Goal: Contribute content: Contribute content

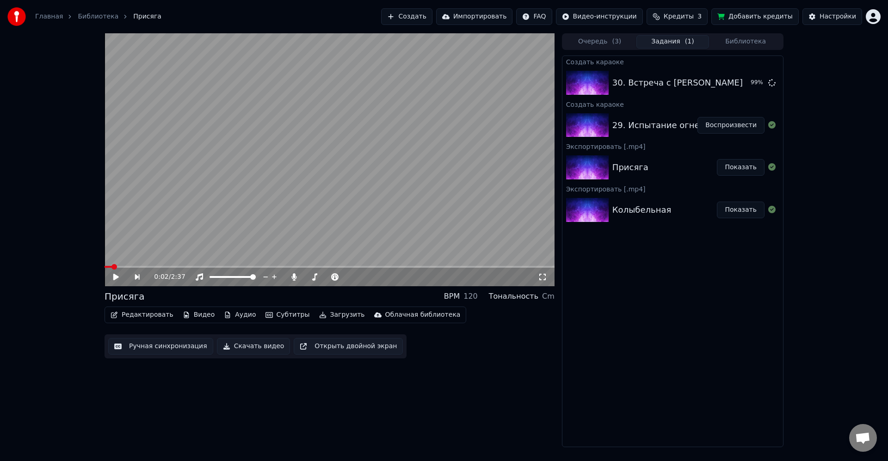
click at [722, 124] on button "Воспроизвести" at bounding box center [731, 125] width 67 height 17
click at [152, 267] on span at bounding box center [330, 267] width 450 height 2
click at [177, 268] on div "0:24 / 3:38" at bounding box center [330, 277] width 450 height 19
click at [179, 267] on span at bounding box center [330, 267] width 450 height 2
click at [189, 267] on span at bounding box center [330, 267] width 450 height 2
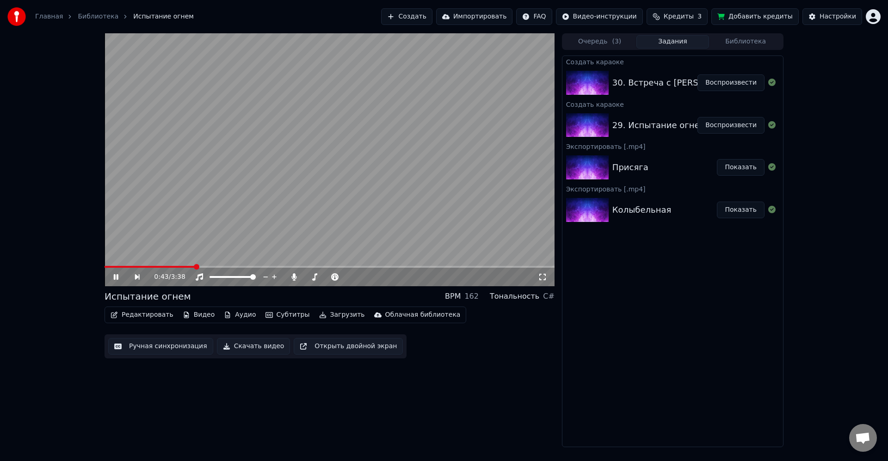
click at [516, 219] on video at bounding box center [330, 159] width 450 height 253
click at [516, 218] on video at bounding box center [330, 159] width 450 height 253
click at [463, 203] on video at bounding box center [330, 159] width 450 height 253
click at [428, 193] on video at bounding box center [330, 159] width 450 height 253
click at [402, 167] on video at bounding box center [330, 159] width 450 height 253
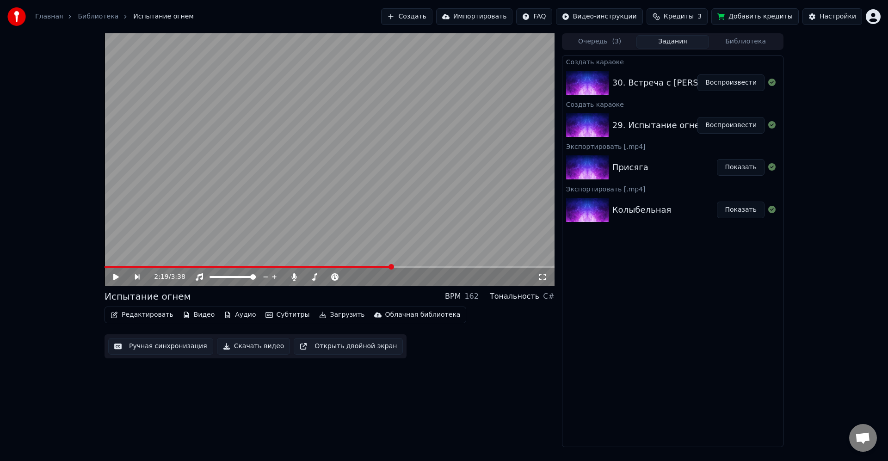
click at [387, 125] on video at bounding box center [330, 159] width 450 height 253
click at [432, 184] on video at bounding box center [330, 159] width 450 height 253
click at [441, 178] on video at bounding box center [330, 159] width 450 height 253
click at [335, 167] on video at bounding box center [330, 159] width 450 height 253
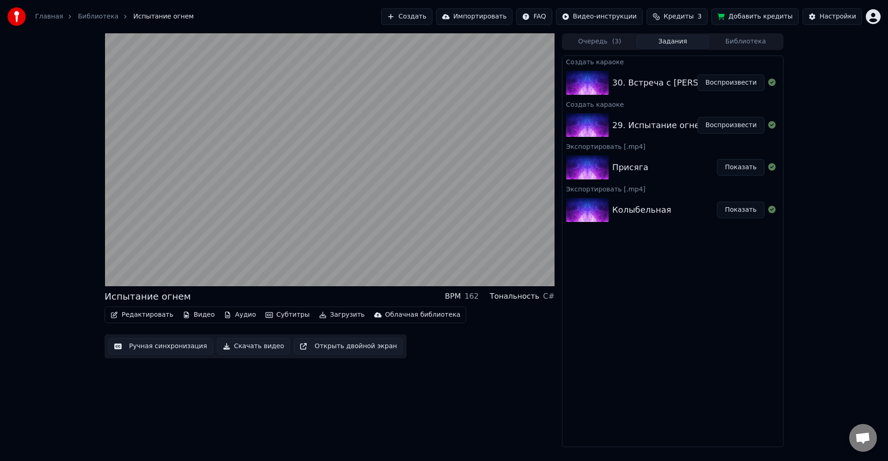
click at [467, 222] on video at bounding box center [330, 159] width 450 height 253
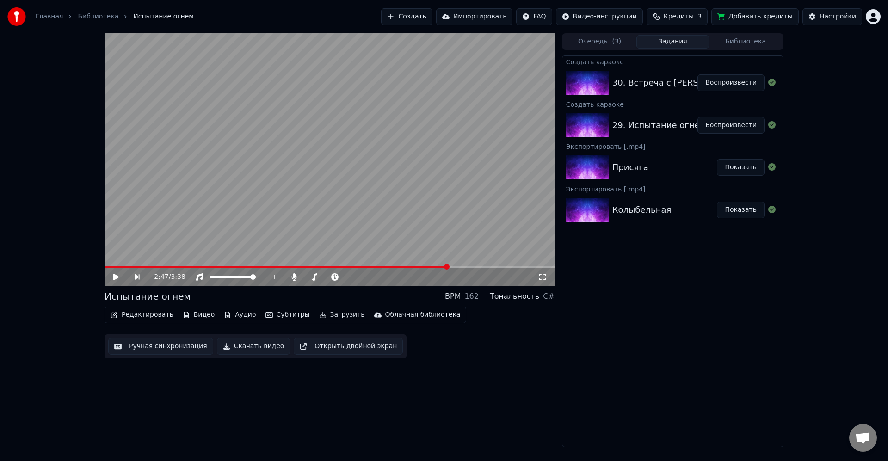
click at [153, 316] on button "Редактировать" at bounding box center [142, 315] width 70 height 13
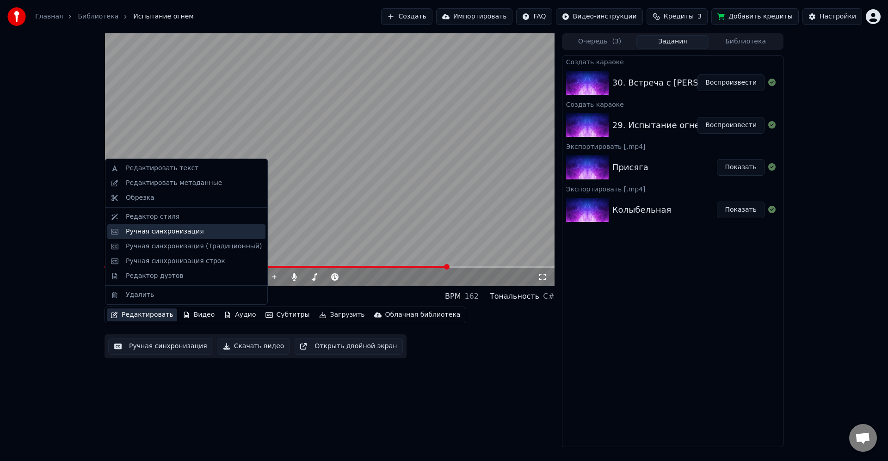
click at [185, 232] on div "Ручная синхронизация" at bounding box center [165, 231] width 78 height 9
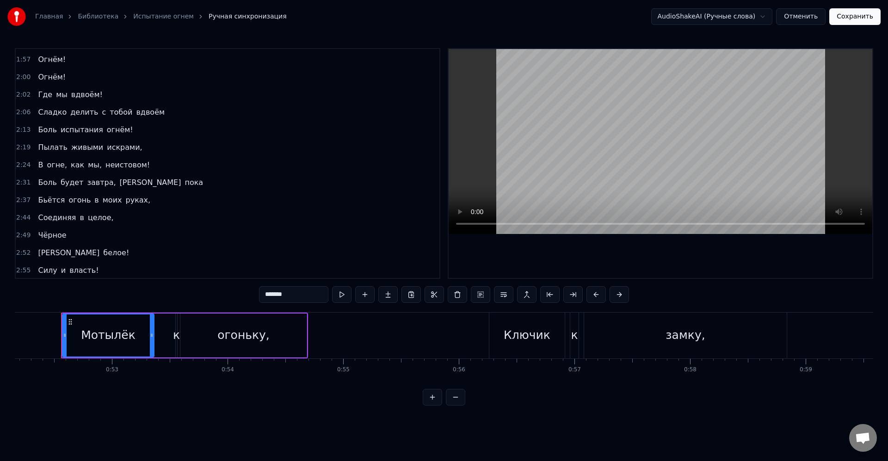
scroll to position [310, 0]
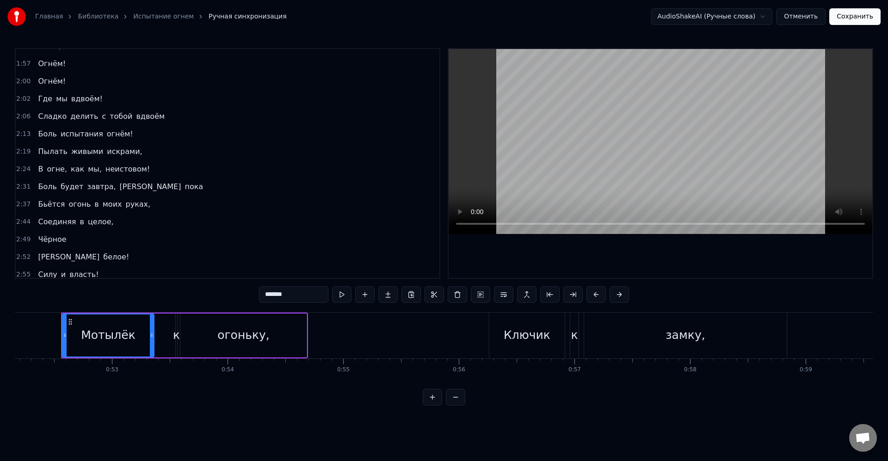
click at [672, 170] on video at bounding box center [661, 141] width 424 height 185
click at [570, 146] on video at bounding box center [661, 141] width 424 height 185
click at [62, 217] on span "Соединяя" at bounding box center [57, 222] width 40 height 11
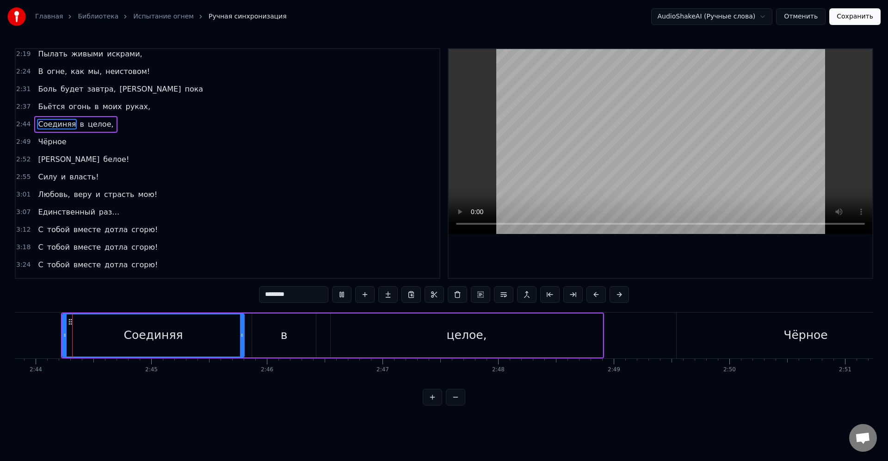
scroll to position [422, 0]
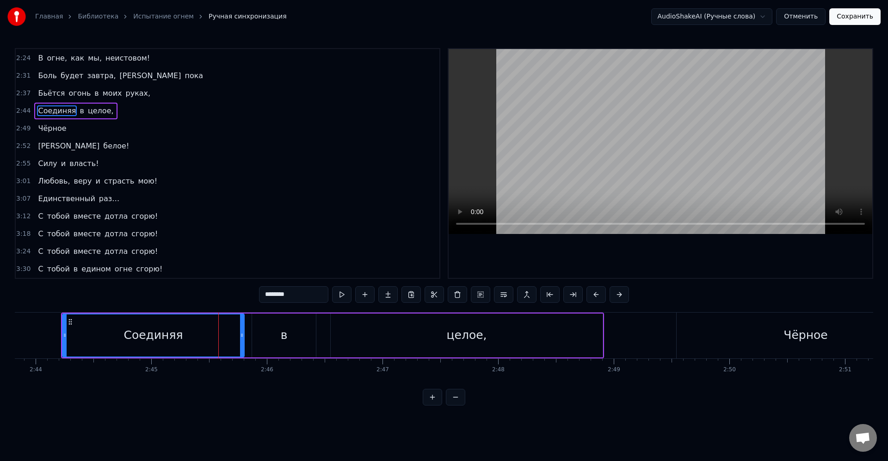
click at [278, 341] on div "в" at bounding box center [284, 336] width 64 height 44
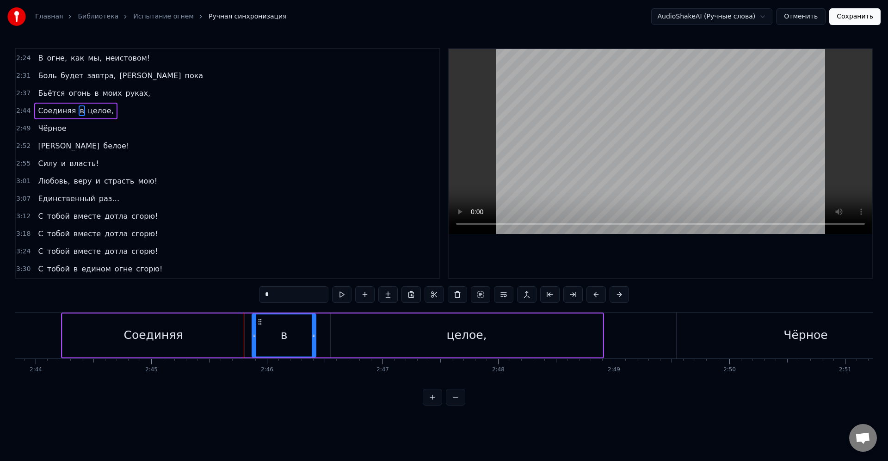
scroll to position [369, 0]
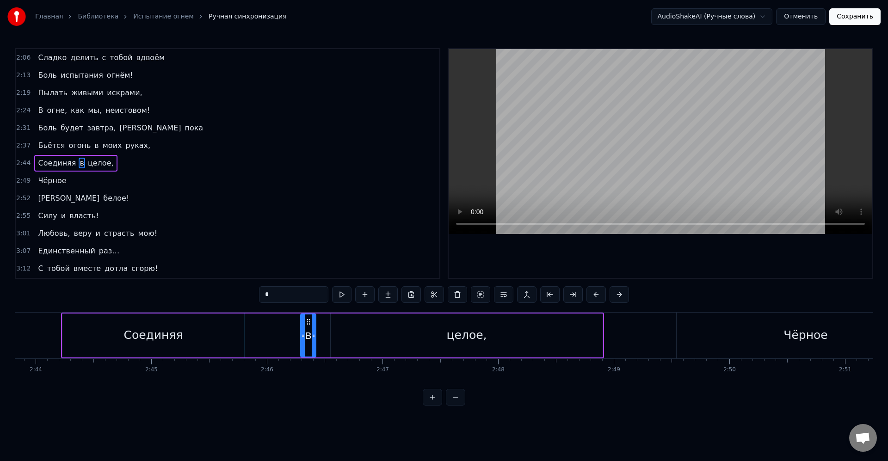
drag, startPoint x: 255, startPoint y: 337, endPoint x: 304, endPoint y: 337, distance: 48.6
click at [304, 337] on circle at bounding box center [304, 336] width 0 height 0
click at [233, 333] on div "Соединяя" at bounding box center [153, 336] width 182 height 44
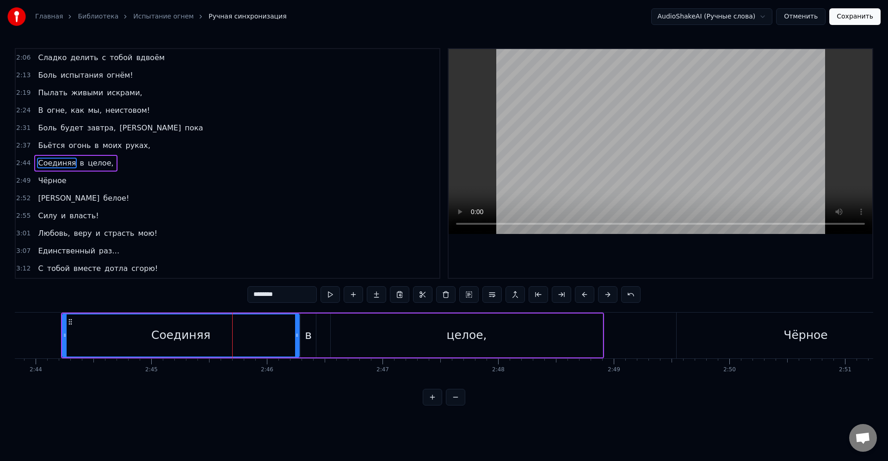
drag, startPoint x: 243, startPoint y: 336, endPoint x: 298, endPoint y: 341, distance: 55.3
click at [298, 341] on div at bounding box center [297, 336] width 4 height 42
click at [273, 339] on div "Соединяя" at bounding box center [181, 336] width 236 height 42
click at [312, 334] on div "в" at bounding box center [308, 336] width 15 height 44
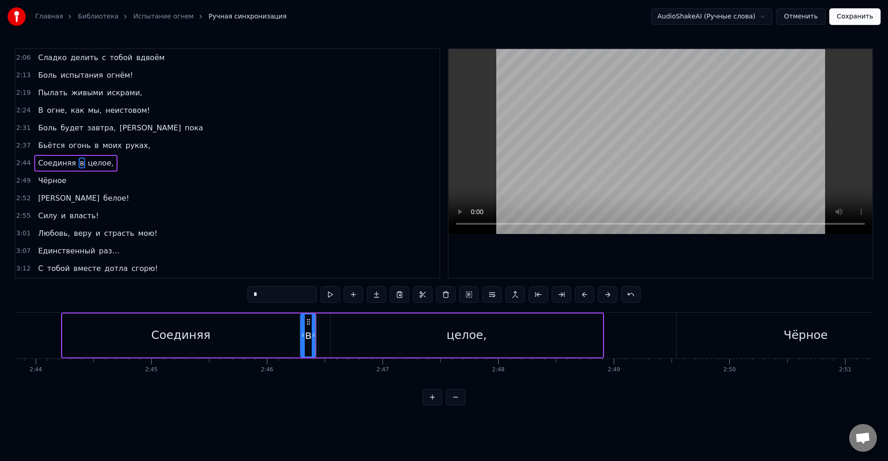
click at [343, 333] on div "целое," at bounding box center [467, 336] width 272 height 44
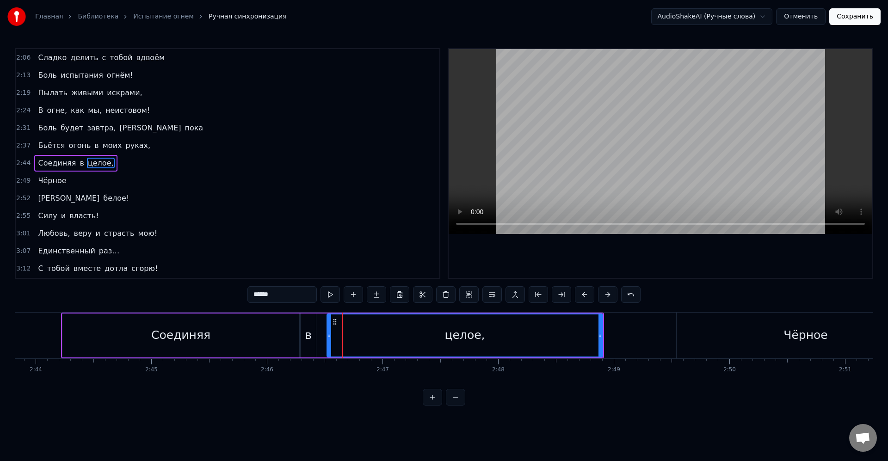
drag, startPoint x: 336, startPoint y: 336, endPoint x: 325, endPoint y: 337, distance: 11.1
click at [328, 337] on icon at bounding box center [330, 335] width 4 height 7
click at [343, 337] on div "целое," at bounding box center [462, 336] width 279 height 42
click at [133, 337] on div "Соединяя" at bounding box center [180, 336] width 237 height 44
type input "********"
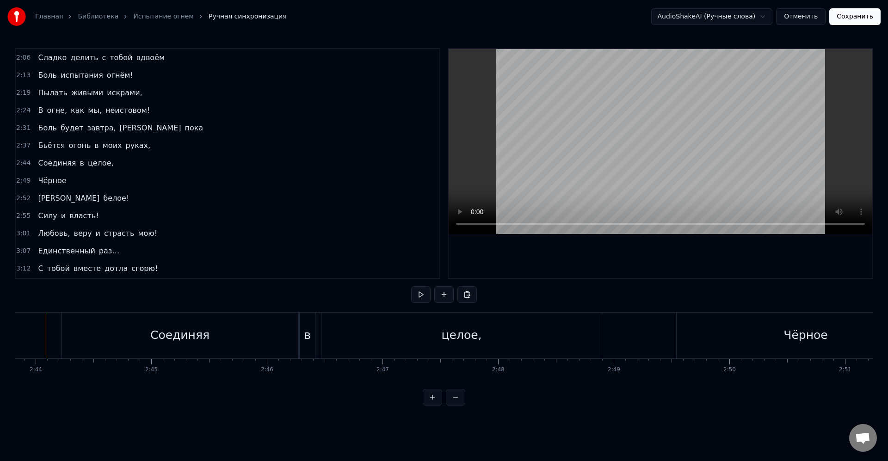
scroll to position [0, 18936]
click at [76, 322] on div "Соединяя" at bounding box center [194, 336] width 238 height 46
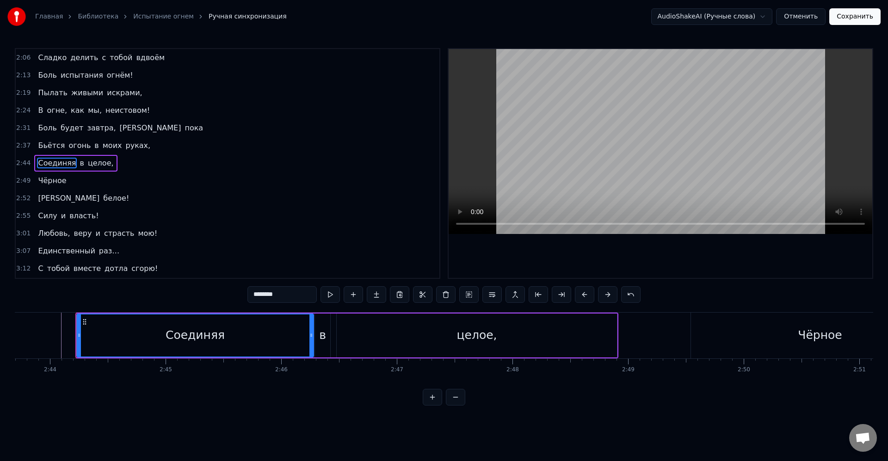
click at [102, 176] on div "2:49 Чёрное" at bounding box center [228, 181] width 424 height 18
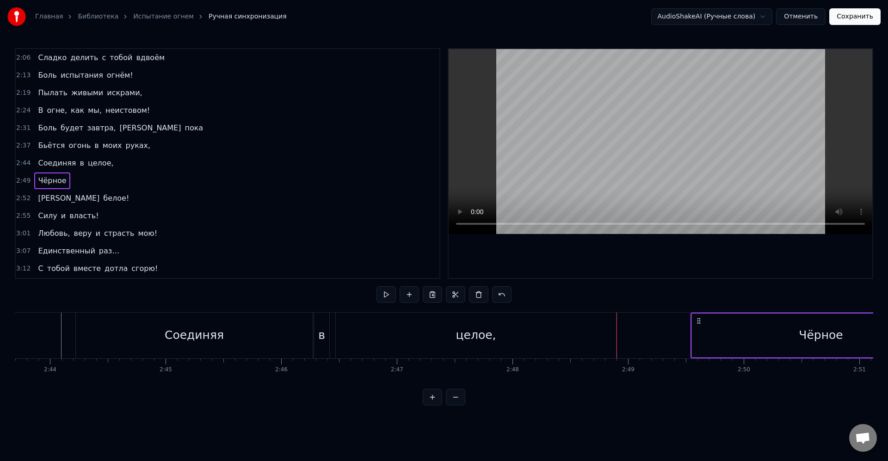
click at [108, 168] on div "Соединяя в целое," at bounding box center [75, 163] width 83 height 17
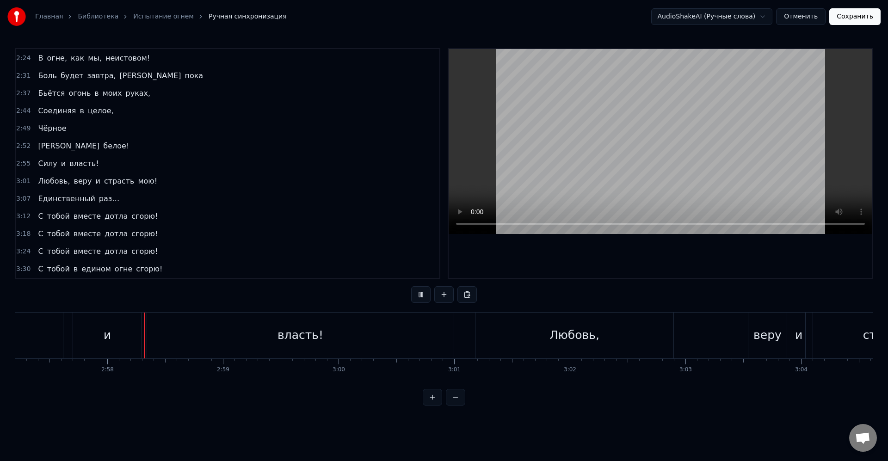
scroll to position [0, 20500]
click at [769, 340] on div "веру" at bounding box center [766, 336] width 28 height 18
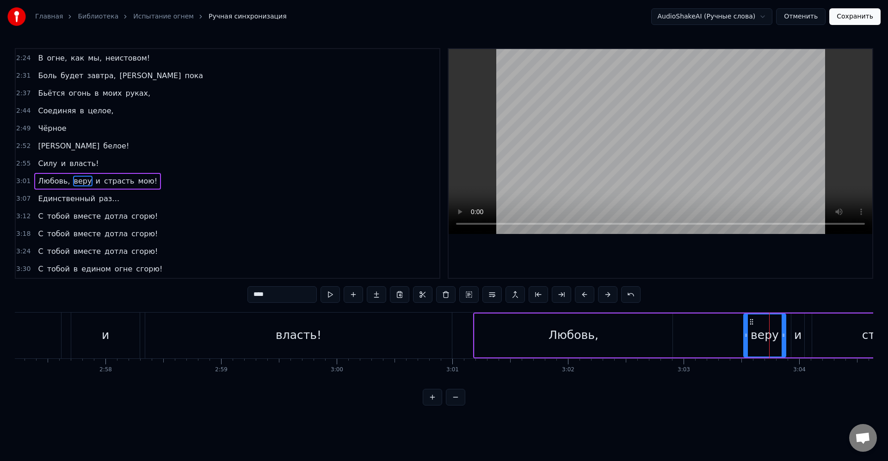
drag, startPoint x: 751, startPoint y: 336, endPoint x: 739, endPoint y: 334, distance: 11.3
click at [745, 334] on icon at bounding box center [747, 335] width 4 height 7
click at [717, 337] on div "Любовь, веру и страсть мою!" at bounding box center [805, 336] width 664 height 46
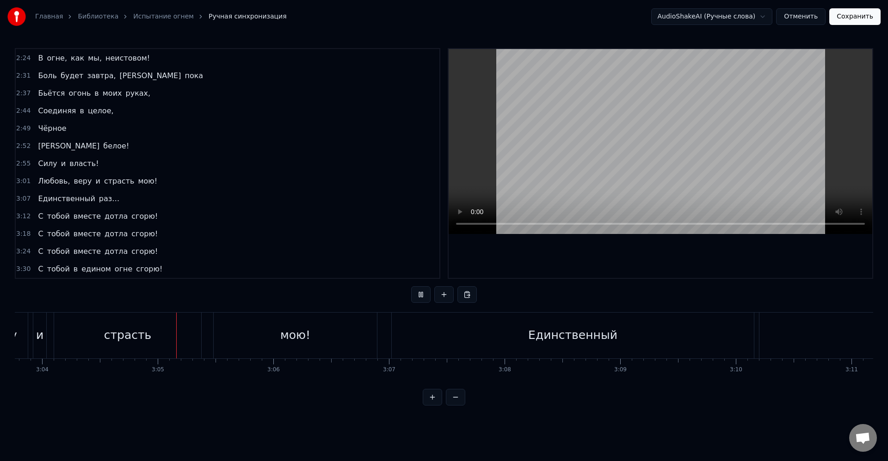
scroll to position [0, 21294]
click at [385, 337] on div "Единственный" at bounding box center [537, 336] width 362 height 46
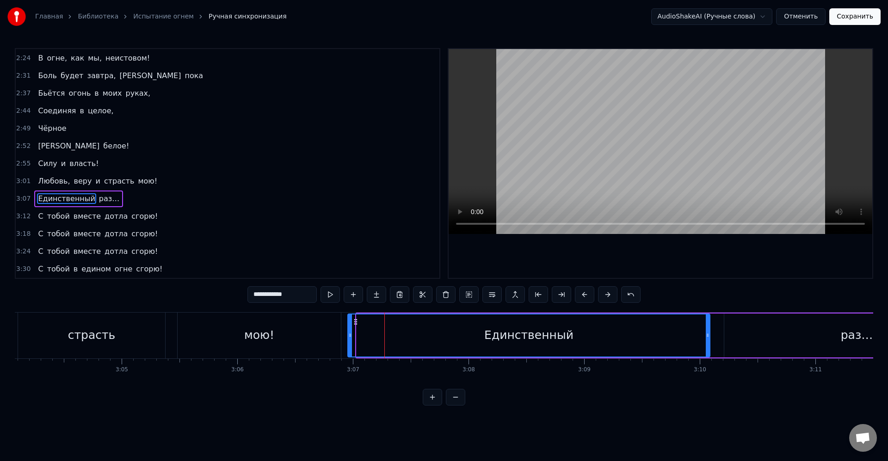
drag, startPoint x: 363, startPoint y: 322, endPoint x: 354, endPoint y: 321, distance: 9.7
click at [354, 321] on icon at bounding box center [355, 321] width 7 height 7
click at [520, 337] on div "Единственный" at bounding box center [528, 336] width 89 height 18
click at [737, 342] on div "раз…" at bounding box center [857, 336] width 265 height 44
type input "****"
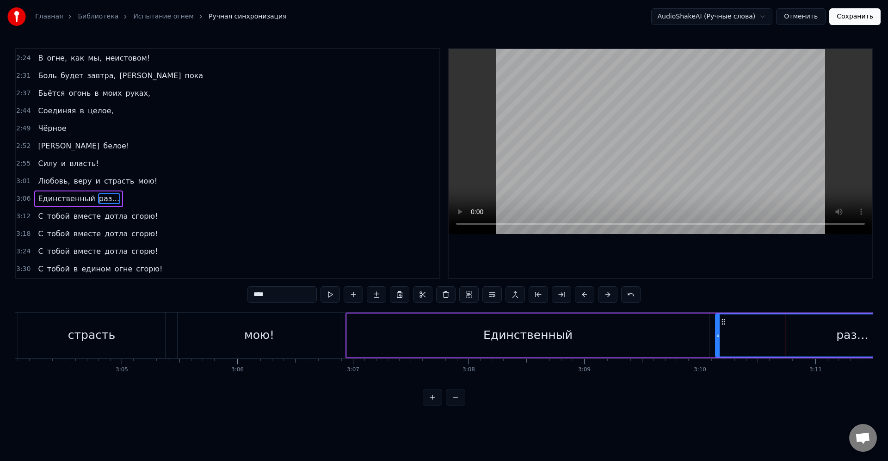
click at [716, 337] on icon at bounding box center [718, 335] width 4 height 7
click at [734, 337] on div "раз…" at bounding box center [852, 336] width 276 height 42
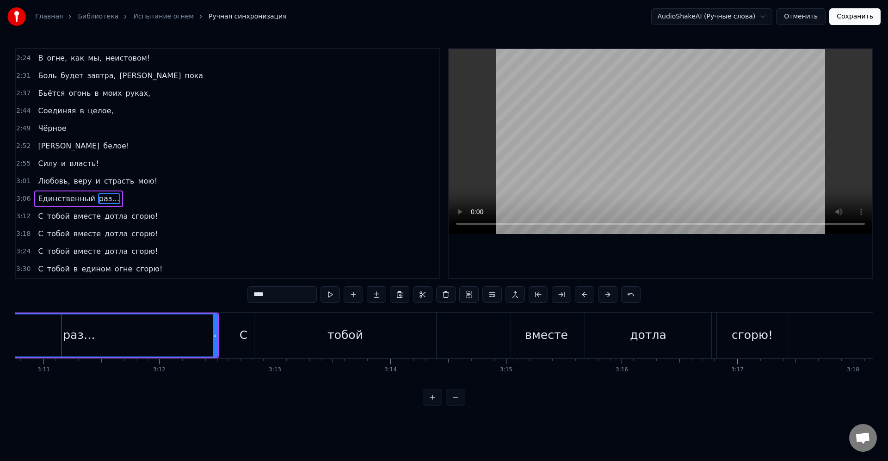
drag, startPoint x: 223, startPoint y: 198, endPoint x: 216, endPoint y: 202, distance: 7.9
click at [221, 199] on div "3:06 Единственный раз…" at bounding box center [228, 199] width 424 height 18
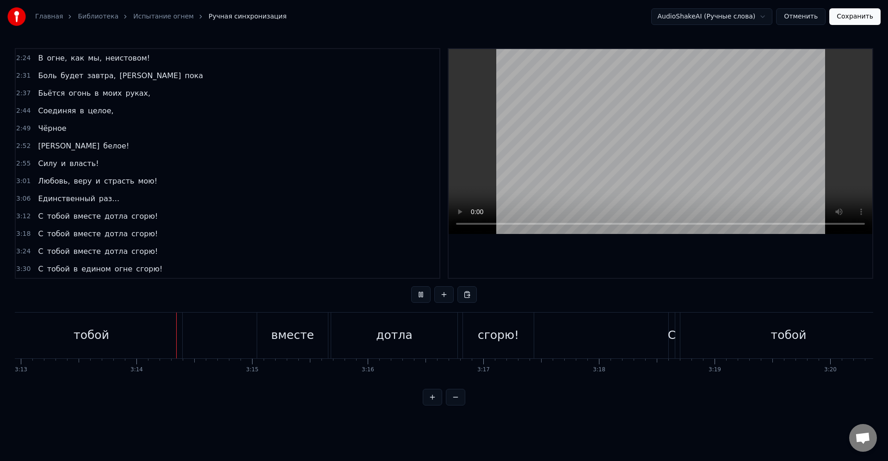
scroll to position [0, 22364]
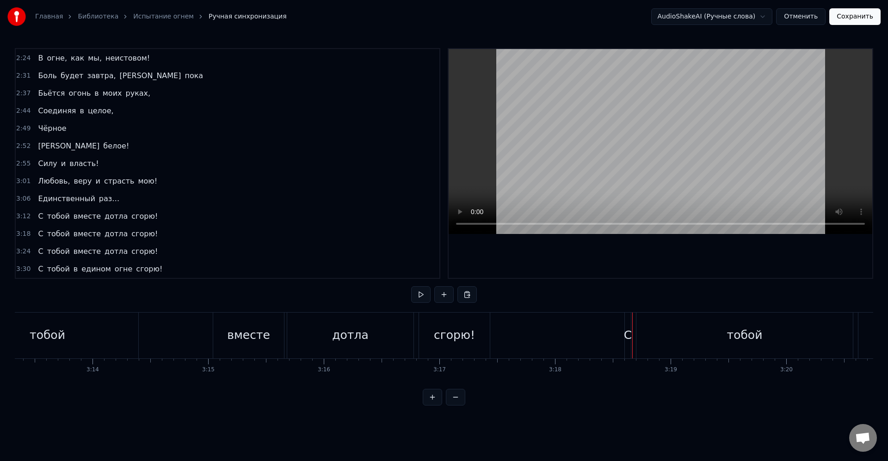
click at [490, 345] on div "сгорю!" at bounding box center [455, 336] width 72 height 46
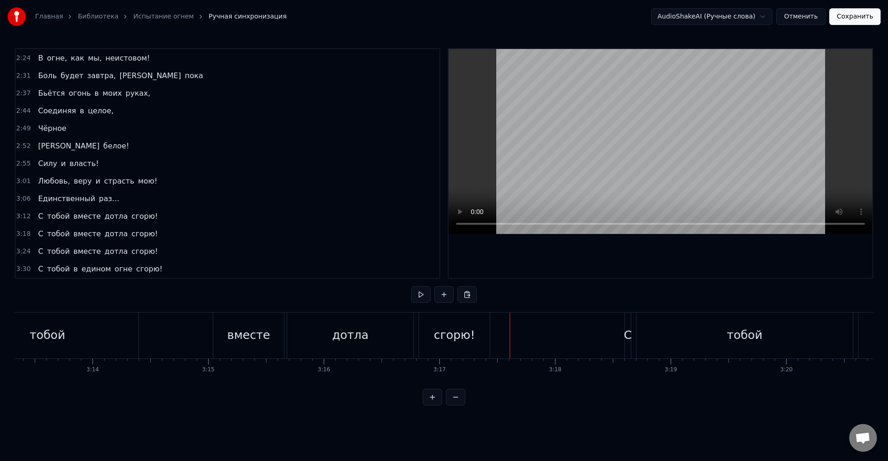
click at [482, 333] on div "сгорю!" at bounding box center [454, 336] width 71 height 46
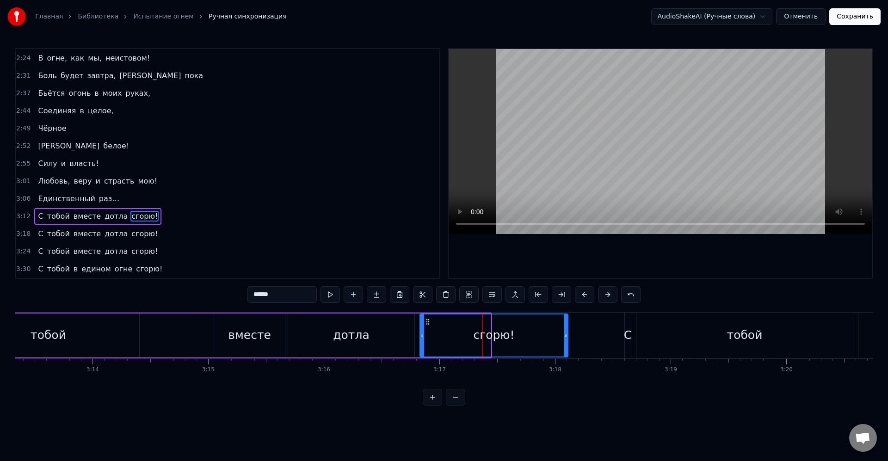
drag, startPoint x: 488, startPoint y: 335, endPoint x: 530, endPoint y: 336, distance: 41.7
click at [565, 335] on icon at bounding box center [566, 335] width 4 height 7
click at [530, 336] on div "сгорю!" at bounding box center [494, 336] width 147 height 42
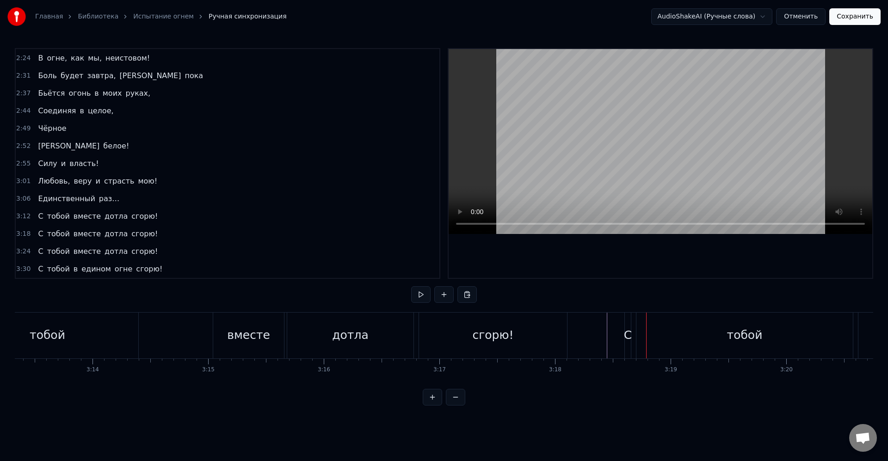
click at [627, 341] on div "С" at bounding box center [628, 336] width 8 height 18
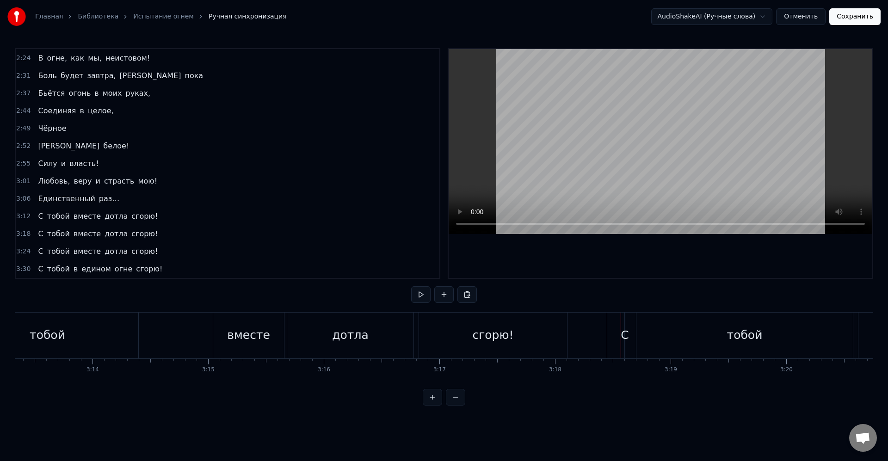
click at [625, 334] on div "С" at bounding box center [625, 336] width 8 height 18
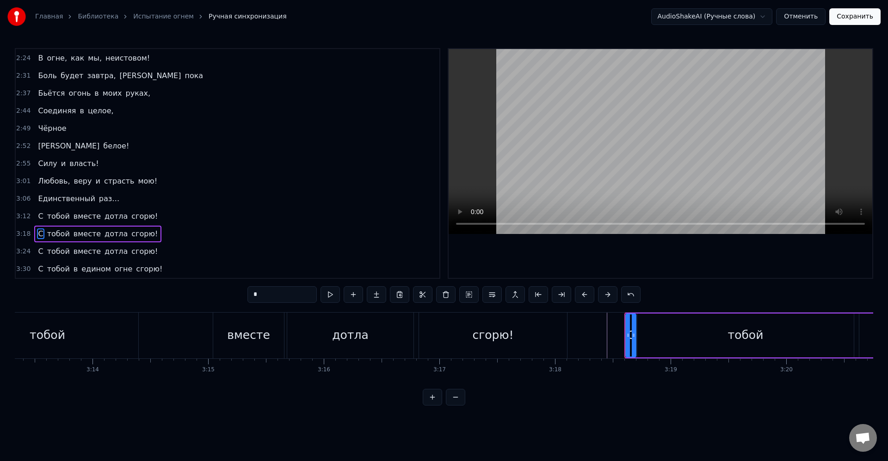
drag, startPoint x: 623, startPoint y: 334, endPoint x: 634, endPoint y: 337, distance: 11.6
click at [634, 337] on icon at bounding box center [634, 335] width 4 height 7
drag, startPoint x: 628, startPoint y: 335, endPoint x: 613, endPoint y: 335, distance: 14.8
click at [608, 335] on circle at bounding box center [608, 335] width 0 height 0
drag, startPoint x: 633, startPoint y: 335, endPoint x: 614, endPoint y: 335, distance: 18.1
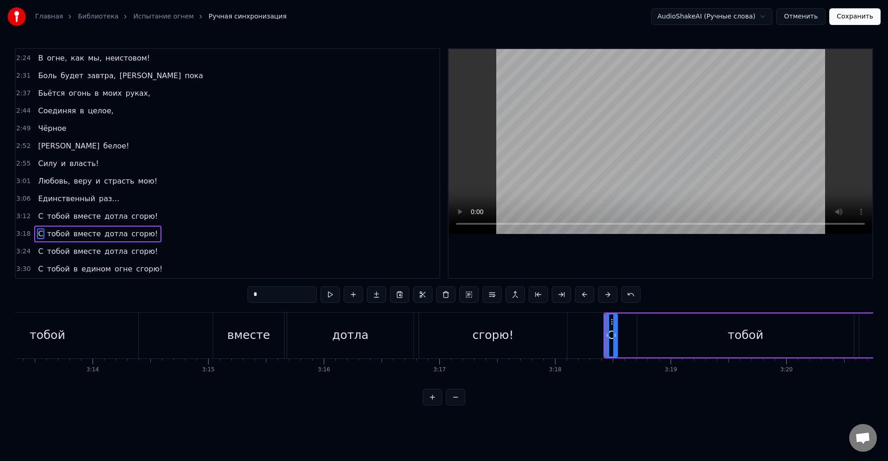
click at [614, 335] on icon at bounding box center [616, 335] width 4 height 7
click at [642, 335] on div "тобой" at bounding box center [746, 336] width 217 height 44
type input "*****"
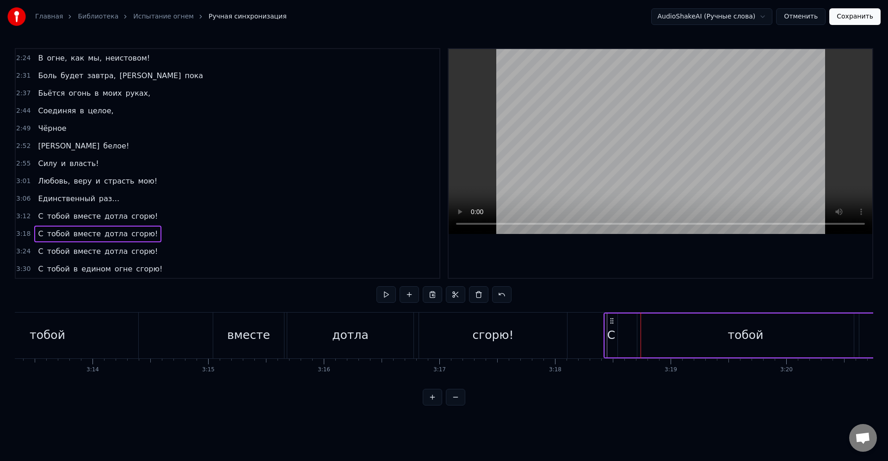
click at [639, 335] on div "тобой" at bounding box center [746, 336] width 217 height 44
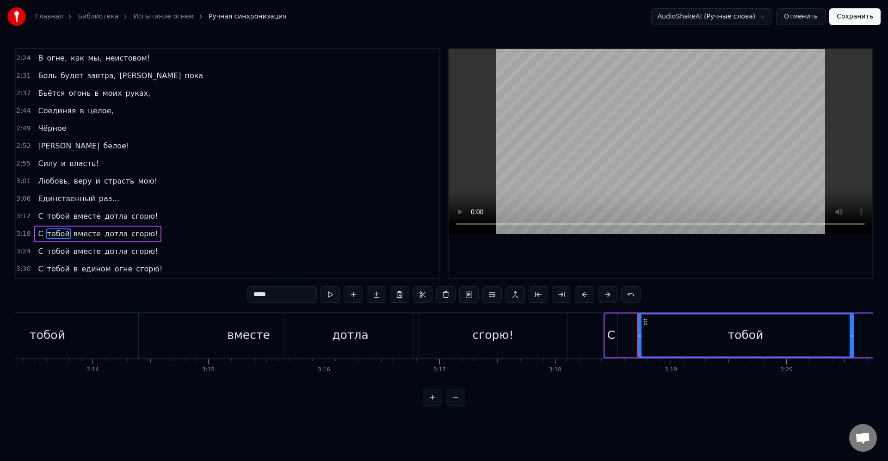
drag, startPoint x: 638, startPoint y: 335, endPoint x: 621, endPoint y: 334, distance: 16.3
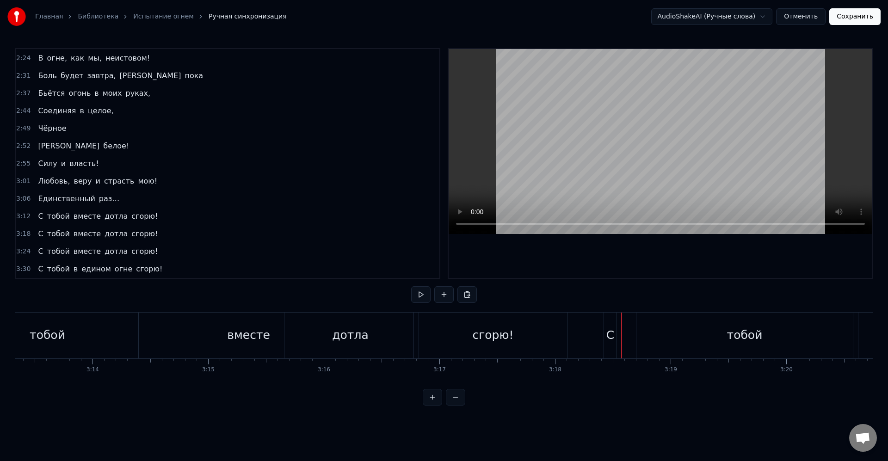
click at [642, 335] on div "тобой" at bounding box center [745, 336] width 217 height 46
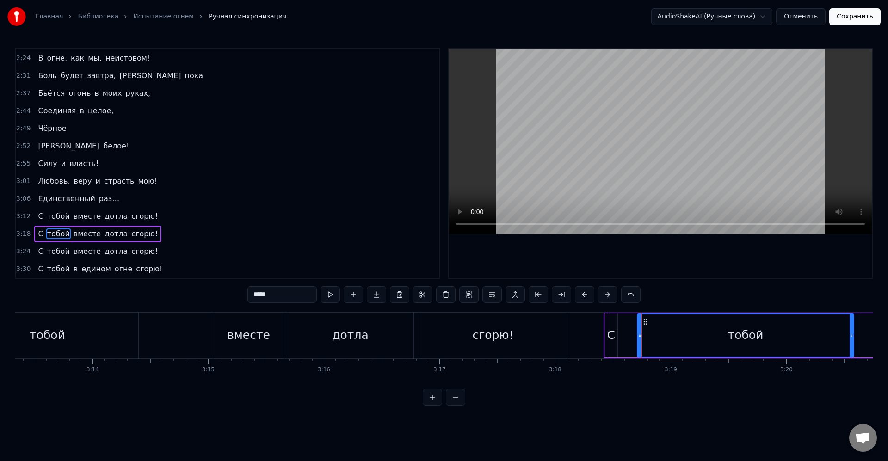
drag, startPoint x: 642, startPoint y: 335, endPoint x: 627, endPoint y: 334, distance: 14.4
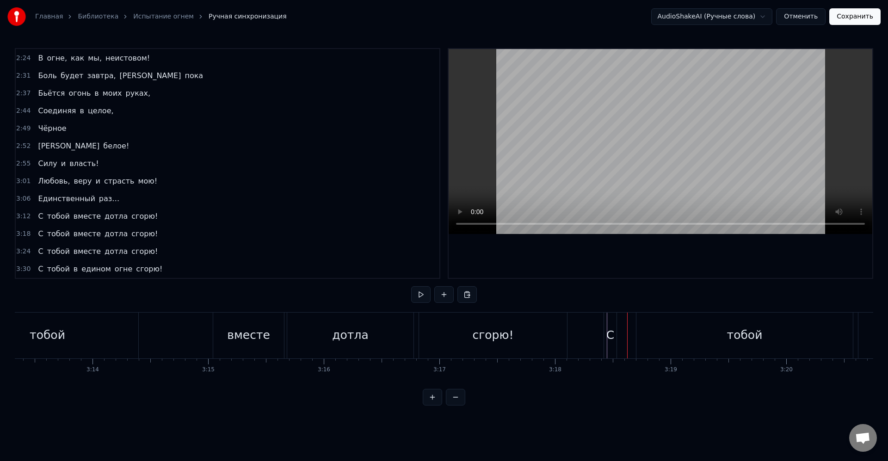
click at [647, 334] on div "тобой" at bounding box center [745, 336] width 217 height 46
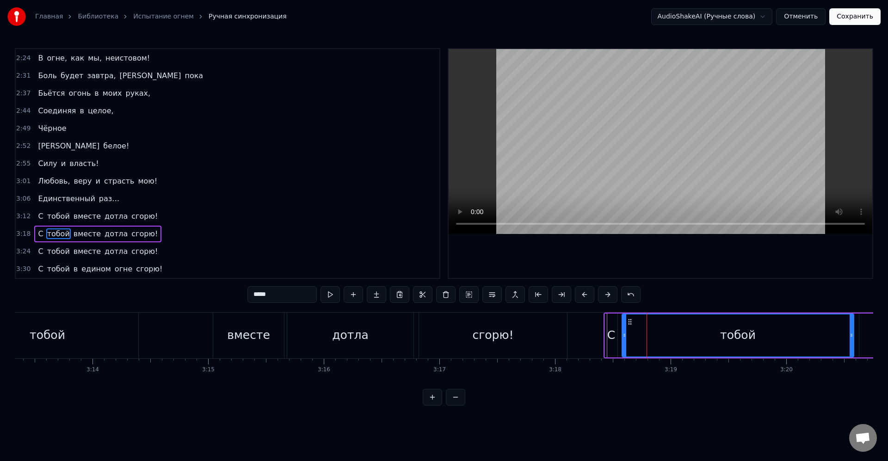
drag, startPoint x: 640, startPoint y: 335, endPoint x: 625, endPoint y: 335, distance: 15.7
click at [625, 335] on circle at bounding box center [625, 335] width 0 height 0
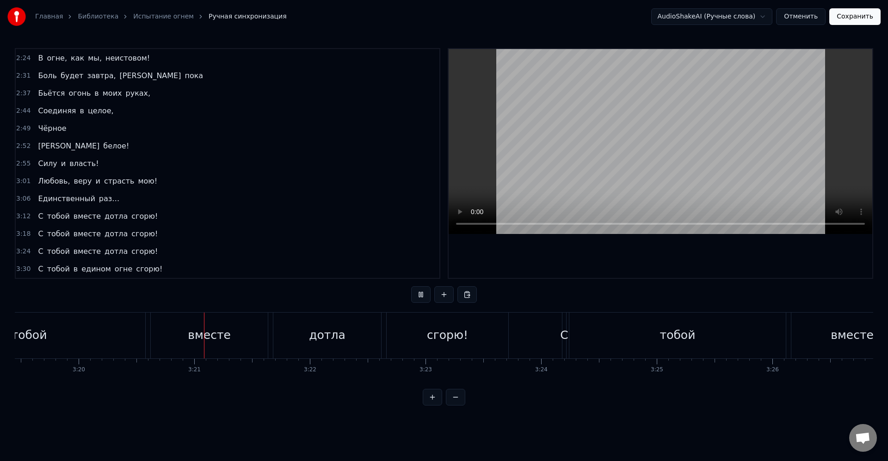
scroll to position [0, 23156]
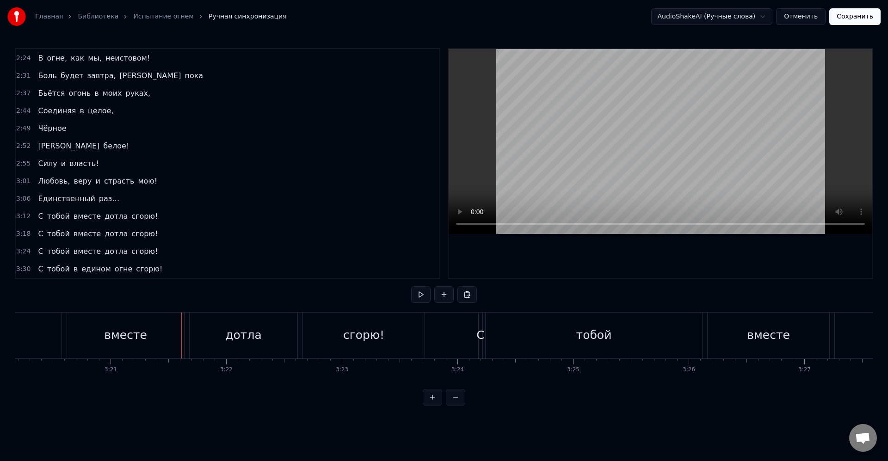
click at [121, 347] on div "вместе" at bounding box center [125, 336] width 117 height 46
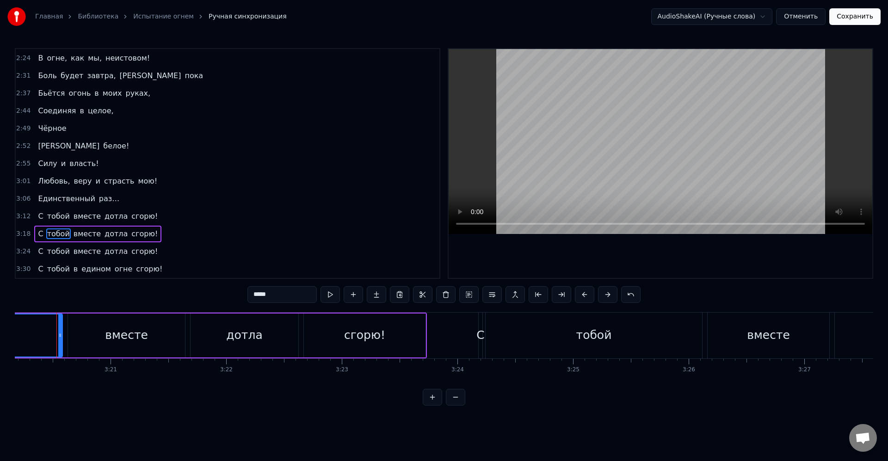
scroll to position [0, 23151]
click at [83, 333] on div "вместе" at bounding box center [131, 336] width 117 height 44
type input "******"
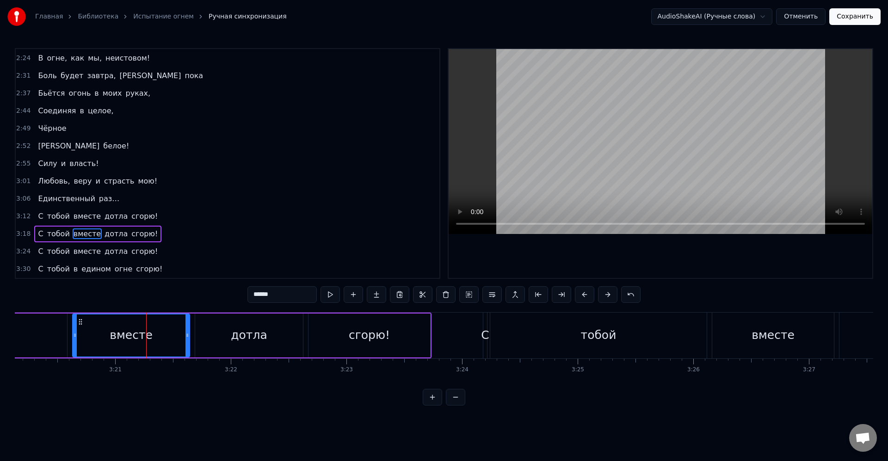
click at [116, 337] on div "вместе" at bounding box center [131, 336] width 43 height 18
drag, startPoint x: 86, startPoint y: 338, endPoint x: 111, endPoint y: 334, distance: 25.3
click at [113, 334] on icon at bounding box center [115, 335] width 4 height 7
click at [82, 339] on div "С тобой вместе дотла сгорю!" at bounding box center [124, 336] width 615 height 46
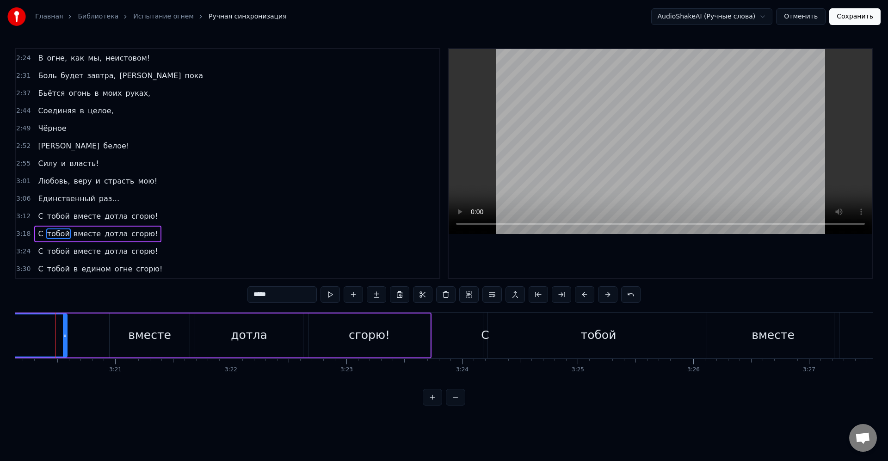
scroll to position [0, 23145]
drag, startPoint x: 72, startPoint y: 335, endPoint x: 111, endPoint y: 335, distance: 38.9
click at [109, 335] on icon at bounding box center [107, 335] width 4 height 7
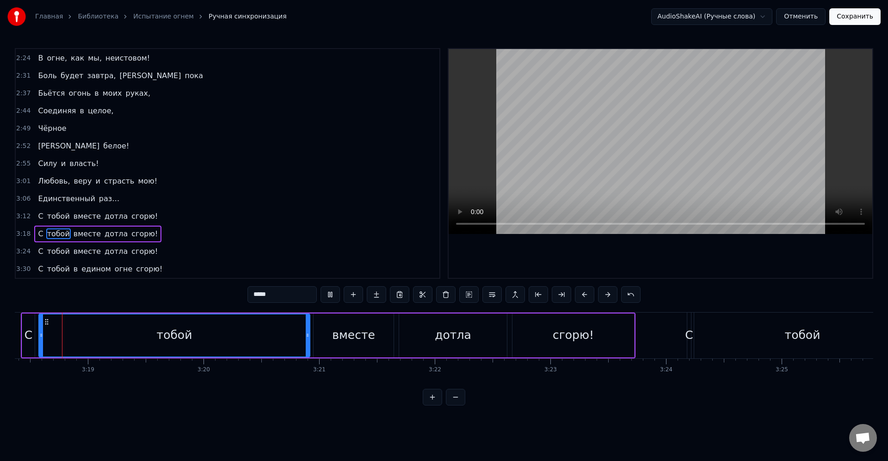
scroll to position [0, 22945]
click at [327, 335] on div "вместе" at bounding box center [355, 336] width 80 height 44
type input "******"
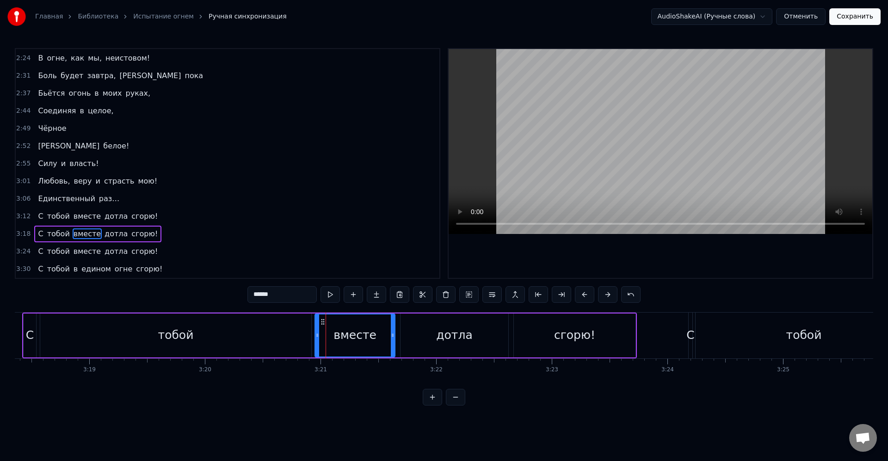
click at [316, 336] on icon at bounding box center [318, 335] width 4 height 7
click at [314, 335] on div "С тобой вместе дотла сгорю!" at bounding box center [329, 336] width 615 height 46
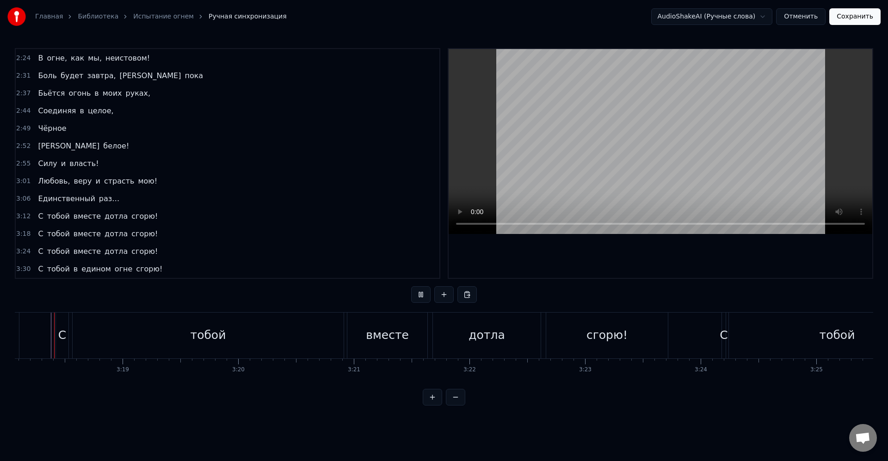
scroll to position [0, 22902]
click at [463, 339] on div "дотла" at bounding box center [497, 336] width 108 height 46
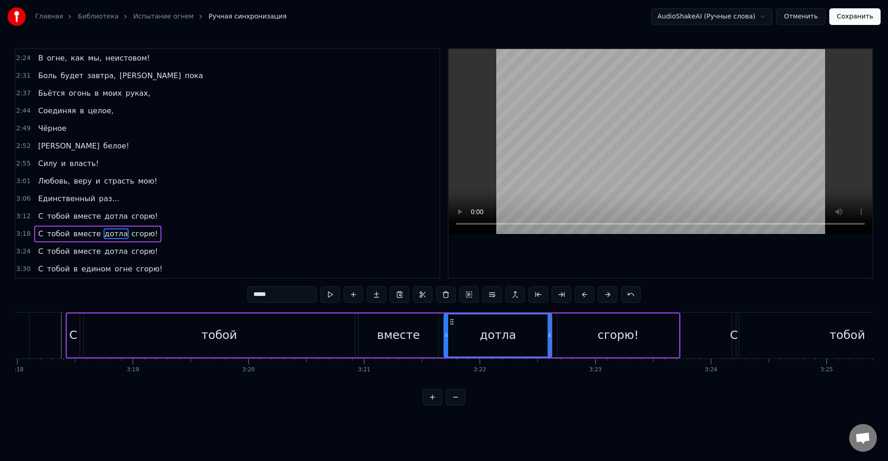
click at [610, 327] on div "сгорю!" at bounding box center [618, 336] width 41 height 18
type input "******"
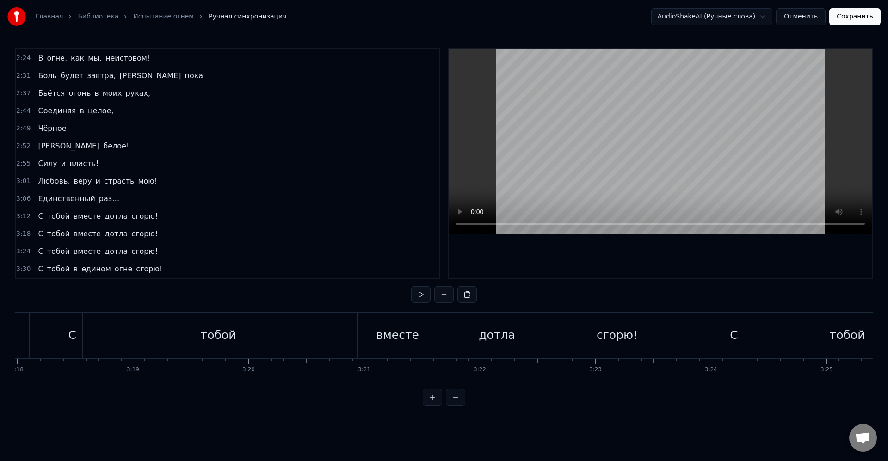
click at [732, 333] on div "С" at bounding box center [734, 336] width 8 height 18
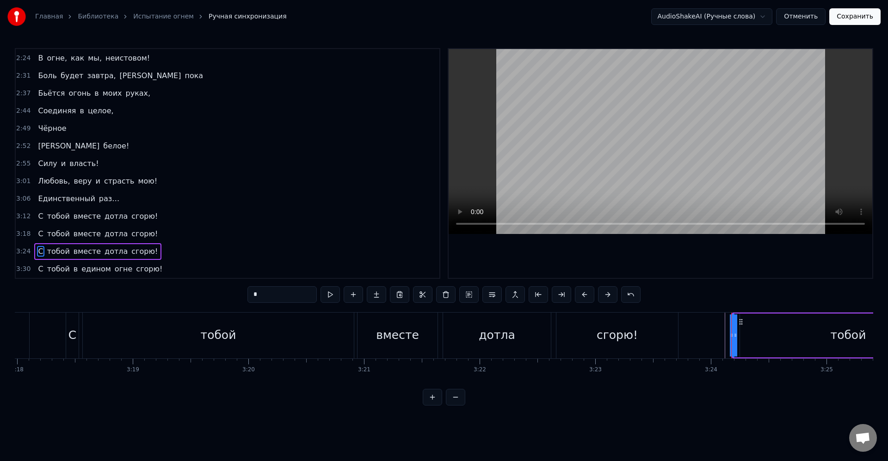
drag, startPoint x: 734, startPoint y: 332, endPoint x: 720, endPoint y: 331, distance: 14.0
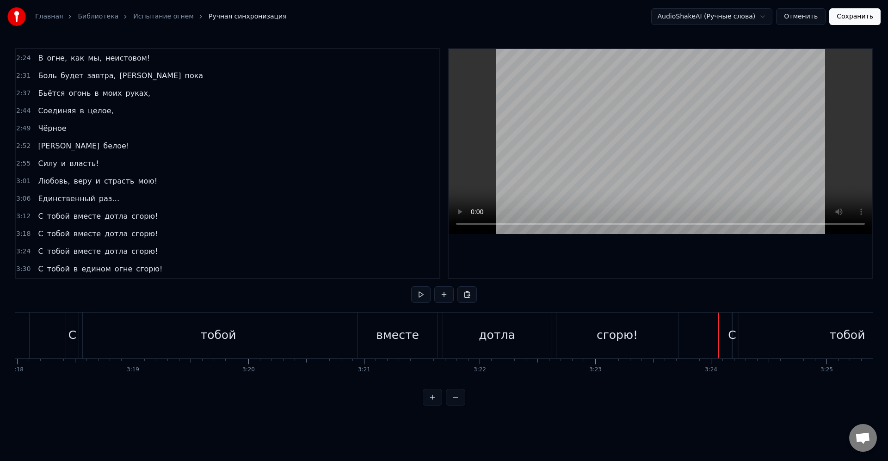
click at [732, 334] on div "С" at bounding box center [732, 336] width 8 height 18
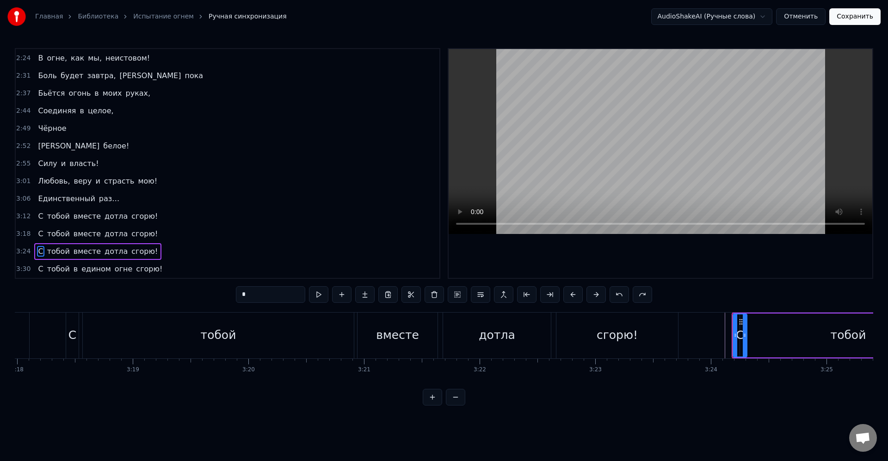
drag, startPoint x: 735, startPoint y: 338, endPoint x: 745, endPoint y: 339, distance: 10.2
click at [745, 339] on icon at bounding box center [745, 335] width 4 height 7
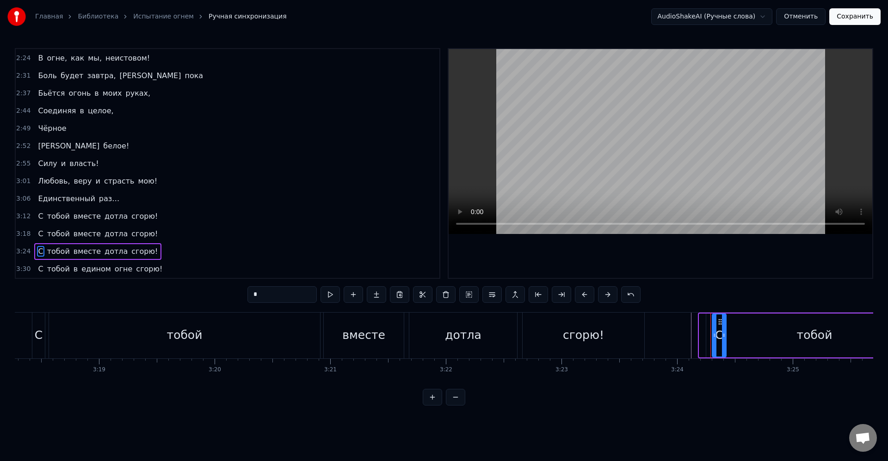
scroll to position [0, 22939]
drag, startPoint x: 742, startPoint y: 323, endPoint x: 678, endPoint y: 329, distance: 63.6
click at [678, 329] on div "С" at bounding box center [679, 336] width 13 height 42
click at [706, 330] on div "тобой" at bounding box center [811, 336] width 217 height 44
type input "*****"
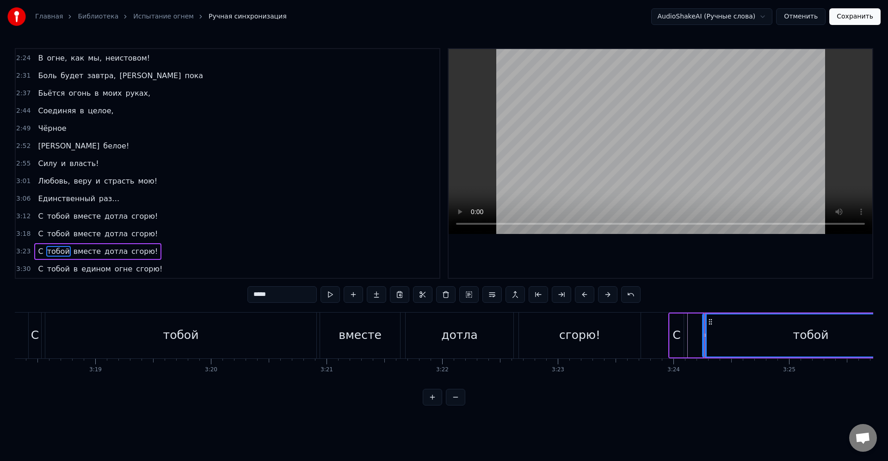
drag, startPoint x: 705, startPoint y: 335, endPoint x: 694, endPoint y: 333, distance: 10.9
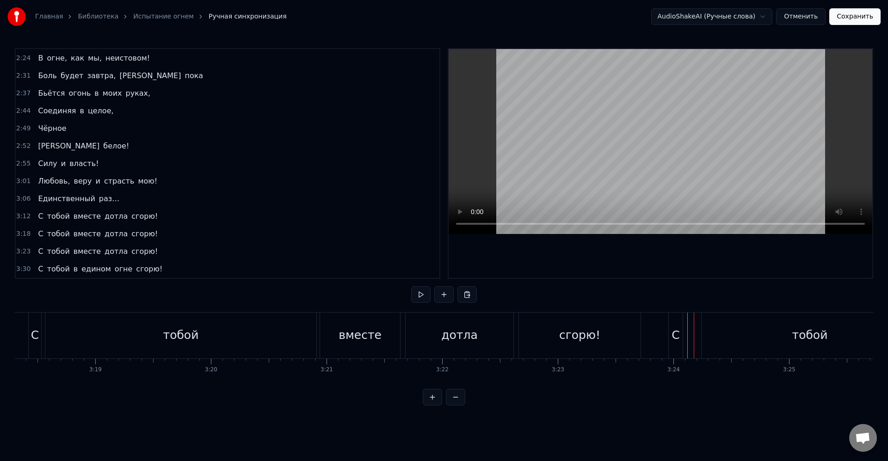
click at [713, 334] on div "тобой" at bounding box center [810, 336] width 217 height 46
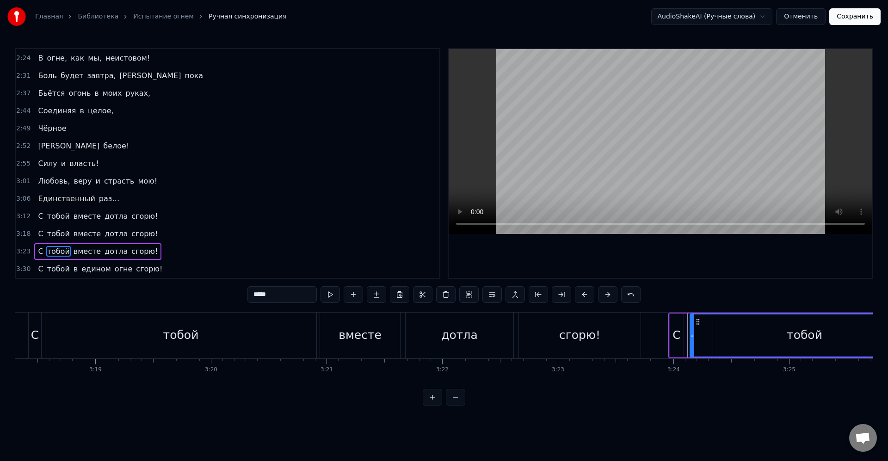
drag, startPoint x: 706, startPoint y: 335, endPoint x: 688, endPoint y: 332, distance: 18.8
click at [692, 335] on icon at bounding box center [693, 335] width 4 height 7
click at [676, 327] on div "С" at bounding box center [677, 336] width 8 height 18
type input "*"
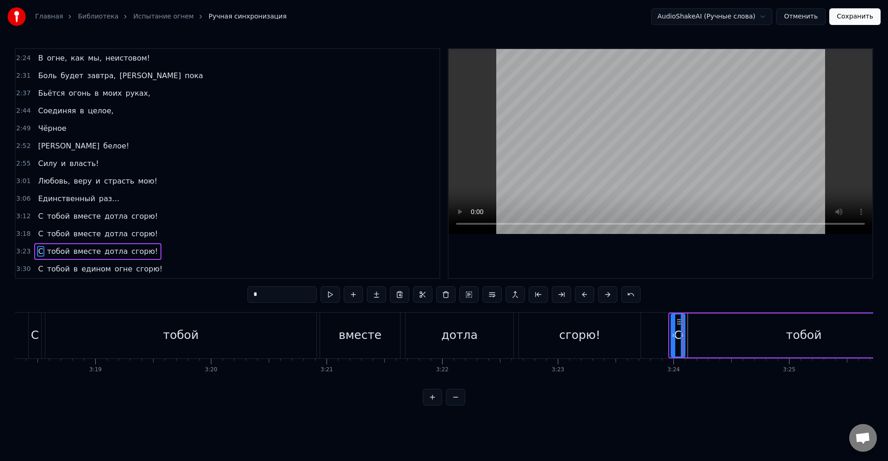
click at [678, 321] on icon at bounding box center [679, 321] width 7 height 7
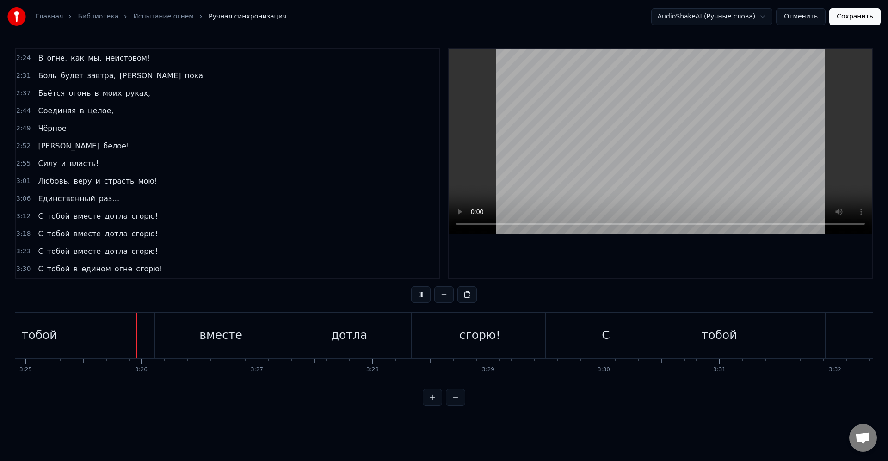
scroll to position [0, 23720]
click at [159, 342] on div "вместе" at bounding box center [204, 336] width 122 height 46
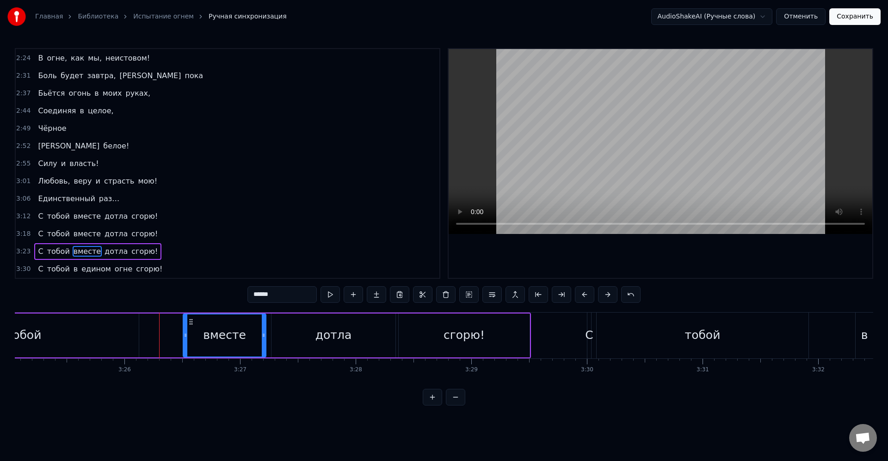
drag, startPoint x: 154, startPoint y: 337, endPoint x: 186, endPoint y: 336, distance: 31.9
click at [186, 336] on icon at bounding box center [186, 335] width 4 height 7
click at [122, 337] on div "тобой" at bounding box center [23, 336] width 230 height 44
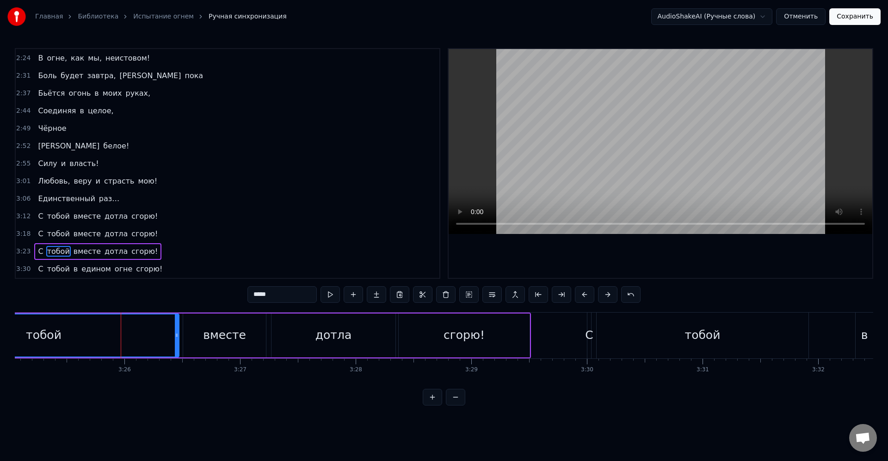
drag, startPoint x: 137, startPoint y: 338, endPoint x: 177, endPoint y: 338, distance: 40.3
click at [177, 338] on icon at bounding box center [177, 335] width 4 height 7
drag, startPoint x: 160, startPoint y: 338, endPoint x: 171, endPoint y: 340, distance: 11.3
click at [160, 337] on div "тобой" at bounding box center [44, 336] width 270 height 42
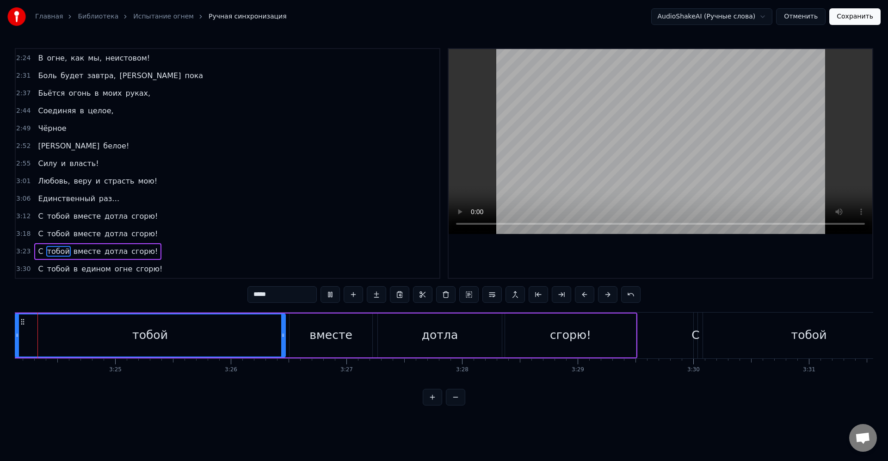
scroll to position [0, 23566]
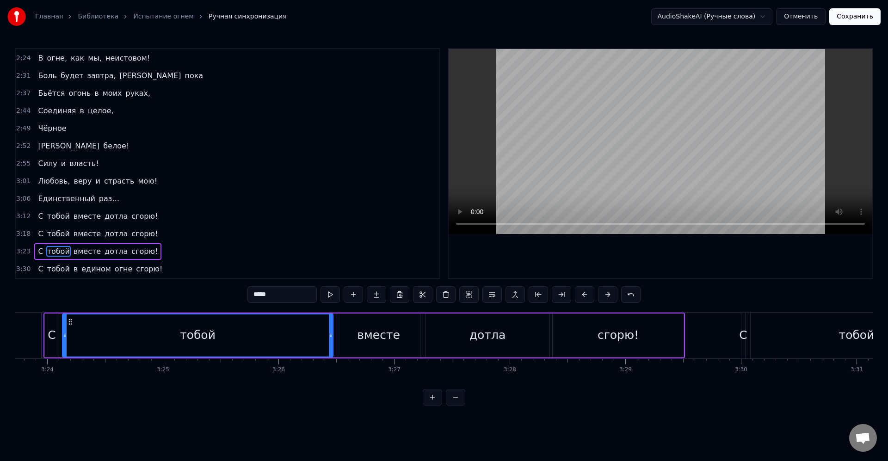
click at [347, 340] on div "вместе" at bounding box center [378, 336] width 83 height 44
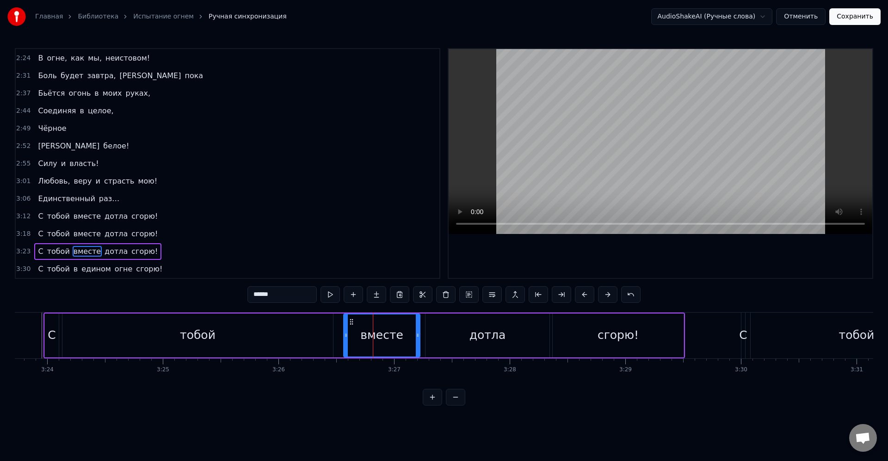
drag, startPoint x: 340, startPoint y: 339, endPoint x: 346, endPoint y: 339, distance: 6.0
click at [346, 339] on icon at bounding box center [346, 335] width 4 height 7
click at [331, 335] on div "тобой" at bounding box center [197, 336] width 271 height 44
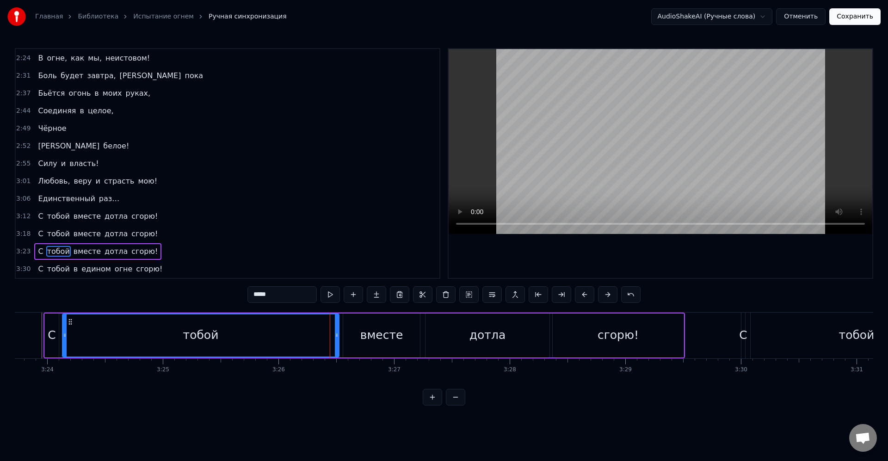
drag, startPoint x: 332, startPoint y: 336, endPoint x: 338, endPoint y: 337, distance: 6.2
click at [338, 337] on icon at bounding box center [337, 335] width 4 height 7
click at [360, 333] on div "вместе" at bounding box center [381, 336] width 77 height 44
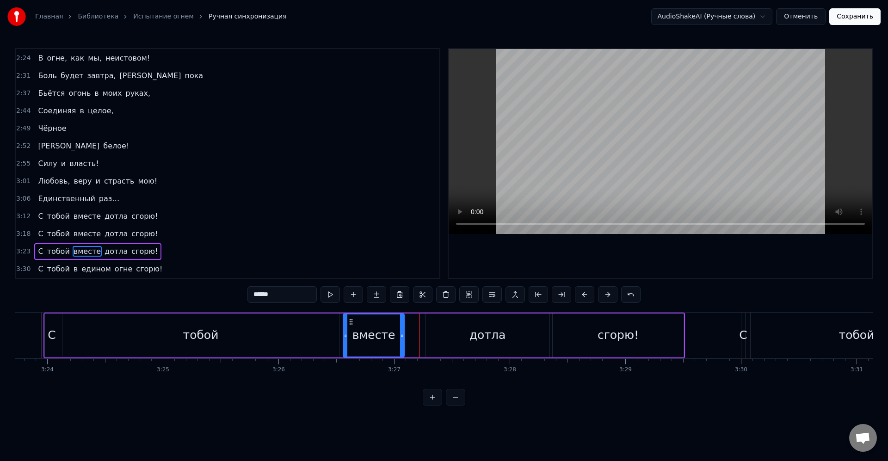
drag, startPoint x: 417, startPoint y: 336, endPoint x: 406, endPoint y: 334, distance: 11.3
click at [401, 333] on icon at bounding box center [402, 335] width 4 height 7
click at [390, 336] on div "вместе" at bounding box center [374, 336] width 43 height 18
click at [440, 337] on div "дотла" at bounding box center [488, 336] width 124 height 44
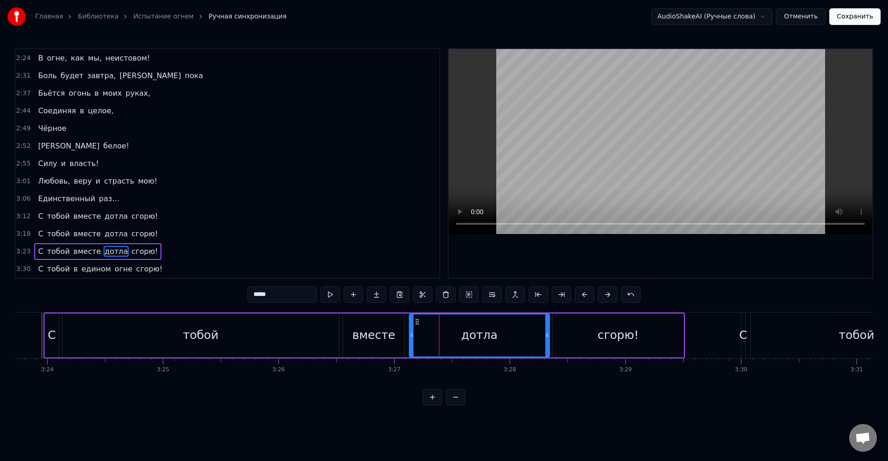
drag, startPoint x: 428, startPoint y: 334, endPoint x: 409, endPoint y: 333, distance: 19.0
click at [410, 333] on icon at bounding box center [412, 335] width 4 height 7
click at [415, 332] on div "дотла" at bounding box center [478, 336] width 142 height 42
click at [574, 336] on div "сгорю!" at bounding box center [618, 336] width 131 height 44
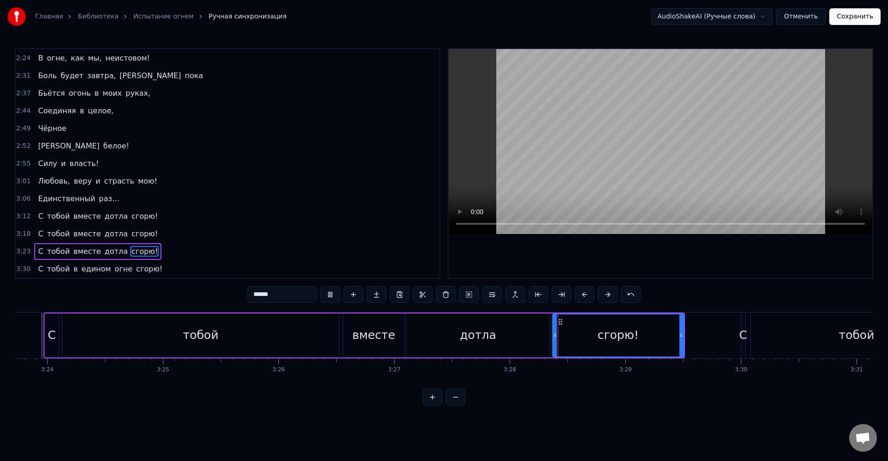
click at [745, 331] on div "С" at bounding box center [743, 336] width 8 height 18
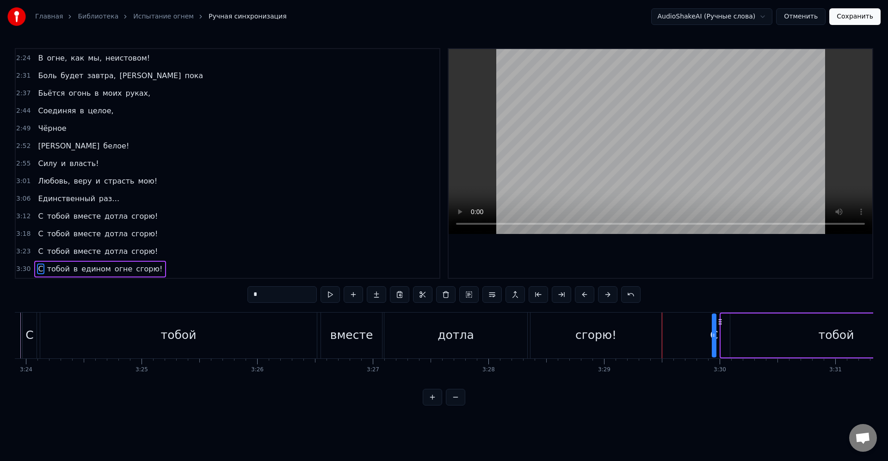
drag, startPoint x: 746, startPoint y: 323, endPoint x: 722, endPoint y: 323, distance: 24.1
click at [724, 322] on icon at bounding box center [720, 321] width 7 height 7
drag, startPoint x: 722, startPoint y: 323, endPoint x: 703, endPoint y: 323, distance: 19.0
click at [703, 323] on icon at bounding box center [703, 321] width 7 height 7
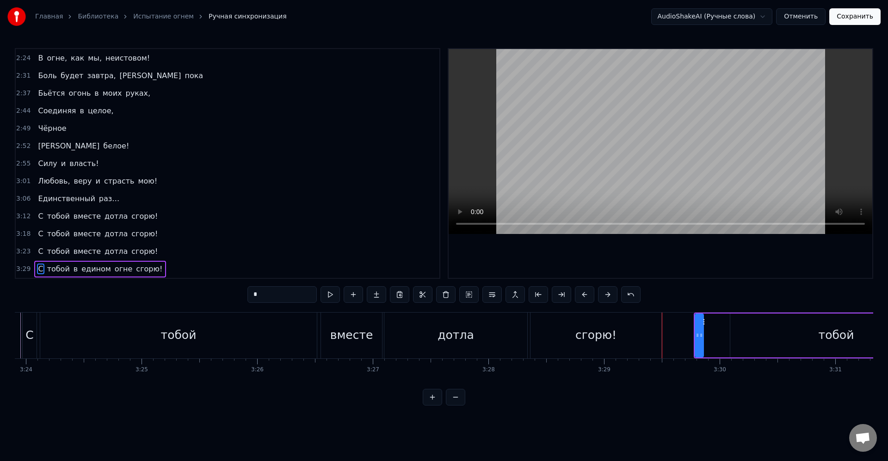
drag, startPoint x: 698, startPoint y: 335, endPoint x: 703, endPoint y: 336, distance: 4.7
click at [703, 336] on icon at bounding box center [702, 335] width 4 height 7
click at [703, 323] on icon at bounding box center [700, 321] width 7 height 7
click at [733, 331] on div "тобой" at bounding box center [837, 336] width 212 height 44
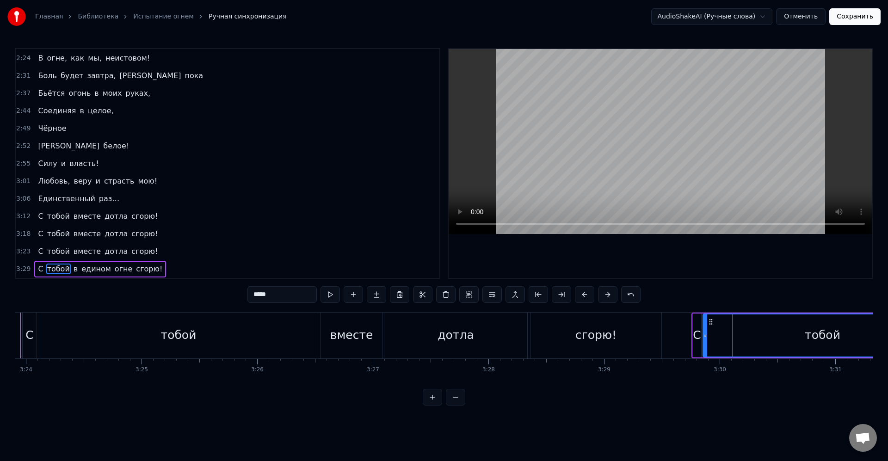
drag, startPoint x: 732, startPoint y: 336, endPoint x: 705, endPoint y: 335, distance: 27.4
click at [705, 335] on icon at bounding box center [706, 335] width 4 height 7
click at [715, 333] on div "тобой" at bounding box center [823, 336] width 238 height 42
drag, startPoint x: 707, startPoint y: 335, endPoint x: 715, endPoint y: 337, distance: 8.5
click at [714, 337] on icon at bounding box center [712, 335] width 4 height 7
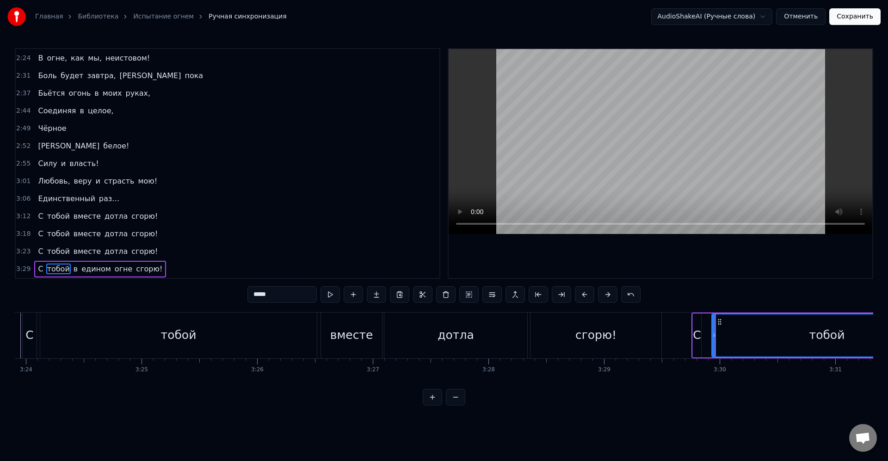
click at [724, 336] on div "тобой" at bounding box center [828, 336] width 230 height 42
drag, startPoint x: 715, startPoint y: 335, endPoint x: 723, endPoint y: 335, distance: 7.9
click at [721, 335] on circle at bounding box center [721, 335] width 0 height 0
click at [701, 334] on div "С" at bounding box center [697, 336] width 9 height 44
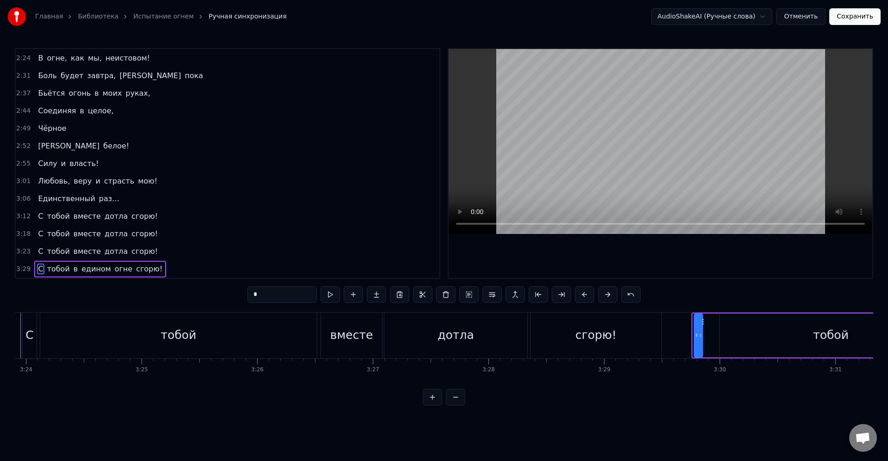
click at [705, 325] on icon at bounding box center [702, 321] width 7 height 7
click at [702, 335] on icon at bounding box center [701, 335] width 4 height 7
drag, startPoint x: 701, startPoint y: 335, endPoint x: 707, endPoint y: 335, distance: 6.1
click at [707, 335] on icon at bounding box center [706, 335] width 4 height 7
click at [701, 335] on div "С" at bounding box center [702, 336] width 8 height 18
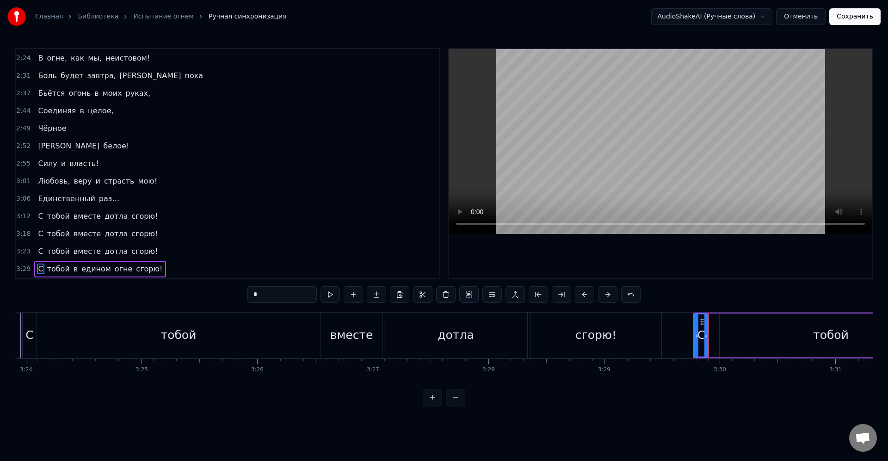
click at [730, 338] on div "тобой" at bounding box center [831, 336] width 223 height 44
type input "*****"
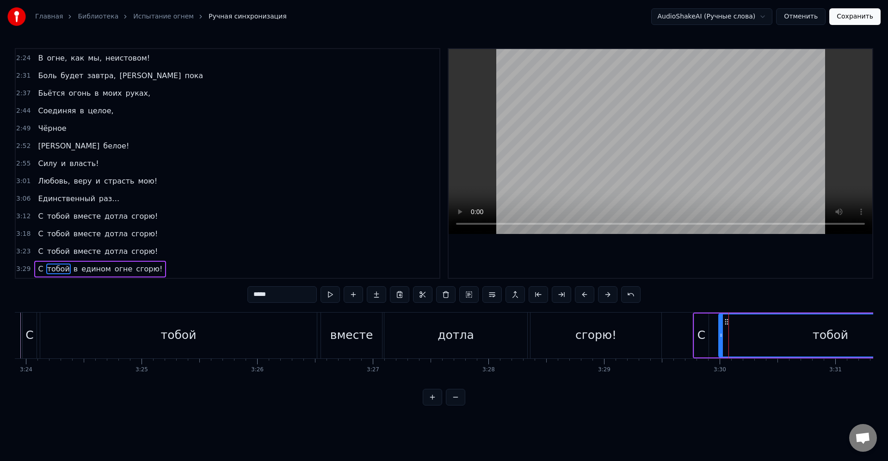
click at [721, 337] on icon at bounding box center [722, 335] width 4 height 7
click at [728, 335] on div "тобой" at bounding box center [831, 336] width 223 height 42
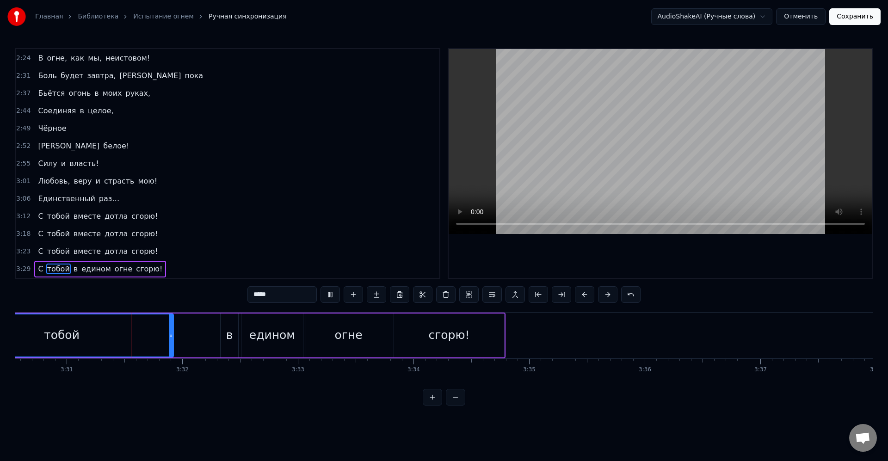
scroll to position [0, 24357]
click at [201, 329] on div "С тобой в едином огне сгорю!" at bounding box center [215, 336] width 582 height 46
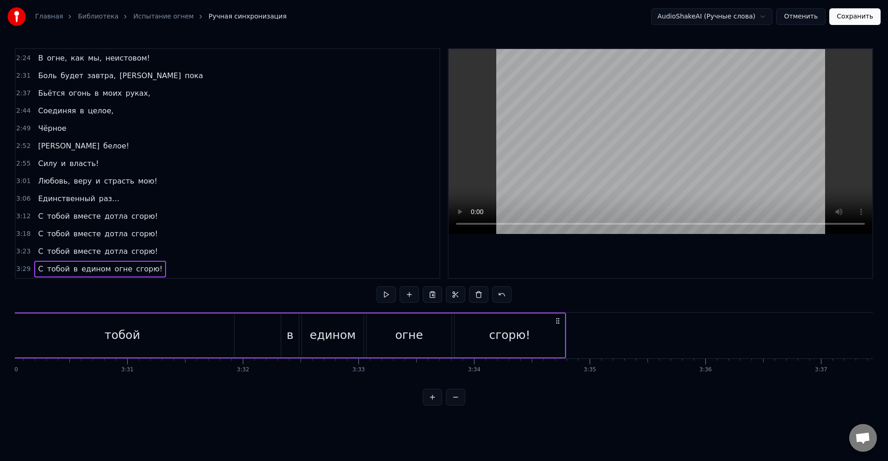
scroll to position [0, 24223]
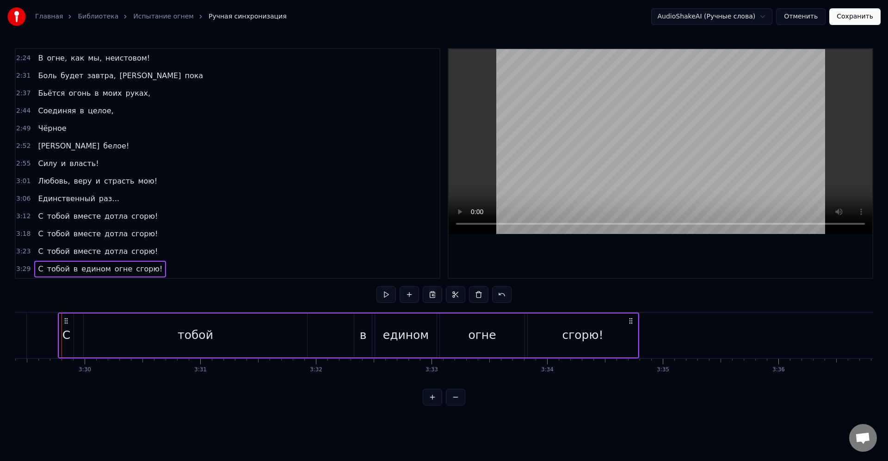
click at [353, 335] on div "С тобой в едином огне сгорю!" at bounding box center [349, 336] width 582 height 46
click at [364, 338] on div "в" at bounding box center [363, 336] width 7 height 18
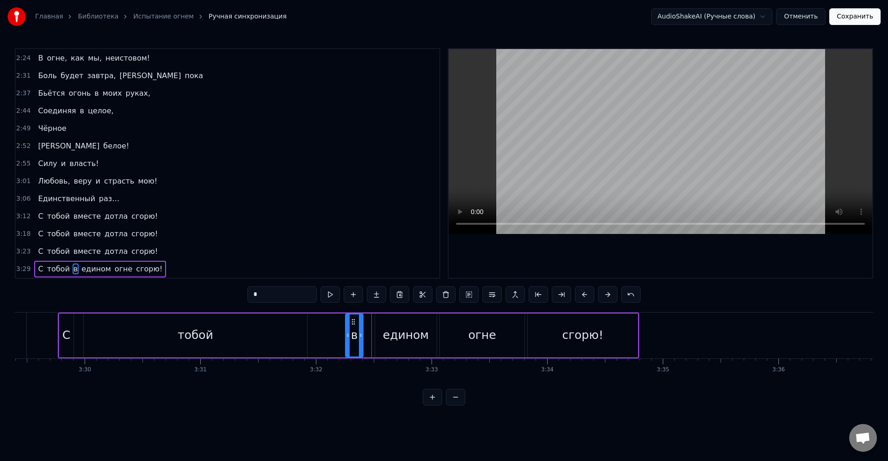
drag, startPoint x: 362, startPoint y: 323, endPoint x: 347, endPoint y: 324, distance: 14.4
click at [350, 324] on icon at bounding box center [353, 321] width 7 height 7
click at [349, 333] on div "в" at bounding box center [349, 336] width 7 height 18
click at [378, 330] on div "едином" at bounding box center [406, 336] width 62 height 44
drag, startPoint x: 377, startPoint y: 334, endPoint x: 366, endPoint y: 334, distance: 11.1
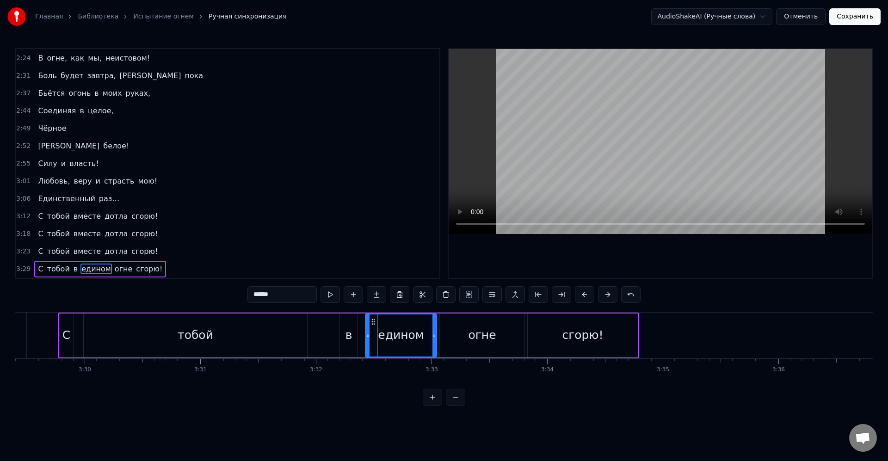
click at [366, 335] on icon at bounding box center [368, 335] width 4 height 7
click at [376, 334] on div "едином" at bounding box center [400, 336] width 72 height 42
drag, startPoint x: 433, startPoint y: 335, endPoint x: 423, endPoint y: 336, distance: 10.2
click at [426, 336] on icon at bounding box center [428, 335] width 4 height 7
click at [448, 336] on div "огне" at bounding box center [482, 336] width 85 height 44
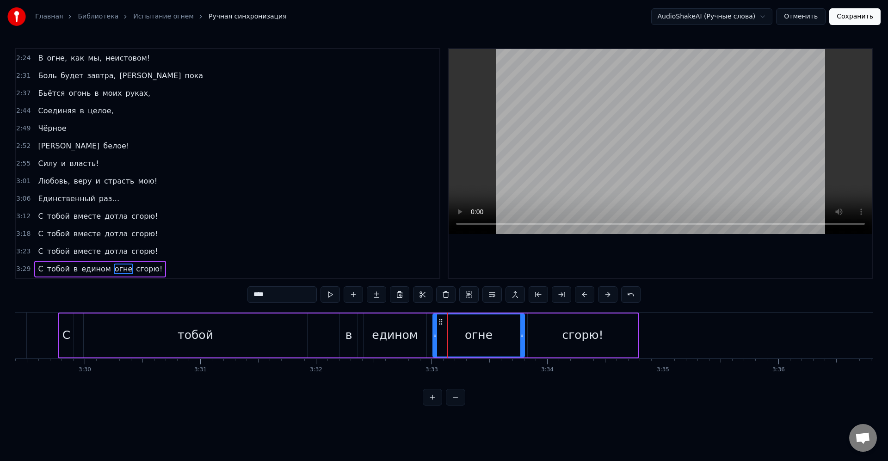
drag, startPoint x: 438, startPoint y: 337, endPoint x: 433, endPoint y: 336, distance: 5.7
click at [434, 336] on icon at bounding box center [436, 335] width 4 height 7
click at [436, 335] on div "огне" at bounding box center [476, 336] width 98 height 42
click at [430, 336] on icon at bounding box center [429, 335] width 4 height 7
drag, startPoint x: 428, startPoint y: 335, endPoint x: 434, endPoint y: 337, distance: 6.3
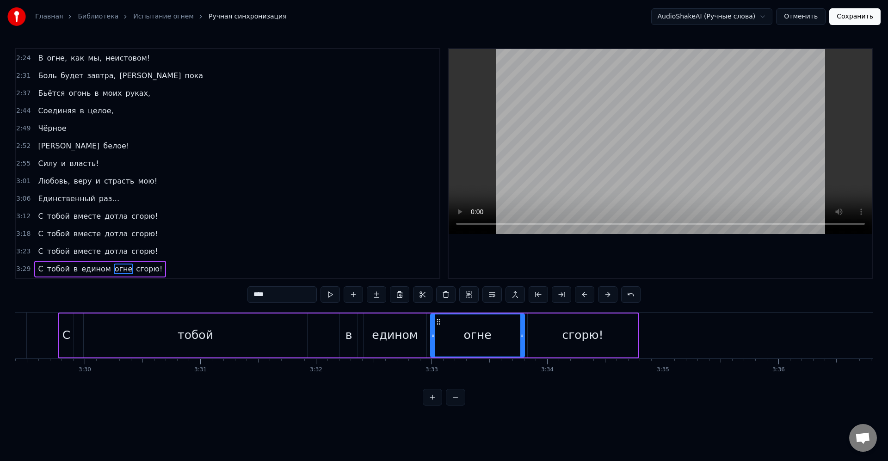
click at [434, 337] on icon at bounding box center [433, 335] width 4 height 7
click at [441, 336] on div "огне" at bounding box center [478, 336] width 92 height 42
click at [516, 338] on icon at bounding box center [518, 335] width 4 height 7
click at [547, 332] on div "сгорю!" at bounding box center [583, 336] width 110 height 44
type input "******"
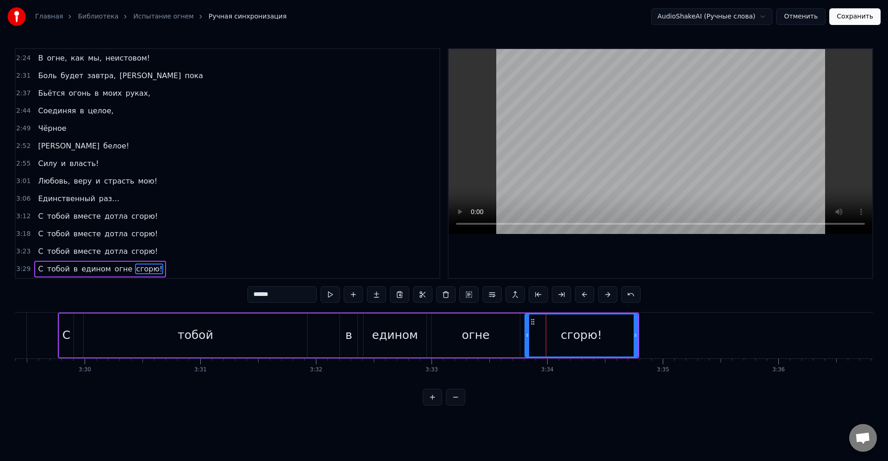
click at [526, 334] on icon at bounding box center [528, 335] width 4 height 7
click at [540, 335] on div "сгорю!" at bounding box center [582, 336] width 112 height 42
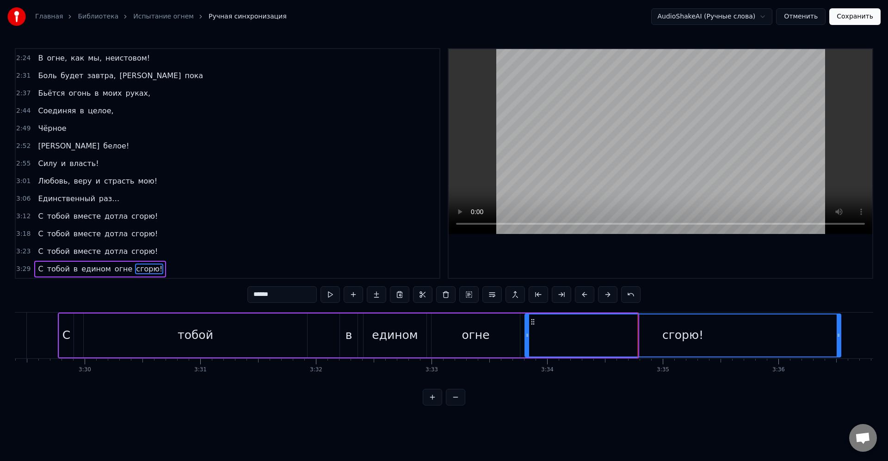
drag, startPoint x: 635, startPoint y: 334, endPoint x: 844, endPoint y: 341, distance: 209.3
click at [841, 341] on div at bounding box center [839, 336] width 4 height 42
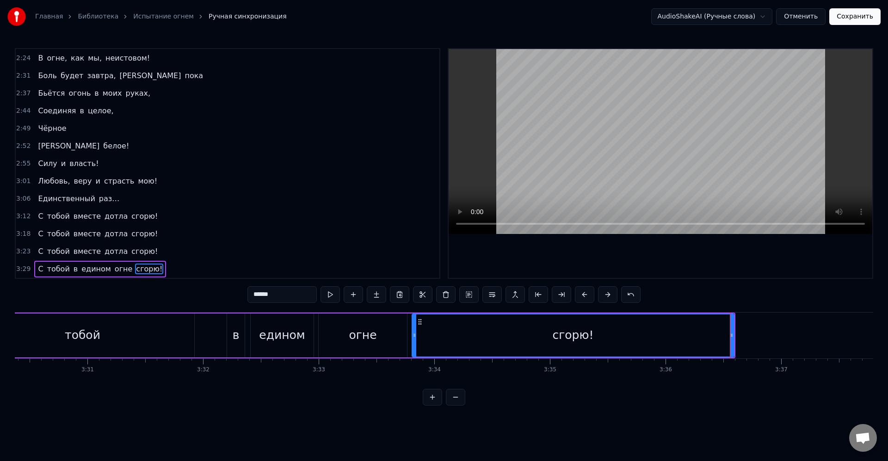
scroll to position [0, 24419]
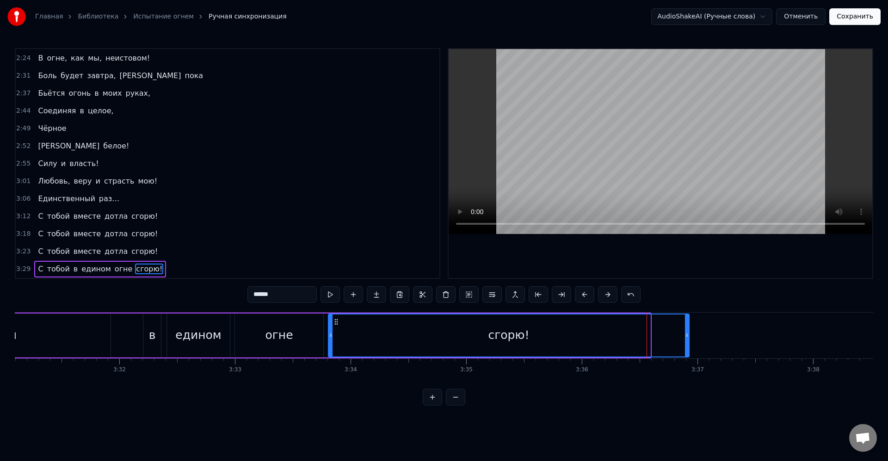
drag, startPoint x: 648, startPoint y: 335, endPoint x: 690, endPoint y: 335, distance: 42.6
click at [689, 335] on icon at bounding box center [687, 335] width 4 height 7
drag, startPoint x: 628, startPoint y: 335, endPoint x: 641, endPoint y: 341, distance: 14.9
click at [628, 334] on div "сгорю!" at bounding box center [511, 336] width 364 height 42
drag, startPoint x: 692, startPoint y: 336, endPoint x: 717, endPoint y: 337, distance: 25.0
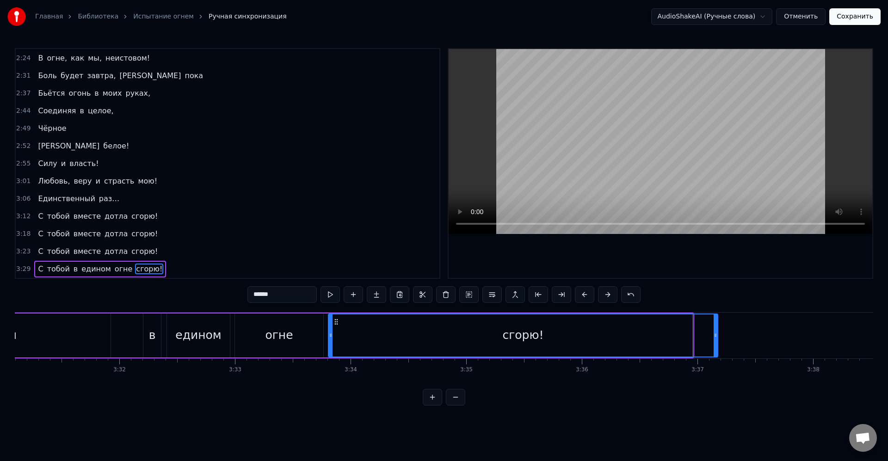
click at [717, 337] on icon at bounding box center [716, 335] width 4 height 7
click at [689, 335] on div "сгорю!" at bounding box center [523, 336] width 389 height 42
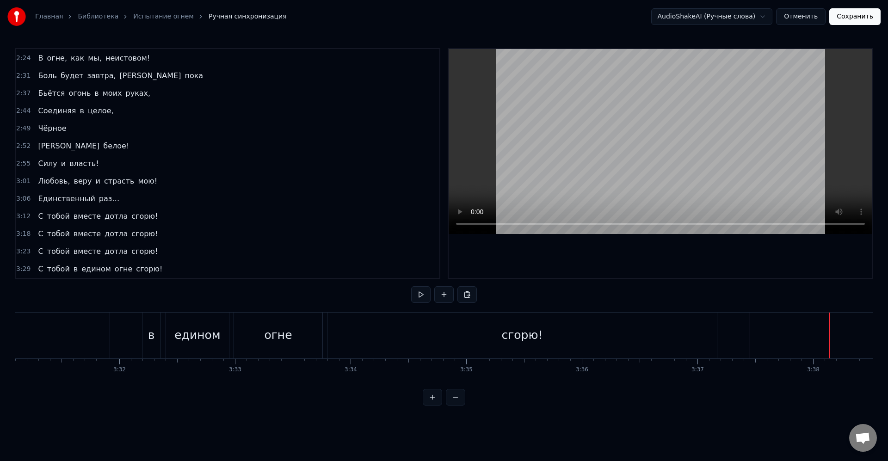
click at [857, 19] on button "Сохранить" at bounding box center [855, 16] width 51 height 17
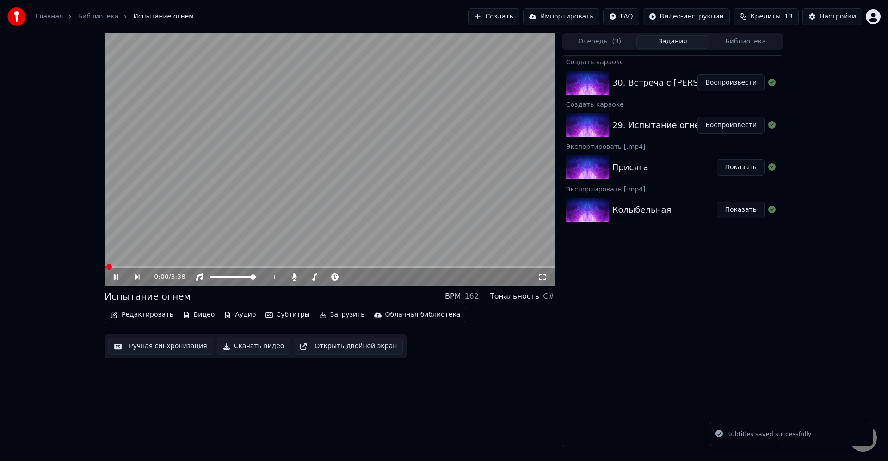
click at [329, 318] on button "Загрузить" at bounding box center [342, 315] width 53 height 13
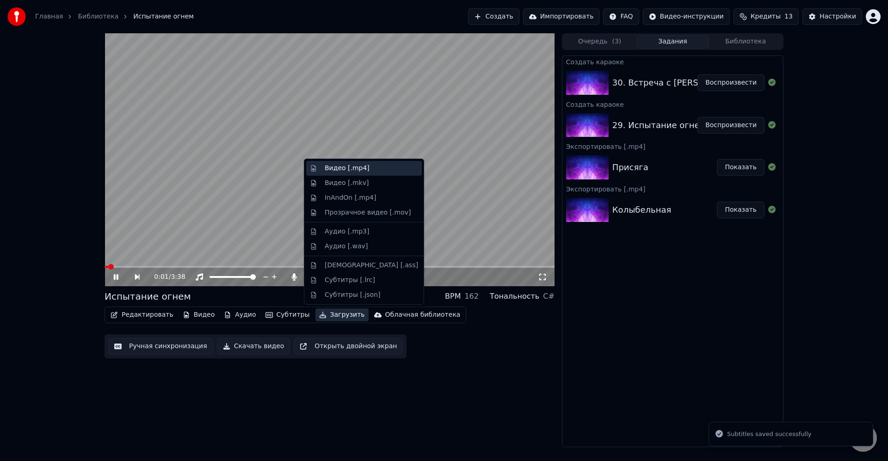
click at [354, 169] on div "Видео [.mp4]" at bounding box center [347, 168] width 45 height 9
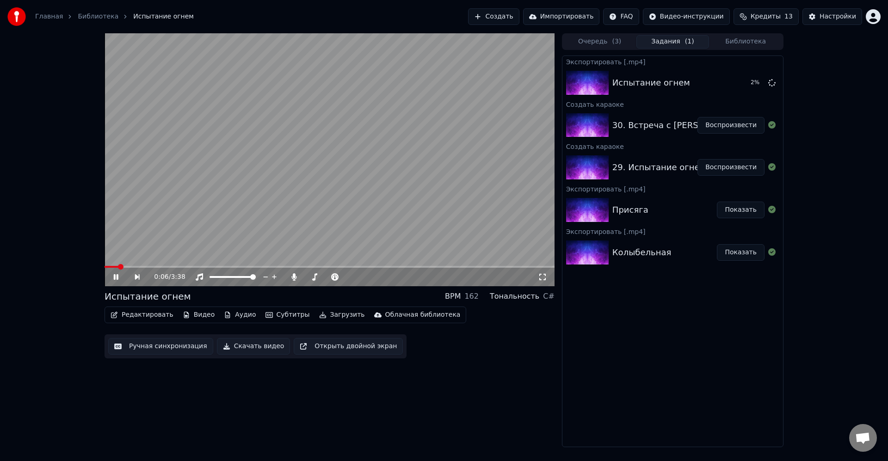
click at [445, 227] on video at bounding box center [330, 159] width 450 height 253
click at [712, 125] on button "Воспроизвести" at bounding box center [731, 125] width 67 height 17
click at [333, 174] on video at bounding box center [330, 159] width 450 height 253
click at [141, 267] on span at bounding box center [123, 267] width 37 height 2
click at [116, 278] on icon at bounding box center [116, 277] width 6 height 6
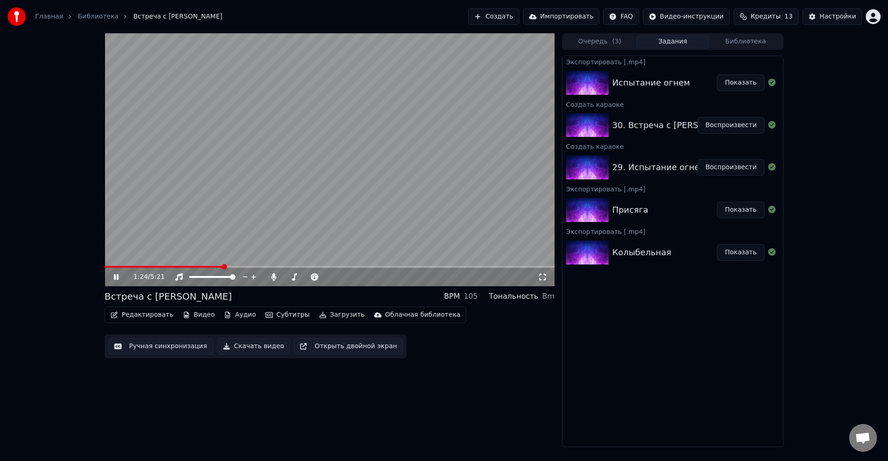
drag, startPoint x: 455, startPoint y: 176, endPoint x: 475, endPoint y: 176, distance: 19.9
click at [461, 177] on video at bounding box center [330, 159] width 450 height 253
click at [458, 200] on video at bounding box center [330, 159] width 450 height 253
click at [434, 189] on video at bounding box center [330, 159] width 450 height 253
click at [421, 192] on video at bounding box center [330, 159] width 450 height 253
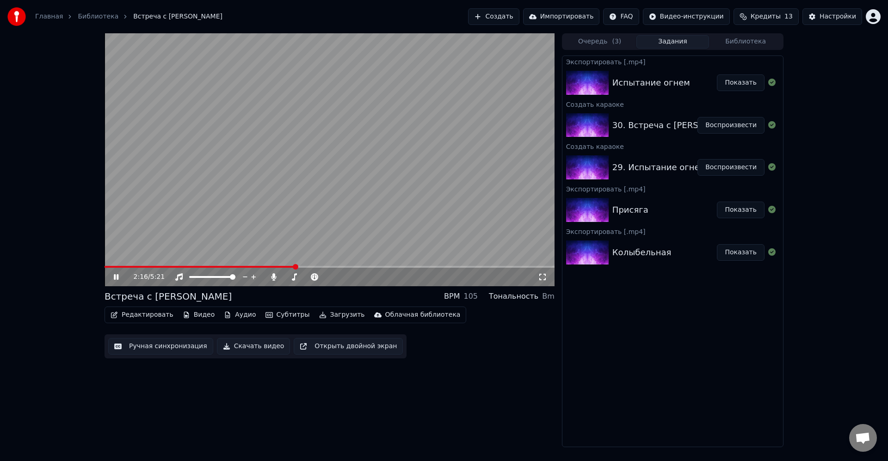
click at [161, 316] on button "Редактировать" at bounding box center [142, 315] width 70 height 13
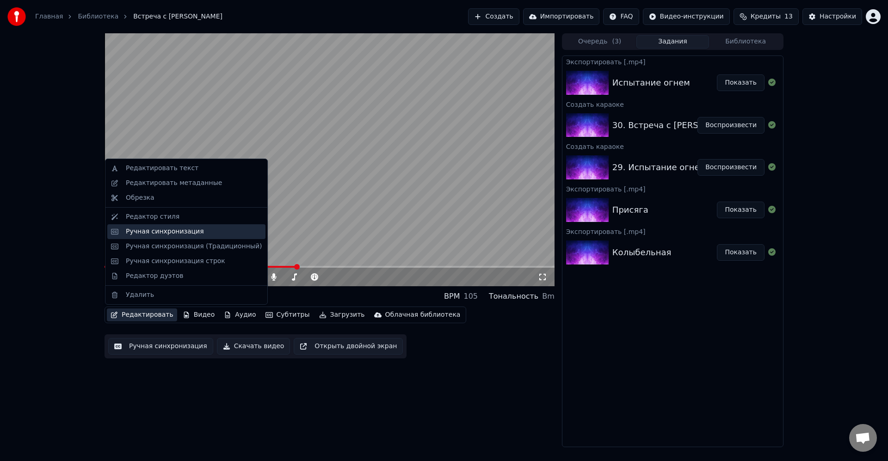
click at [199, 232] on div "Ручная синхронизация" at bounding box center [194, 231] width 136 height 9
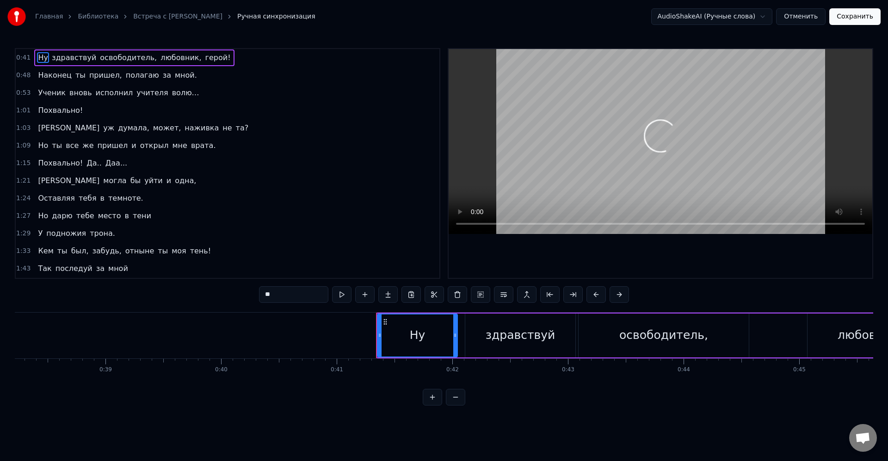
scroll to position [0, 4736]
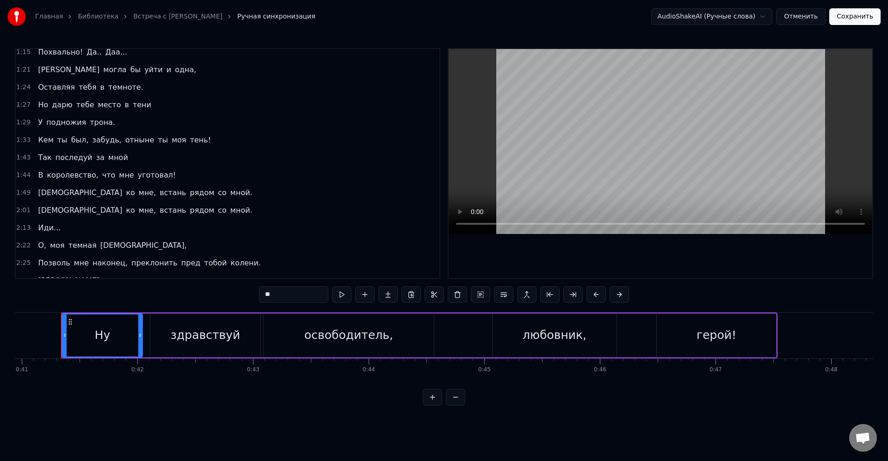
click at [230, 191] on span "мной." at bounding box center [242, 192] width 24 height 11
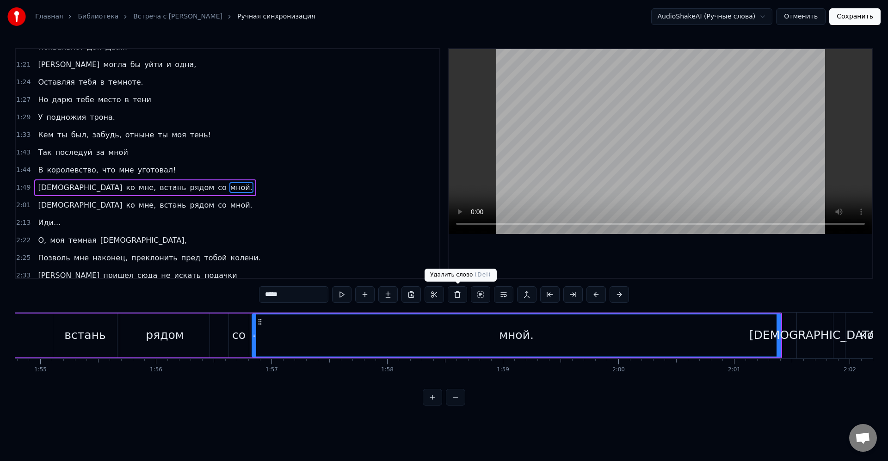
scroll to position [0, 13467]
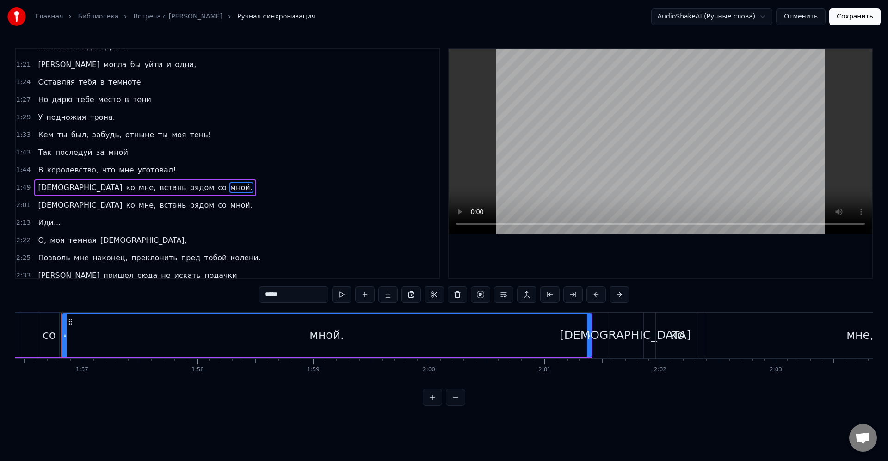
click at [501, 329] on div "мной." at bounding box center [327, 336] width 528 height 42
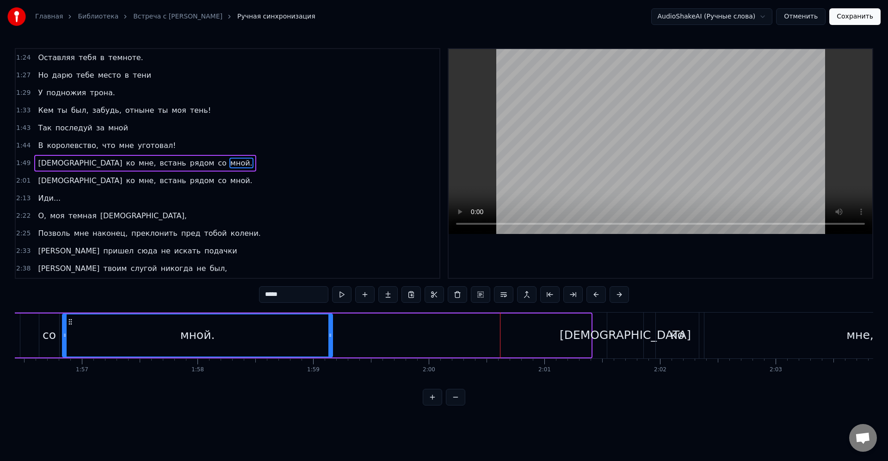
drag, startPoint x: 566, startPoint y: 335, endPoint x: 298, endPoint y: 330, distance: 268.4
click at [329, 333] on icon at bounding box center [331, 335] width 4 height 7
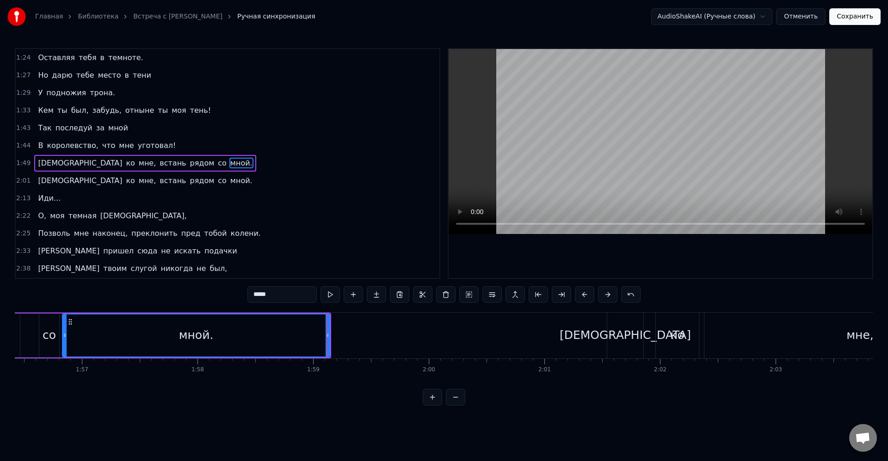
click at [298, 330] on div "мной." at bounding box center [196, 336] width 267 height 42
drag, startPoint x: 331, startPoint y: 337, endPoint x: 351, endPoint y: 339, distance: 20.0
click at [350, 339] on div at bounding box center [349, 336] width 4 height 42
click at [326, 333] on div "мной." at bounding box center [207, 336] width 288 height 42
click at [624, 340] on div "[DEMOGRAPHIC_DATA]" at bounding box center [625, 336] width 131 height 18
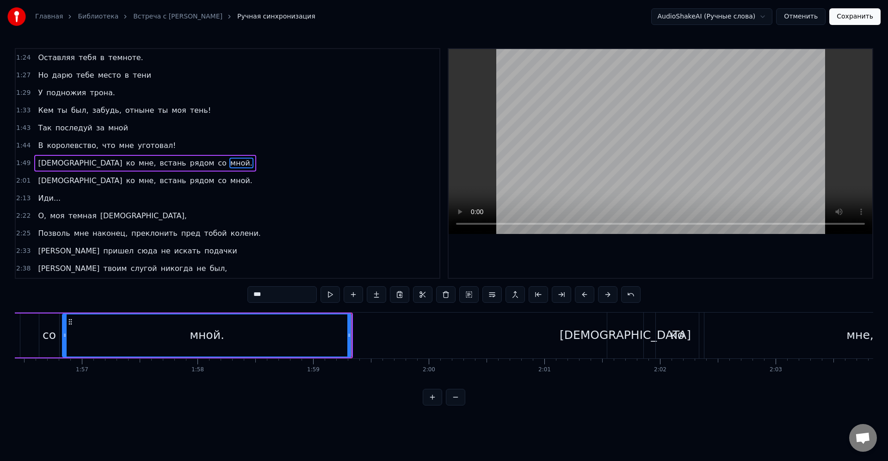
scroll to position [158, 0]
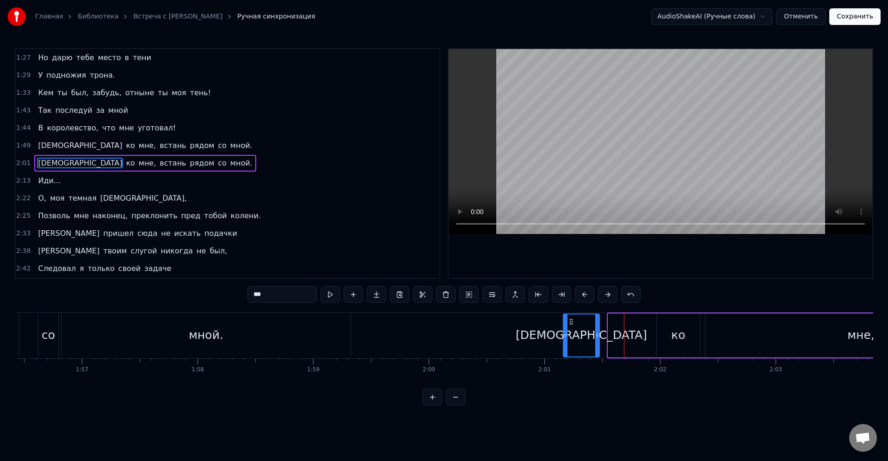
drag, startPoint x: 616, startPoint y: 322, endPoint x: 571, endPoint y: 320, distance: 44.9
click at [571, 320] on icon at bounding box center [571, 321] width 7 height 7
click at [577, 335] on div "[DEMOGRAPHIC_DATA]" at bounding box center [581, 336] width 131 height 18
drag, startPoint x: 598, startPoint y: 334, endPoint x: 609, endPoint y: 335, distance: 11.6
click at [598, 335] on circle at bounding box center [598, 334] width 0 height 0
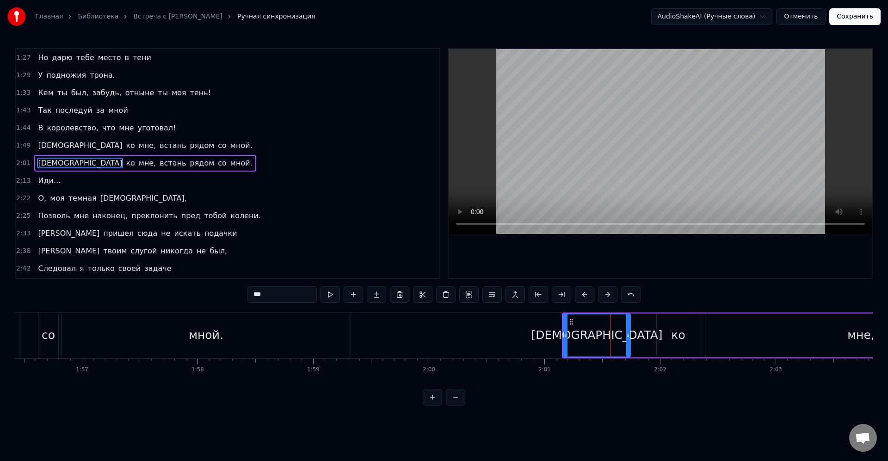
drag, startPoint x: 609, startPoint y: 335, endPoint x: 631, endPoint y: 337, distance: 22.3
click at [630, 337] on icon at bounding box center [629, 335] width 4 height 7
click at [668, 332] on div "ко" at bounding box center [678, 336] width 43 height 44
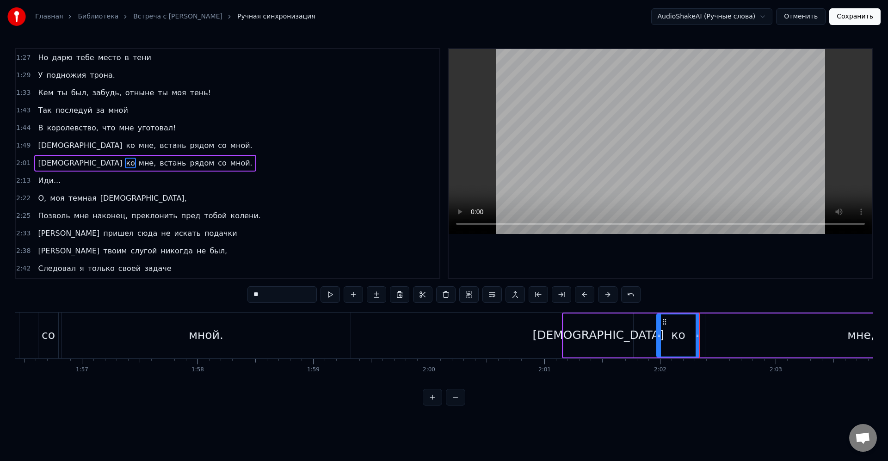
click at [725, 338] on div "мне," at bounding box center [861, 336] width 311 height 44
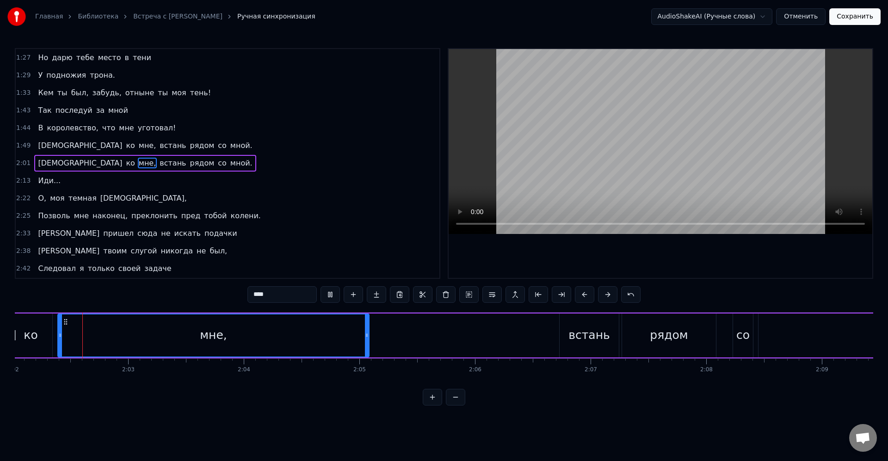
scroll to position [0, 14110]
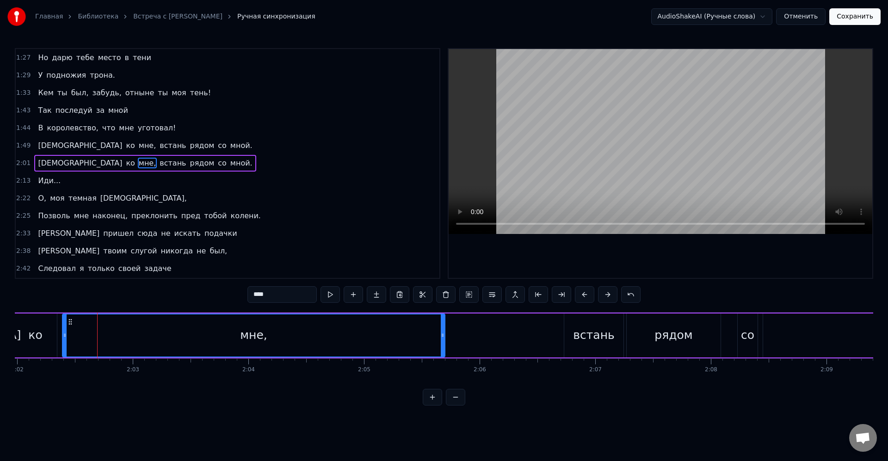
drag, startPoint x: 372, startPoint y: 336, endPoint x: 443, endPoint y: 337, distance: 71.3
click at [443, 337] on icon at bounding box center [443, 335] width 4 height 7
drag, startPoint x: 441, startPoint y: 337, endPoint x: 379, endPoint y: 339, distance: 62.0
click at [382, 339] on div at bounding box center [384, 336] width 4 height 42
click at [591, 347] on div "встань" at bounding box center [594, 336] width 59 height 44
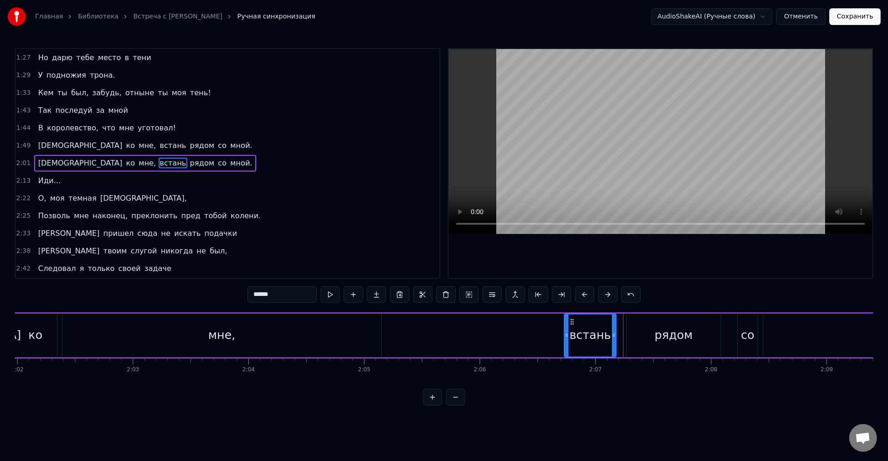
drag, startPoint x: 622, startPoint y: 335, endPoint x: 615, endPoint y: 334, distance: 7.5
click at [615, 334] on icon at bounding box center [614, 335] width 4 height 7
click at [632, 335] on div "рядом" at bounding box center [674, 336] width 94 height 44
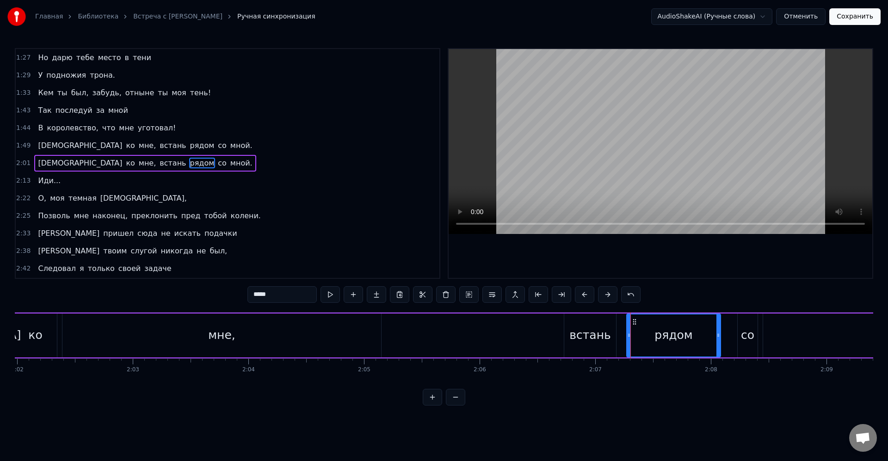
click at [628, 336] on div "рядом" at bounding box center [673, 336] width 93 height 42
click at [626, 335] on icon at bounding box center [627, 335] width 4 height 7
click at [630, 335] on div "рядом" at bounding box center [672, 336] width 95 height 42
click at [745, 341] on div "со" at bounding box center [747, 336] width 13 height 18
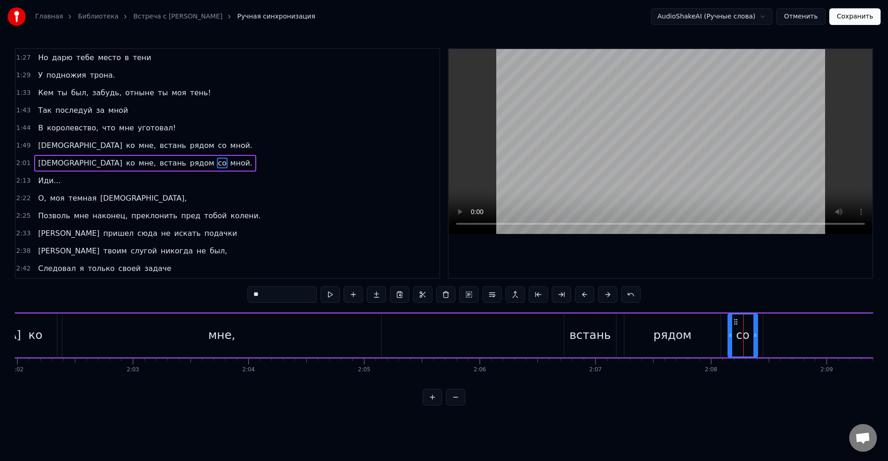
drag, startPoint x: 739, startPoint y: 332, endPoint x: 734, endPoint y: 334, distance: 5.7
click at [730, 332] on icon at bounding box center [731, 335] width 4 height 7
click at [738, 335] on div "со" at bounding box center [742, 336] width 13 height 18
click at [751, 337] on icon at bounding box center [749, 335] width 4 height 7
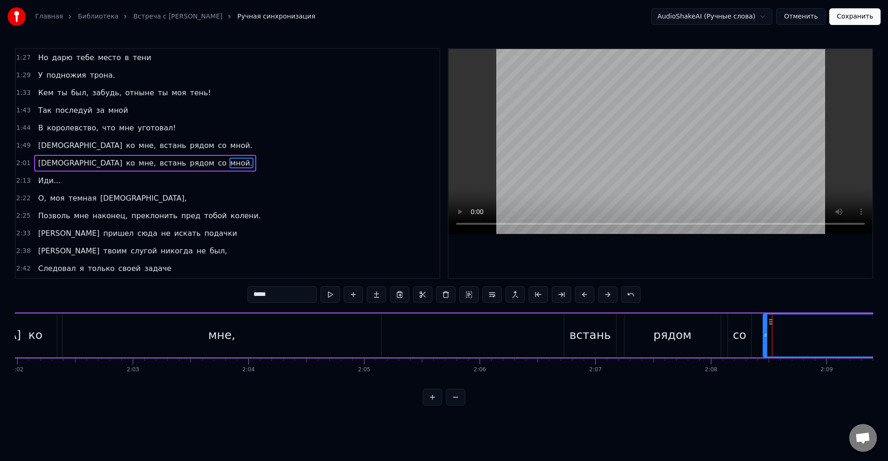
drag, startPoint x: 766, startPoint y: 337, endPoint x: 760, endPoint y: 336, distance: 6.2
click at [764, 336] on icon at bounding box center [766, 335] width 4 height 7
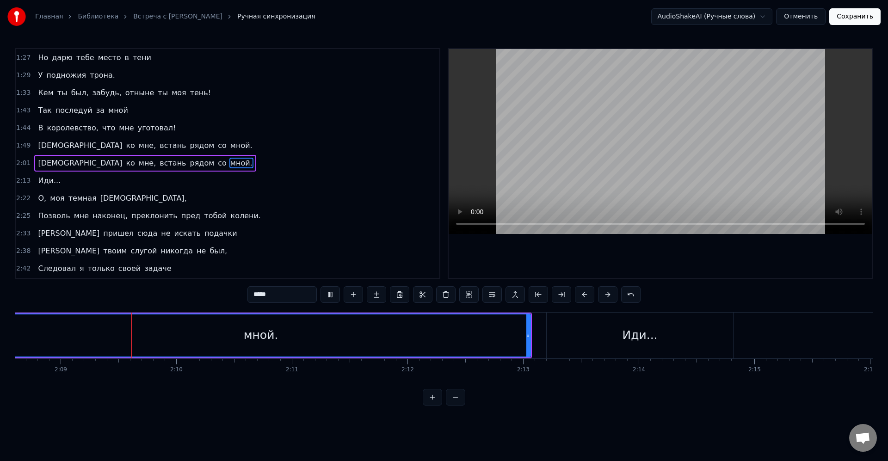
scroll to position [0, 14887]
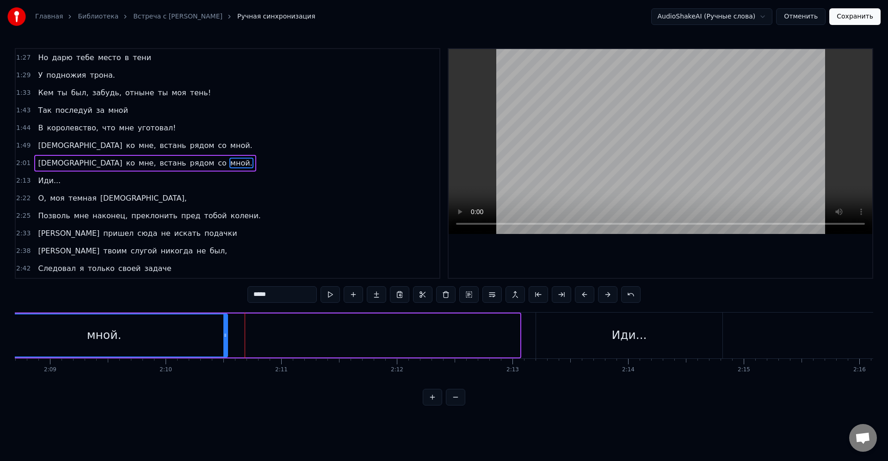
drag, startPoint x: 517, startPoint y: 336, endPoint x: 225, endPoint y: 337, distance: 292.4
click at [225, 337] on icon at bounding box center [225, 335] width 4 height 7
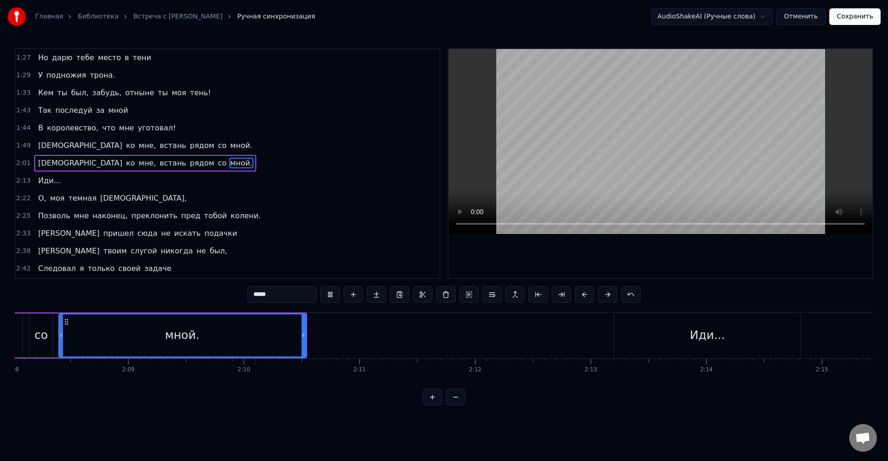
scroll to position [0, 14805]
click at [645, 334] on div "Иди..." at bounding box center [711, 336] width 186 height 46
type input "******"
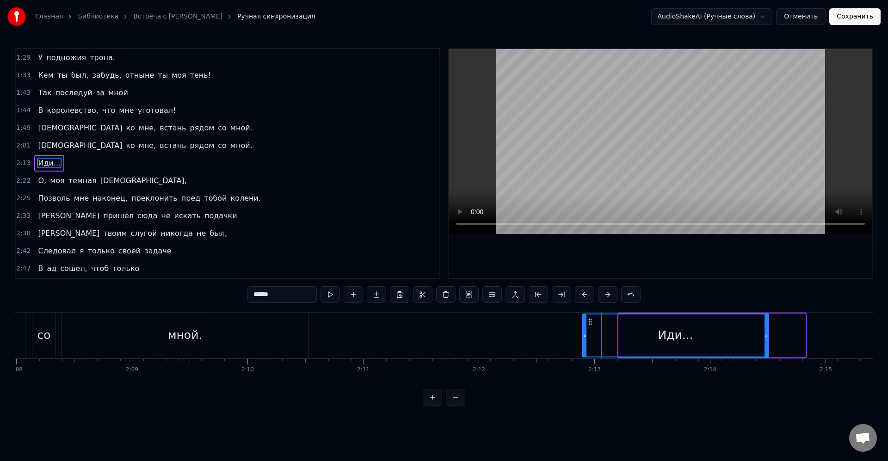
drag, startPoint x: 623, startPoint y: 322, endPoint x: 593, endPoint y: 324, distance: 30.6
click at [587, 321] on icon at bounding box center [590, 321] width 7 height 7
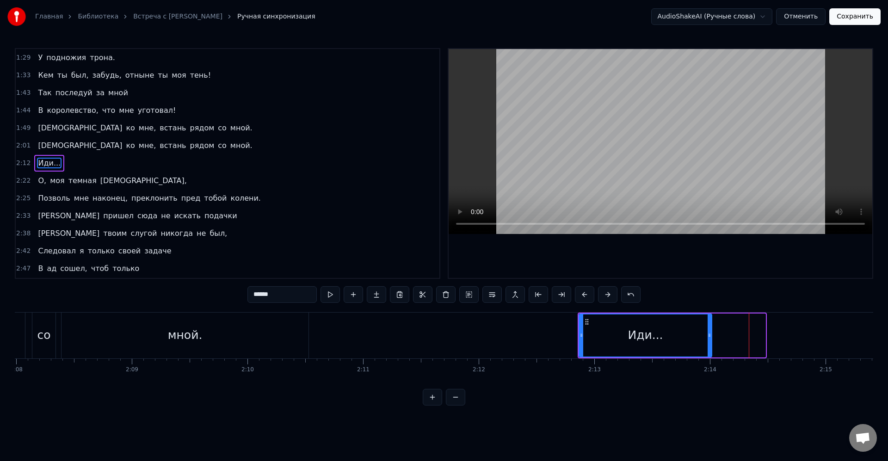
drag, startPoint x: 764, startPoint y: 336, endPoint x: 709, endPoint y: 337, distance: 55.1
click at [709, 337] on icon at bounding box center [710, 335] width 4 height 7
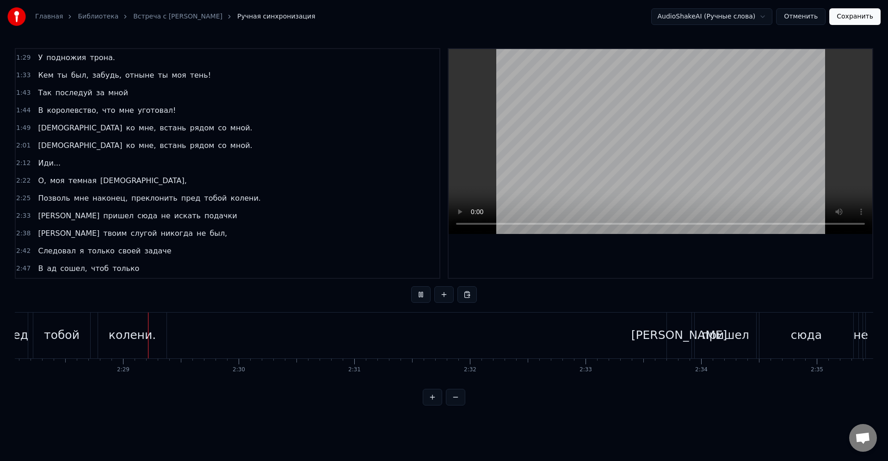
scroll to position [0, 17128]
click at [681, 334] on div "[PERSON_NAME]" at bounding box center [679, 336] width 96 height 18
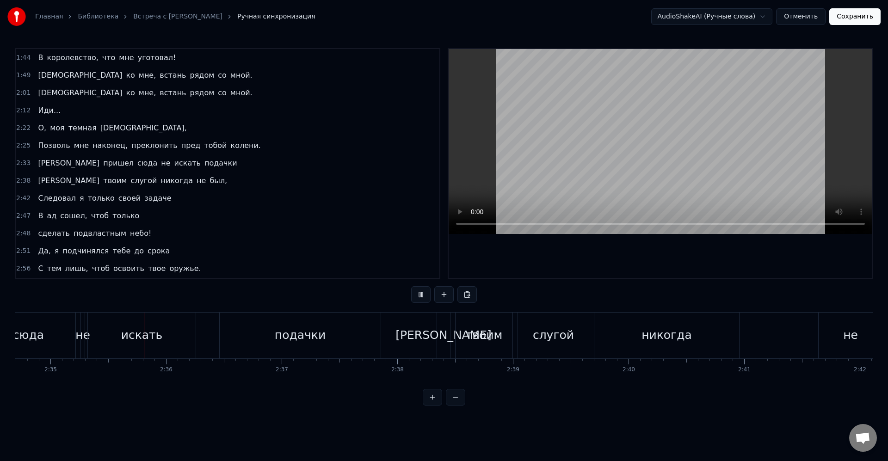
scroll to position [0, 17897]
click at [560, 320] on div "слугой" at bounding box center [551, 336] width 71 height 46
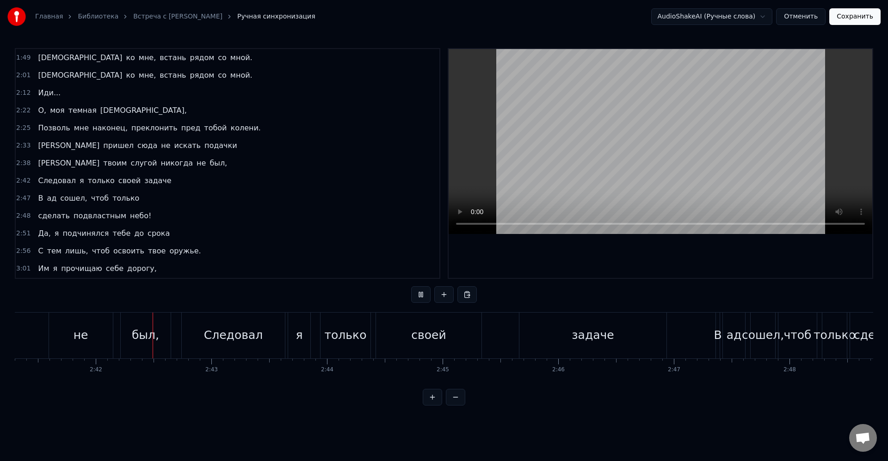
scroll to position [0, 18675]
click at [338, 336] on div "только" at bounding box center [330, 336] width 42 height 18
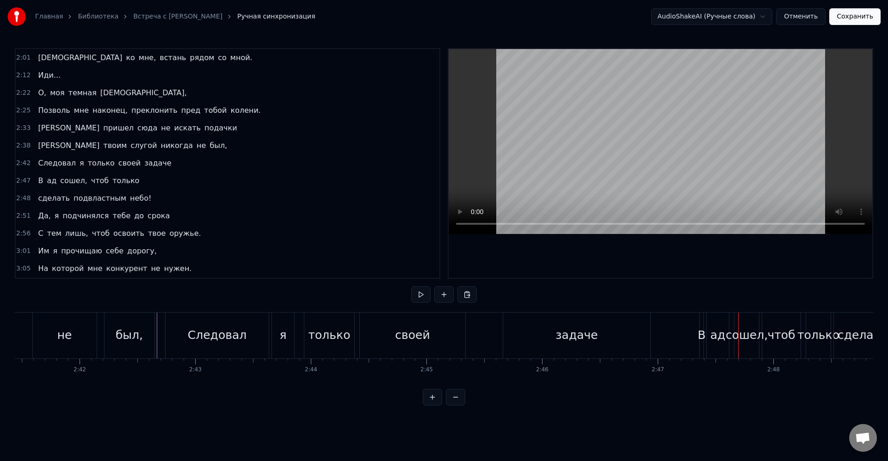
click at [801, 345] on div "чтоб" at bounding box center [781, 336] width 39 height 46
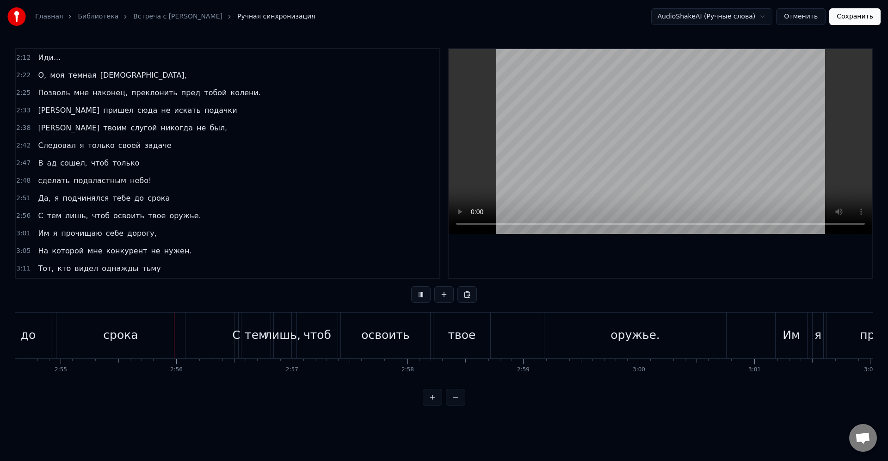
scroll to position [0, 20242]
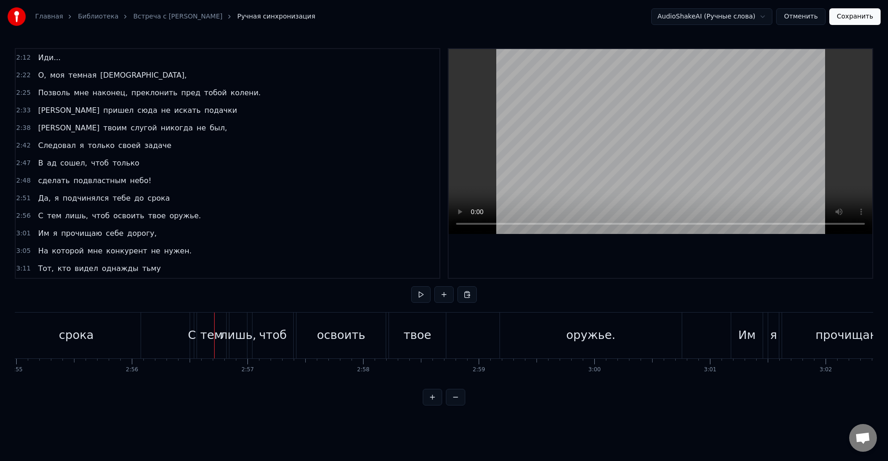
click at [216, 319] on div "тем" at bounding box center [211, 336] width 29 height 46
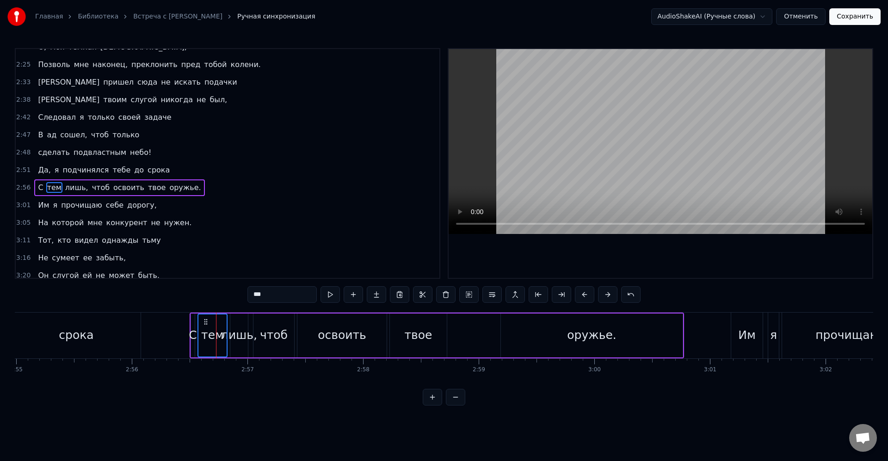
scroll to position [334, 0]
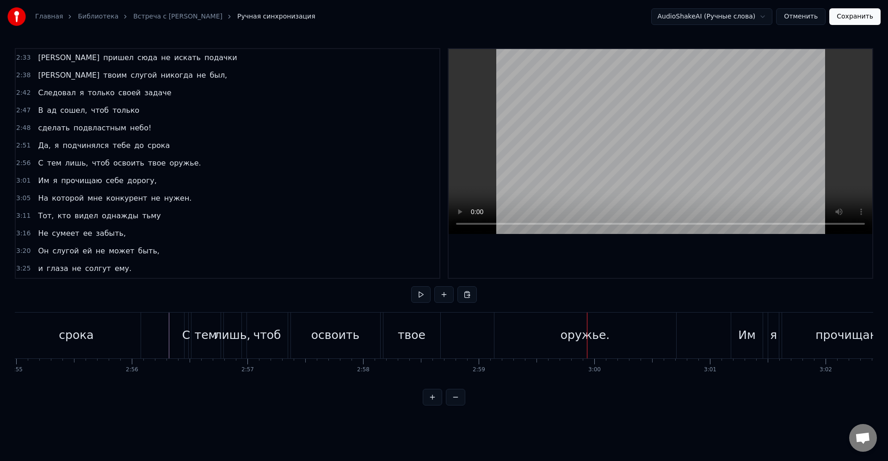
click at [412, 338] on div "твое" at bounding box center [412, 336] width 28 height 18
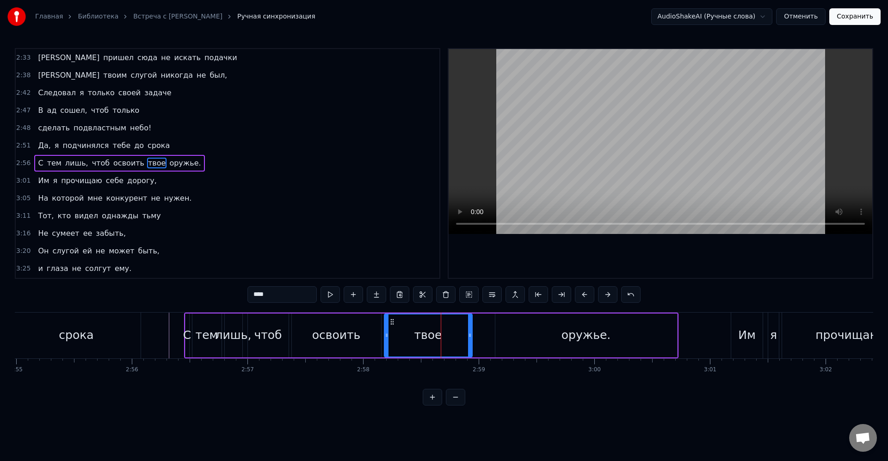
drag, startPoint x: 440, startPoint y: 335, endPoint x: 462, endPoint y: 338, distance: 22.4
click at [472, 340] on div at bounding box center [470, 336] width 4 height 42
drag, startPoint x: 455, startPoint y: 336, endPoint x: 469, endPoint y: 350, distance: 19.6
click at [458, 337] on div "твое" at bounding box center [434, 336] width 99 height 42
click at [521, 337] on div "оружье." at bounding box center [587, 336] width 182 height 44
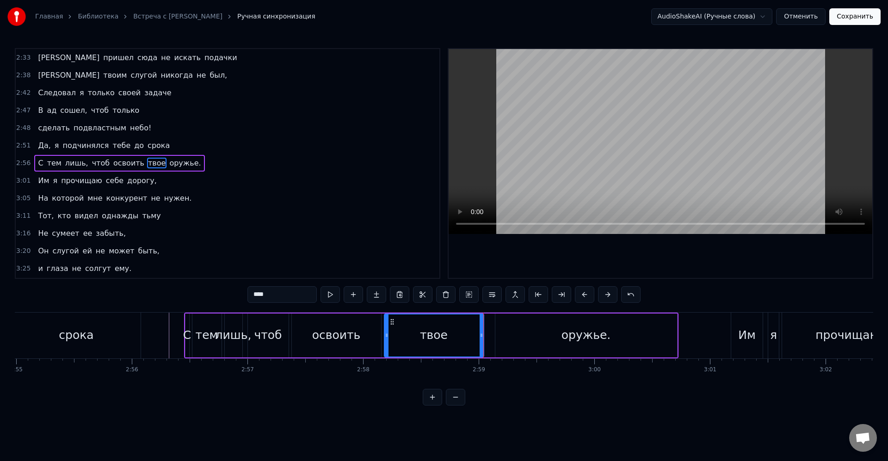
type input "*******"
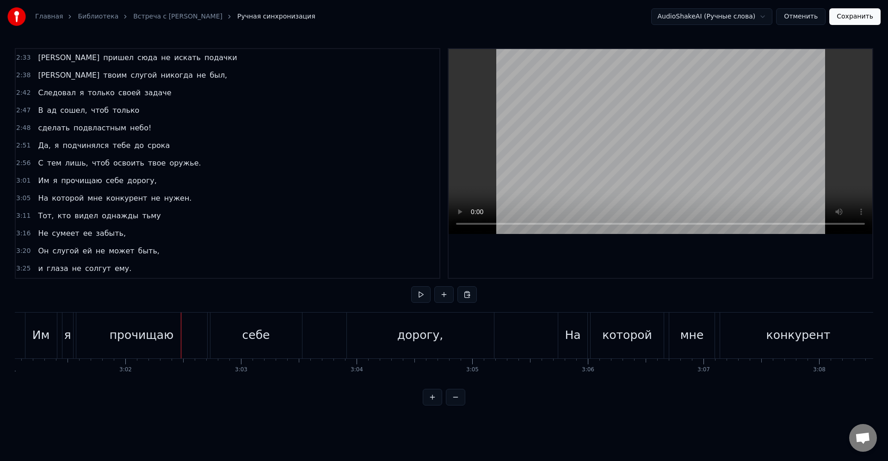
scroll to position [0, 21019]
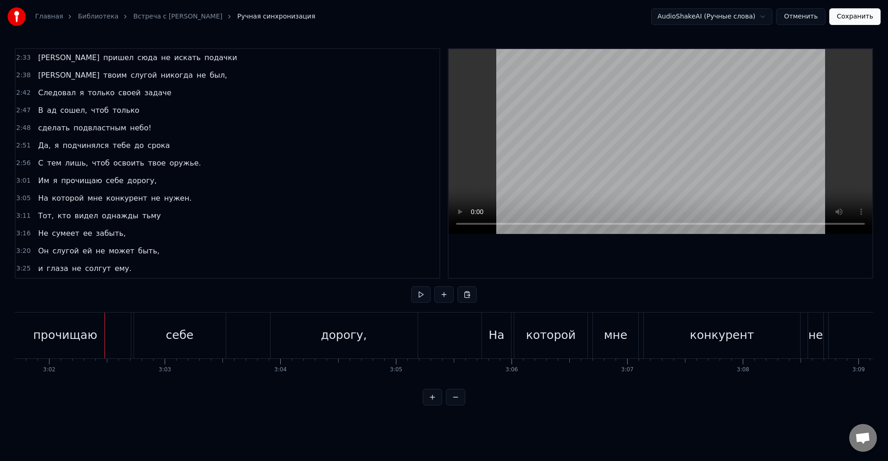
click at [70, 333] on div "прочищаю" at bounding box center [65, 336] width 64 height 18
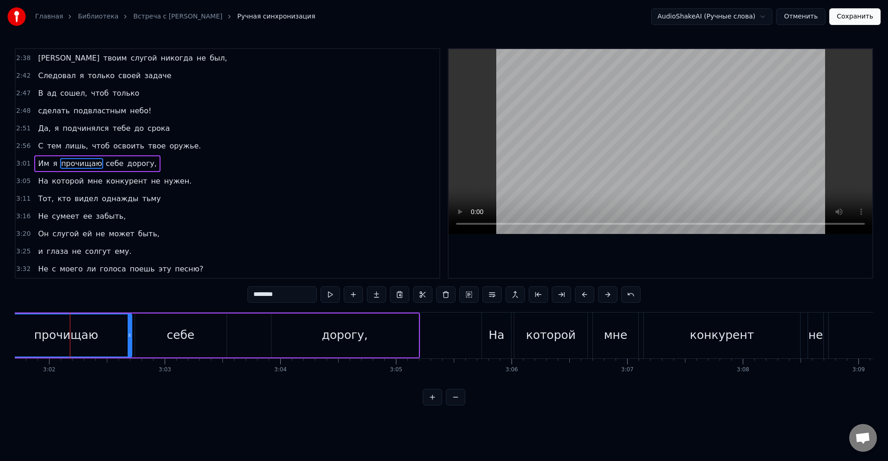
scroll to position [352, 0]
click at [289, 293] on input "********" at bounding box center [282, 294] width 69 height 17
type input "*"
type input "********"
click at [304, 398] on div "0:41 Ну здравствуй освободитель, любовник, герой! 0:48 Наконец ты пришел, полаг…" at bounding box center [444, 227] width 859 height 358
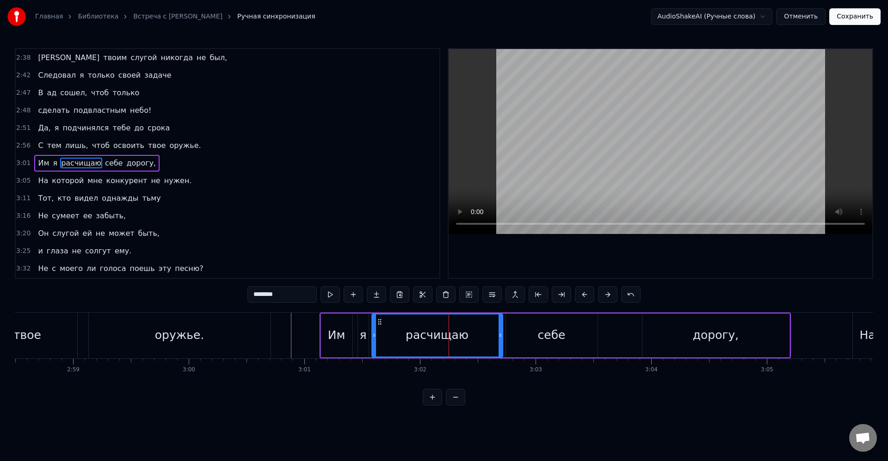
scroll to position [0, 20608]
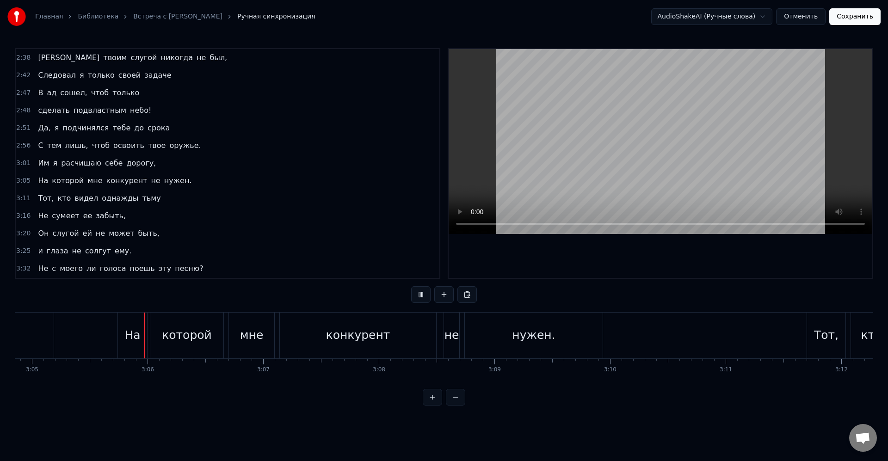
scroll to position [0, 21386]
click at [327, 350] on div "конкурент" at bounding box center [355, 336] width 156 height 46
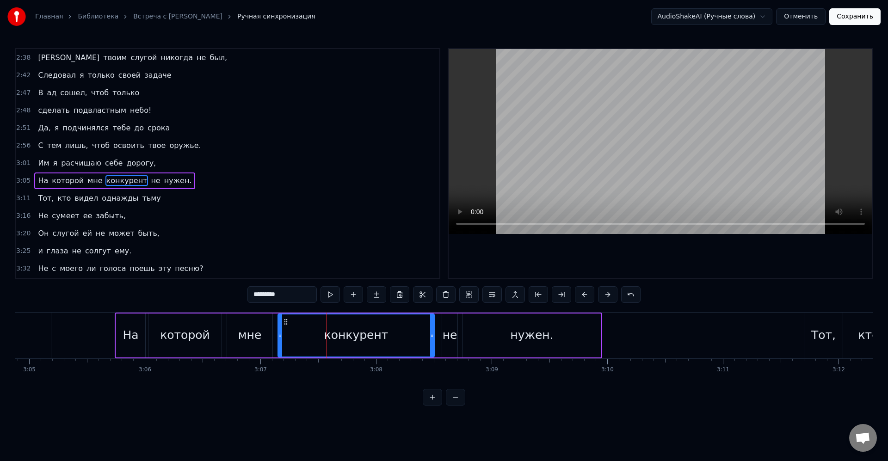
scroll to position [369, 0]
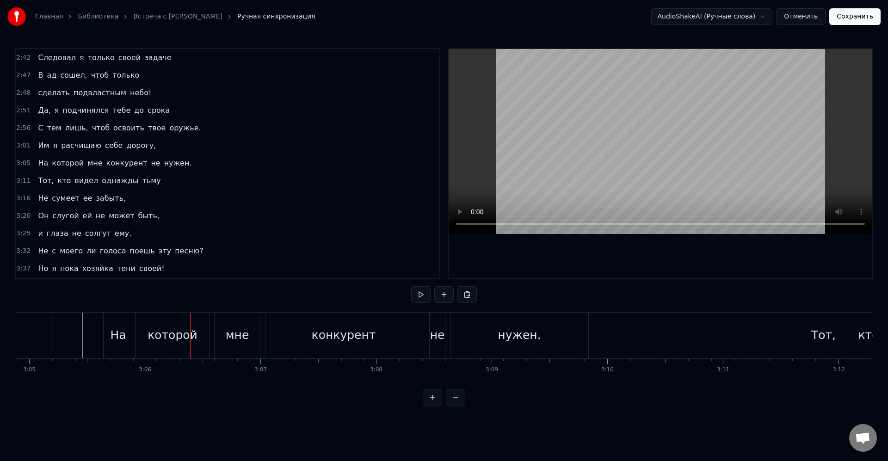
click at [108, 333] on div "На" at bounding box center [120, 336] width 29 height 46
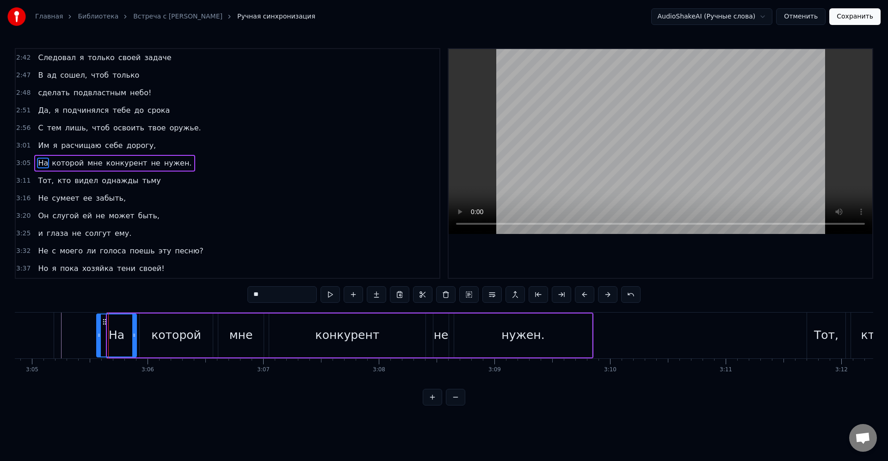
drag, startPoint x: 111, startPoint y: 331, endPoint x: 95, endPoint y: 329, distance: 15.4
click at [97, 329] on div at bounding box center [99, 336] width 4 height 42
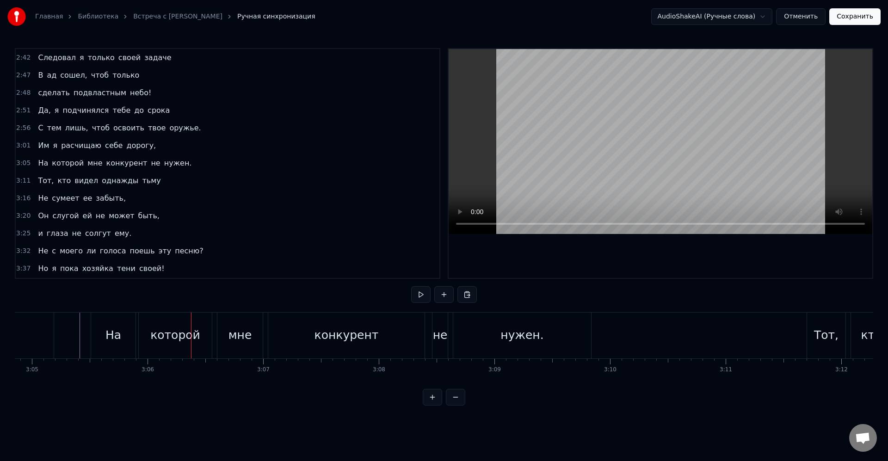
click at [101, 325] on div "На" at bounding box center [113, 336] width 44 height 46
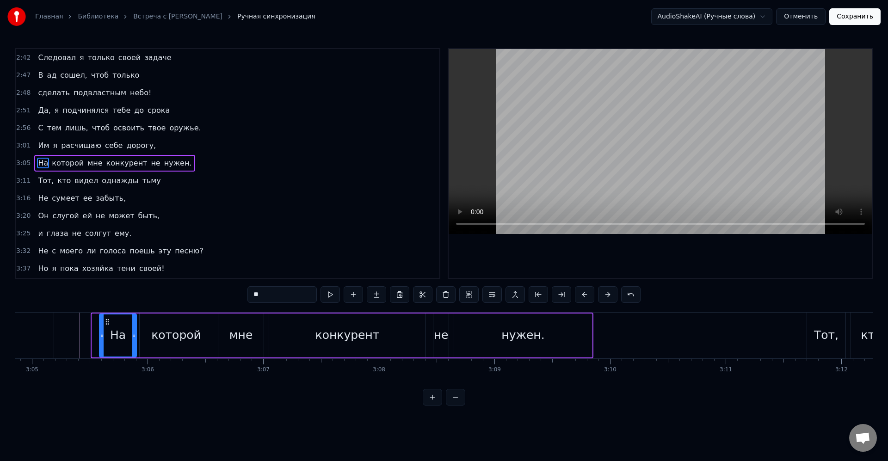
drag, startPoint x: 95, startPoint y: 333, endPoint x: 103, endPoint y: 335, distance: 7.5
click at [103, 335] on icon at bounding box center [102, 335] width 4 height 7
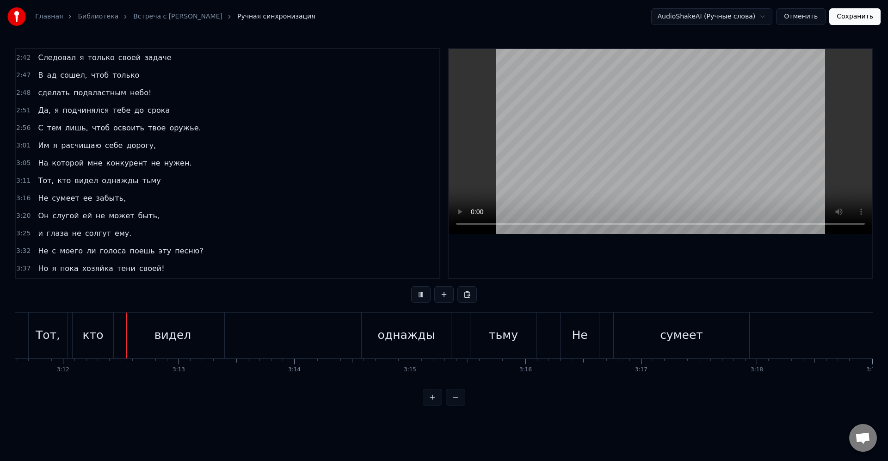
scroll to position [0, 22163]
click at [424, 336] on div "однажды" at bounding box center [405, 336] width 57 height 18
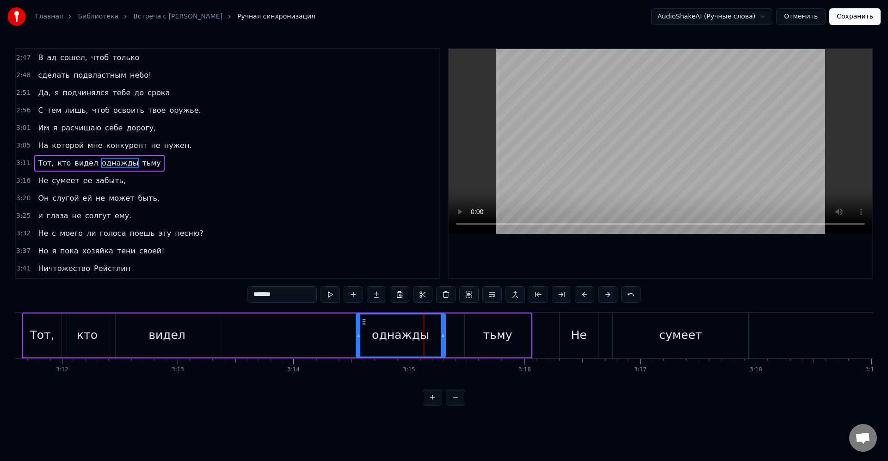
scroll to position [0, 21991]
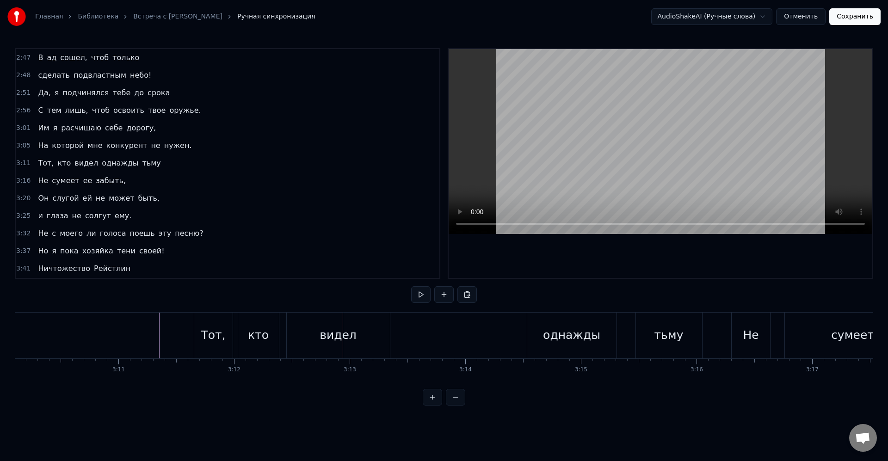
click at [468, 345] on div "[PERSON_NAME], кто видел однажды тьму" at bounding box center [449, 336] width 511 height 46
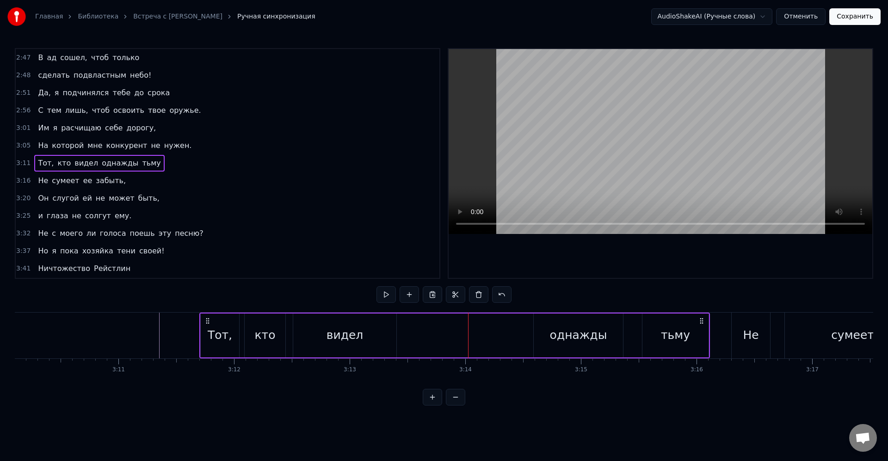
click at [626, 337] on div "[PERSON_NAME], кто видел однажды тьму" at bounding box center [454, 336] width 511 height 46
click at [596, 335] on div "однажды" at bounding box center [578, 336] width 57 height 18
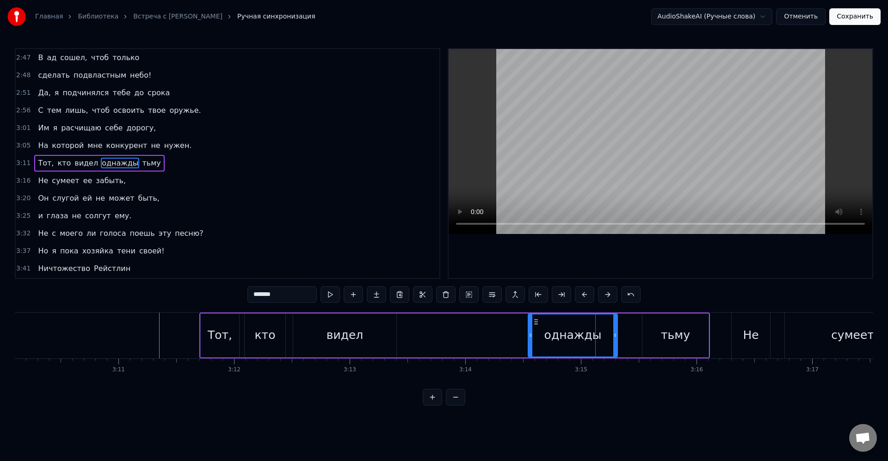
click at [537, 322] on circle at bounding box center [537, 322] width 0 height 0
click at [656, 335] on div "тьму" at bounding box center [676, 336] width 66 height 44
type input "****"
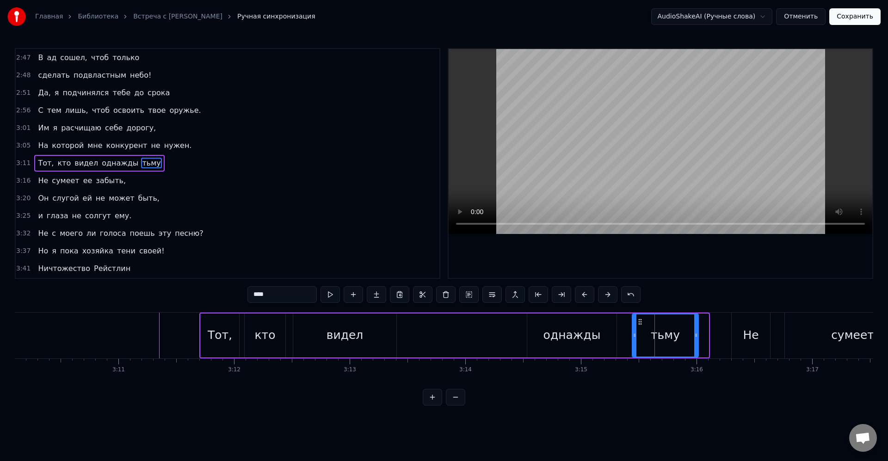
drag, startPoint x: 651, startPoint y: 321, endPoint x: 641, endPoint y: 321, distance: 10.2
click at [641, 321] on icon at bounding box center [640, 321] width 7 height 7
click at [650, 332] on div "тьму" at bounding box center [665, 336] width 65 height 42
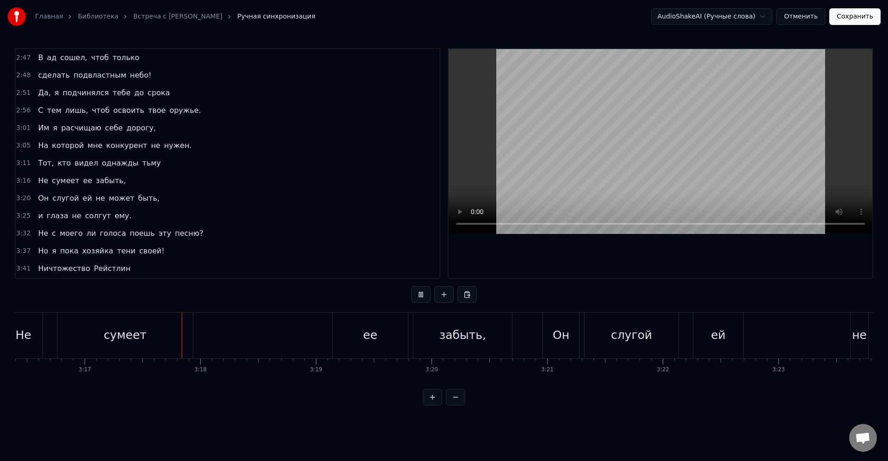
scroll to position [0, 22771]
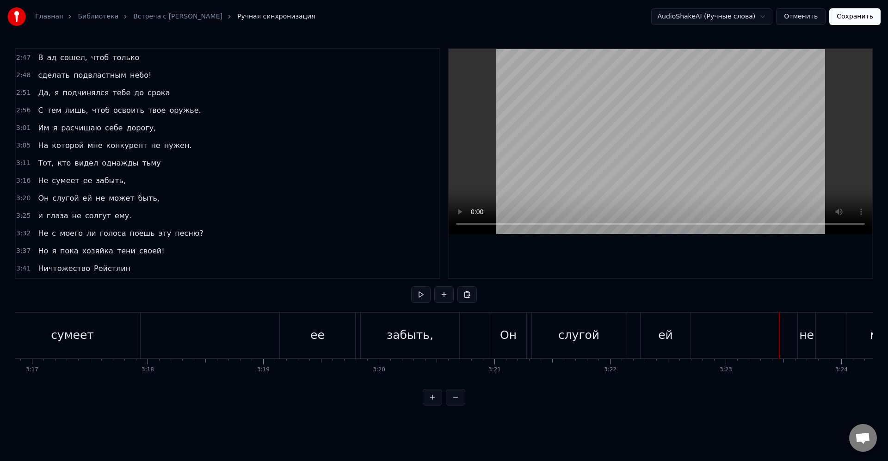
click at [620, 337] on div "слугой" at bounding box center [579, 336] width 94 height 46
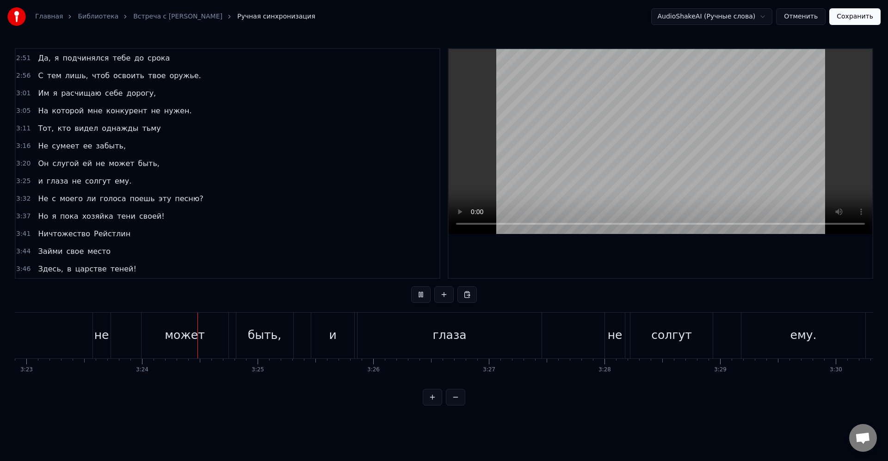
scroll to position [0, 23547]
click at [113, 327] on div "может" at bounding box center [108, 336] width 40 height 18
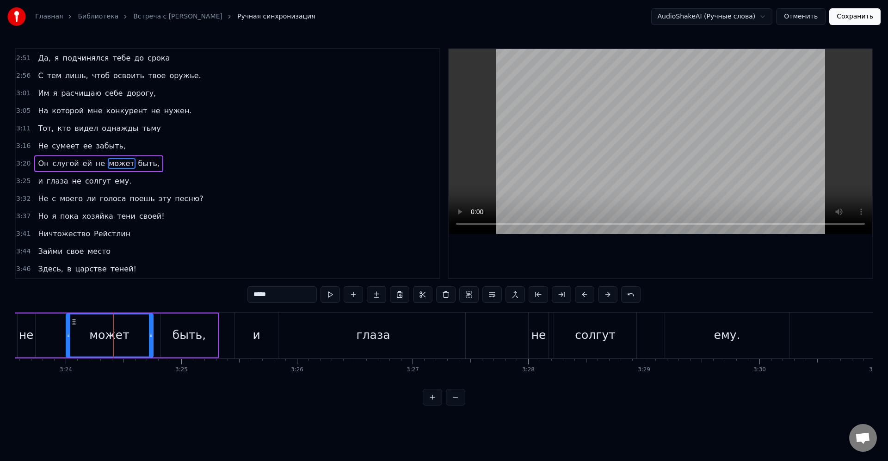
click at [289, 297] on input "*****" at bounding box center [282, 294] width 69 height 17
type input "******"
click at [187, 421] on html "Главная Библиотека Встреча с [PERSON_NAME] синхронизация AudioShakeAI (Ручные с…" at bounding box center [444, 210] width 888 height 421
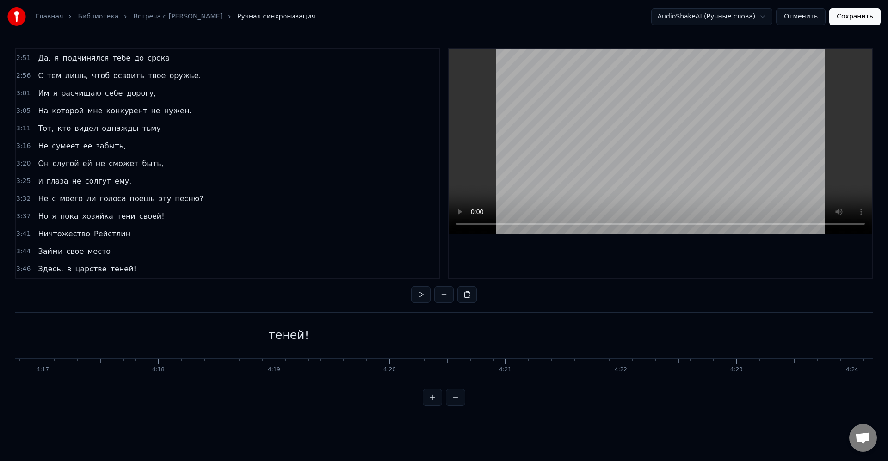
scroll to position [0, 29681]
click at [460, 344] on div "теней!" at bounding box center [309, 336] width 7025 height 46
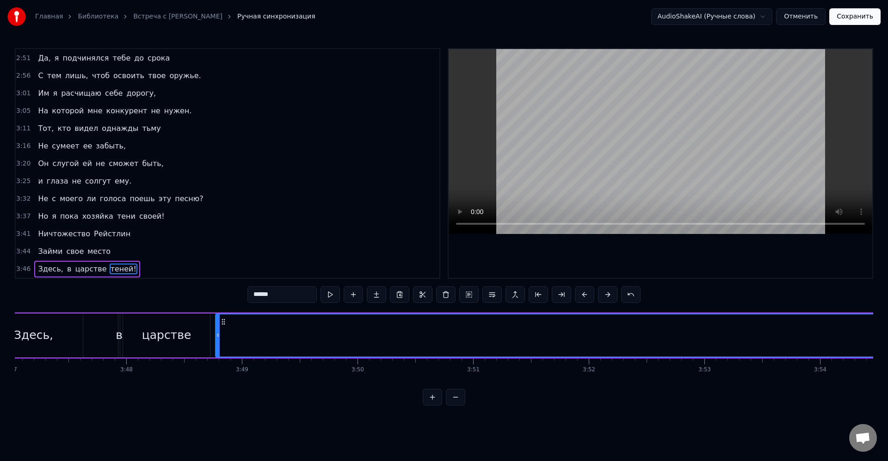
scroll to position [0, 26182]
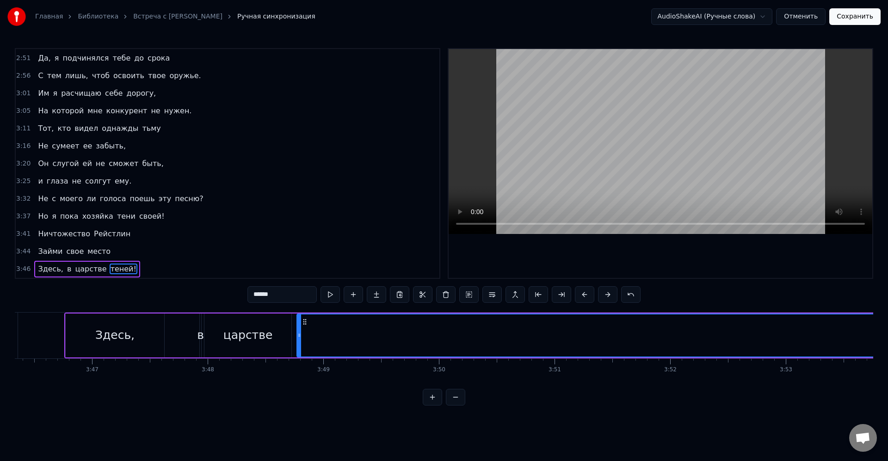
click at [567, 298] on button at bounding box center [561, 294] width 19 height 17
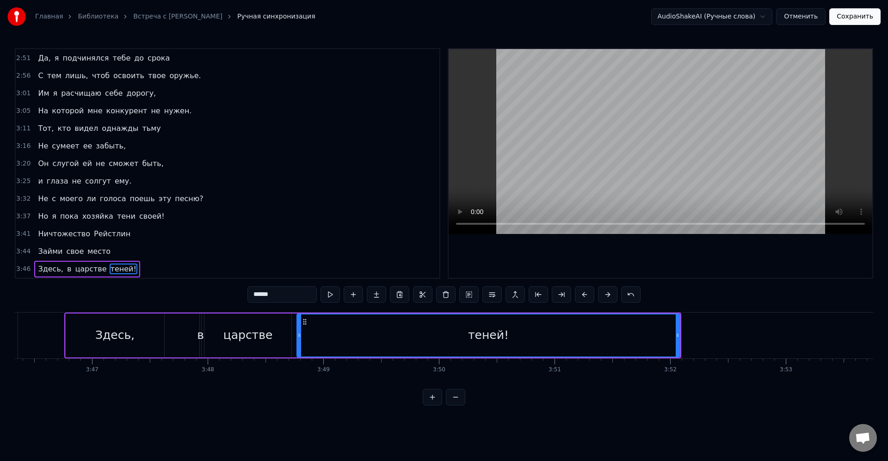
click at [587, 338] on div "теней!" at bounding box center [489, 336] width 382 height 42
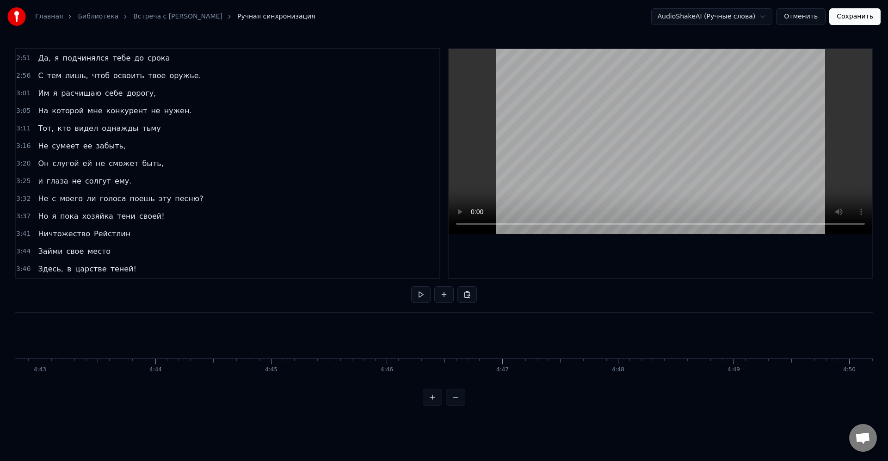
scroll to position [0, 31410]
click at [876, 26] on div "Главная Библиотека Встреча с [PERSON_NAME] синхронизация AudioShakeAI (Ручные с…" at bounding box center [444, 16] width 888 height 33
click at [872, 22] on button "Сохранить" at bounding box center [855, 16] width 51 height 17
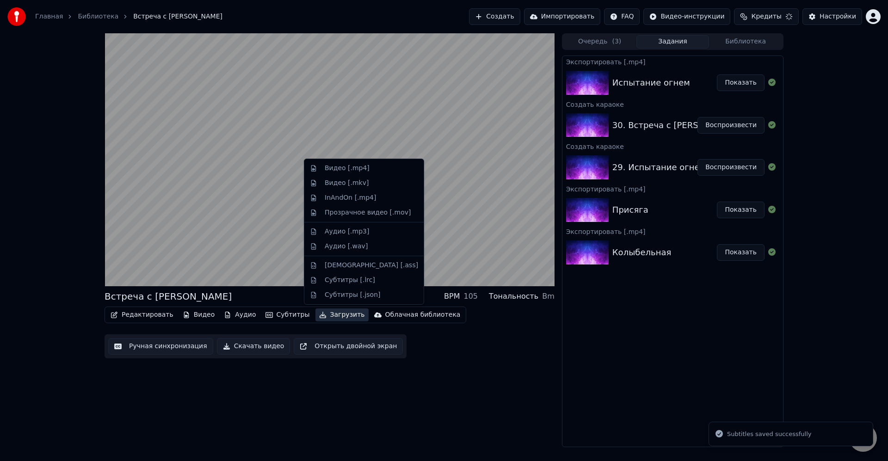
click at [329, 316] on button "Загрузить" at bounding box center [342, 315] width 53 height 13
click at [345, 171] on div "Видео [.mp4]" at bounding box center [347, 168] width 45 height 9
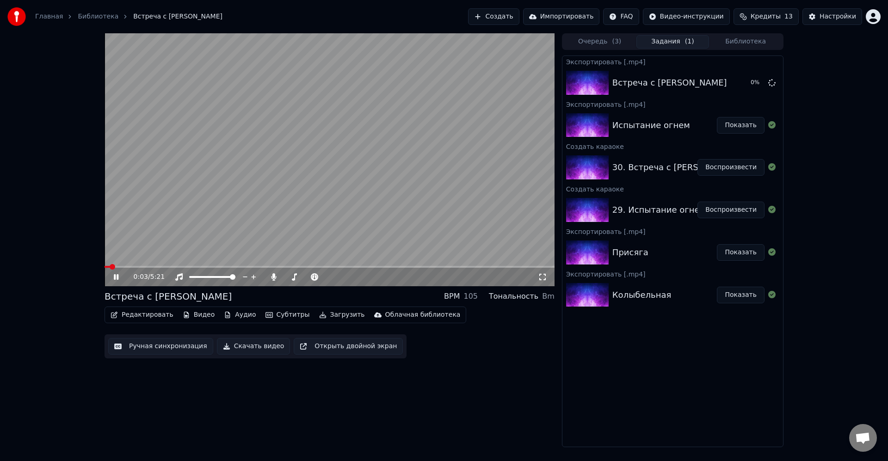
click at [447, 169] on video at bounding box center [330, 159] width 450 height 253
click at [763, 20] on span "Кредиты" at bounding box center [766, 16] width 30 height 9
click at [838, 141] on div "0:03 / 5:21 Встреча с [PERSON_NAME] BPM 105 Тональность Bm Редактировать Видео …" at bounding box center [444, 240] width 888 height 414
click at [518, 18] on button "Создать" at bounding box center [493, 16] width 51 height 17
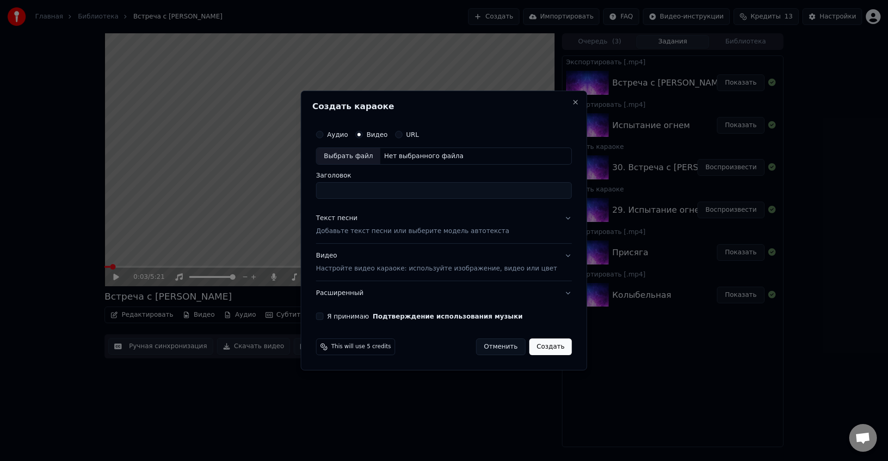
click at [378, 156] on div "Выбрать файл" at bounding box center [348, 156] width 64 height 17
click at [397, 188] on input "Заголовок" at bounding box center [444, 191] width 256 height 17
type input "**********"
click at [381, 232] on p "Добавьте текст песни или выберите модель автотекста" at bounding box center [412, 231] width 193 height 9
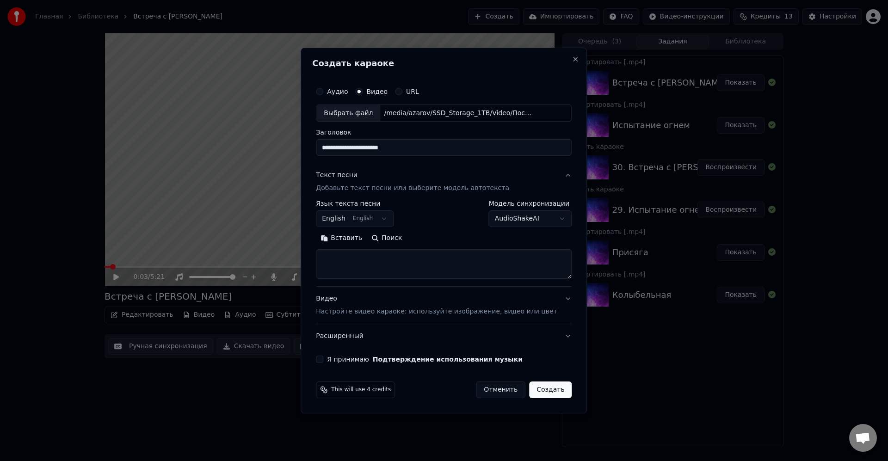
click at [358, 218] on body "Главная Библиотека Встреча с [PERSON_NAME] Импортировать FAQ Видео-инструкции К…" at bounding box center [444, 230] width 888 height 461
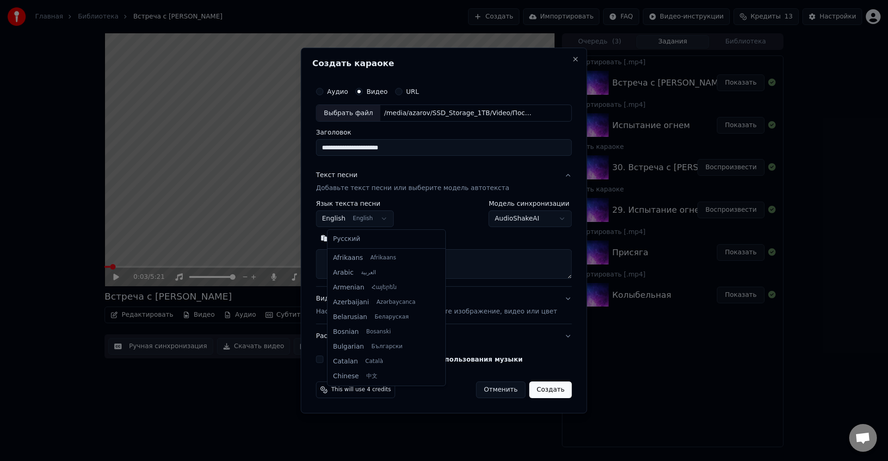
scroll to position [74, 0]
click at [366, 247] on div "Русский Afrikaans Afrikaans Arabic العربية Armenian Հայերեն Azerbaijani Azərbay…" at bounding box center [387, 308] width 118 height 156
select select "**"
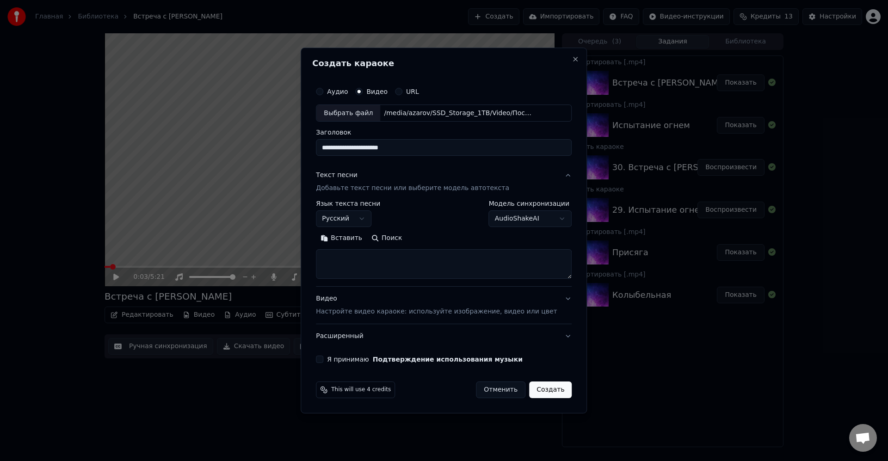
click at [377, 260] on textarea at bounding box center [444, 265] width 256 height 30
paste textarea "**********"
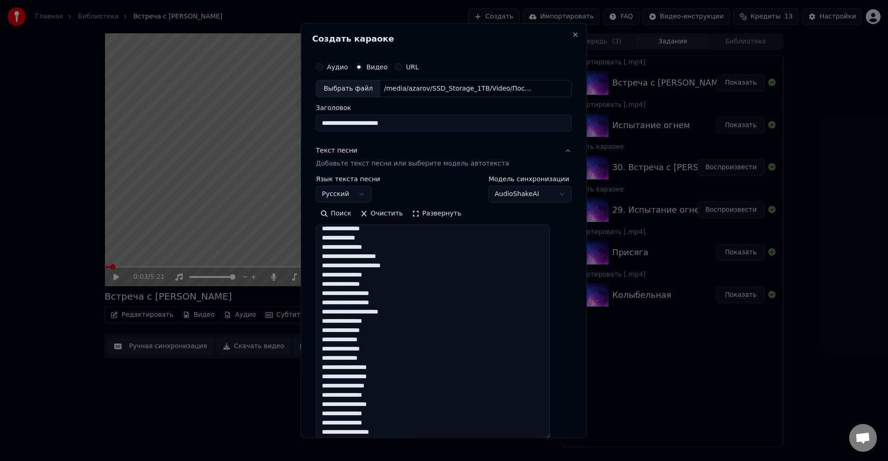
drag, startPoint x: 558, startPoint y: 277, endPoint x: 576, endPoint y: 452, distance: 175.8
click at [576, 452] on body "Главная Библиотека Встреча с [PERSON_NAME] Импортировать FAQ Видео-инструкции К…" at bounding box center [444, 230] width 888 height 461
click at [478, 238] on textarea at bounding box center [433, 339] width 234 height 229
click at [435, 245] on textarea at bounding box center [433, 339] width 234 height 229
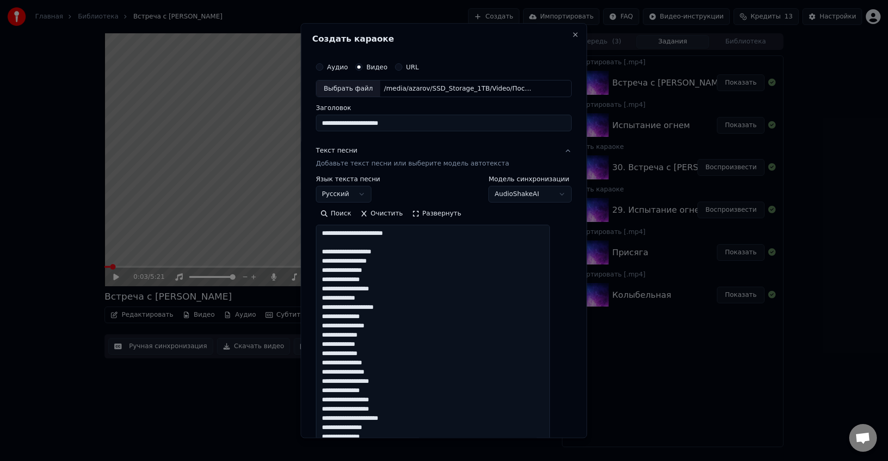
drag, startPoint x: 423, startPoint y: 244, endPoint x: 283, endPoint y: 230, distance: 140.9
click at [283, 230] on body "Главная Библиотека Встреча с [PERSON_NAME] Импортировать FAQ Видео-инструкции К…" at bounding box center [444, 230] width 888 height 461
click at [438, 245] on textarea "**********" at bounding box center [433, 339] width 234 height 229
click at [440, 250] on textarea "**********" at bounding box center [433, 339] width 234 height 229
click at [432, 270] on textarea "**********" at bounding box center [433, 339] width 234 height 229
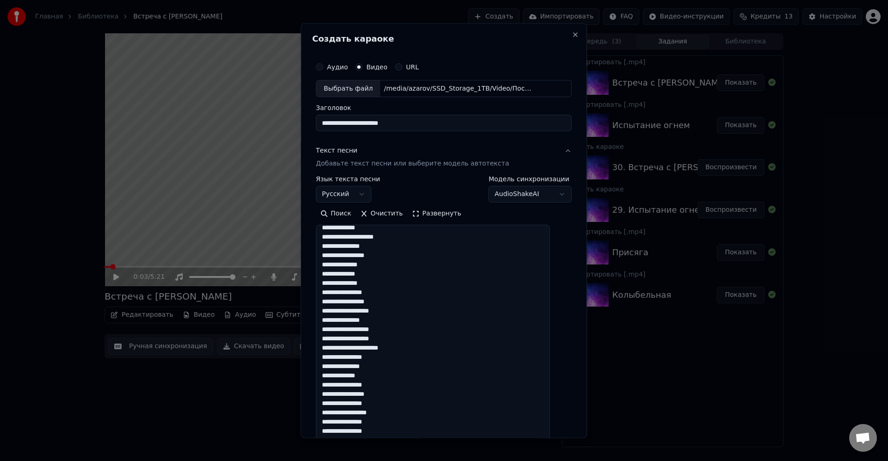
scroll to position [56, 0]
click at [382, 290] on textarea "**********" at bounding box center [433, 339] width 234 height 229
click at [395, 290] on textarea "**********" at bounding box center [433, 339] width 234 height 229
click at [391, 278] on textarea "**********" at bounding box center [433, 339] width 234 height 229
click at [420, 286] on textarea "**********" at bounding box center [433, 339] width 234 height 229
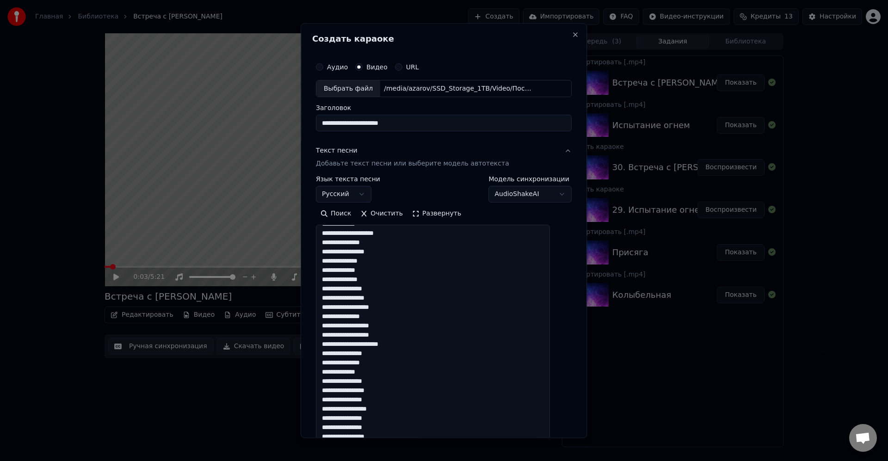
click at [421, 298] on textarea "**********" at bounding box center [433, 339] width 234 height 229
click at [409, 294] on textarea at bounding box center [433, 339] width 234 height 229
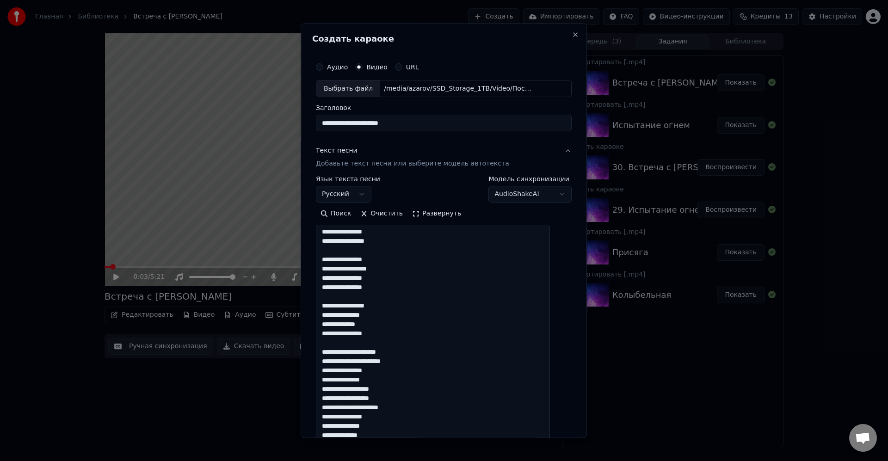
scroll to position [244, 0]
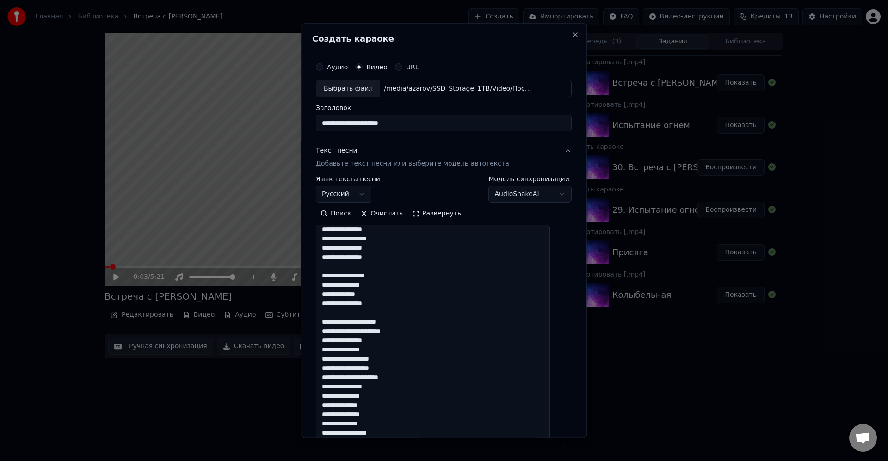
click at [436, 347] on textarea at bounding box center [433, 339] width 234 height 229
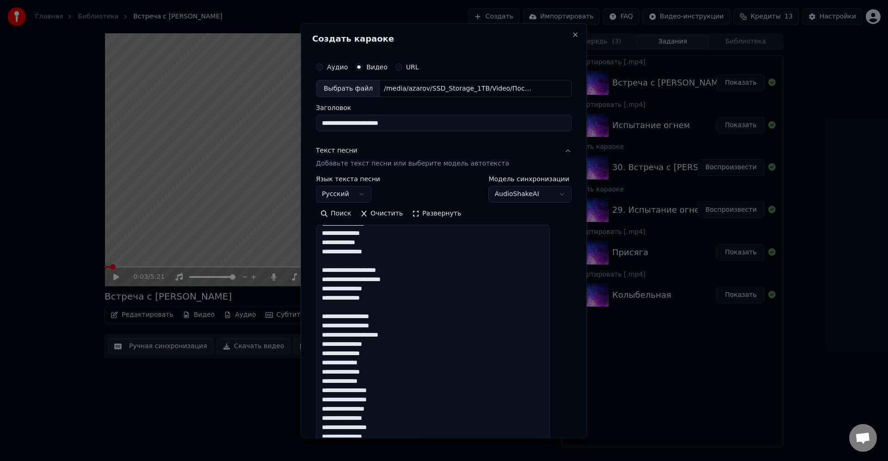
scroll to position [300, 0]
click at [438, 319] on textarea at bounding box center [433, 339] width 234 height 229
click at [440, 341] on textarea at bounding box center [433, 339] width 234 height 229
click at [443, 335] on textarea at bounding box center [433, 339] width 234 height 229
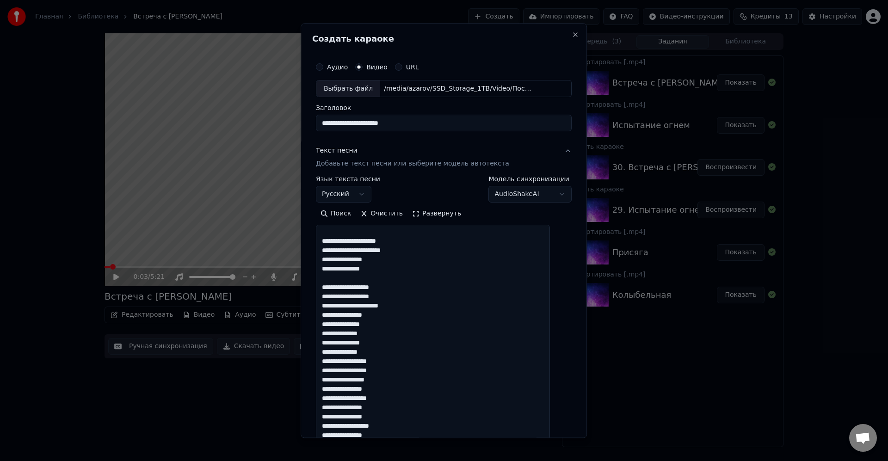
click at [344, 315] on textarea at bounding box center [433, 339] width 234 height 229
click at [407, 322] on textarea at bounding box center [433, 339] width 234 height 229
click at [397, 334] on textarea at bounding box center [433, 339] width 234 height 229
click at [394, 347] on textarea at bounding box center [433, 339] width 234 height 229
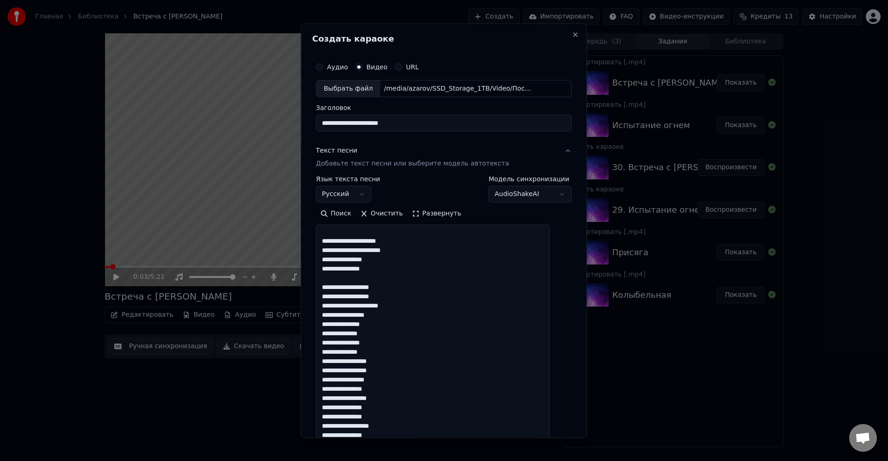
click at [399, 350] on textarea at bounding box center [433, 339] width 234 height 229
click at [412, 373] on textarea at bounding box center [433, 339] width 234 height 229
click at [416, 379] on textarea at bounding box center [433, 339] width 234 height 229
click at [402, 430] on textarea at bounding box center [433, 339] width 234 height 229
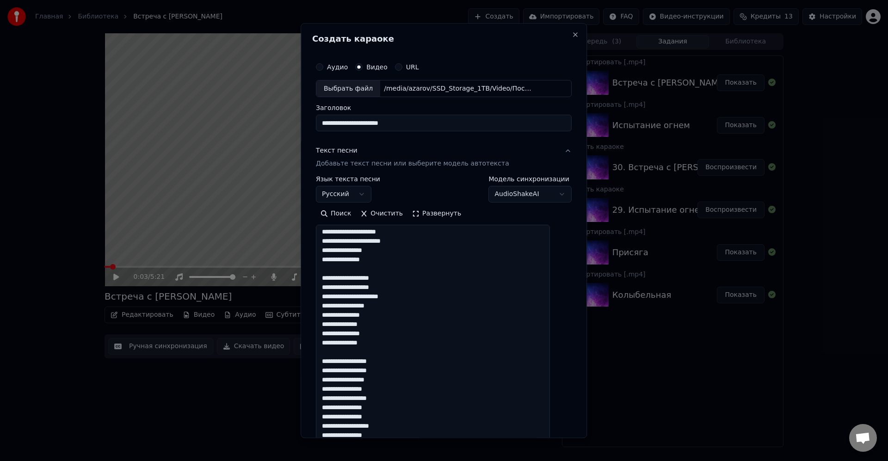
click at [402, 434] on textarea at bounding box center [433, 339] width 234 height 229
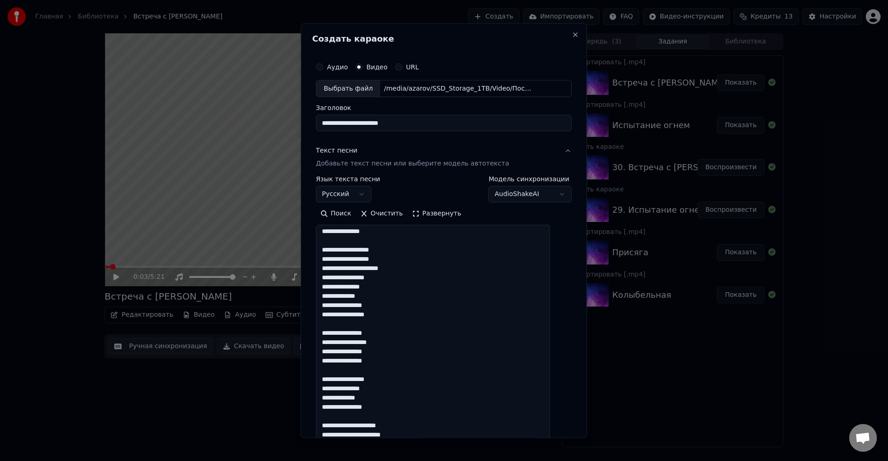
scroll to position [113, 0]
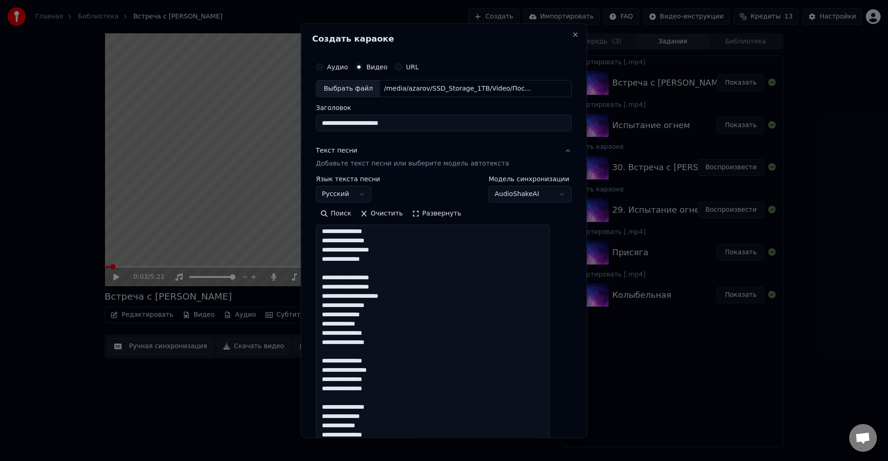
drag, startPoint x: 398, startPoint y: 388, endPoint x: 328, endPoint y: 372, distance: 71.5
click at [328, 372] on textarea at bounding box center [433, 339] width 234 height 229
click at [402, 432] on textarea at bounding box center [433, 339] width 234 height 229
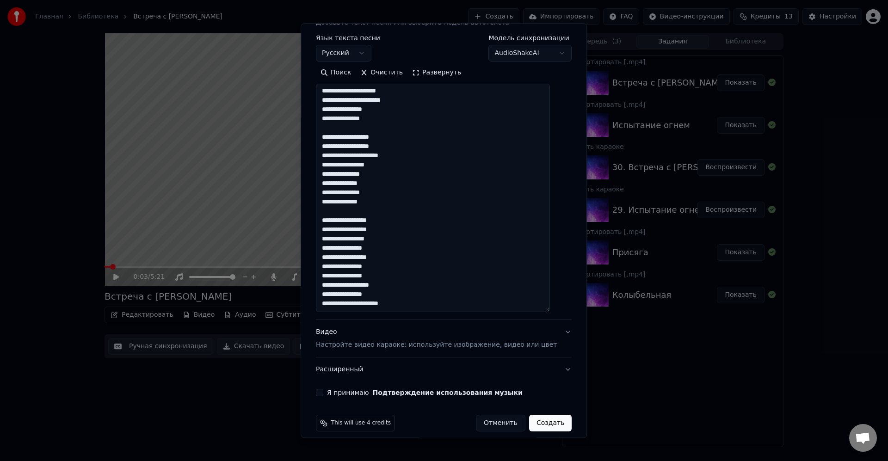
scroll to position [150, 0]
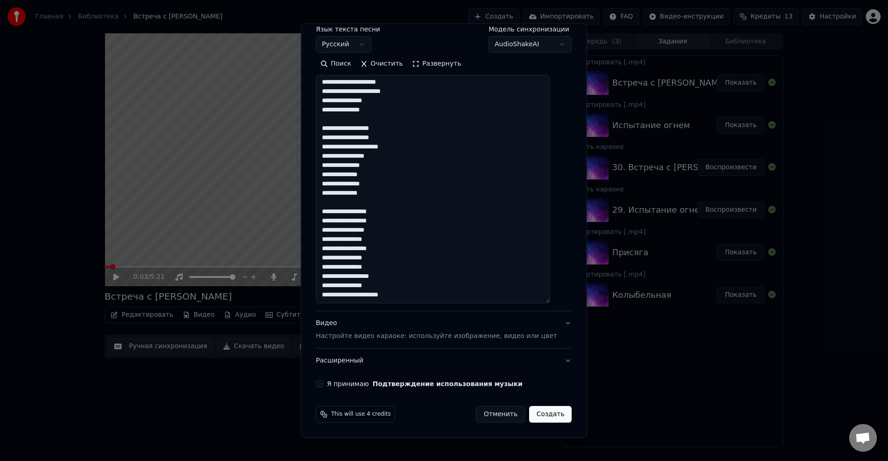
type textarea "**********"
click at [323, 384] on button "Я принимаю Подтверждение использования музыки" at bounding box center [319, 384] width 7 height 7
click at [548, 416] on button "Создать" at bounding box center [550, 415] width 43 height 17
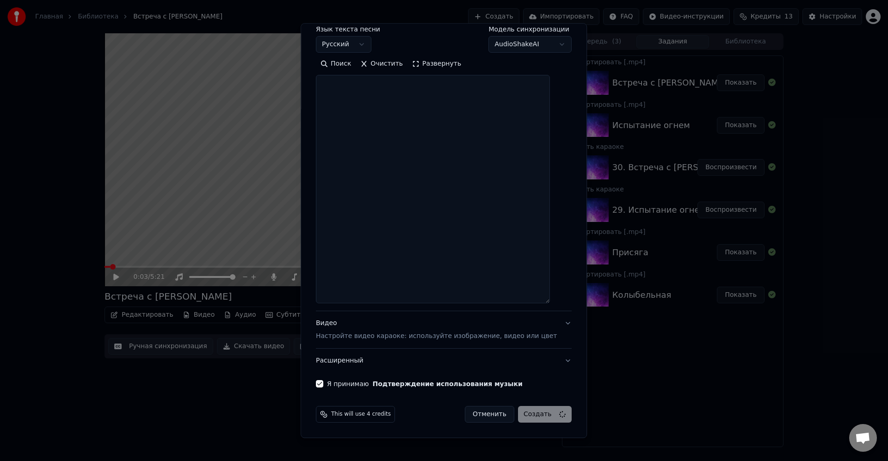
select select
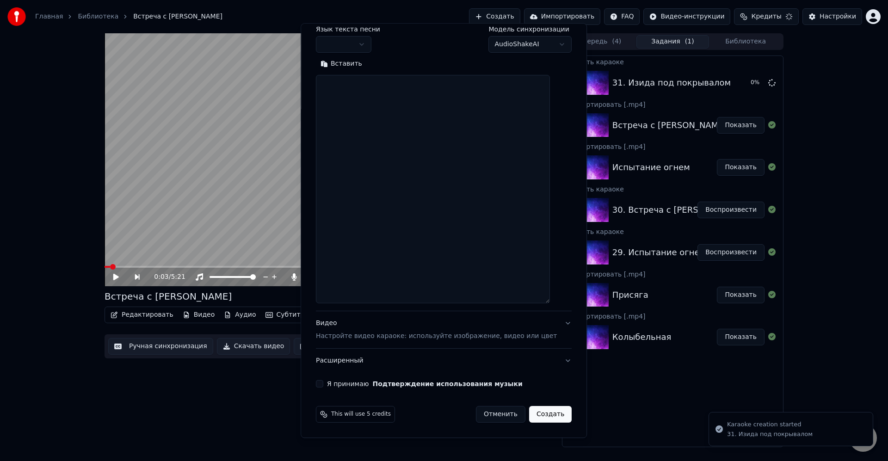
scroll to position [0, 0]
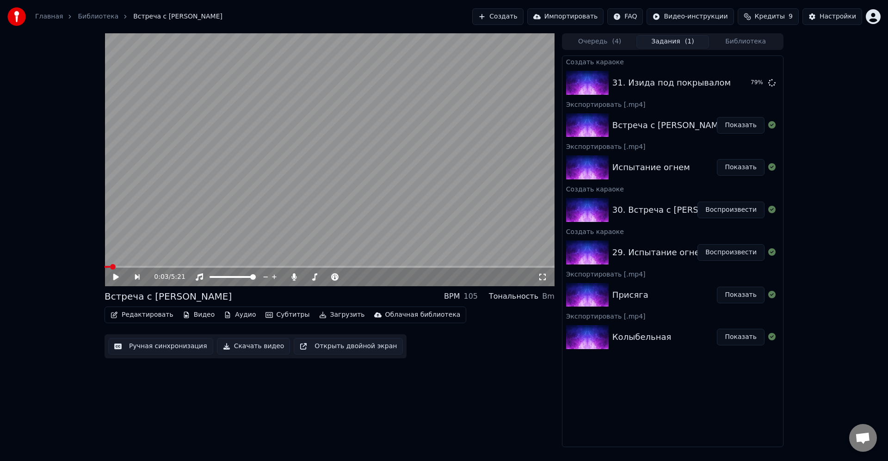
click at [421, 203] on video at bounding box center [330, 159] width 450 height 253
click at [432, 201] on video at bounding box center [330, 159] width 450 height 253
click at [523, 14] on button "Создать" at bounding box center [497, 16] width 51 height 17
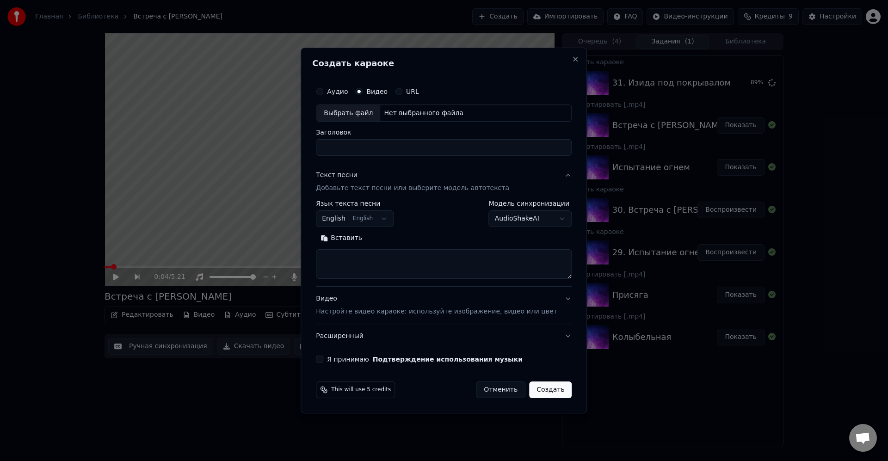
click at [368, 116] on div "Выбрать файл" at bounding box center [348, 113] width 64 height 17
type input "**********"
click at [363, 219] on body "Главная Библиотека Встреча с [PERSON_NAME] Импортировать FAQ Видео-инструкции К…" at bounding box center [444, 230] width 888 height 461
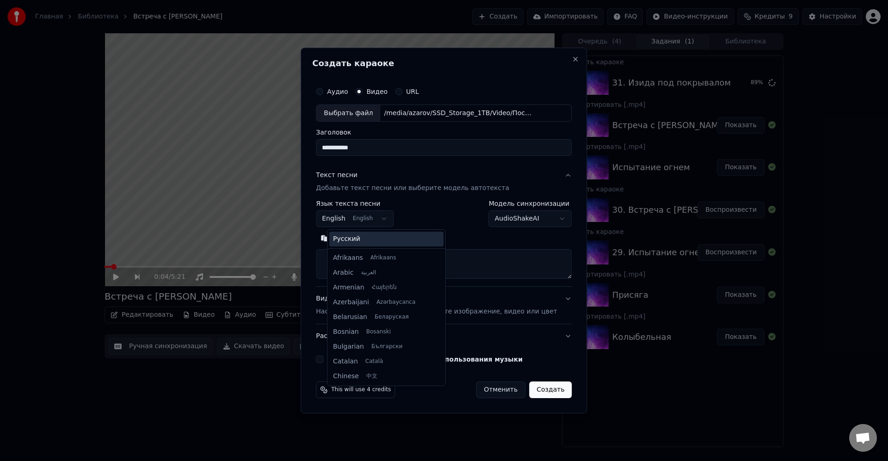
scroll to position [74, 0]
select select "**"
click at [370, 263] on textarea at bounding box center [444, 265] width 256 height 30
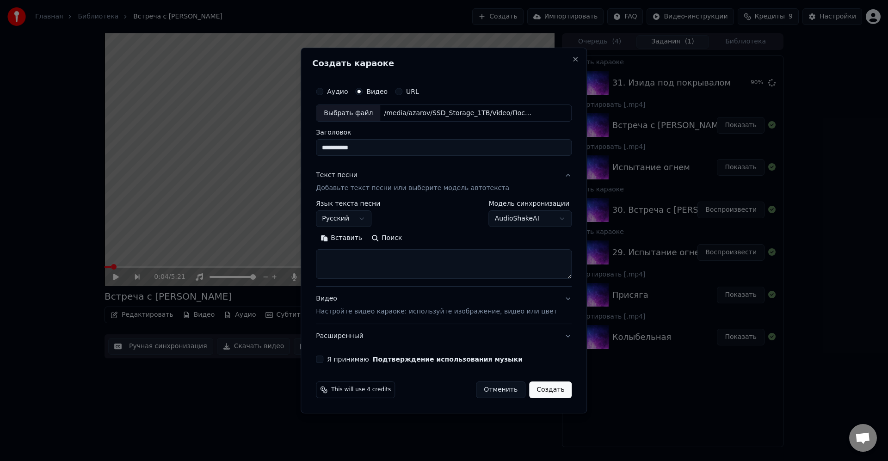
paste textarea "**********"
drag, startPoint x: 559, startPoint y: 277, endPoint x: 569, endPoint y: 316, distance: 40.2
click at [568, 314] on div "**********" at bounding box center [444, 231] width 286 height 366
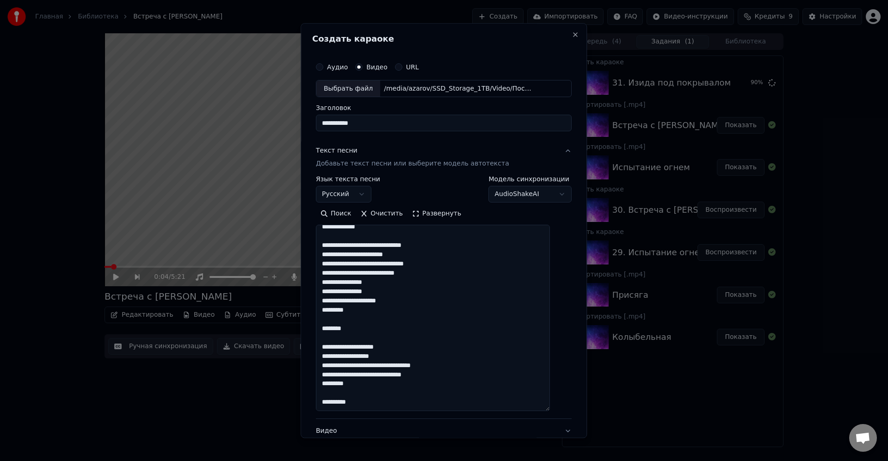
drag, startPoint x: 553, startPoint y: 313, endPoint x: 502, endPoint y: 369, distance: 76.3
click at [558, 404] on div "**********" at bounding box center [443, 277] width 263 height 446
click at [428, 323] on textarea at bounding box center [433, 316] width 234 height 182
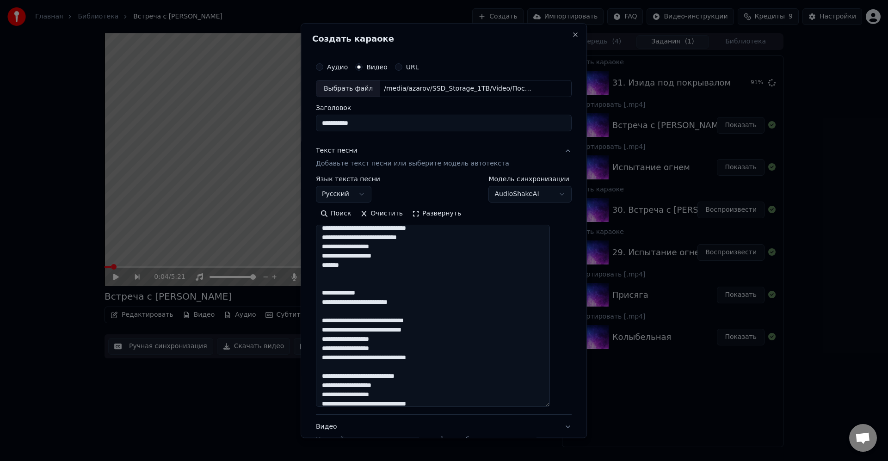
scroll to position [0, 0]
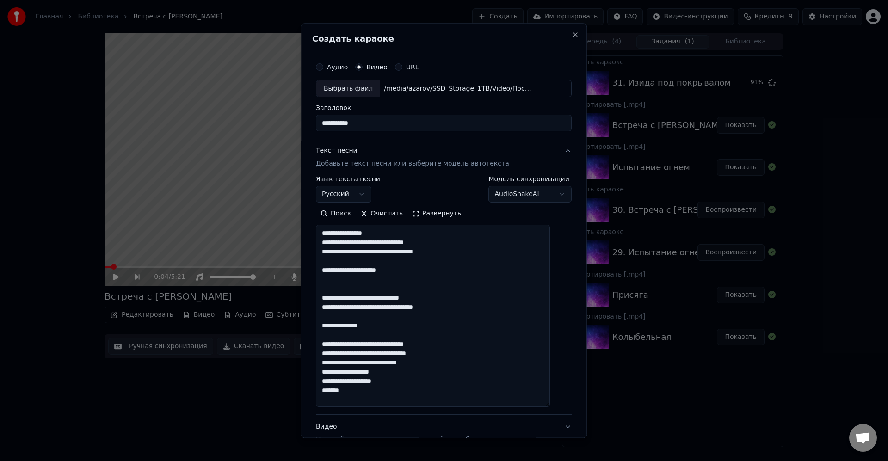
click at [499, 234] on textarea at bounding box center [433, 316] width 234 height 182
click at [496, 242] on textarea at bounding box center [433, 316] width 234 height 182
drag, startPoint x: 442, startPoint y: 269, endPoint x: 452, endPoint y: 263, distance: 11.0
click at [448, 263] on textarea at bounding box center [433, 316] width 234 height 182
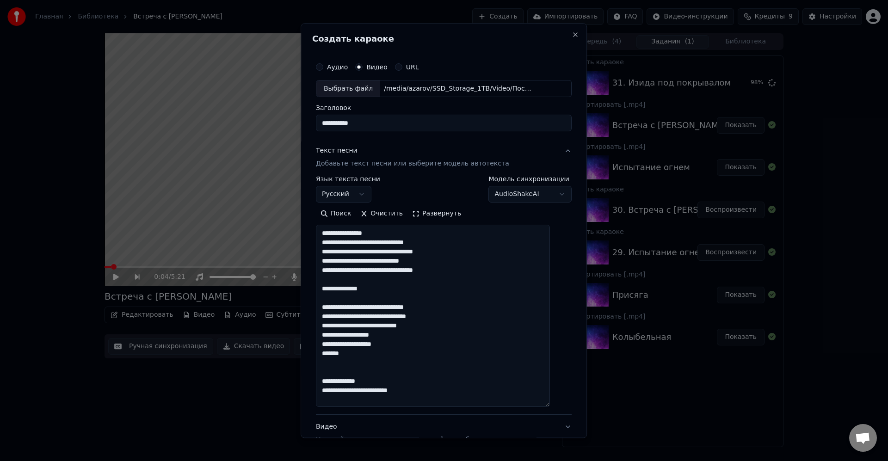
click at [470, 288] on textarea at bounding box center [433, 316] width 234 height 182
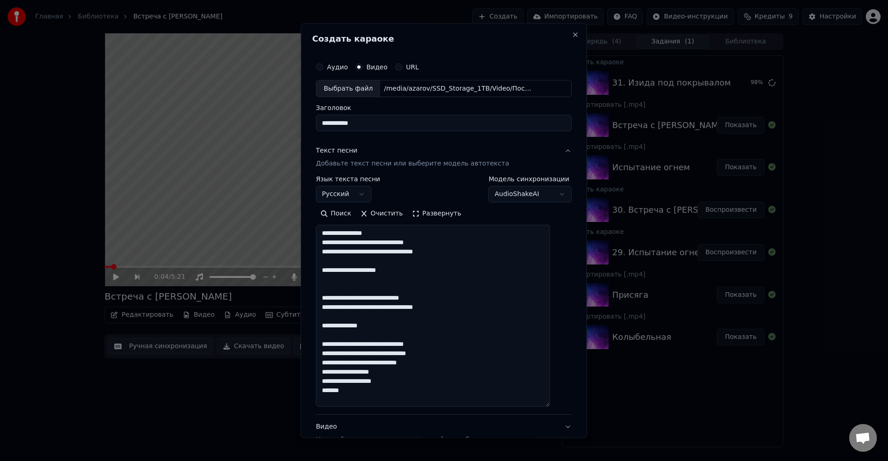
click at [422, 272] on textarea at bounding box center [433, 316] width 234 height 182
drag, startPoint x: 423, startPoint y: 270, endPoint x: 324, endPoint y: 263, distance: 99.7
click at [324, 263] on textarea at bounding box center [433, 316] width 234 height 182
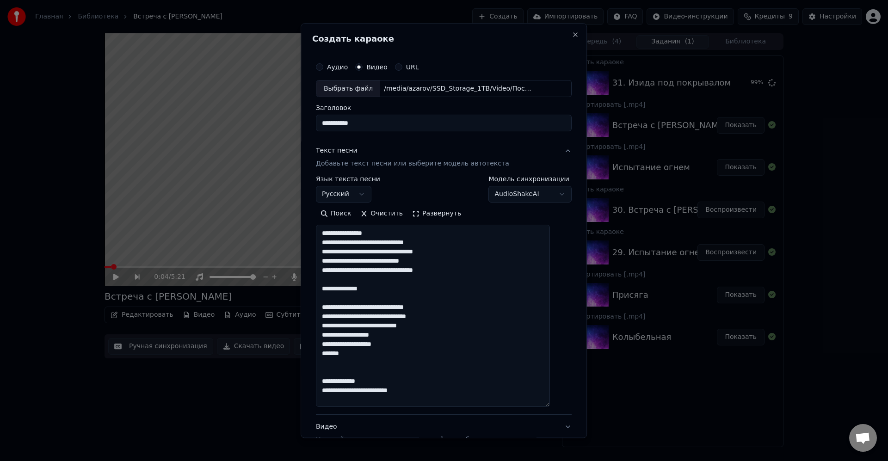
paste textarea "**********"
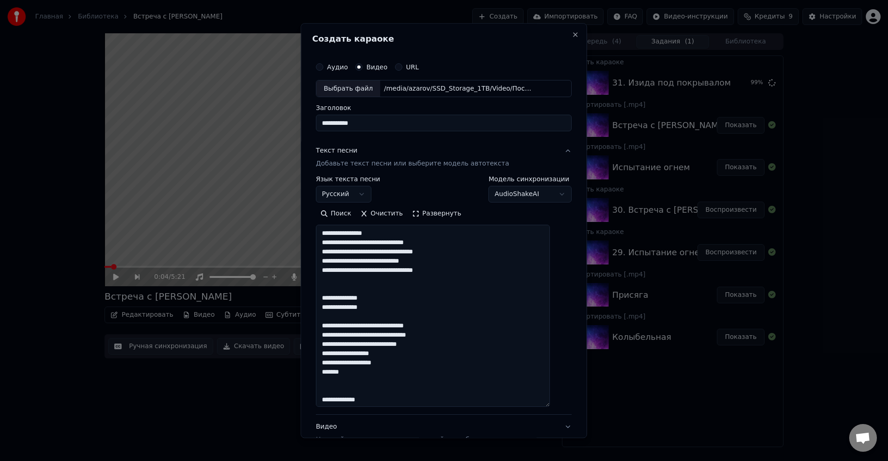
click at [446, 279] on textarea at bounding box center [433, 316] width 234 height 182
click at [480, 312] on textarea at bounding box center [433, 316] width 234 height 182
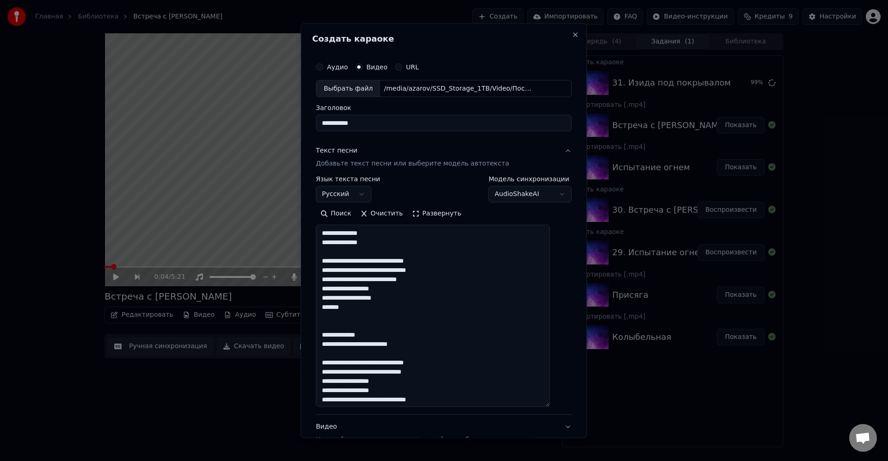
click at [462, 277] on textarea at bounding box center [433, 316] width 234 height 182
click at [472, 250] on textarea at bounding box center [433, 316] width 234 height 182
click at [442, 290] on textarea at bounding box center [433, 316] width 234 height 182
click at [431, 293] on textarea at bounding box center [433, 316] width 234 height 182
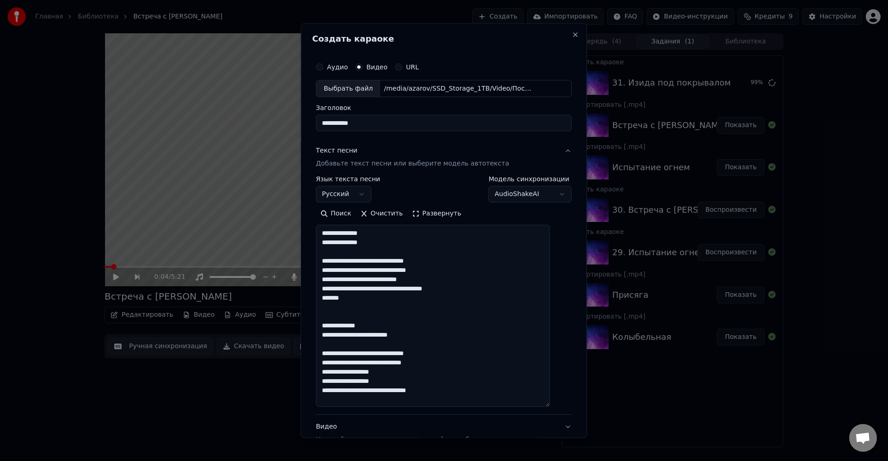
click at [436, 298] on textarea at bounding box center [433, 316] width 234 height 182
drag, startPoint x: 428, startPoint y: 304, endPoint x: 438, endPoint y: 303, distance: 10.3
click at [428, 304] on textarea at bounding box center [433, 316] width 234 height 182
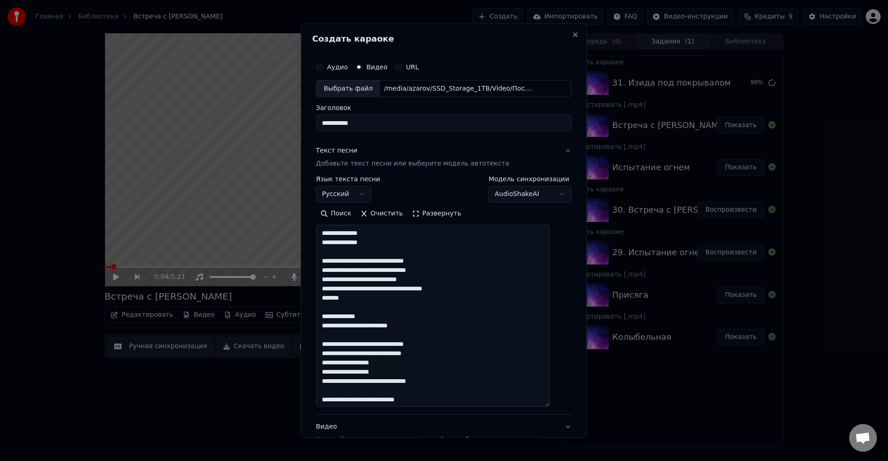
click at [421, 320] on textarea at bounding box center [433, 316] width 234 height 182
click at [430, 329] on textarea at bounding box center [433, 316] width 234 height 182
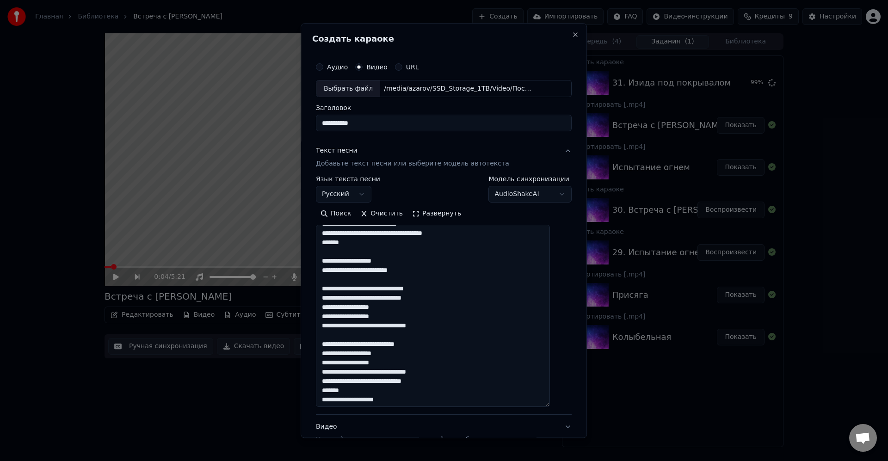
click at [479, 278] on textarea at bounding box center [433, 316] width 234 height 182
click at [469, 280] on textarea at bounding box center [433, 316] width 234 height 182
click at [438, 317] on textarea at bounding box center [433, 316] width 234 height 182
click at [465, 329] on textarea at bounding box center [433, 316] width 234 height 182
click at [459, 337] on textarea at bounding box center [433, 316] width 234 height 182
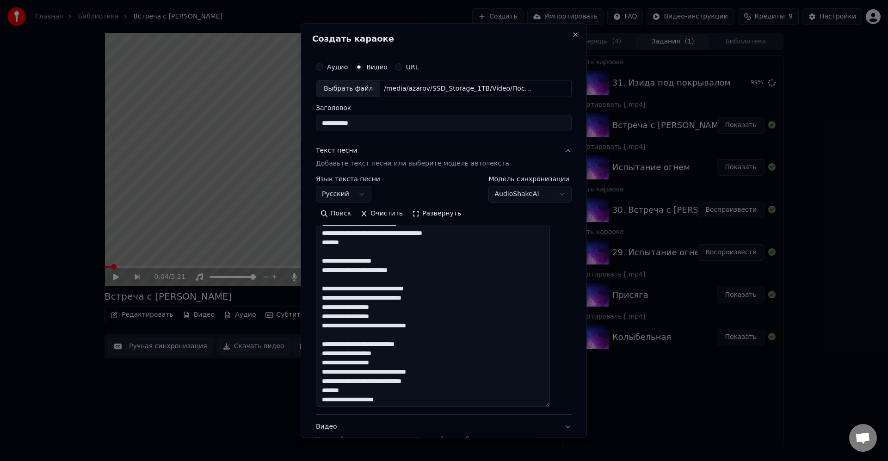
scroll to position [167, 0]
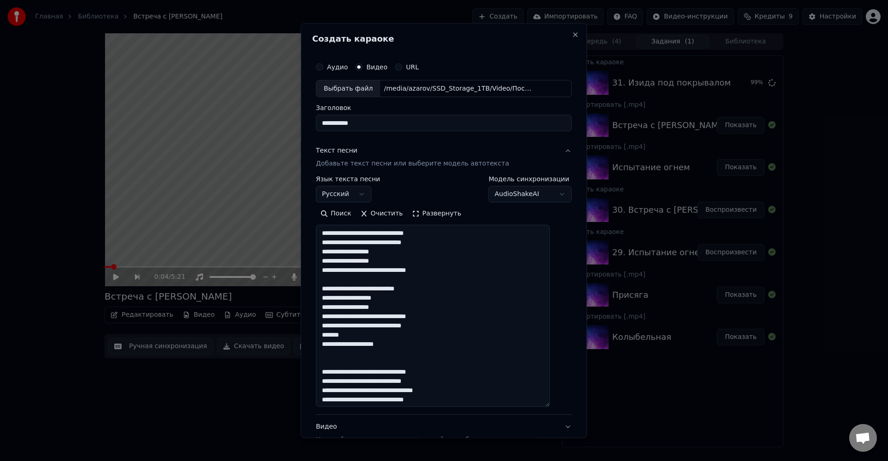
click at [419, 300] on textarea at bounding box center [433, 316] width 234 height 182
click at [470, 315] on textarea at bounding box center [433, 316] width 234 height 182
click at [477, 309] on textarea at bounding box center [433, 316] width 234 height 182
click at [474, 323] on textarea at bounding box center [433, 316] width 234 height 182
click at [468, 324] on textarea at bounding box center [433, 316] width 234 height 182
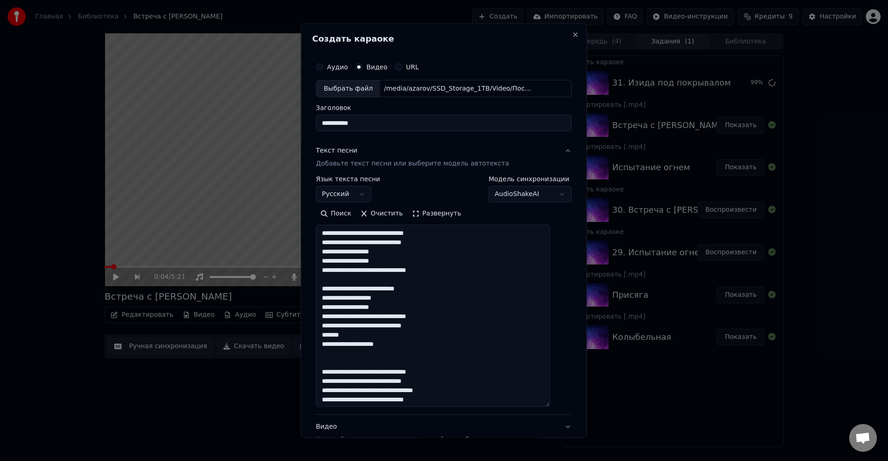
click at [465, 330] on textarea at bounding box center [433, 316] width 234 height 182
click at [463, 335] on textarea at bounding box center [433, 316] width 234 height 182
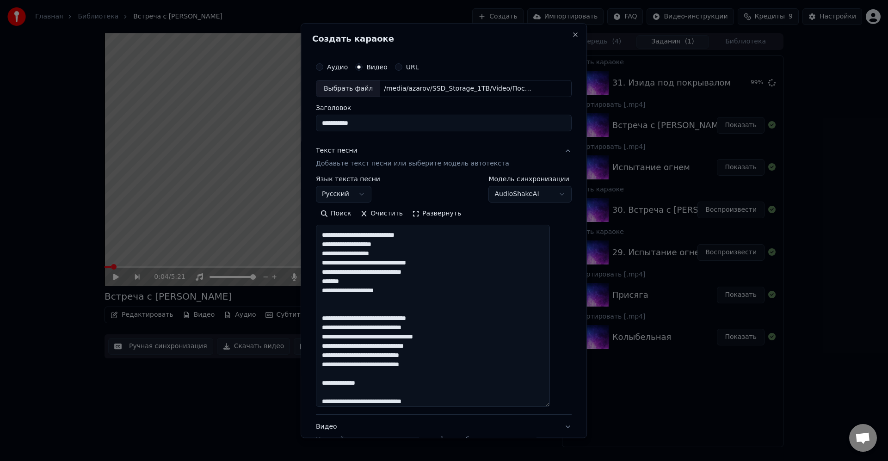
scroll to position [222, 0]
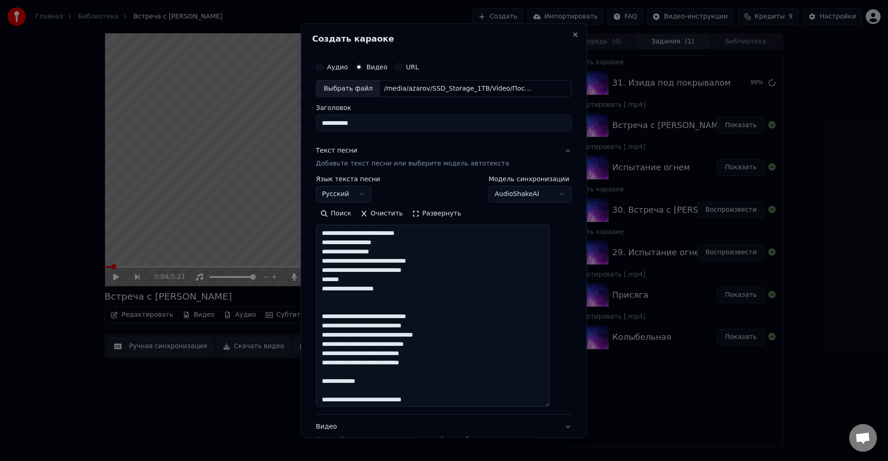
click at [478, 298] on textarea at bounding box center [433, 316] width 234 height 182
click at [466, 293] on textarea at bounding box center [433, 316] width 234 height 182
click at [472, 298] on textarea at bounding box center [433, 316] width 234 height 182
click at [481, 301] on textarea at bounding box center [433, 316] width 234 height 182
click at [464, 305] on textarea at bounding box center [433, 316] width 234 height 182
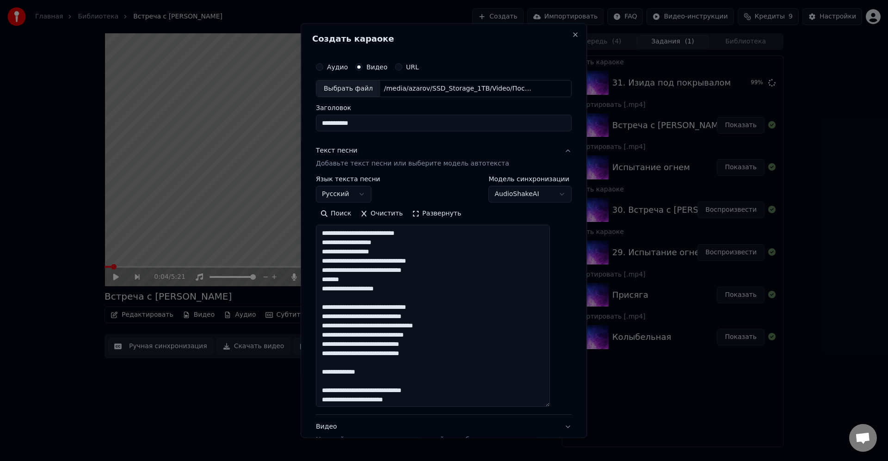
click at [422, 333] on textarea at bounding box center [433, 316] width 234 height 182
click at [433, 365] on textarea at bounding box center [433, 316] width 234 height 182
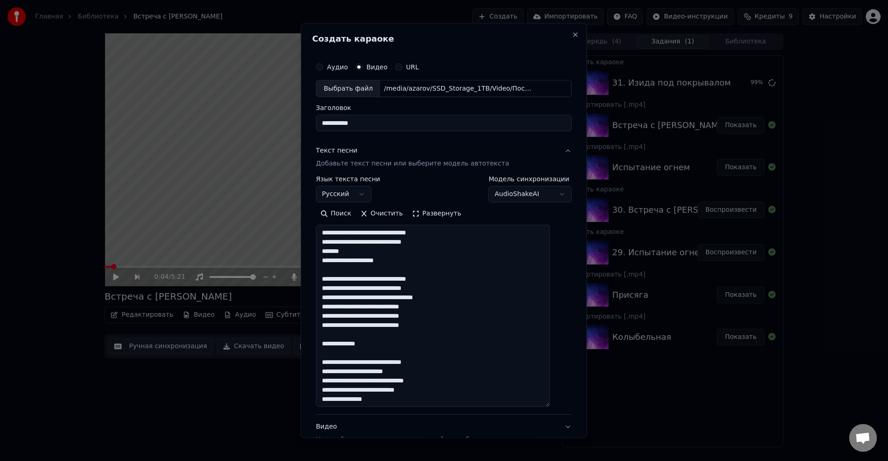
scroll to position [278, 0]
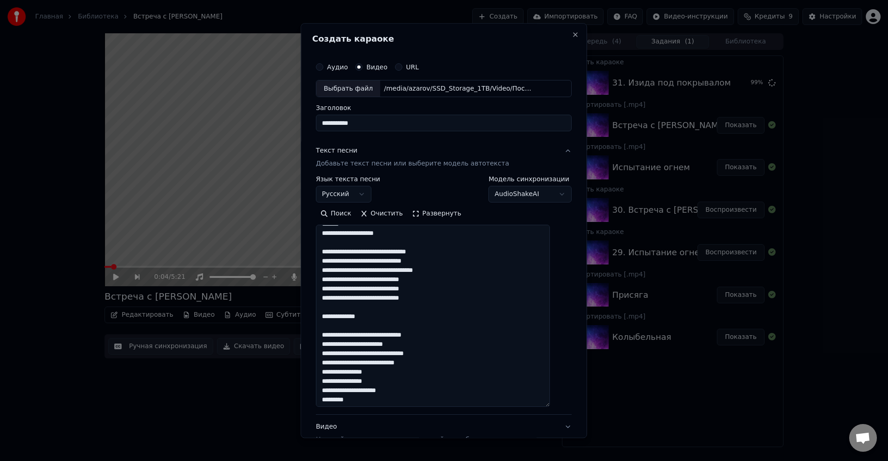
drag, startPoint x: 383, startPoint y: 319, endPoint x: 319, endPoint y: 308, distance: 64.3
click at [319, 308] on div "**********" at bounding box center [444, 230] width 286 height 415
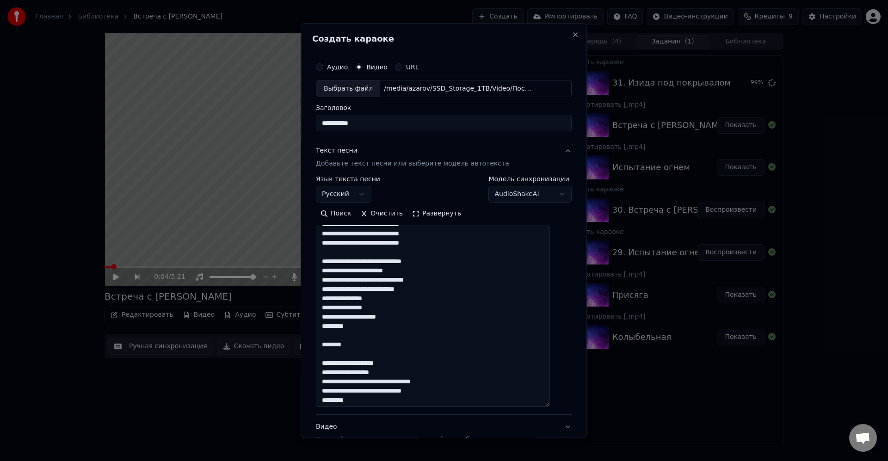
scroll to position [333, 0]
click at [359, 316] on textarea at bounding box center [433, 316] width 234 height 182
click at [388, 332] on textarea at bounding box center [433, 316] width 234 height 182
click at [384, 337] on textarea at bounding box center [433, 316] width 234 height 182
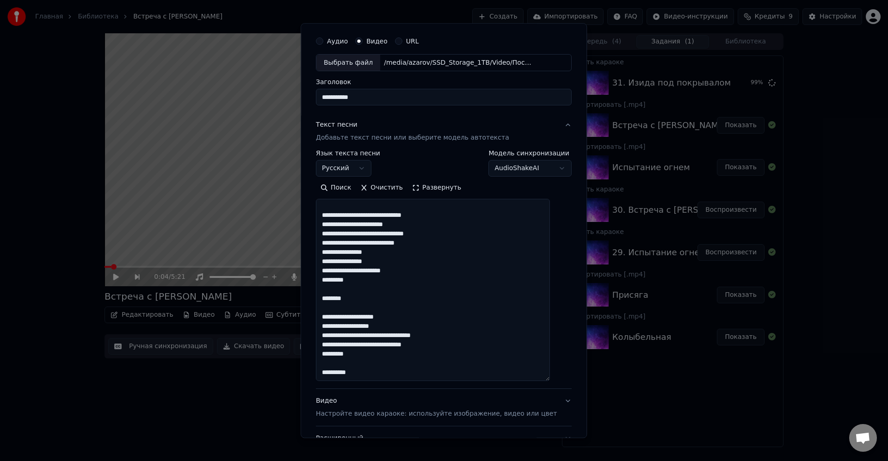
scroll to position [56, 0]
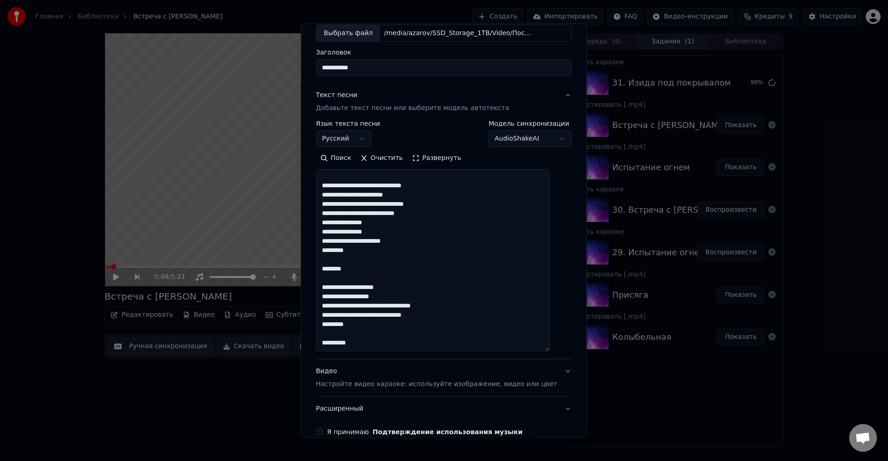
click at [416, 273] on textarea at bounding box center [433, 261] width 234 height 182
click at [416, 282] on textarea at bounding box center [433, 261] width 234 height 182
click at [465, 316] on textarea at bounding box center [433, 261] width 234 height 182
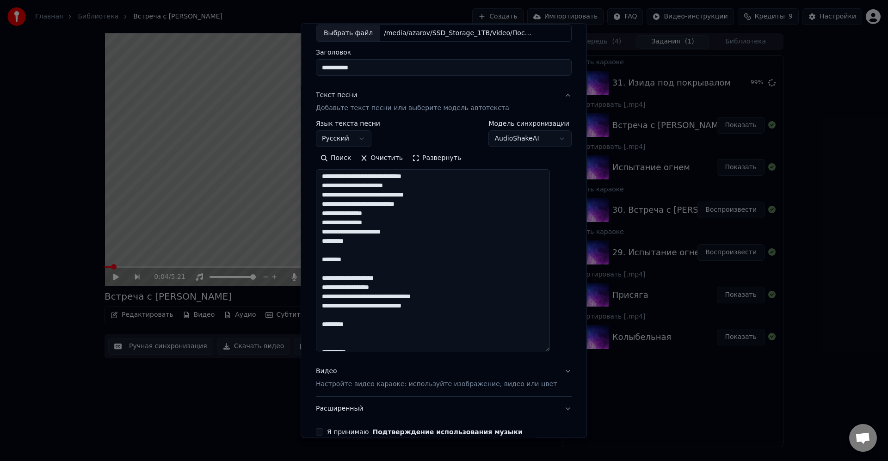
scroll to position [372, 0]
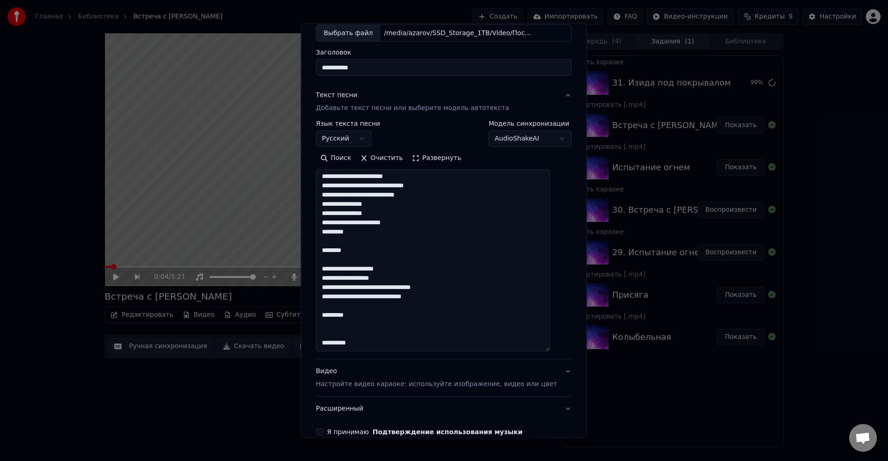
paste textarea "**********"
click at [481, 307] on textarea at bounding box center [433, 261] width 234 height 182
click at [384, 316] on textarea at bounding box center [433, 261] width 234 height 182
paste textarea "*******"
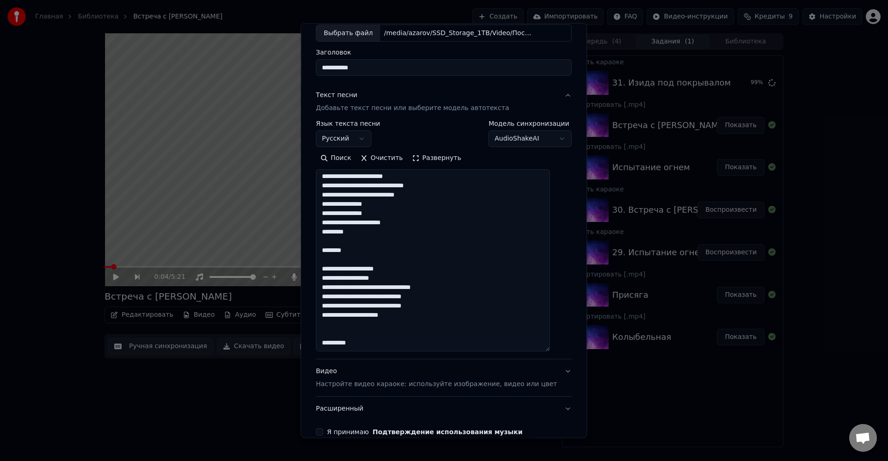
paste textarea "*******"
type textarea "**********"
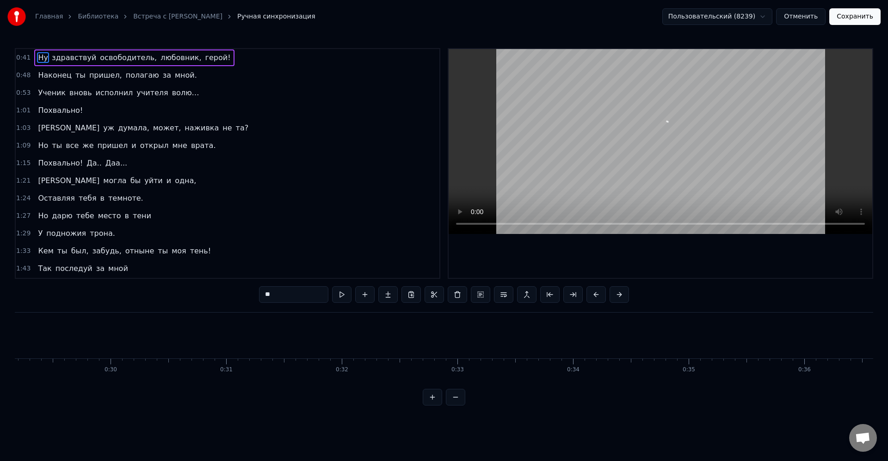
scroll to position [0, 4736]
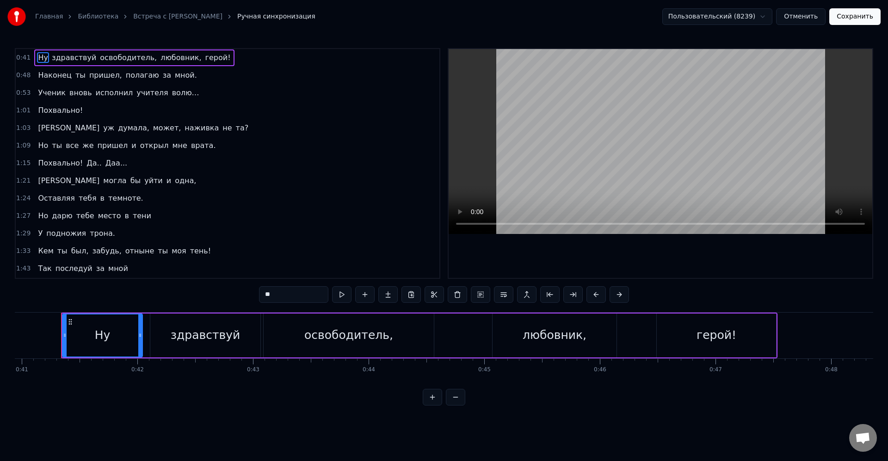
click at [669, 248] on div at bounding box center [661, 163] width 424 height 229
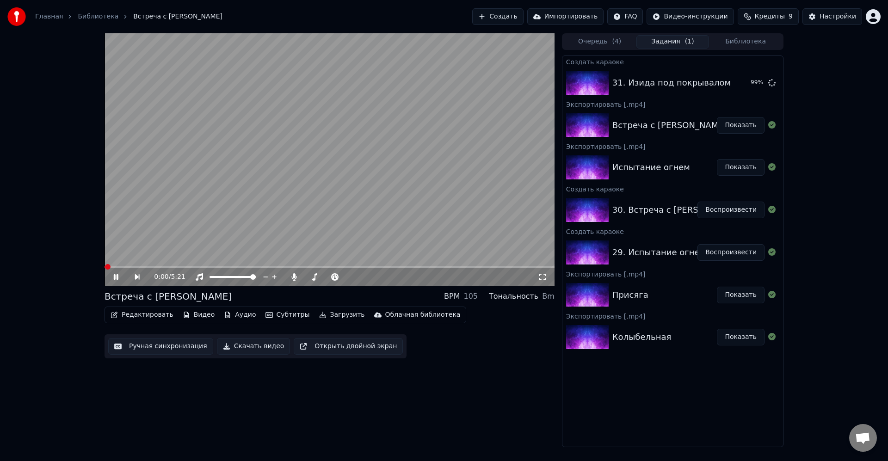
click at [839, 96] on div "0:00 / 5:21 Встреча с [PERSON_NAME] BPM 105 Тональность Bm Редактировать Видео …" at bounding box center [444, 240] width 888 height 414
click at [355, 188] on video at bounding box center [330, 159] width 450 height 253
click at [831, 94] on div "0:01 / 5:21 Встреча с [PERSON_NAME] BPM 105 Тональность Bm Редактировать Видео …" at bounding box center [444, 240] width 888 height 414
click at [514, 20] on button "Создать" at bounding box center [497, 16] width 51 height 17
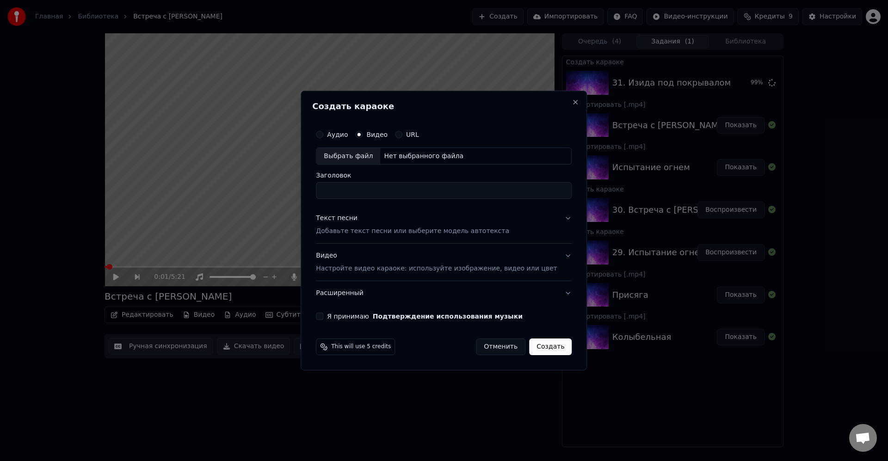
click at [349, 156] on div "Выбрать файл" at bounding box center [348, 156] width 64 height 17
type input "**********"
click at [392, 226] on div "Текст песни Добавьте текст песни или выберите модель автотекста" at bounding box center [412, 225] width 193 height 22
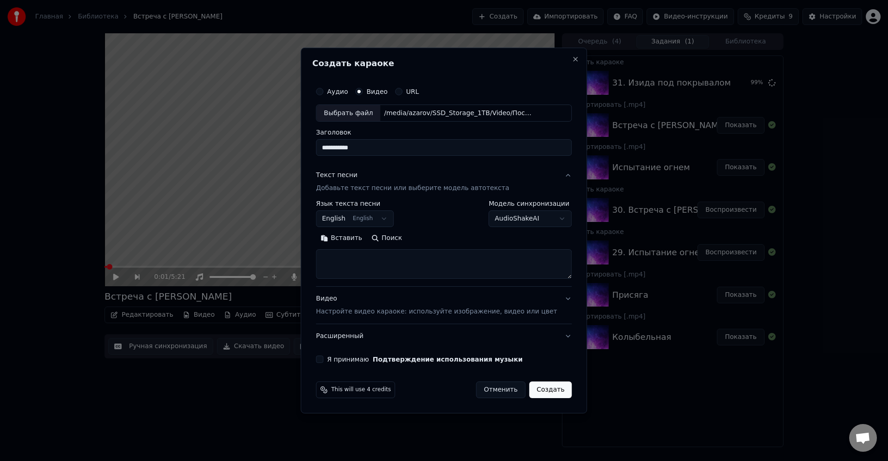
click at [364, 216] on body "Главная Библиотека Встреча с [PERSON_NAME] Импортировать FAQ Видео-инструкции К…" at bounding box center [444, 230] width 888 height 461
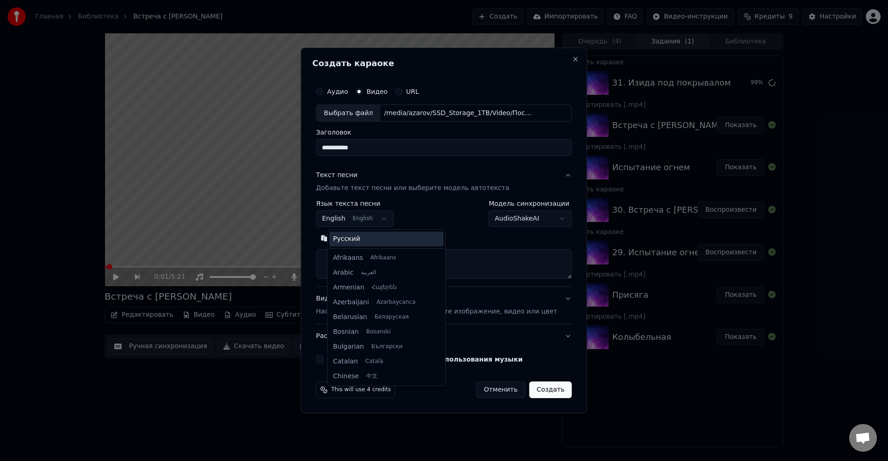
scroll to position [74, 0]
select select "**"
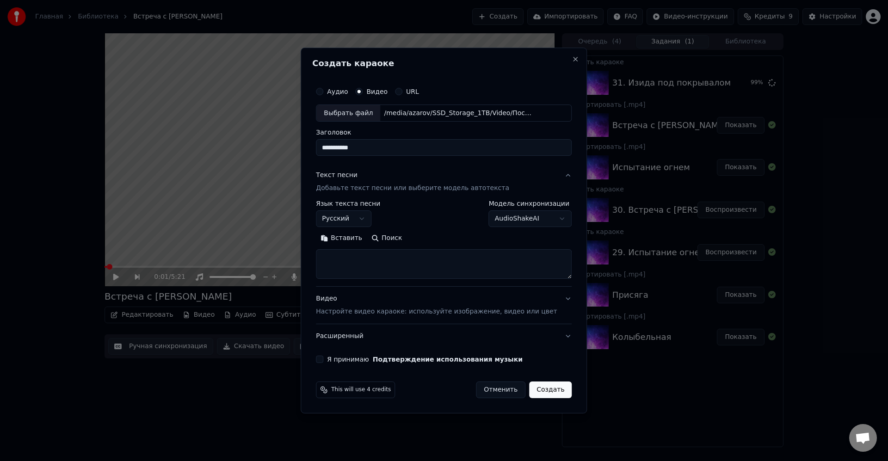
click at [392, 265] on textarea at bounding box center [444, 265] width 256 height 30
paste textarea "**********"
click at [559, 279] on div "**********" at bounding box center [444, 244] width 256 height 86
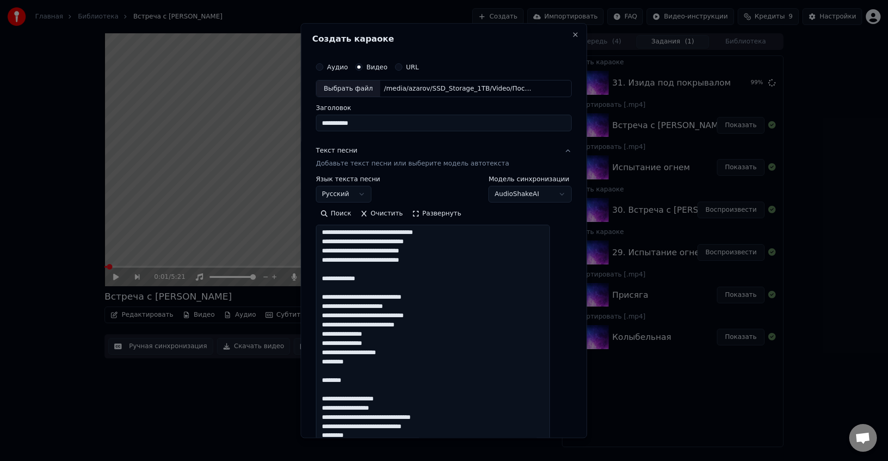
drag, startPoint x: 558, startPoint y: 276, endPoint x: 545, endPoint y: 436, distance: 160.7
click at [552, 460] on body "Главная Библиотека Встреча с [PERSON_NAME] Импортировать FAQ Видео-инструкции К…" at bounding box center [444, 230] width 888 height 461
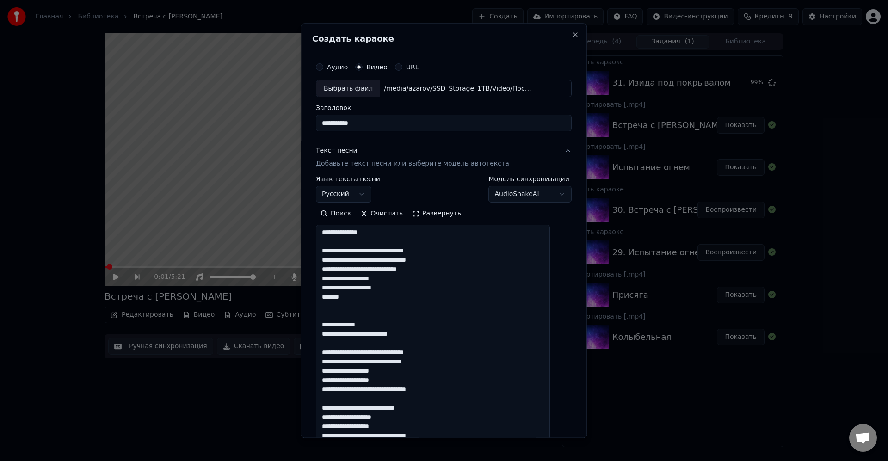
scroll to position [0, 0]
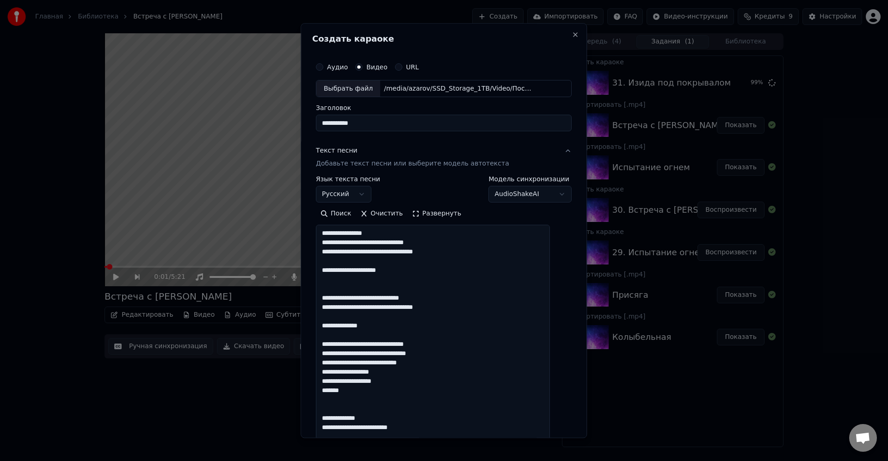
click at [490, 276] on textarea at bounding box center [433, 344] width 234 height 238
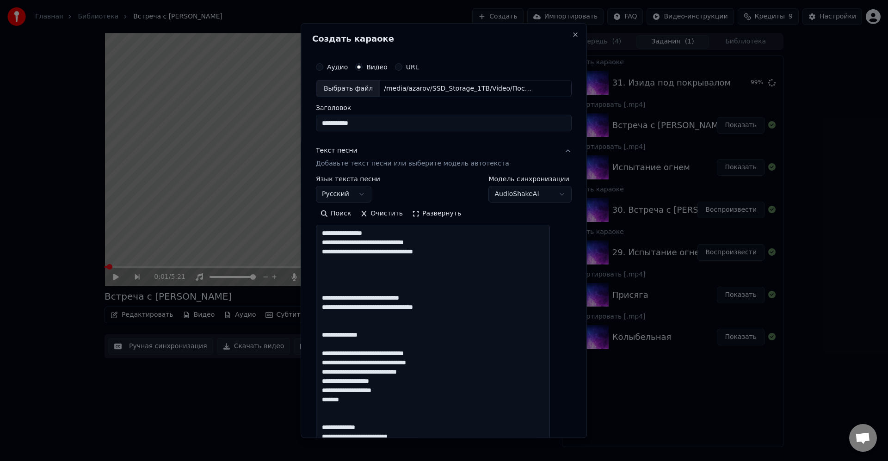
paste textarea "**********"
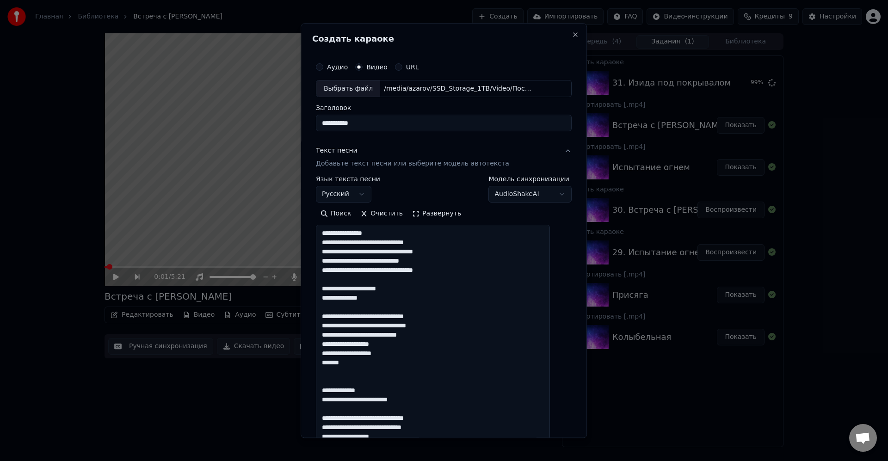
click at [500, 285] on textarea at bounding box center [433, 344] width 234 height 238
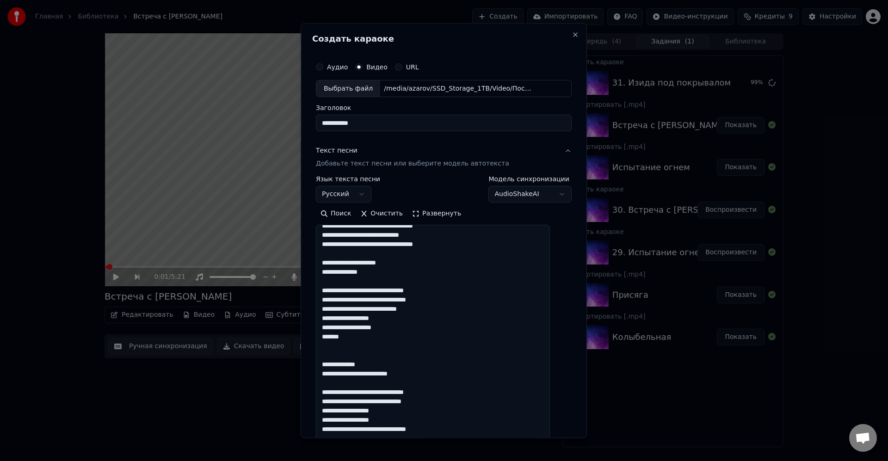
scroll to position [56, 0]
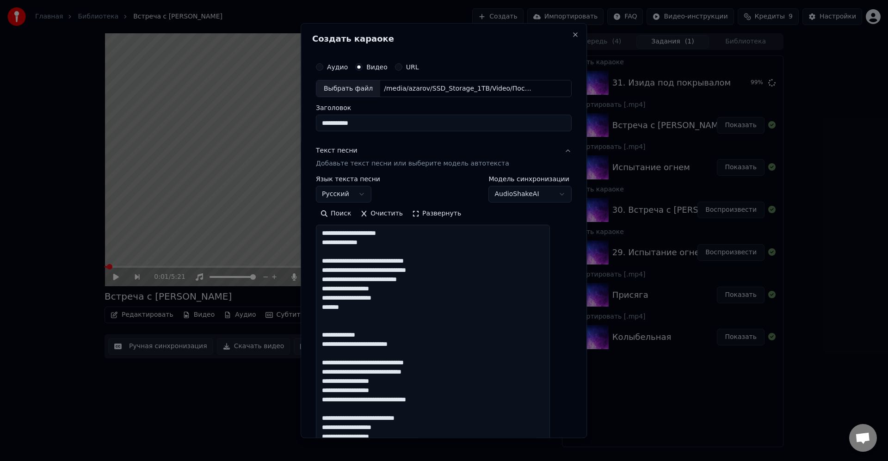
drag, startPoint x: 413, startPoint y: 329, endPoint x: 505, endPoint y: 322, distance: 92.8
click at [413, 329] on textarea at bounding box center [433, 344] width 234 height 238
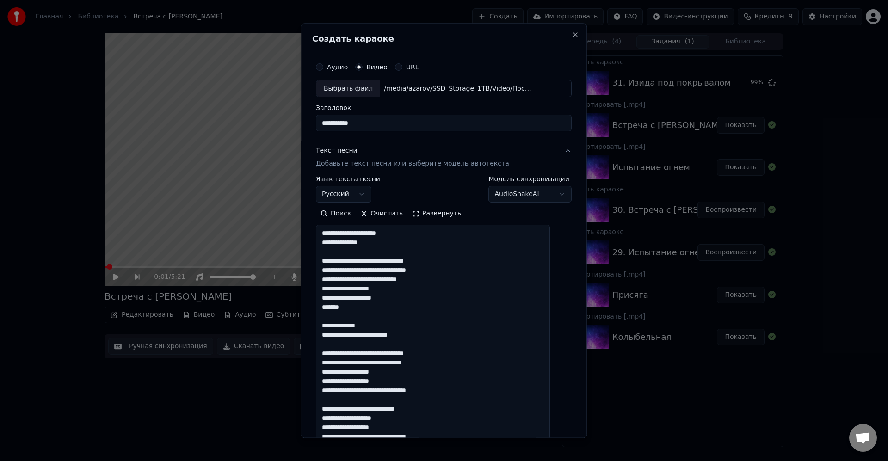
click at [390, 293] on textarea at bounding box center [433, 344] width 234 height 238
click at [444, 295] on textarea at bounding box center [433, 344] width 234 height 238
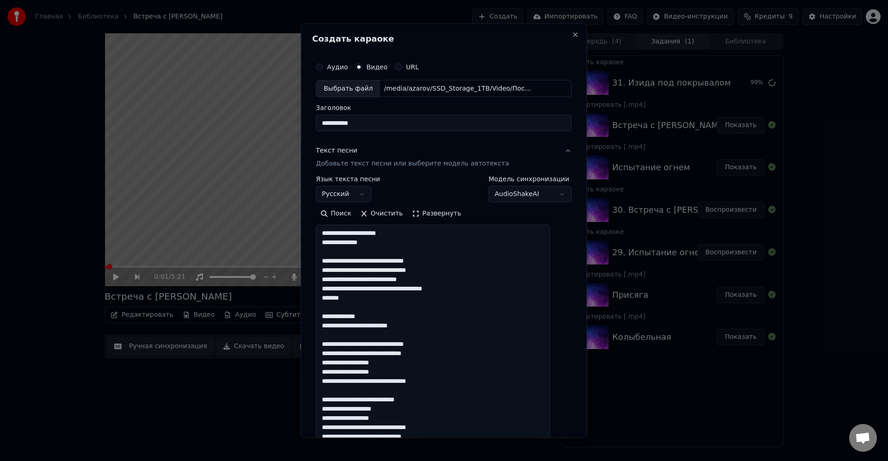
click at [430, 299] on textarea at bounding box center [433, 344] width 234 height 238
click at [423, 314] on textarea at bounding box center [433, 344] width 234 height 238
click at [476, 327] on textarea at bounding box center [433, 344] width 234 height 238
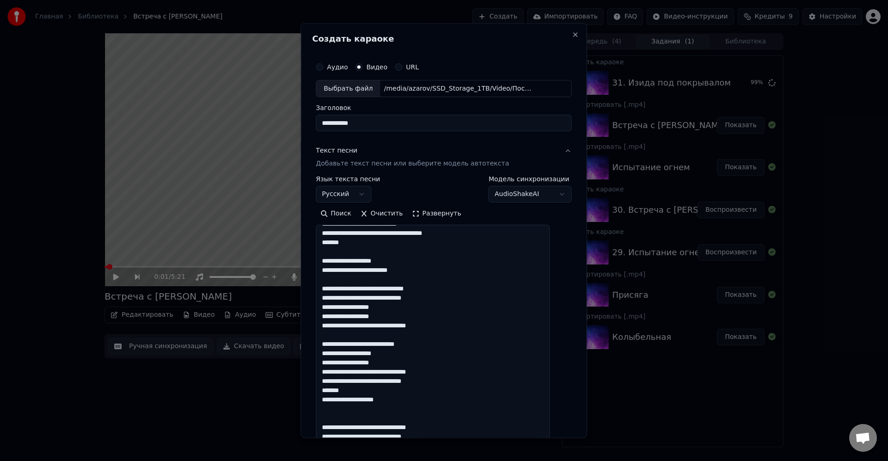
click at [442, 338] on textarea at bounding box center [433, 344] width 234 height 238
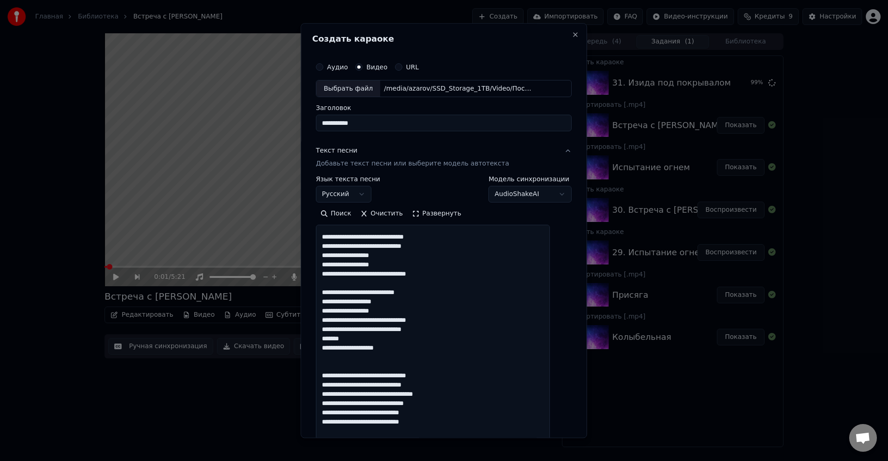
scroll to position [165, 0]
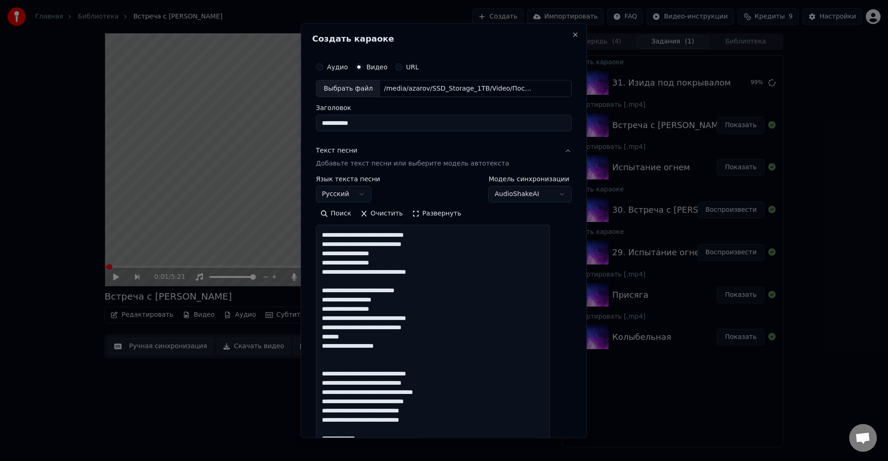
click at [454, 282] on textarea at bounding box center [433, 344] width 234 height 238
click at [460, 290] on textarea at bounding box center [433, 344] width 234 height 238
click at [455, 298] on textarea at bounding box center [433, 344] width 234 height 238
click at [484, 321] on textarea at bounding box center [433, 344] width 234 height 238
click at [480, 325] on textarea at bounding box center [433, 344] width 234 height 238
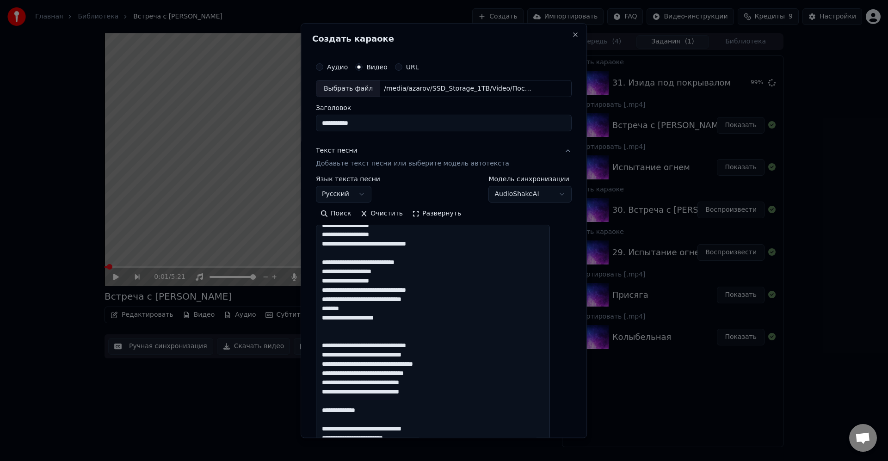
scroll to position [220, 0]
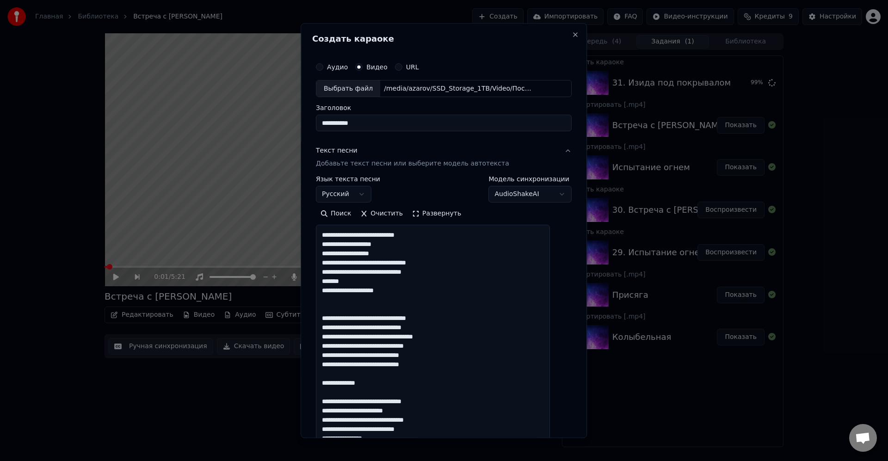
click at [465, 279] on textarea at bounding box center [433, 344] width 234 height 238
click at [441, 288] on textarea at bounding box center [433, 344] width 234 height 238
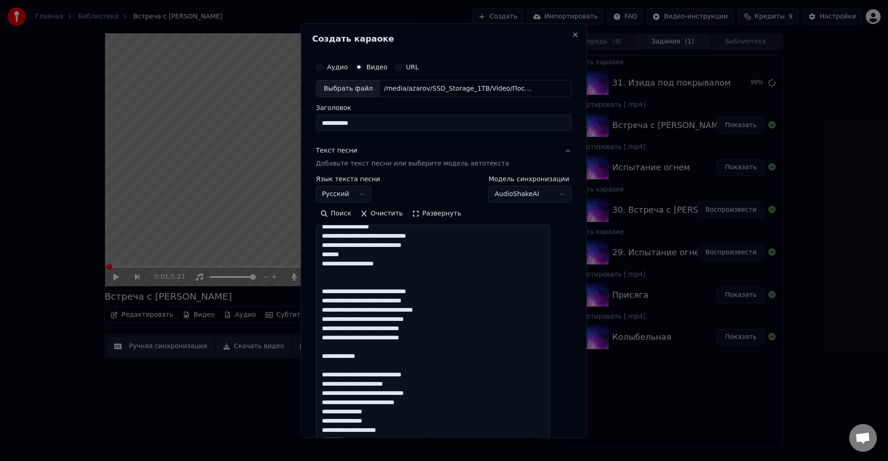
scroll to position [248, 0]
click at [450, 277] on textarea at bounding box center [433, 344] width 234 height 238
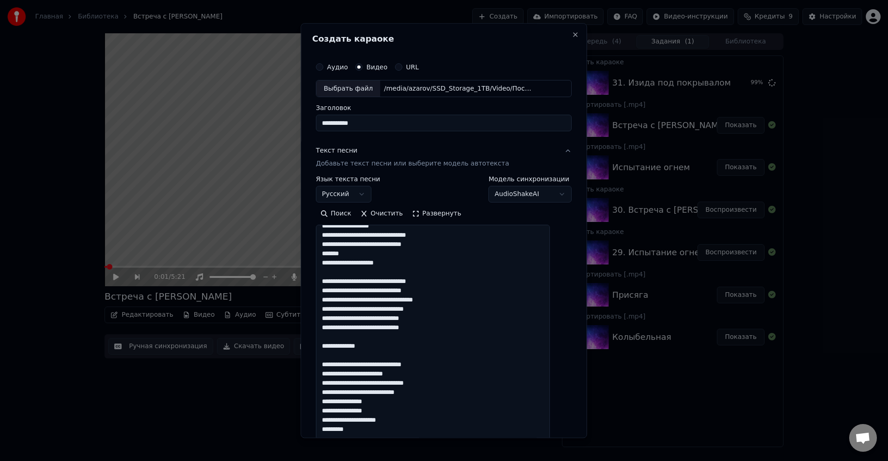
click at [446, 263] on textarea at bounding box center [433, 344] width 234 height 238
click at [457, 279] on textarea at bounding box center [433, 344] width 234 height 238
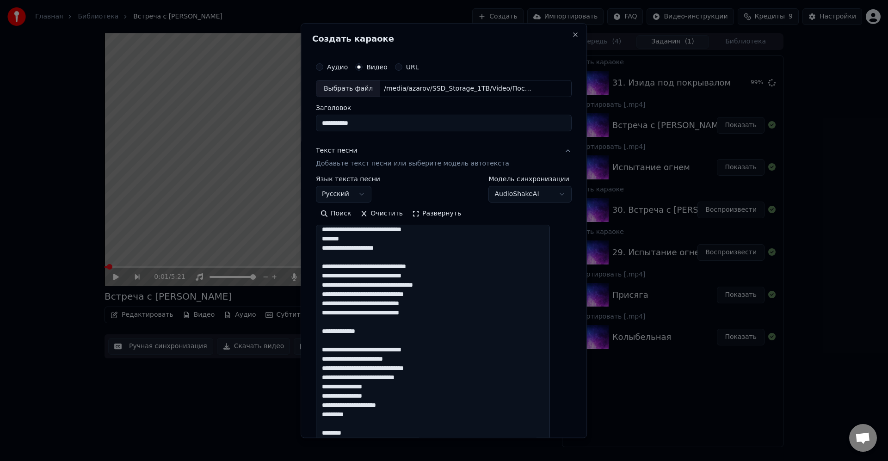
scroll to position [265, 0]
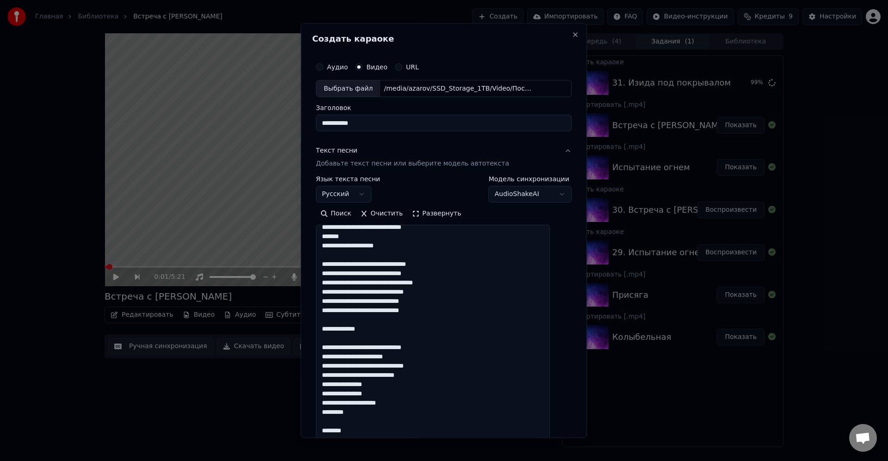
click at [425, 292] on textarea at bounding box center [433, 344] width 234 height 238
click at [491, 295] on textarea at bounding box center [433, 344] width 234 height 238
drag, startPoint x: 424, startPoint y: 331, endPoint x: 324, endPoint y: 324, distance: 100.6
click at [324, 324] on textarea at bounding box center [433, 344] width 234 height 238
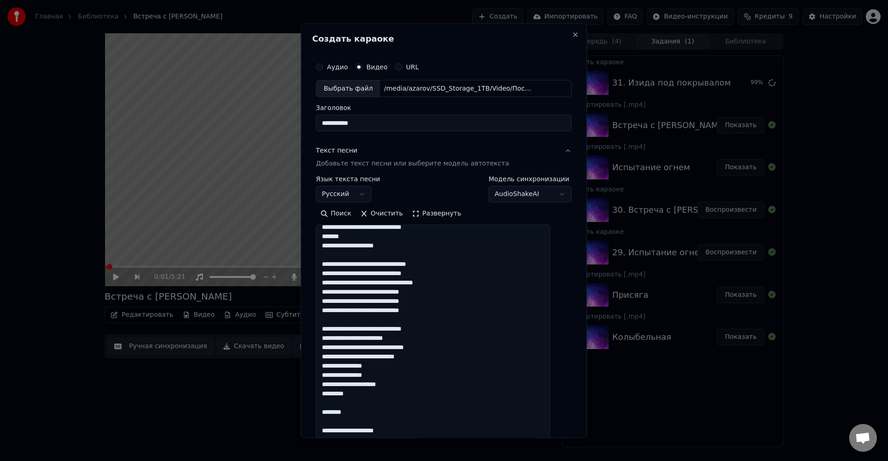
click at [495, 317] on textarea at bounding box center [433, 344] width 234 height 238
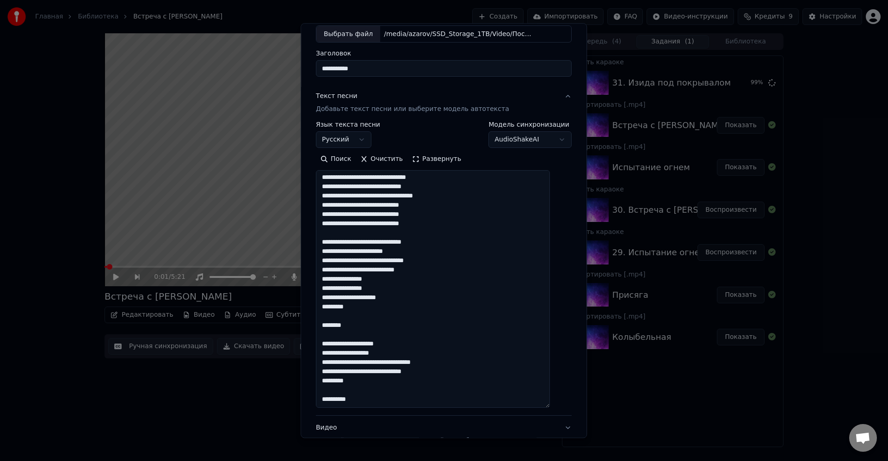
scroll to position [56, 0]
click at [422, 299] on textarea at bounding box center [433, 289] width 234 height 238
click at [390, 310] on textarea at bounding box center [433, 289] width 234 height 238
click at [441, 306] on textarea at bounding box center [433, 289] width 234 height 238
drag, startPoint x: 413, startPoint y: 327, endPoint x: 428, endPoint y: 321, distance: 16.0
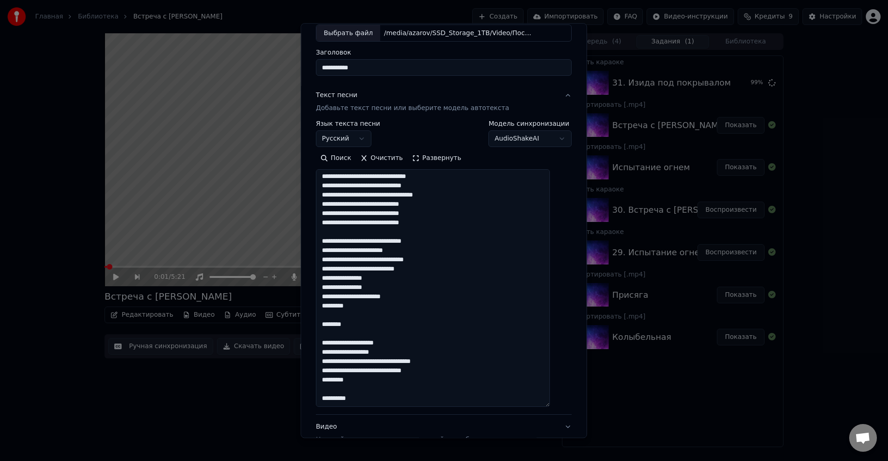
click at [413, 327] on textarea at bounding box center [433, 289] width 234 height 238
click at [459, 335] on textarea at bounding box center [433, 289] width 234 height 238
drag, startPoint x: 460, startPoint y: 370, endPoint x: 321, endPoint y: 374, distance: 139.3
click at [321, 374] on div "**********" at bounding box center [443, 247] width 263 height 497
click at [447, 367] on textarea at bounding box center [433, 289] width 234 height 238
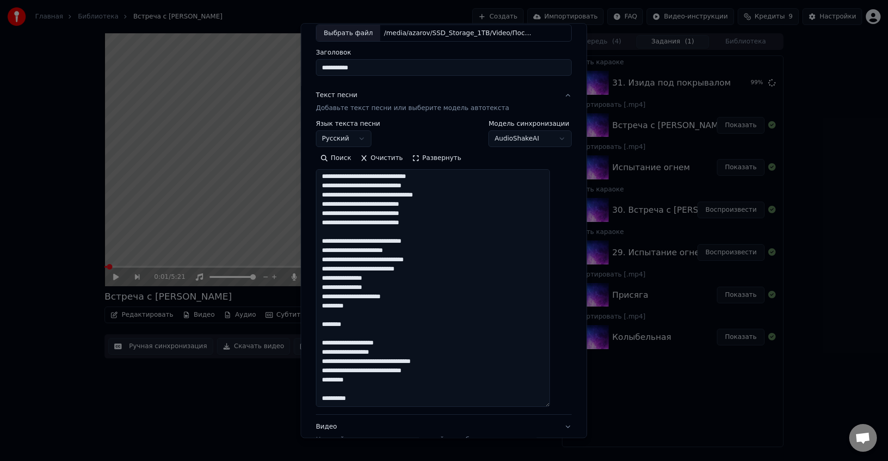
drag, startPoint x: 459, startPoint y: 374, endPoint x: 470, endPoint y: 377, distance: 11.1
click at [461, 374] on textarea at bounding box center [433, 289] width 234 height 238
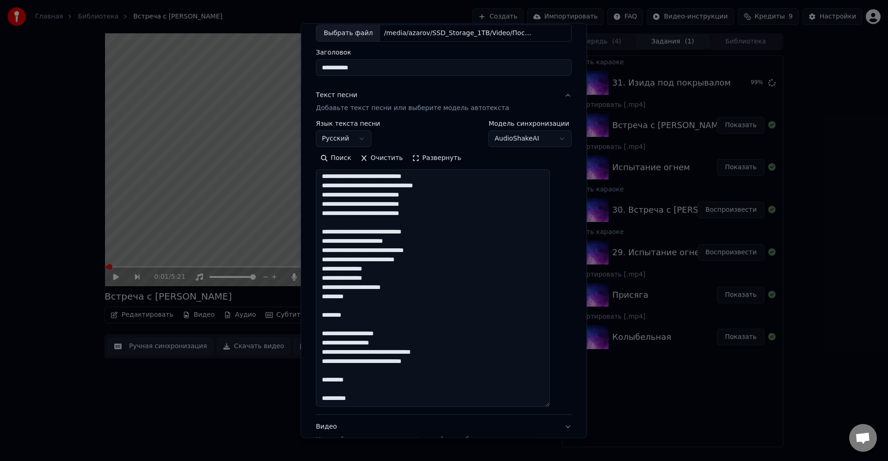
paste textarea "**********"
paste textarea "*******"
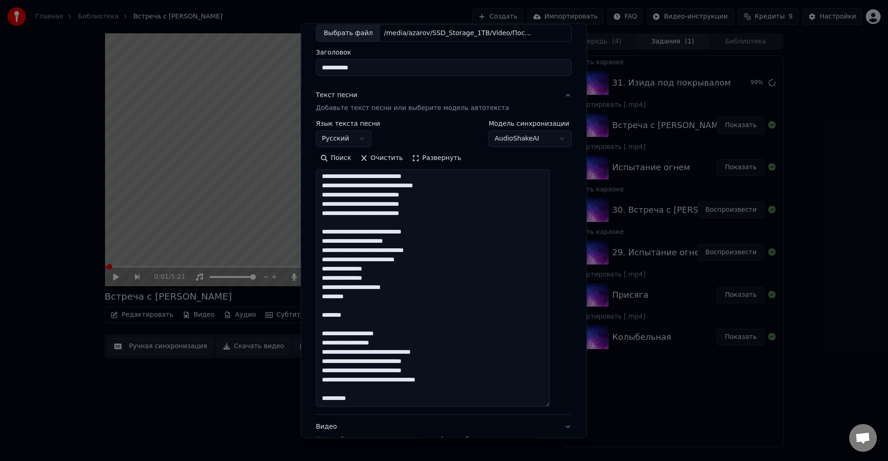
paste textarea "*******"
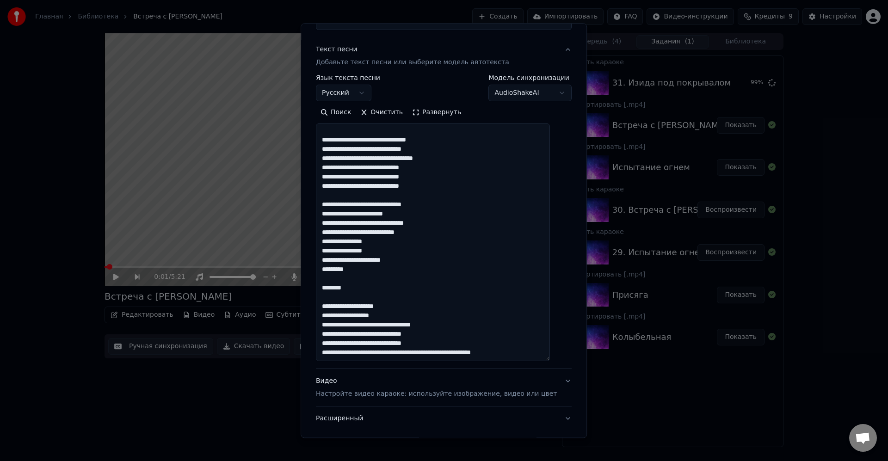
scroll to position [159, 0]
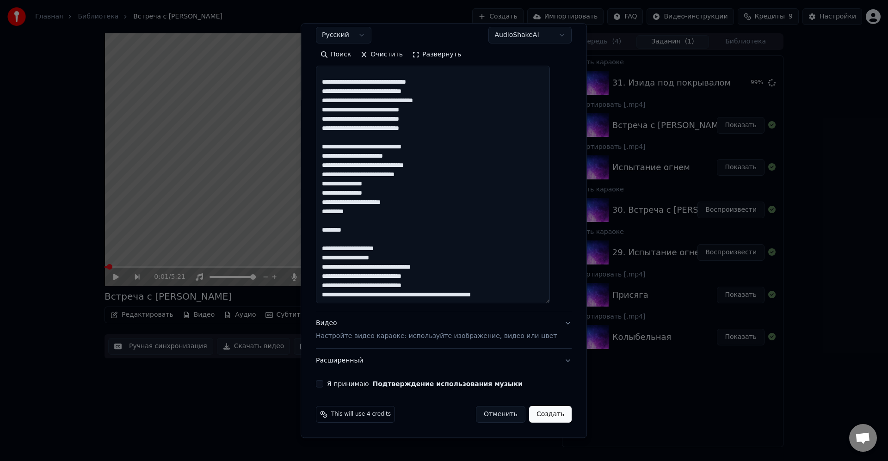
type textarea "**********"
click at [323, 383] on button "Я принимаю Подтверждение использования музыки" at bounding box center [319, 384] width 7 height 7
click at [535, 416] on button "Создать" at bounding box center [550, 415] width 43 height 17
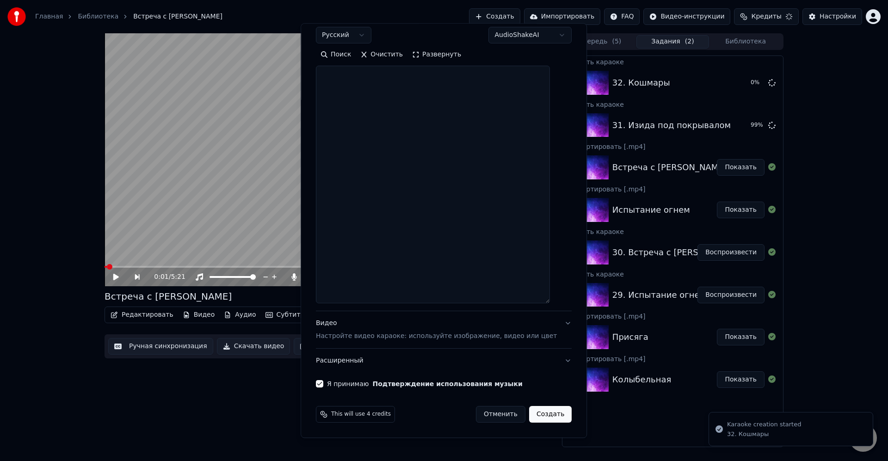
scroll to position [0, 0]
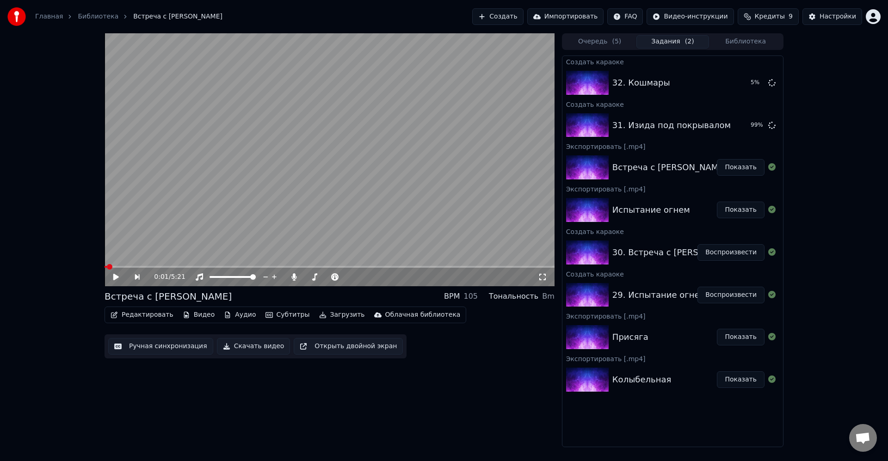
click at [798, 15] on button "Кредиты 9" at bounding box center [768, 16] width 61 height 17
click at [778, 83] on button "Обновить" at bounding box center [773, 85] width 56 height 17
click at [836, 118] on div "0:01 / 5:21 Встреча с [PERSON_NAME] BPM 105 Тональность Bm Редактировать Видео …" at bounding box center [444, 240] width 888 height 414
click at [523, 20] on button "Создать" at bounding box center [497, 16] width 51 height 17
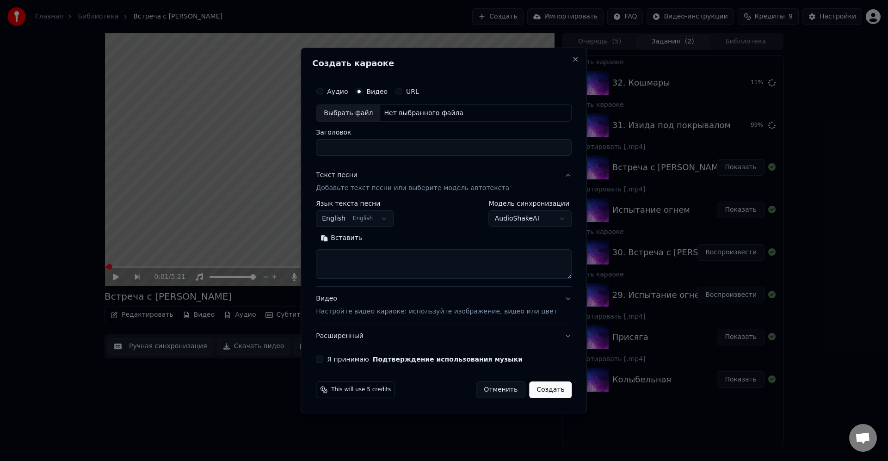
click at [370, 114] on div "Выбрать файл" at bounding box center [348, 113] width 64 height 17
click at [355, 226] on body "Главная Библиотека Встреча с [PERSON_NAME] Импортировать FAQ Видео-инструкции К…" at bounding box center [444, 230] width 888 height 461
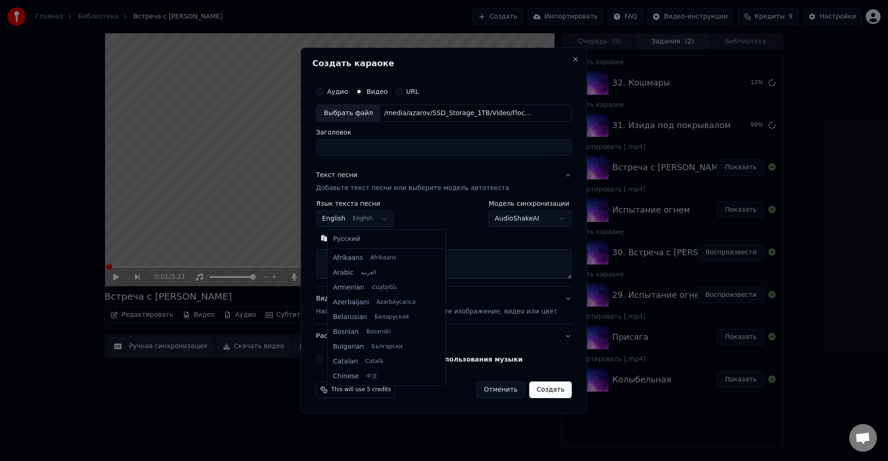
click at [382, 214] on body "Главная Библиотека Встреча с [PERSON_NAME] Импортировать FAQ Видео-инструкции К…" at bounding box center [444, 230] width 888 height 461
type input "**********"
select select "**"
drag, startPoint x: 370, startPoint y: 242, endPoint x: 375, endPoint y: 247, distance: 6.2
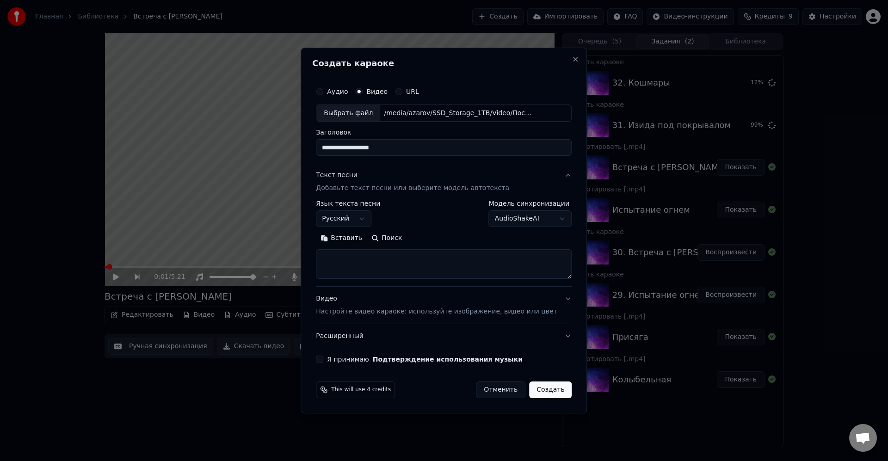
click at [406, 264] on textarea at bounding box center [444, 265] width 256 height 30
paste textarea "**********"
drag, startPoint x: 558, startPoint y: 279, endPoint x: 553, endPoint y: 349, distance: 71.0
click at [546, 400] on form "**********" at bounding box center [443, 241] width 263 height 324
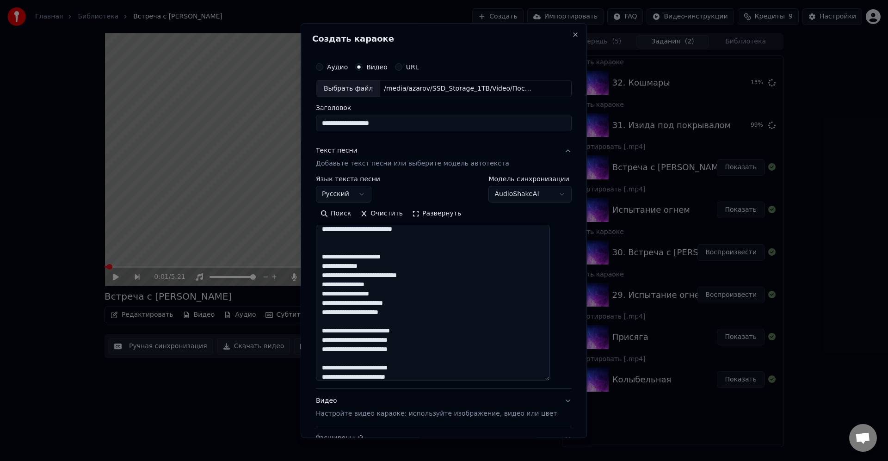
scroll to position [159, 0]
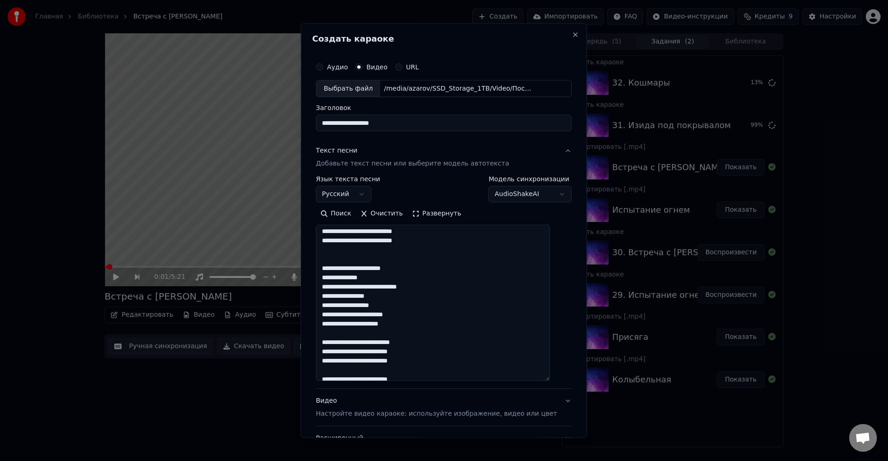
drag, startPoint x: 557, startPoint y: 275, endPoint x: 513, endPoint y: 355, distance: 91.1
click at [550, 382] on textarea "**********" at bounding box center [433, 303] width 234 height 156
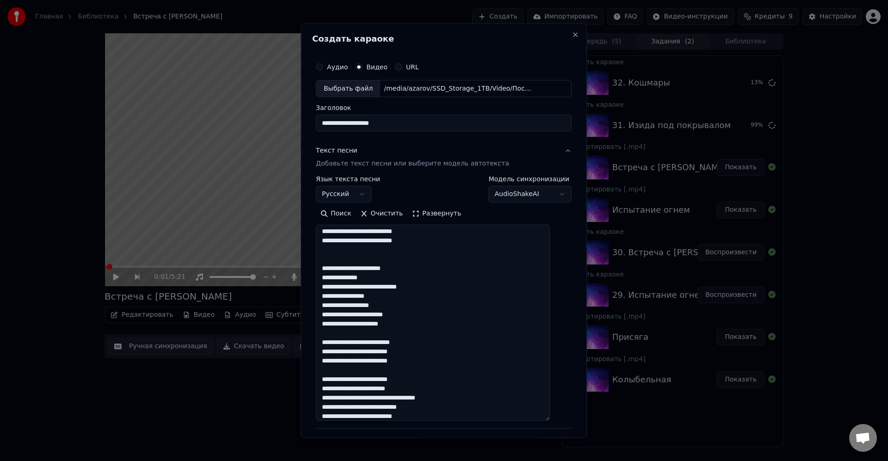
scroll to position [0, 0]
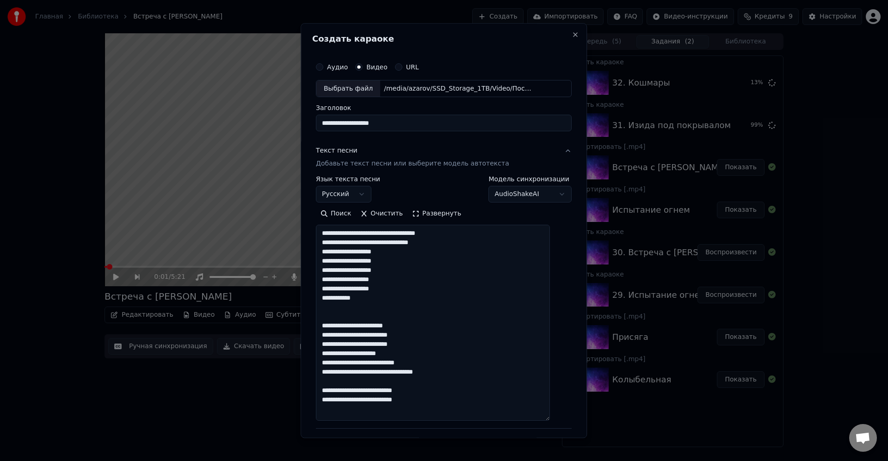
click at [490, 230] on textarea "**********" at bounding box center [433, 323] width 234 height 196
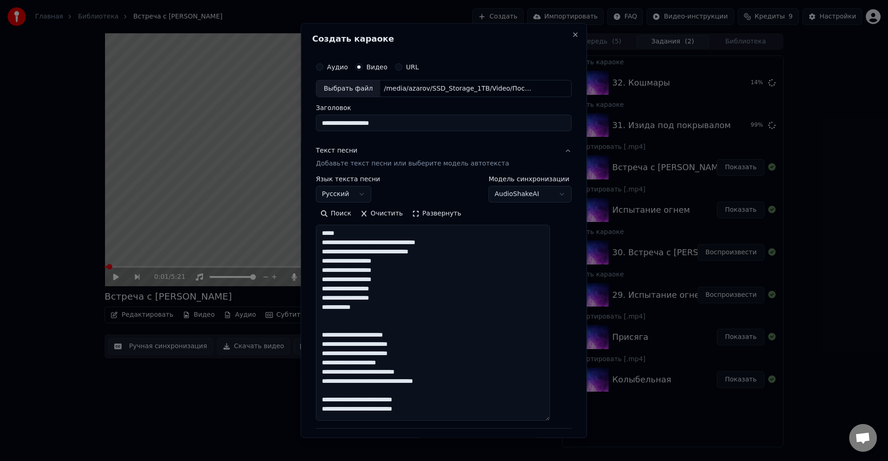
click at [424, 230] on textarea "**********" at bounding box center [433, 323] width 234 height 196
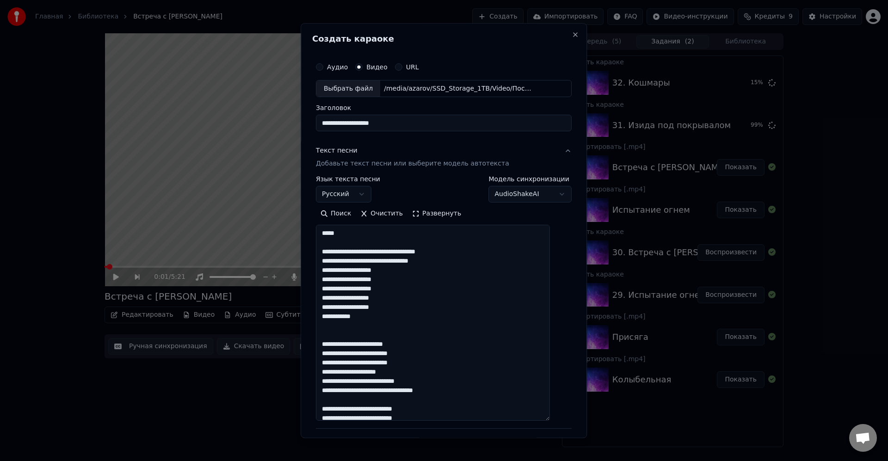
click at [480, 251] on textarea "**********" at bounding box center [433, 323] width 234 height 196
drag, startPoint x: 392, startPoint y: 261, endPoint x: 421, endPoint y: 251, distance: 30.3
click at [392, 261] on textarea "**********" at bounding box center [433, 323] width 234 height 196
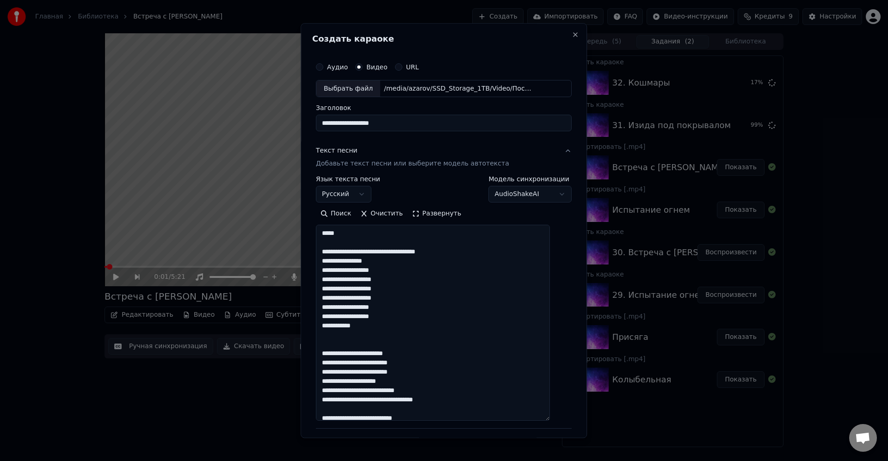
click at [437, 270] on textarea "**********" at bounding box center [433, 323] width 234 height 196
click at [423, 288] on textarea "**********" at bounding box center [433, 323] width 234 height 196
click at [428, 309] on textarea "**********" at bounding box center [433, 323] width 234 height 196
click at [441, 312] on textarea "**********" at bounding box center [433, 323] width 234 height 196
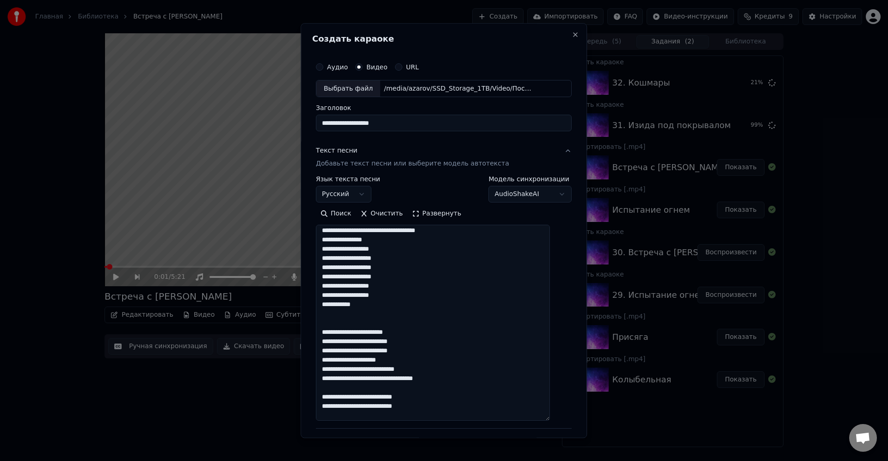
scroll to position [31, 0]
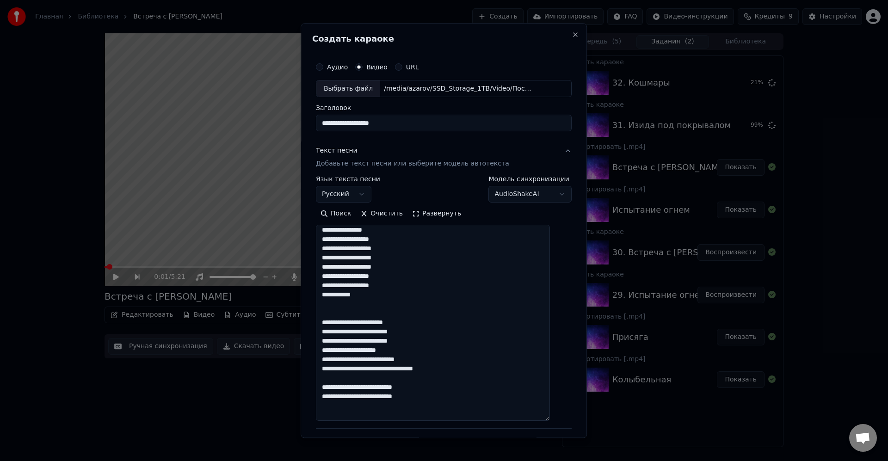
click at [442, 311] on textarea "**********" at bounding box center [433, 323] width 234 height 196
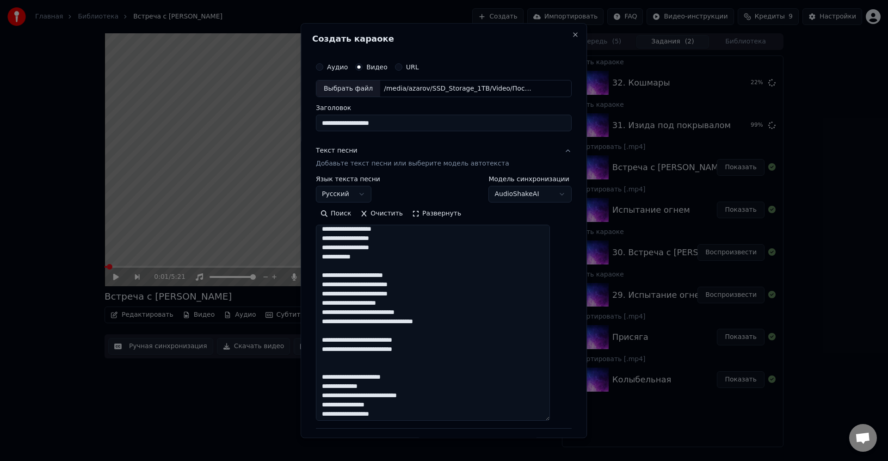
scroll to position [79, 0]
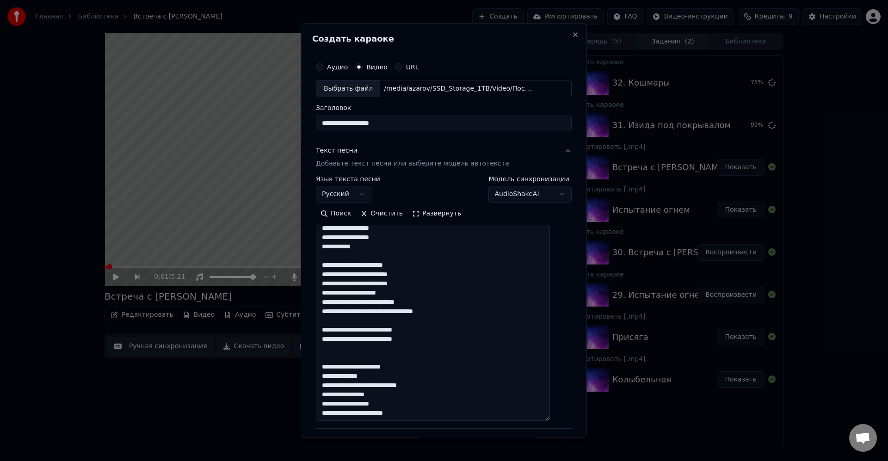
click at [494, 305] on textarea "**********" at bounding box center [433, 323] width 234 height 196
click at [346, 293] on textarea "**********" at bounding box center [433, 323] width 234 height 196
click at [347, 300] on textarea "**********" at bounding box center [433, 323] width 234 height 196
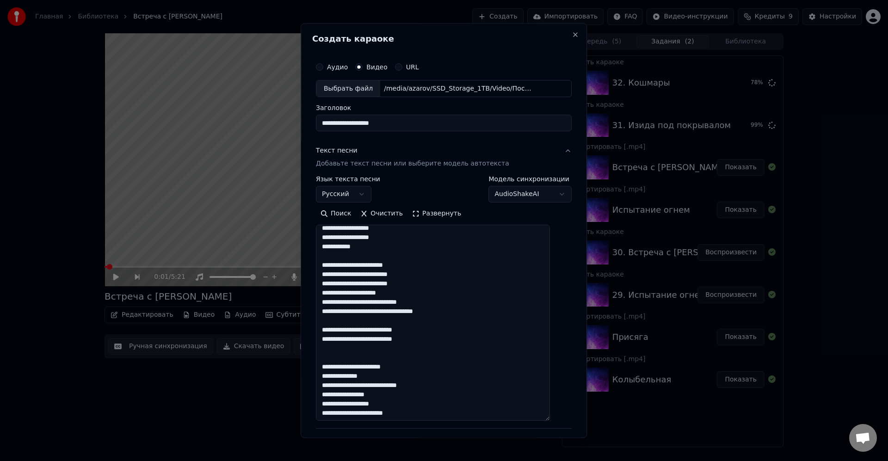
click at [458, 301] on textarea "**********" at bounding box center [433, 323] width 234 height 196
click at [468, 300] on textarea "**********" at bounding box center [433, 323] width 234 height 196
click at [449, 327] on textarea "**********" at bounding box center [433, 323] width 234 height 196
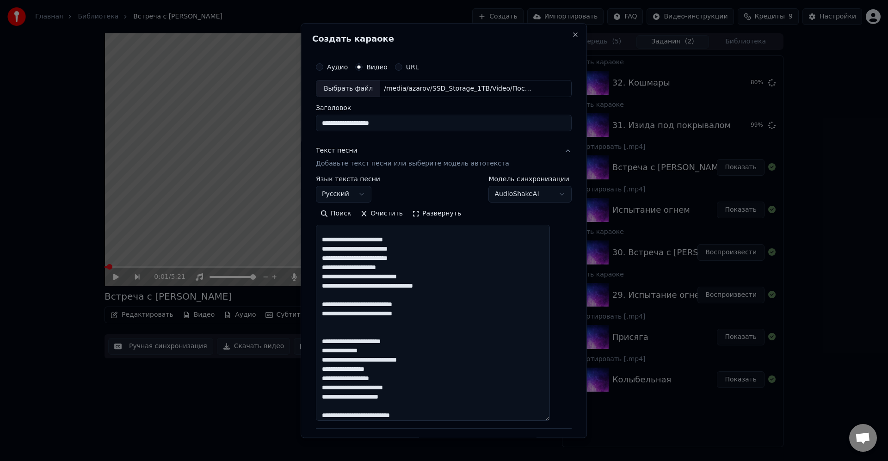
scroll to position [135, 0]
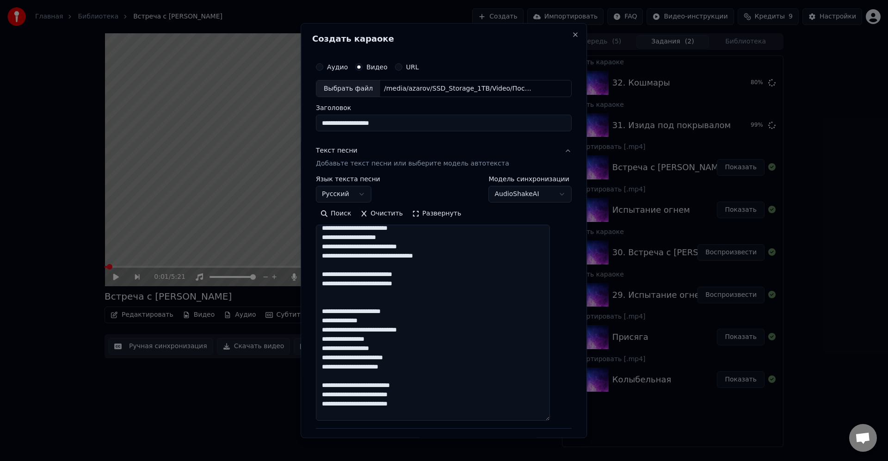
click at [466, 293] on textarea "**********" at bounding box center [433, 323] width 234 height 196
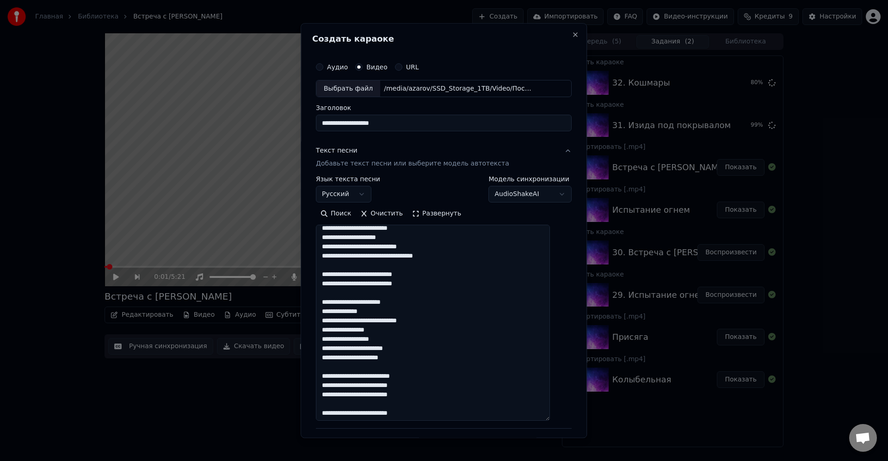
click at [471, 290] on textarea "**********" at bounding box center [433, 323] width 234 height 196
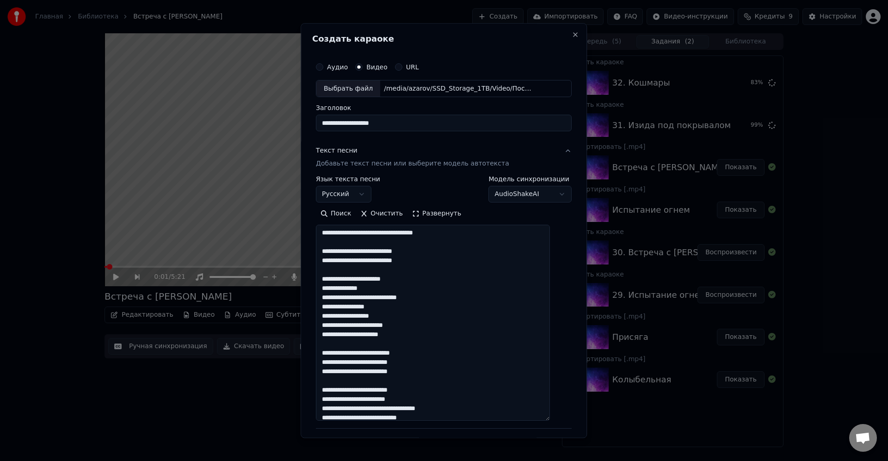
scroll to position [173, 0]
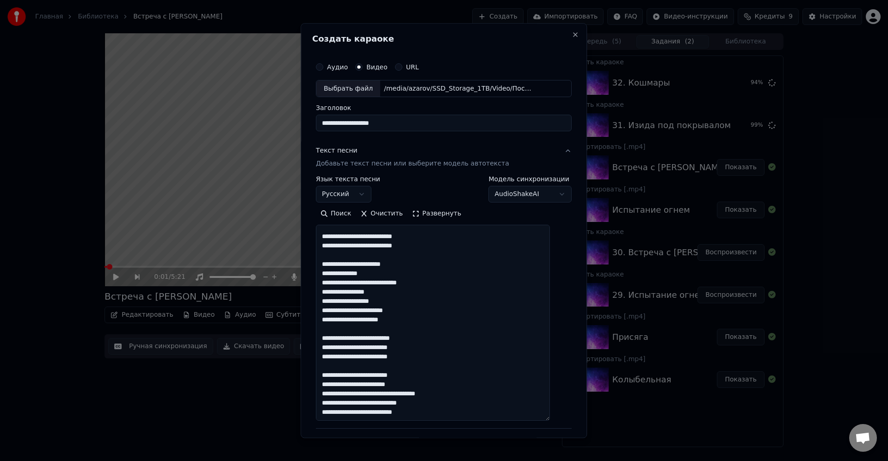
click at [444, 363] on textarea "**********" at bounding box center [433, 323] width 234 height 196
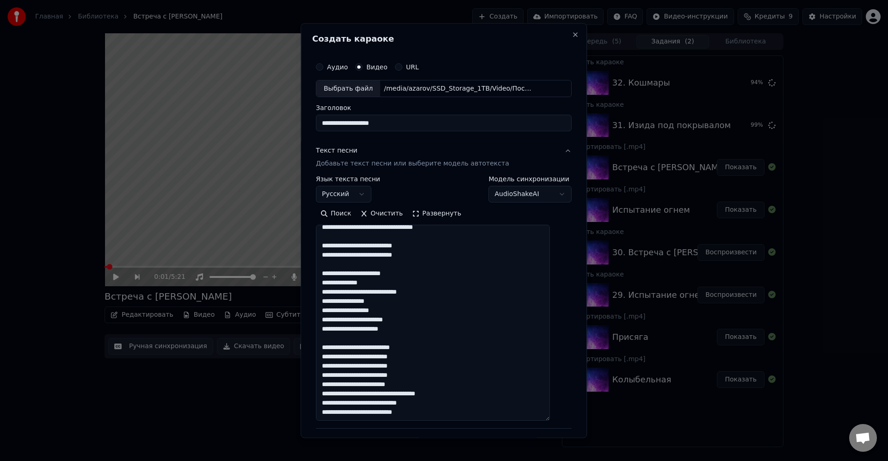
scroll to position [163, 0]
click at [433, 395] on textarea "**********" at bounding box center [433, 323] width 234 height 196
click at [483, 396] on textarea "**********" at bounding box center [433, 323] width 234 height 196
click at [474, 403] on textarea "**********" at bounding box center [433, 323] width 234 height 196
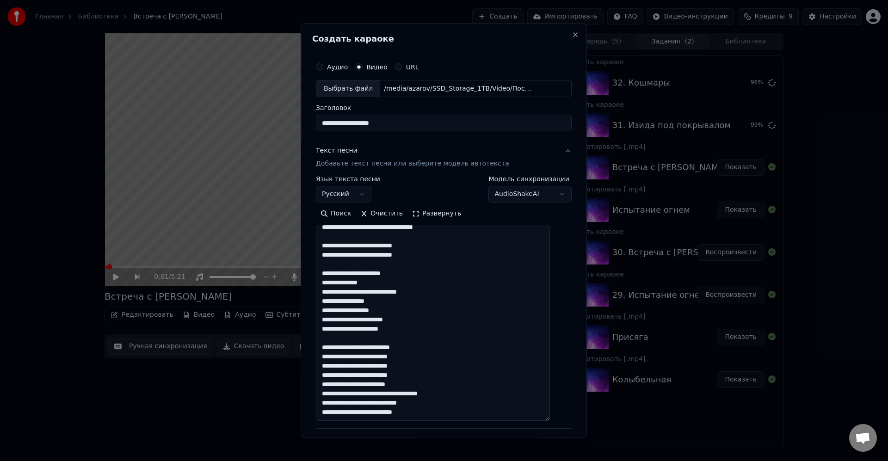
click at [476, 403] on textarea "**********" at bounding box center [433, 323] width 234 height 196
click at [472, 402] on textarea "**********" at bounding box center [433, 323] width 234 height 196
type textarea "**********"
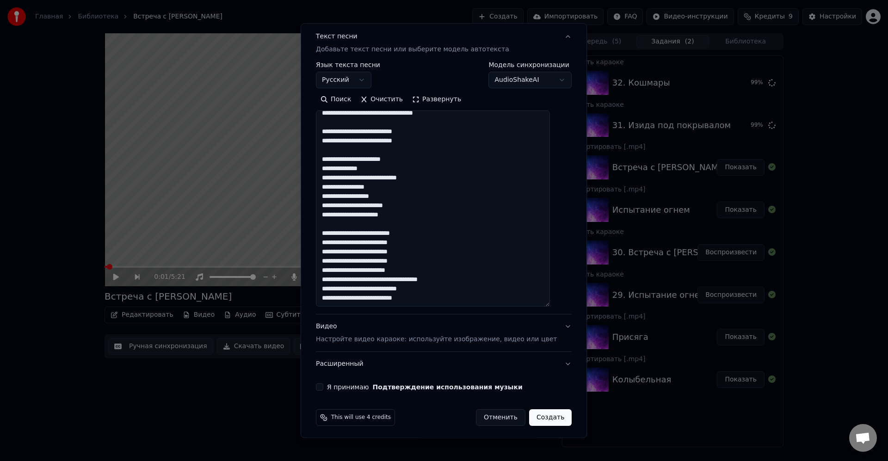
scroll to position [118, 0]
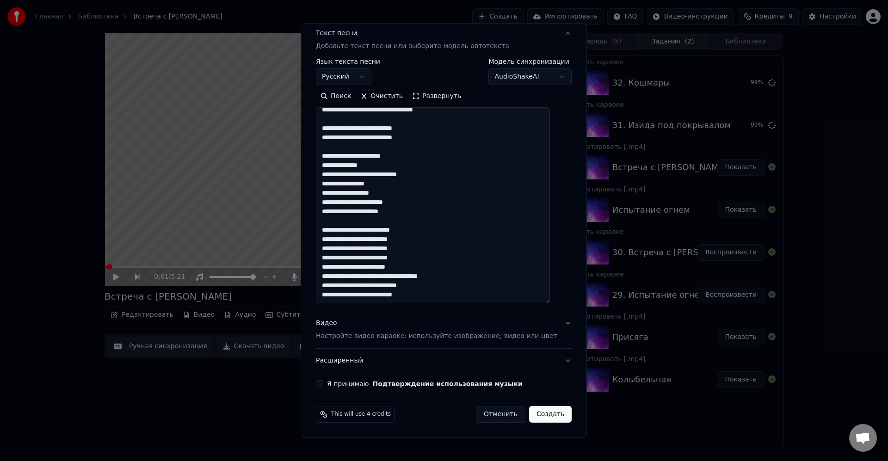
click at [323, 383] on button "Я принимаю Подтверждение использования музыки" at bounding box center [319, 384] width 7 height 7
click at [544, 416] on button "Создать" at bounding box center [550, 415] width 43 height 17
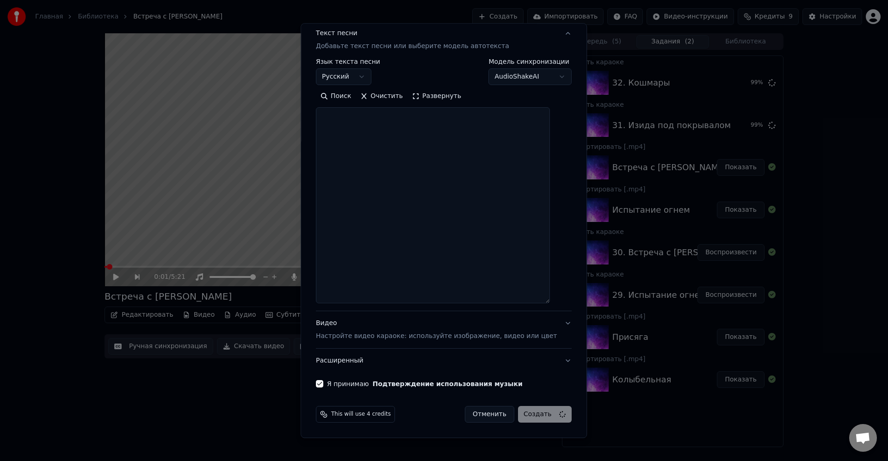
select select
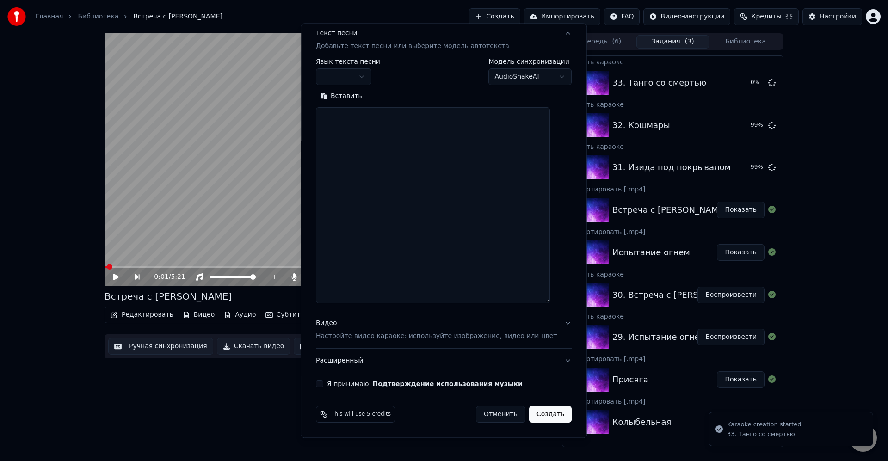
scroll to position [0, 0]
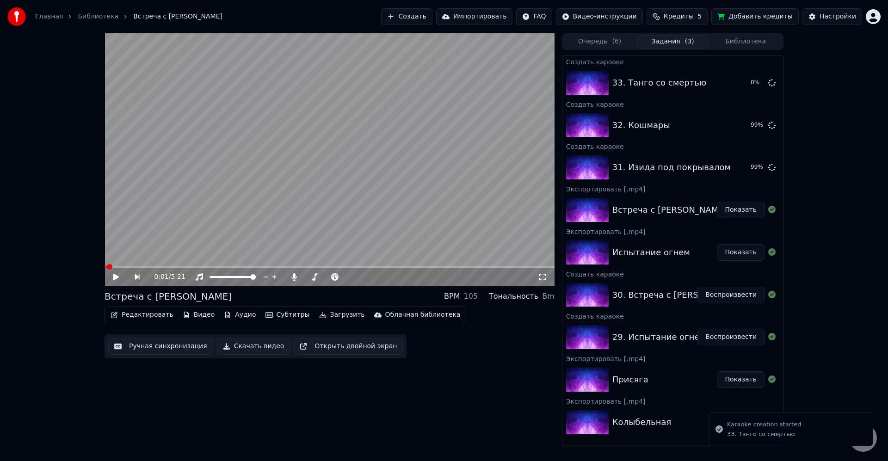
click at [836, 113] on div "0:01 / 5:21 Встреча с [PERSON_NAME] BPM 105 Тональность Bm Редактировать Видео …" at bounding box center [444, 240] width 888 height 414
click at [428, 7] on div "Главная Библиотека Встреча с [PERSON_NAME] Импортировать FAQ Видео-инструкции К…" at bounding box center [444, 16] width 888 height 33
click at [432, 19] on button "Создать" at bounding box center [406, 16] width 51 height 17
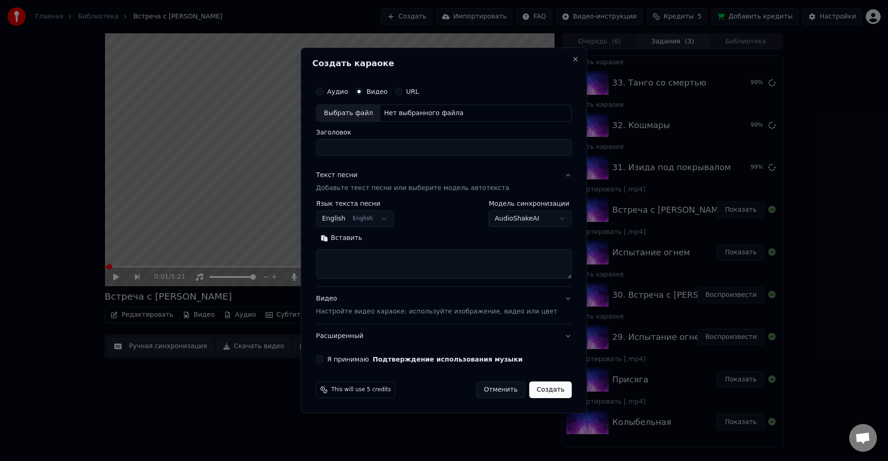
click at [363, 111] on div "Выбрать файл" at bounding box center [348, 113] width 64 height 17
type input "**********"
click at [399, 259] on textarea at bounding box center [444, 265] width 256 height 30
paste textarea "**********"
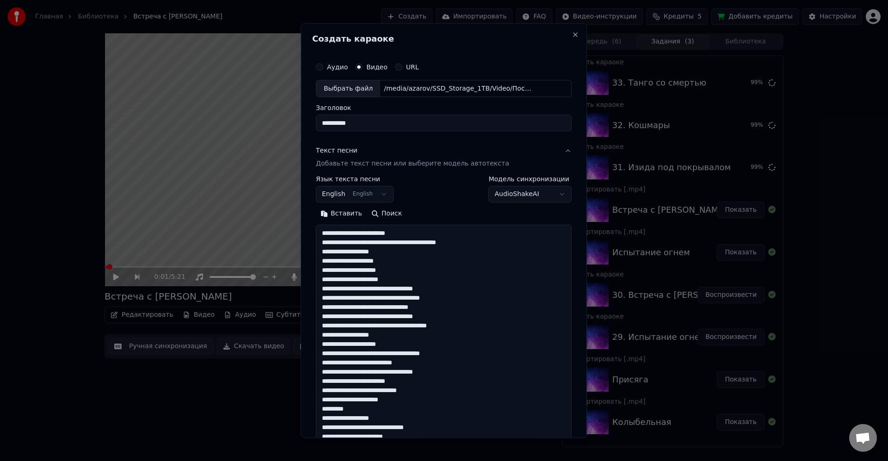
scroll to position [196, 0]
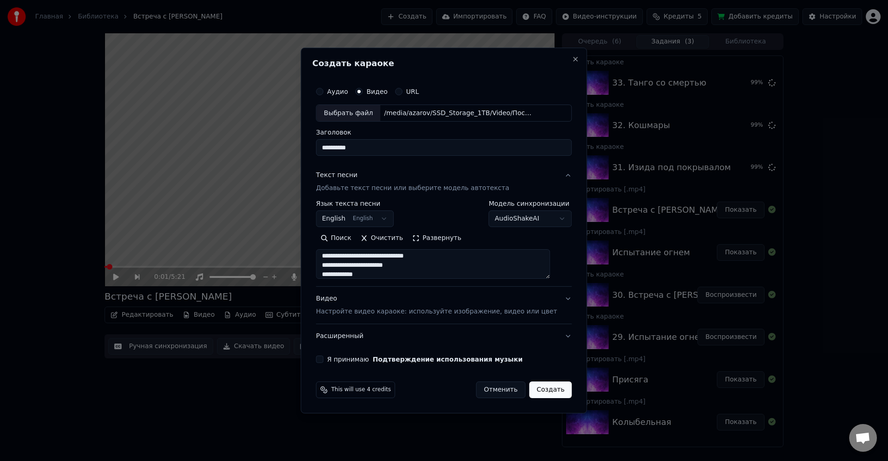
type textarea "**********"
click at [375, 220] on body "Главная Библиотека Встреча с [PERSON_NAME] Импортировать FAQ Видео-инструкции К…" at bounding box center [444, 230] width 888 height 461
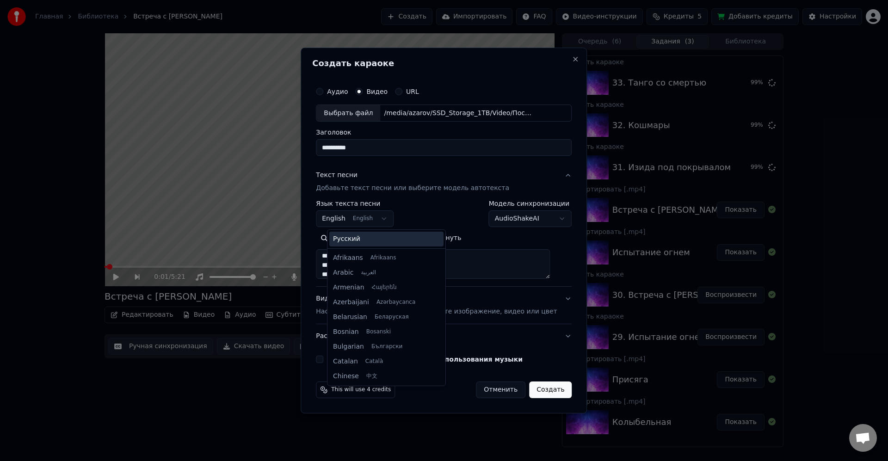
scroll to position [74, 0]
select select "**"
drag, startPoint x: 356, startPoint y: 243, endPoint x: 506, endPoint y: 270, distance: 152.4
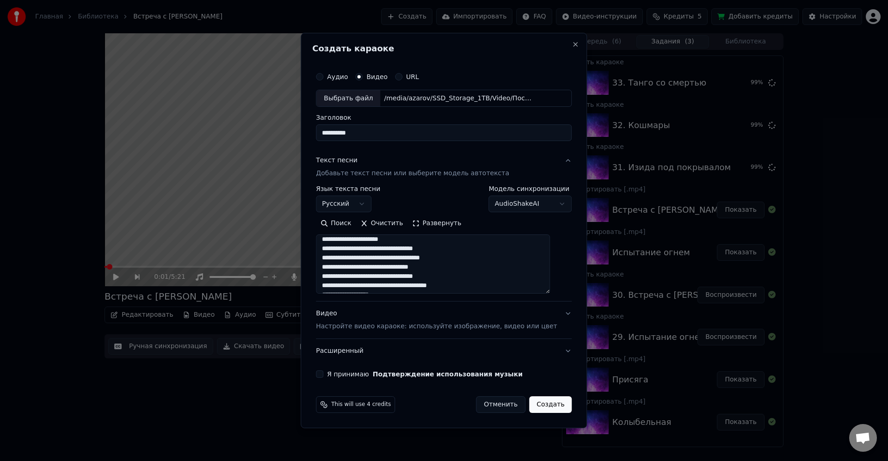
drag, startPoint x: 558, startPoint y: 275, endPoint x: 536, endPoint y: 356, distance: 83.5
click at [565, 397] on div "**********" at bounding box center [444, 231] width 286 height 396
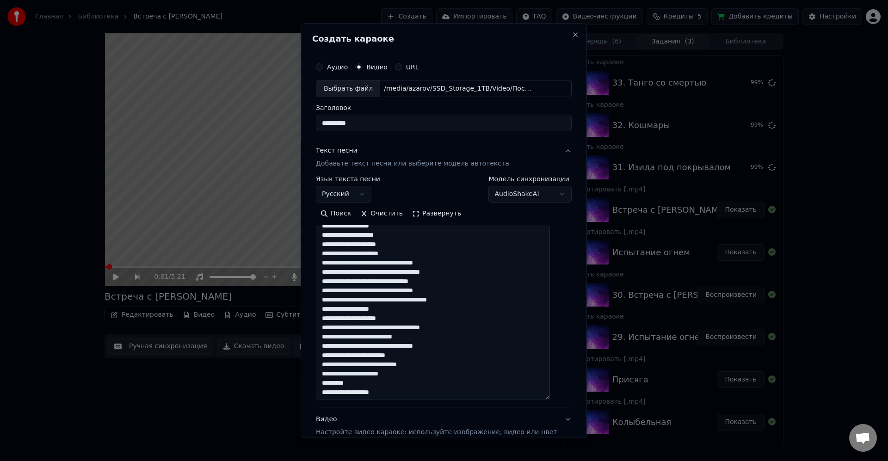
scroll to position [0, 0]
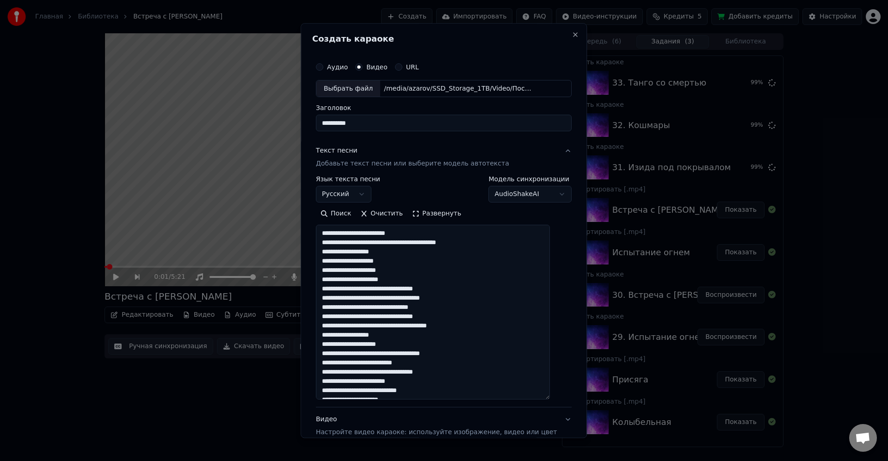
click at [474, 231] on textarea "**********" at bounding box center [433, 312] width 234 height 175
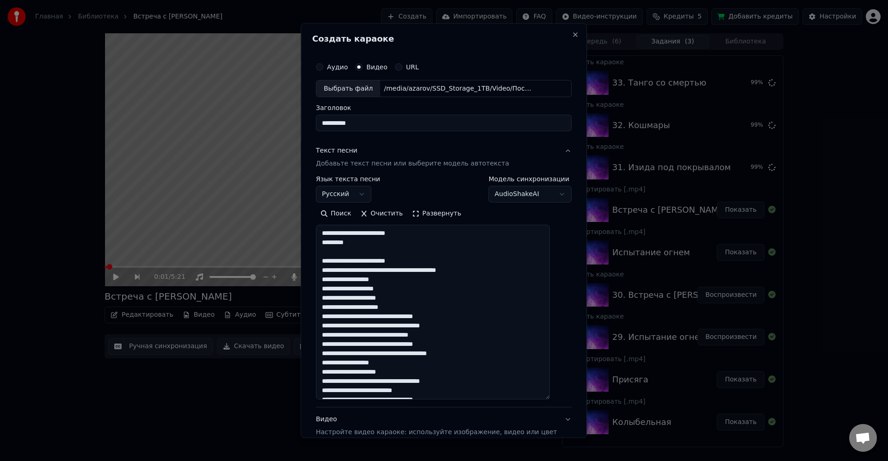
click at [435, 244] on textarea "**********" at bounding box center [433, 312] width 234 height 175
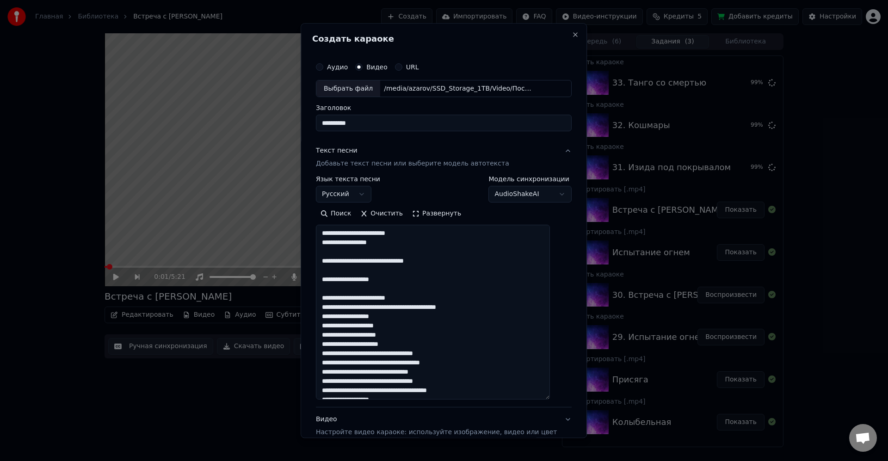
click at [468, 281] on textarea "**********" at bounding box center [433, 312] width 234 height 175
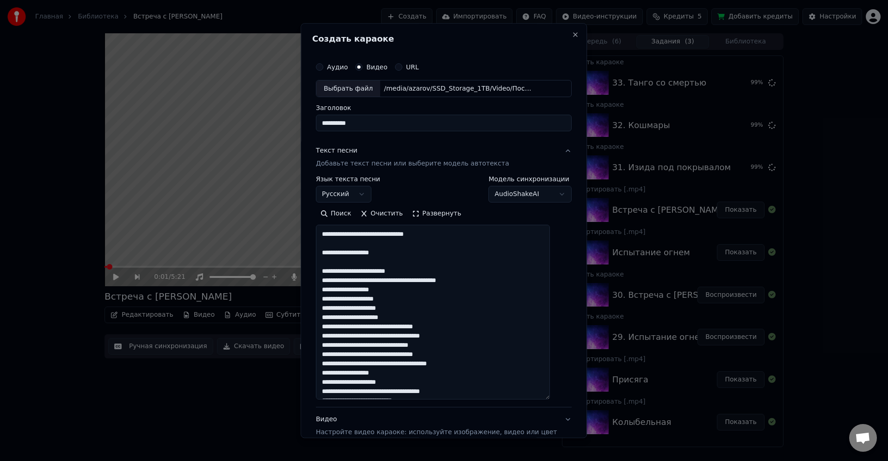
scroll to position [56, 0]
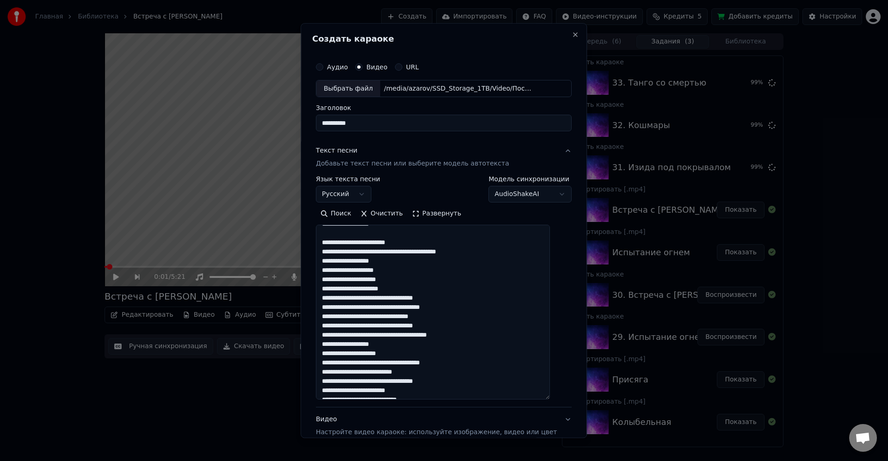
click at [490, 243] on textarea "**********" at bounding box center [433, 312] width 234 height 175
click at [343, 275] on textarea "**********" at bounding box center [433, 312] width 234 height 175
click at [370, 280] on textarea "**********" at bounding box center [433, 312] width 234 height 175
click at [481, 283] on textarea "**********" at bounding box center [433, 312] width 234 height 175
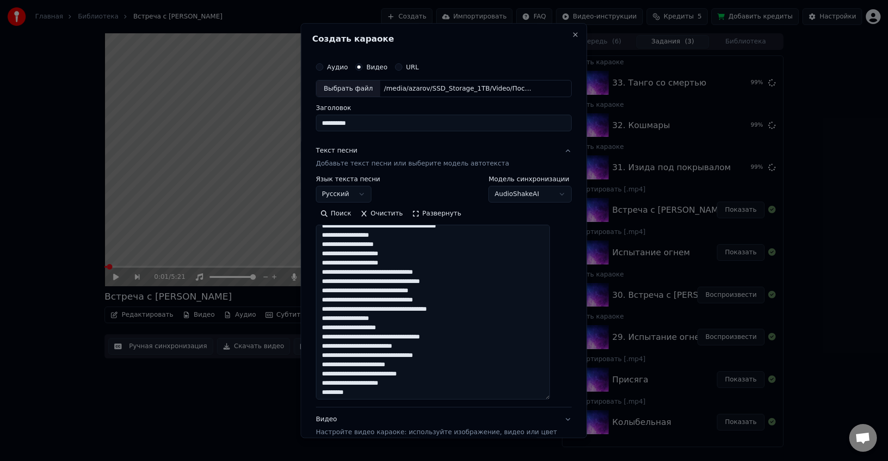
scroll to position [111, 0]
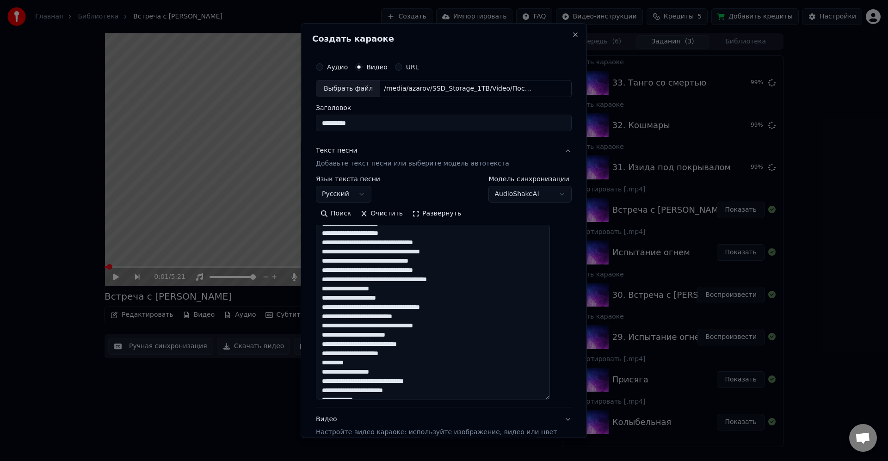
click at [472, 241] on textarea "**********" at bounding box center [433, 312] width 234 height 175
click at [485, 241] on textarea "**********" at bounding box center [433, 312] width 234 height 175
click at [488, 251] on textarea "**********" at bounding box center [433, 312] width 234 height 175
drag, startPoint x: 366, startPoint y: 363, endPoint x: 307, endPoint y: 357, distance: 59.1
click at [307, 357] on body "Главная Библиотека Встреча с [PERSON_NAME] Импортировать FAQ Видео-инструкции К…" at bounding box center [444, 230] width 888 height 461
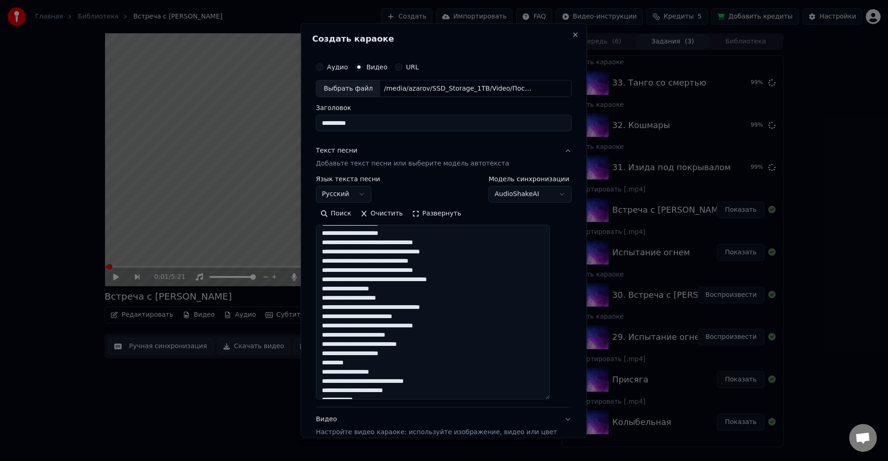
click at [378, 360] on textarea "**********" at bounding box center [433, 312] width 234 height 175
drag, startPoint x: 370, startPoint y: 364, endPoint x: 321, endPoint y: 360, distance: 48.8
click at [321, 360] on div "**********" at bounding box center [443, 271] width 263 height 434
click at [406, 279] on textarea "**********" at bounding box center [433, 312] width 234 height 175
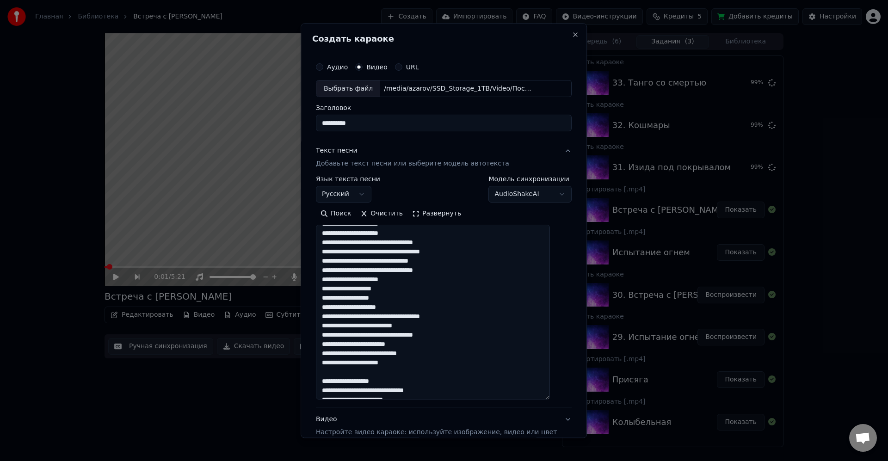
scroll to position [130, 0]
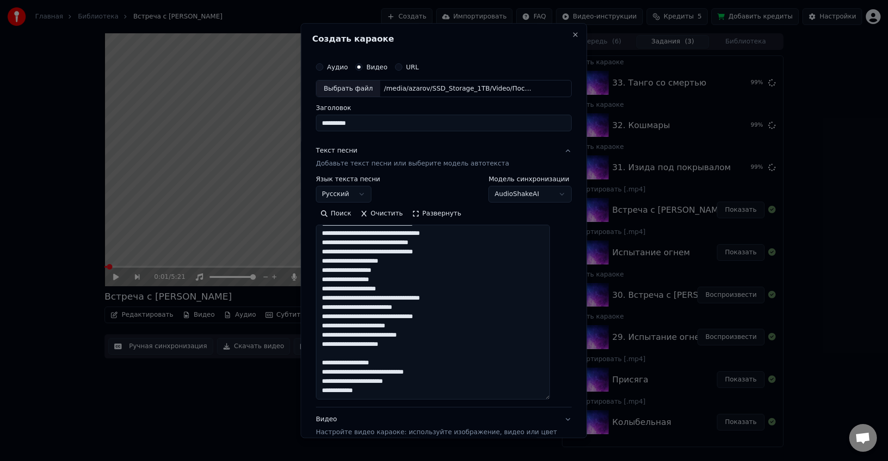
click at [442, 281] on textarea "**********" at bounding box center [433, 312] width 234 height 175
click at [440, 291] on textarea "**********" at bounding box center [433, 312] width 234 height 175
click at [452, 288] on textarea "**********" at bounding box center [433, 312] width 234 height 175
click at [484, 294] on textarea "**********" at bounding box center [433, 312] width 234 height 175
click at [466, 291] on textarea "**********" at bounding box center [433, 312] width 234 height 175
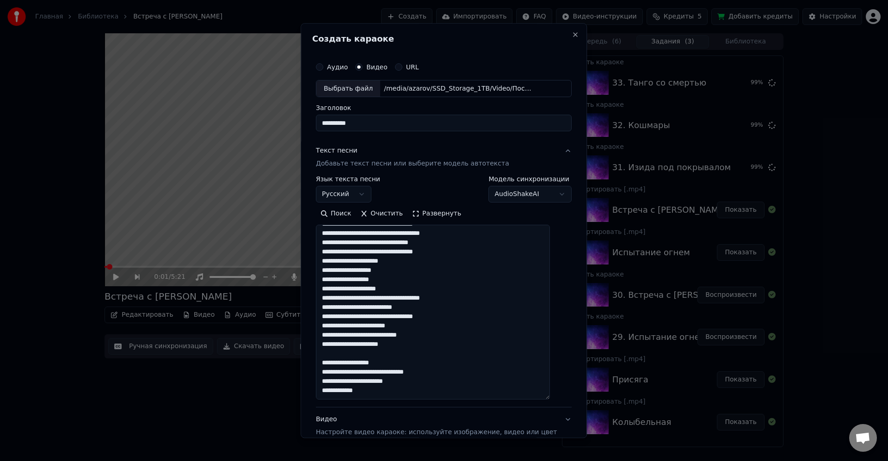
click at [462, 291] on textarea "**********" at bounding box center [433, 312] width 234 height 175
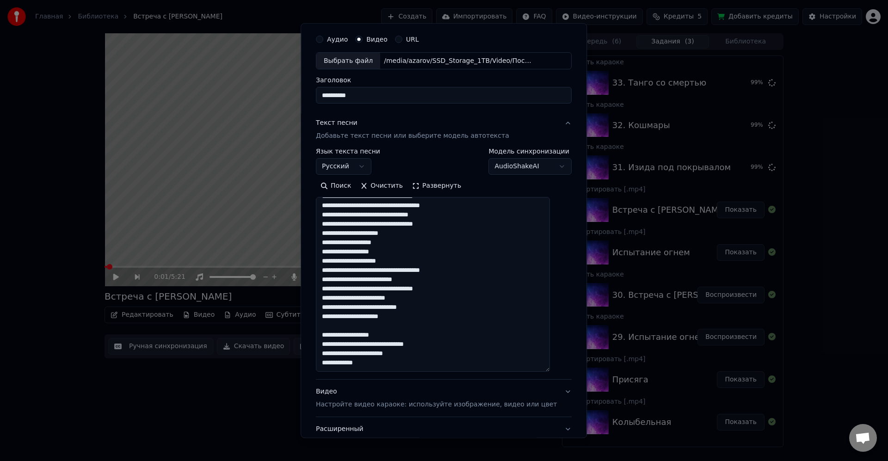
scroll to position [56, 0]
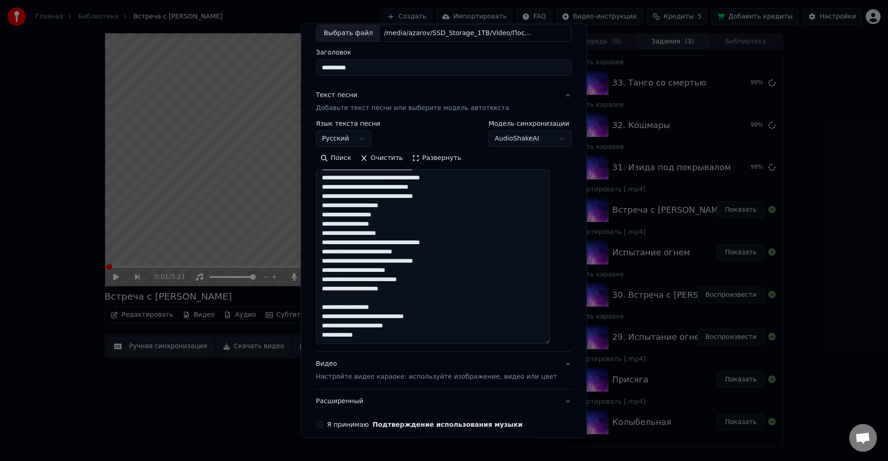
click at [453, 288] on textarea "**********" at bounding box center [433, 257] width 234 height 175
click at [397, 287] on textarea "**********" at bounding box center [433, 257] width 234 height 175
click at [438, 298] on textarea "**********" at bounding box center [433, 257] width 234 height 175
click at [484, 294] on textarea "**********" at bounding box center [433, 257] width 234 height 175
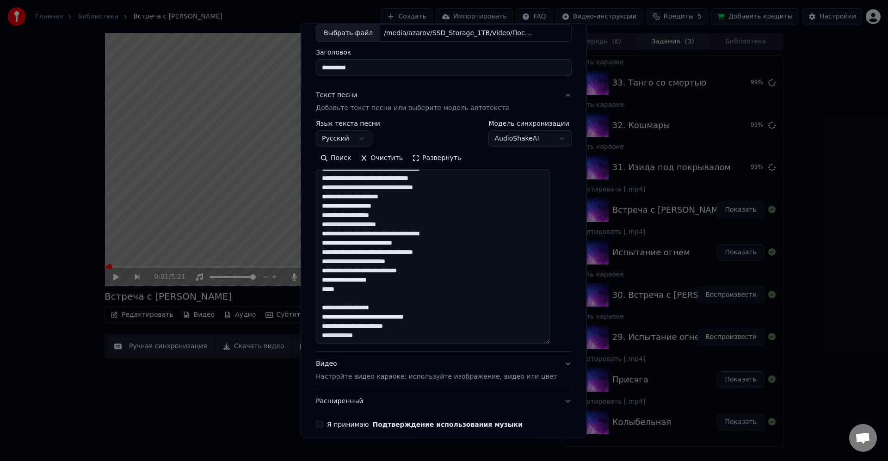
click at [420, 329] on textarea "**********" at bounding box center [433, 257] width 234 height 175
click at [459, 324] on textarea "**********" at bounding box center [433, 257] width 234 height 175
click at [463, 324] on textarea "**********" at bounding box center [433, 257] width 234 height 175
drag, startPoint x: 383, startPoint y: 335, endPoint x: 319, endPoint y: 297, distance: 74.3
click at [319, 297] on div "**********" at bounding box center [444, 230] width 286 height 415
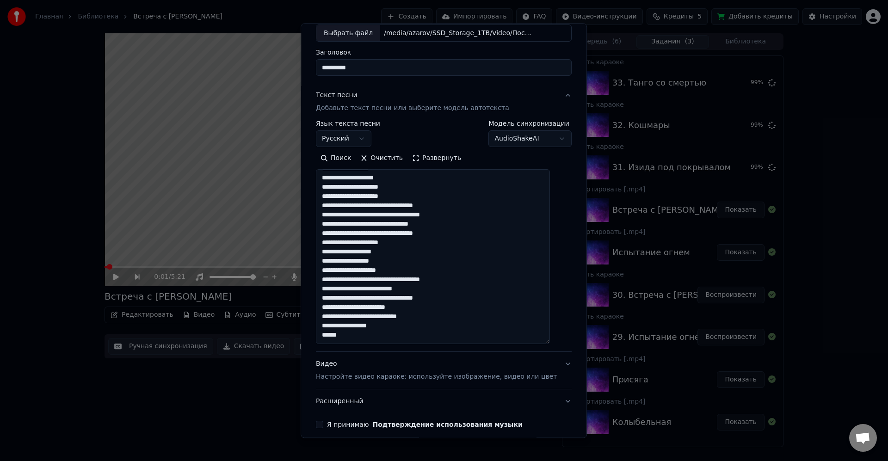
type textarea "**********"
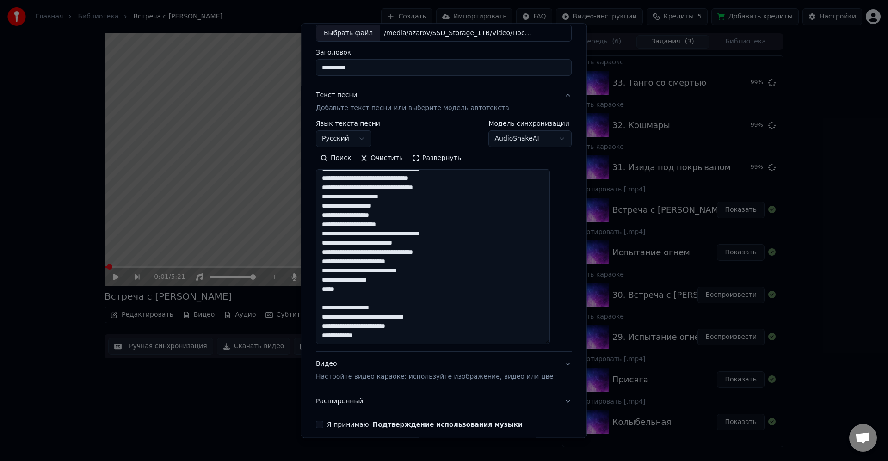
click at [463, 305] on textarea "**********" at bounding box center [433, 257] width 234 height 175
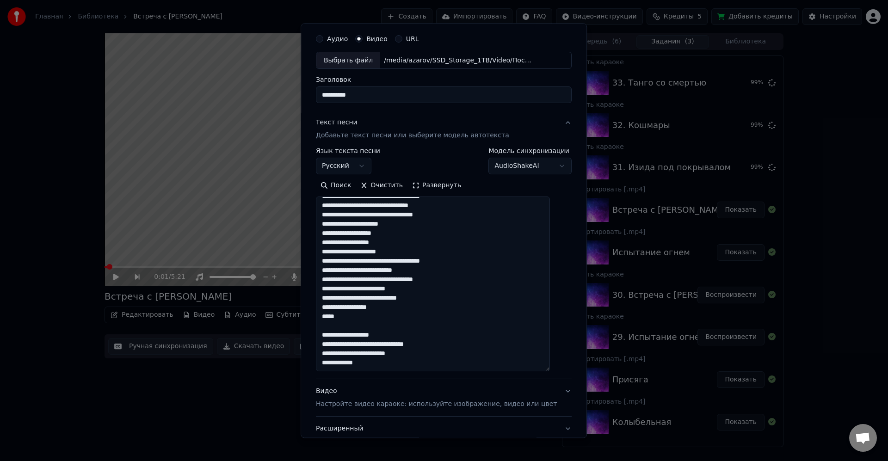
scroll to position [0, 0]
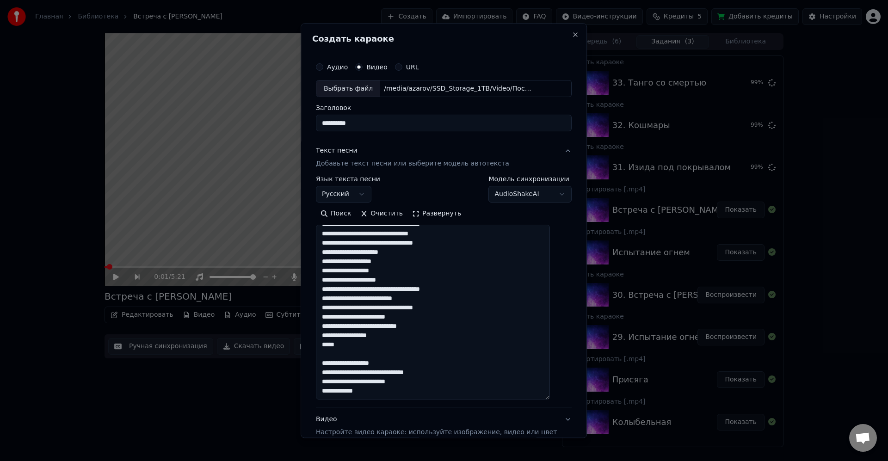
click at [406, 393] on textarea "**********" at bounding box center [433, 312] width 234 height 175
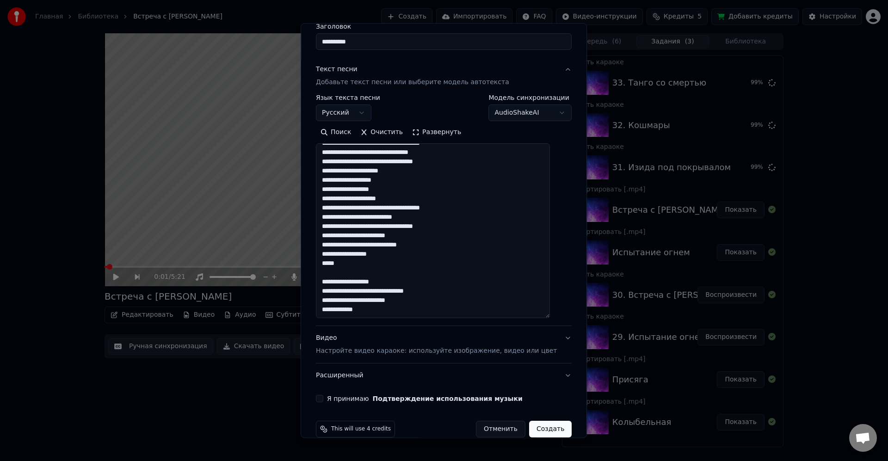
scroll to position [96, 0]
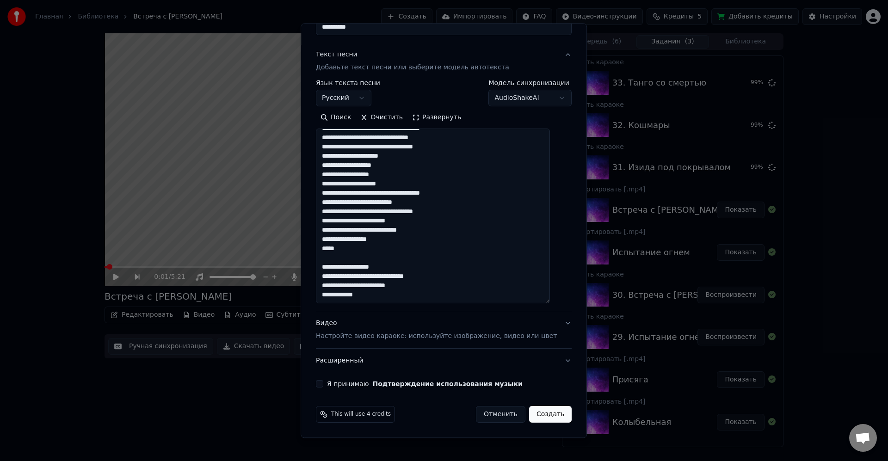
drag, startPoint x: 330, startPoint y: 385, endPoint x: 360, endPoint y: 395, distance: 31.3
click at [323, 385] on button "Я принимаю Подтверждение использования музыки" at bounding box center [319, 384] width 7 height 7
click at [534, 412] on button "Создать" at bounding box center [550, 415] width 43 height 17
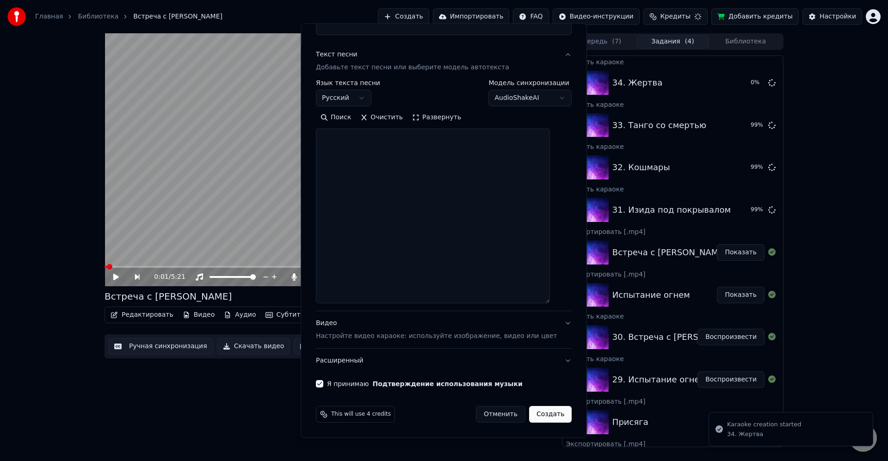
scroll to position [0, 0]
select select
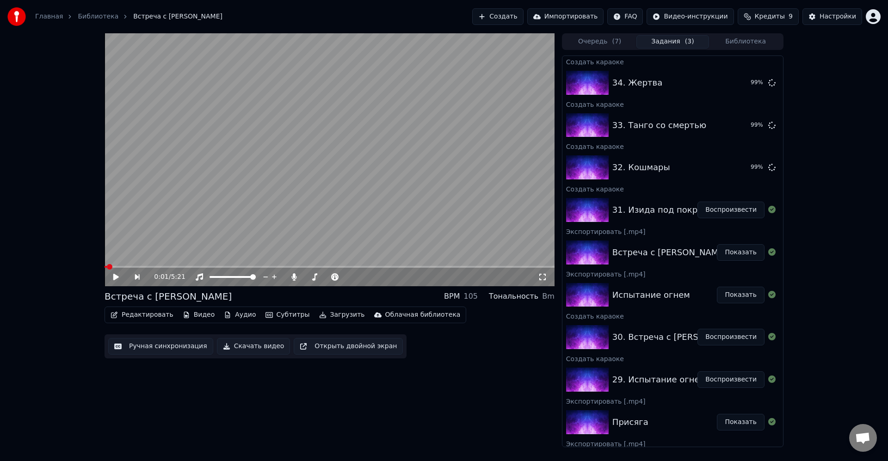
click at [825, 196] on div "0:01 / 5:21 Встреча с [PERSON_NAME] BPM 105 Тональность Bm Редактировать Видео …" at bounding box center [444, 240] width 888 height 414
click at [730, 209] on button "Воспроизвести" at bounding box center [731, 210] width 67 height 17
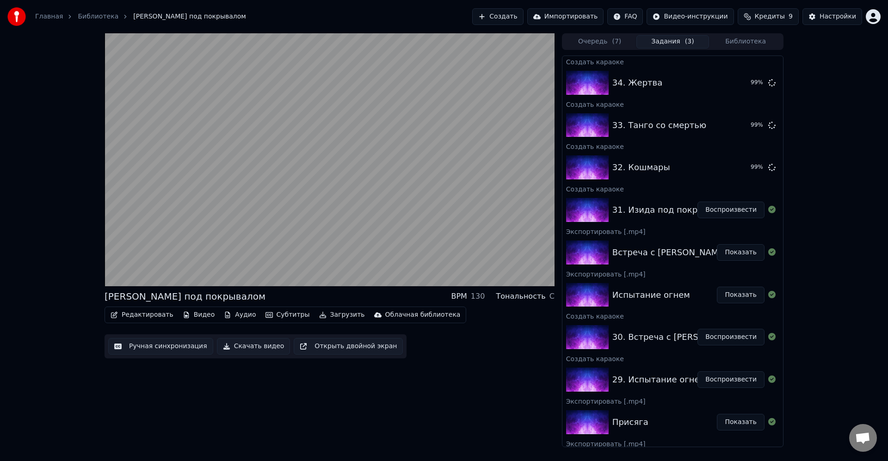
click at [698, 202] on button "Воспроизвести" at bounding box center [731, 210] width 67 height 17
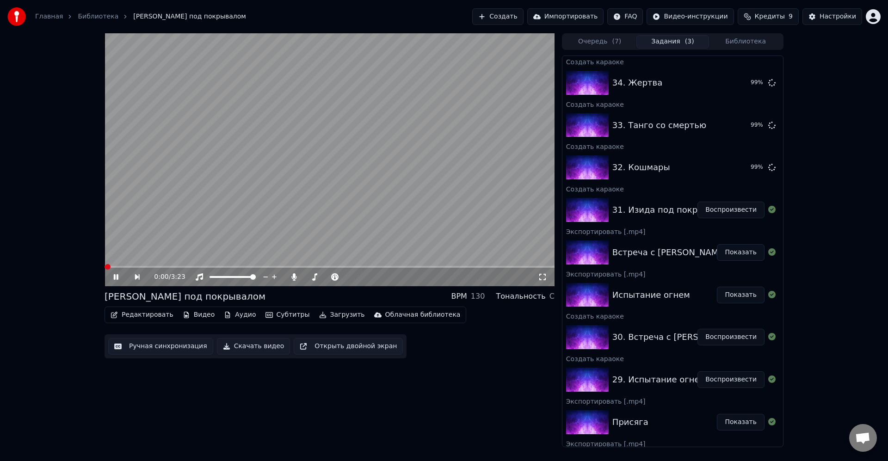
click at [149, 315] on button "Редактировать" at bounding box center [142, 315] width 70 height 13
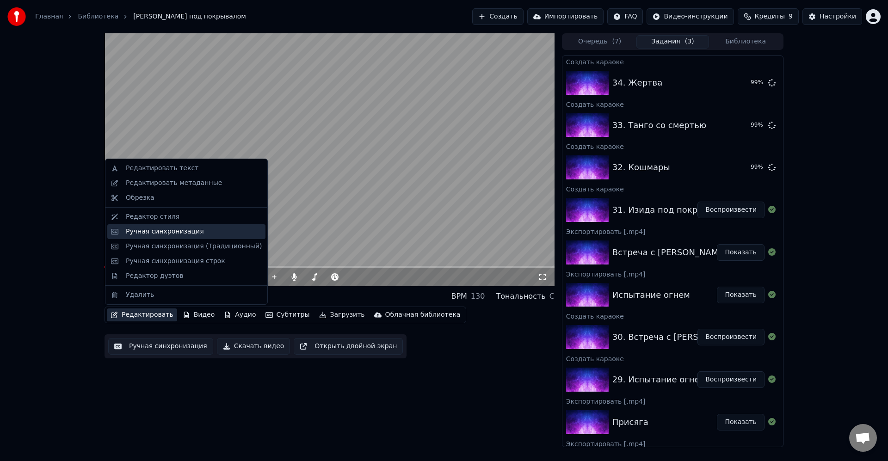
click at [180, 229] on div "Ручная синхронизация" at bounding box center [165, 231] width 78 height 9
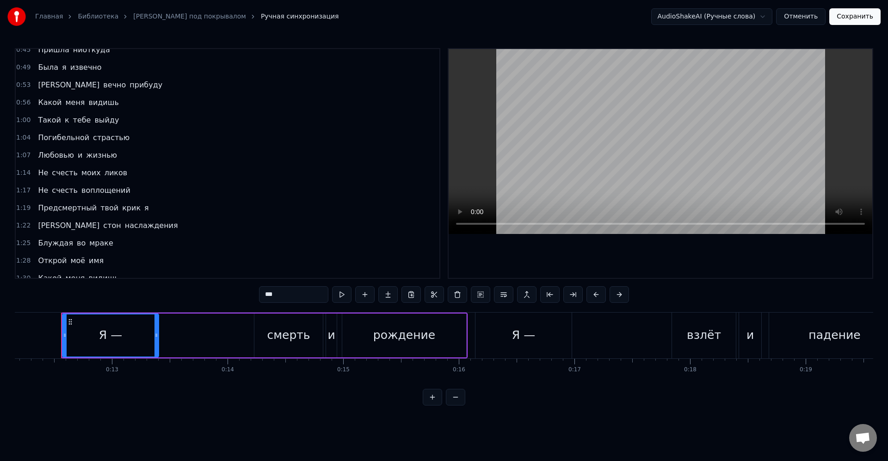
scroll to position [167, 0]
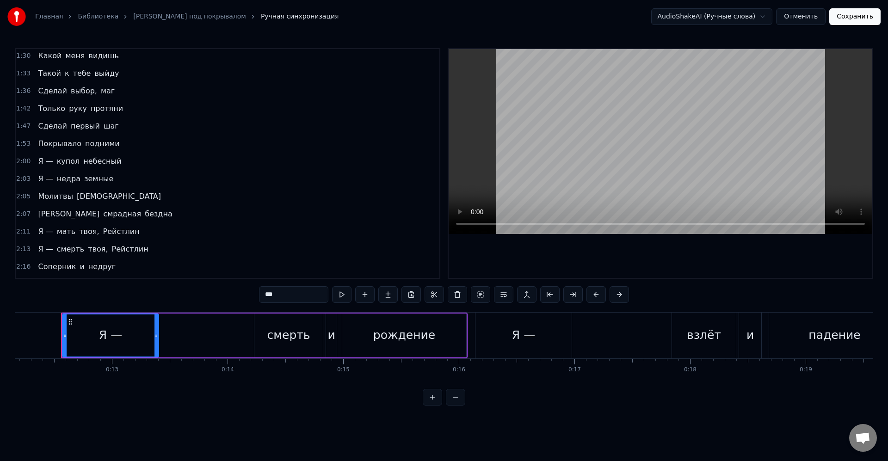
click at [62, 199] on span "Молитвы" at bounding box center [55, 196] width 37 height 11
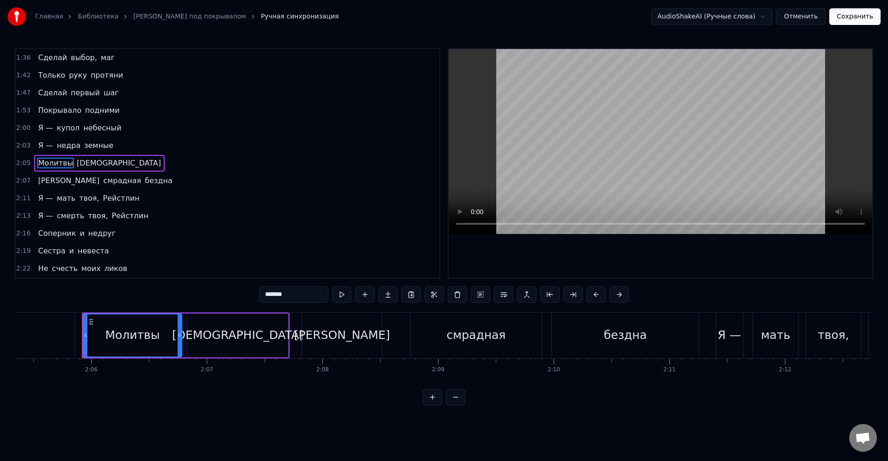
scroll to position [0, 14520]
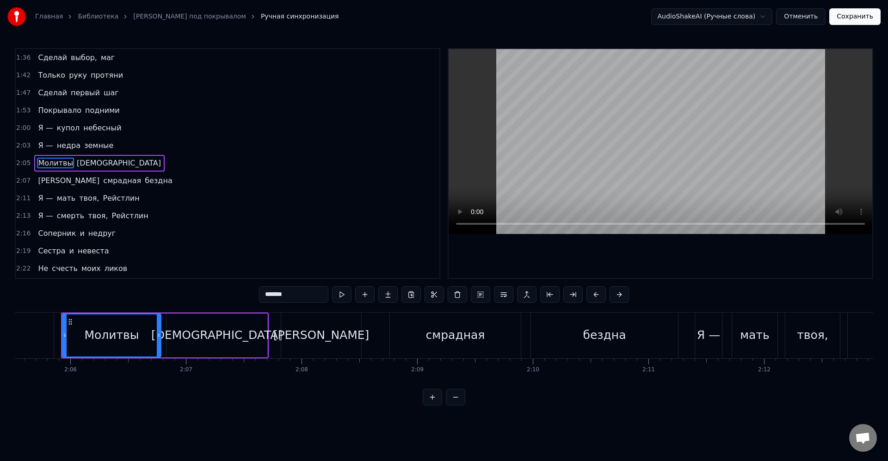
click at [224, 341] on div "[DEMOGRAPHIC_DATA]" at bounding box center [216, 336] width 131 height 18
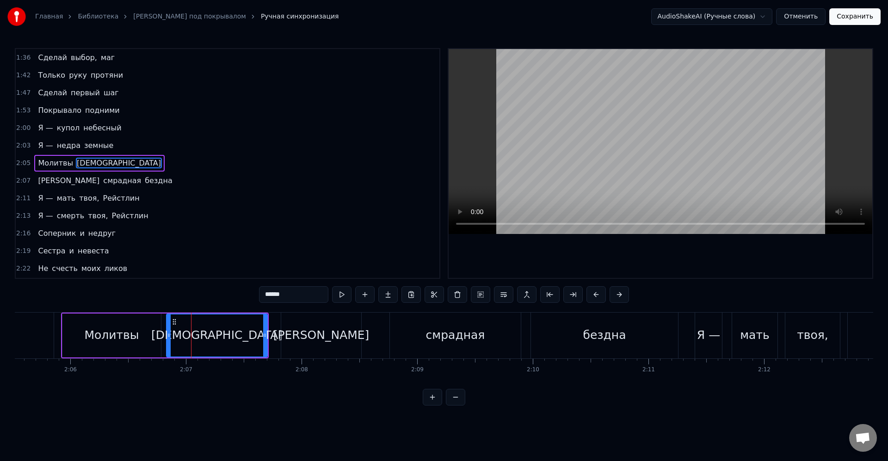
click at [296, 341] on div "[PERSON_NAME]" at bounding box center [321, 336] width 80 height 46
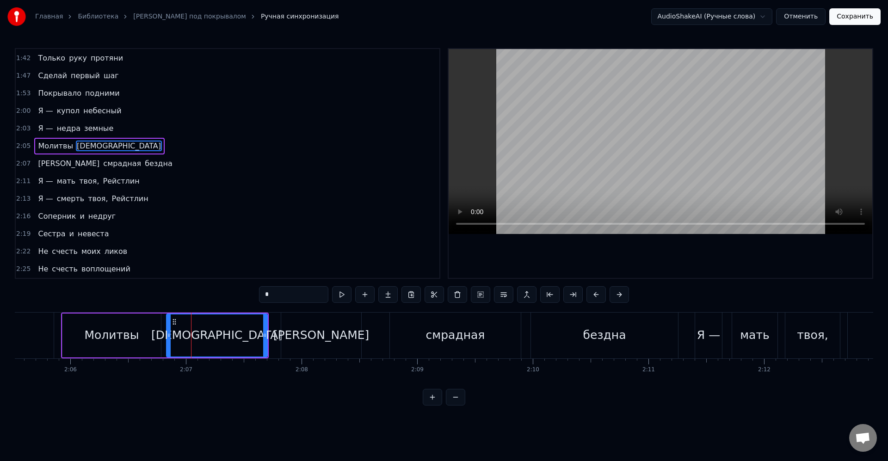
scroll to position [440, 0]
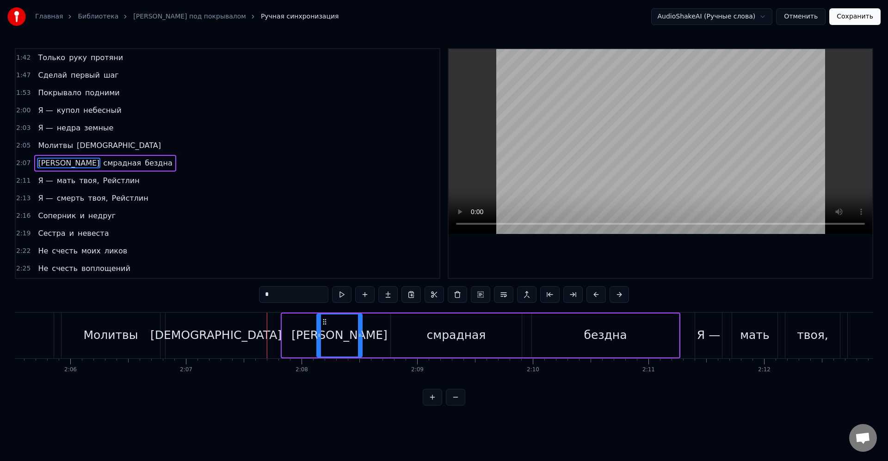
drag, startPoint x: 283, startPoint y: 335, endPoint x: 317, endPoint y: 336, distance: 34.7
click at [317, 336] on icon at bounding box center [319, 335] width 4 height 7
drag, startPoint x: 242, startPoint y: 340, endPoint x: 247, endPoint y: 340, distance: 4.7
click at [244, 340] on div "[DEMOGRAPHIC_DATA]" at bounding box center [216, 336] width 101 height 46
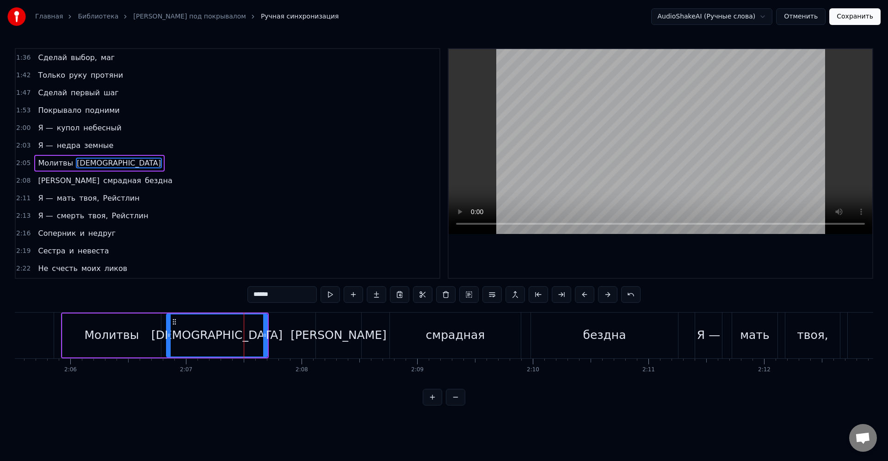
click at [342, 334] on div "[PERSON_NAME]" at bounding box center [339, 336] width 96 height 18
type input "*"
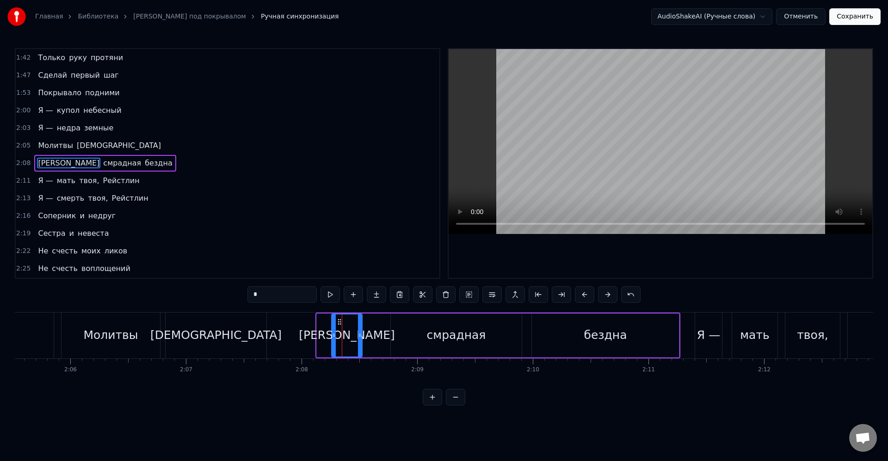
drag, startPoint x: 324, startPoint y: 337, endPoint x: 349, endPoint y: 338, distance: 25.0
click at [334, 339] on icon at bounding box center [334, 335] width 4 height 7
click at [353, 337] on div "[PERSON_NAME]" at bounding box center [348, 336] width 28 height 42
drag, startPoint x: 361, startPoint y: 336, endPoint x: 388, endPoint y: 336, distance: 27.3
click at [388, 336] on icon at bounding box center [387, 335] width 4 height 7
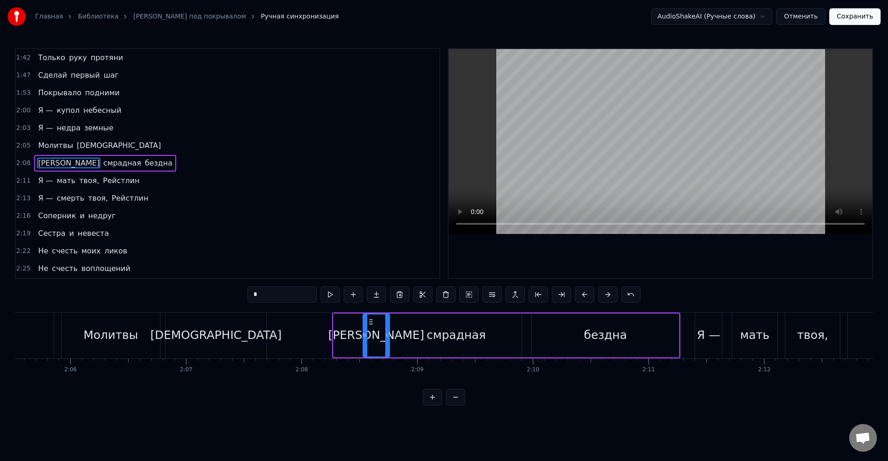
drag, startPoint x: 337, startPoint y: 336, endPoint x: 366, endPoint y: 339, distance: 29.7
click at [366, 339] on div at bounding box center [366, 336] width 4 height 42
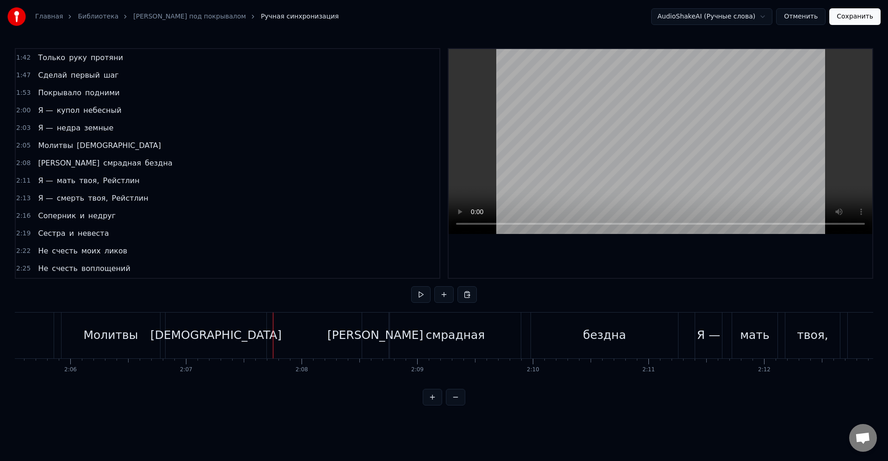
click at [260, 337] on div "[DEMOGRAPHIC_DATA]" at bounding box center [216, 336] width 101 height 46
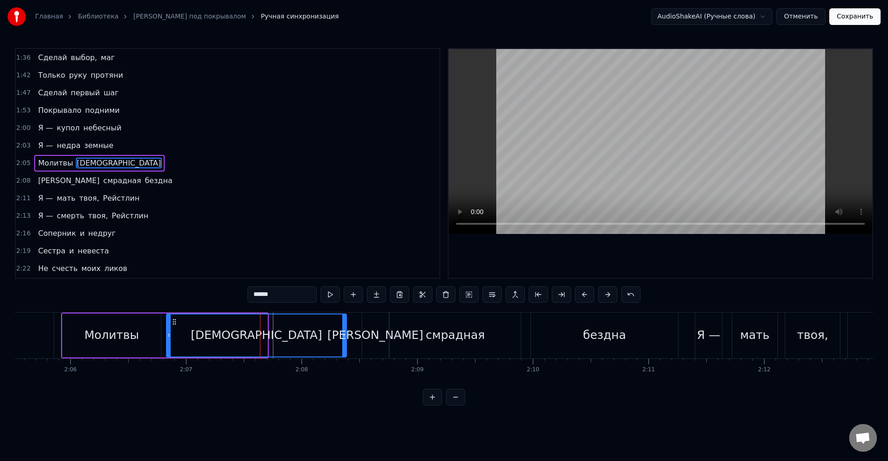
drag, startPoint x: 267, startPoint y: 338, endPoint x: 334, endPoint y: 332, distance: 66.4
click at [342, 334] on icon at bounding box center [344, 335] width 4 height 7
click at [335, 333] on div "[DEMOGRAPHIC_DATA]" at bounding box center [256, 336] width 179 height 42
click at [375, 341] on div "[PERSON_NAME]" at bounding box center [376, 336] width 96 height 18
type input "*"
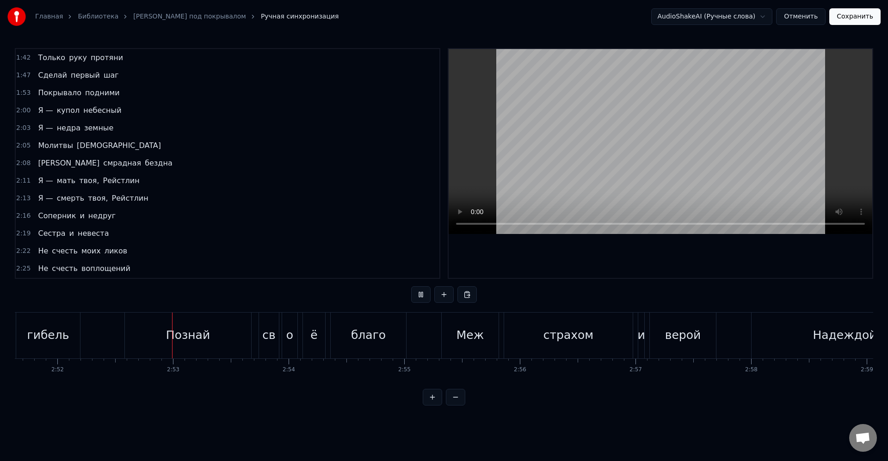
scroll to position [0, 19902]
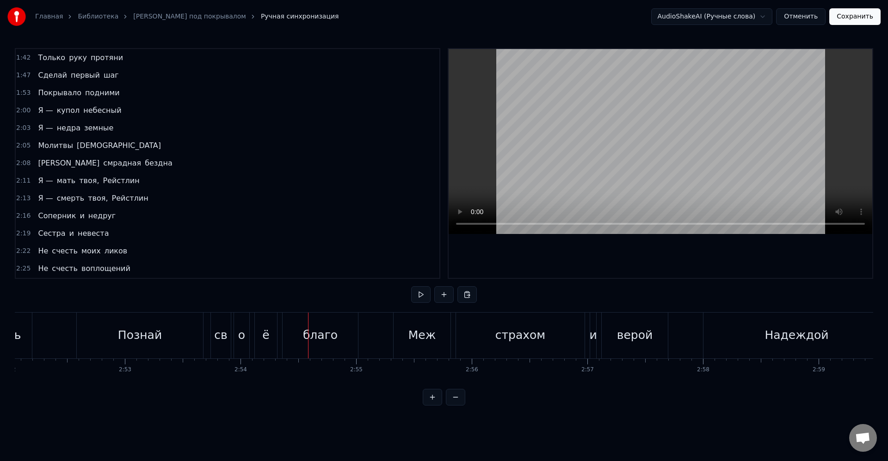
drag, startPoint x: 221, startPoint y: 323, endPoint x: 288, endPoint y: 317, distance: 67.7
click at [221, 323] on div "св" at bounding box center [221, 336] width 20 height 46
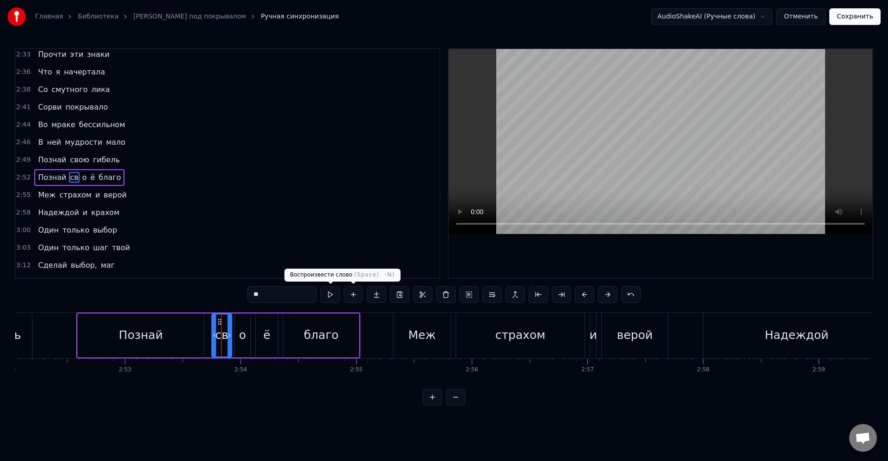
scroll to position [720, 0]
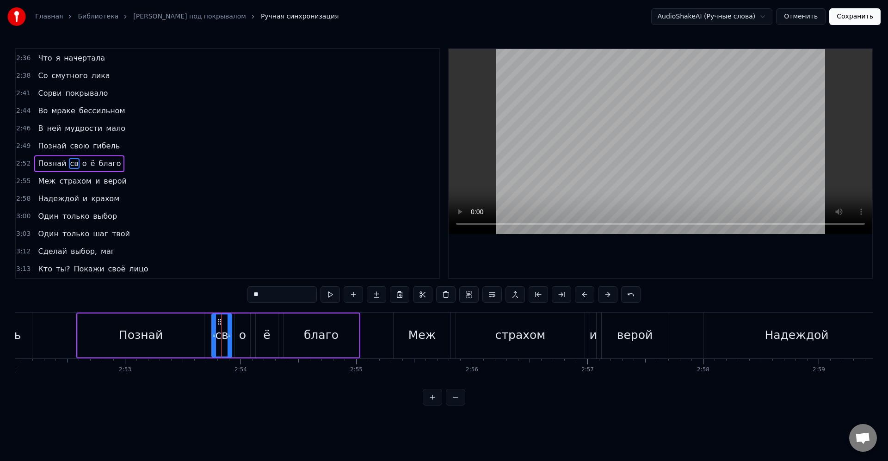
click at [296, 295] on input "**" at bounding box center [282, 294] width 69 height 17
click at [246, 338] on div "o" at bounding box center [242, 336] width 15 height 44
click at [269, 338] on div "ё" at bounding box center [266, 336] width 7 height 18
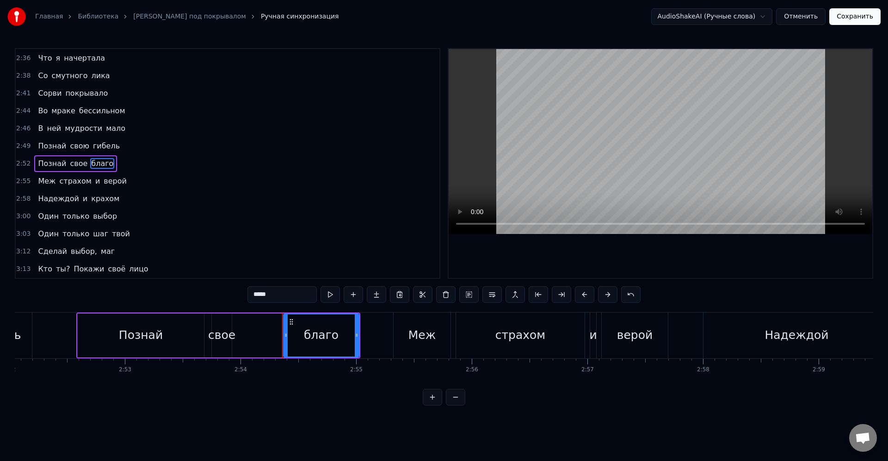
click at [222, 328] on div "свое" at bounding box center [221, 336] width 27 height 18
type input "****"
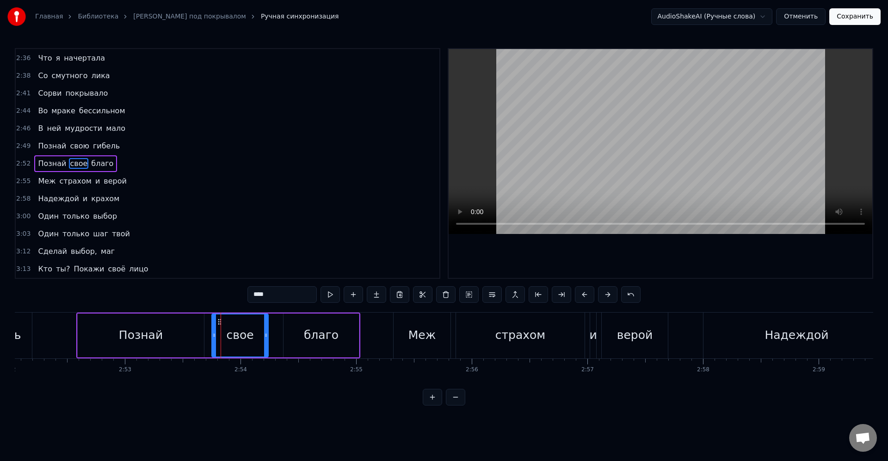
drag, startPoint x: 231, startPoint y: 336, endPoint x: 267, endPoint y: 343, distance: 37.2
click at [267, 343] on div at bounding box center [266, 336] width 4 height 42
drag, startPoint x: 253, startPoint y: 337, endPoint x: 261, endPoint y: 342, distance: 10.2
click at [253, 337] on div "свое" at bounding box center [240, 336] width 56 height 42
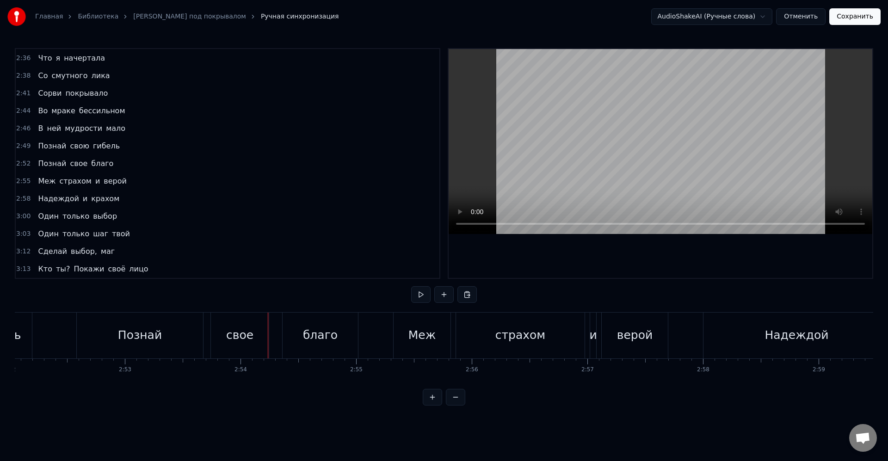
click at [278, 320] on div "Познай свое благо" at bounding box center [218, 336] width 284 height 46
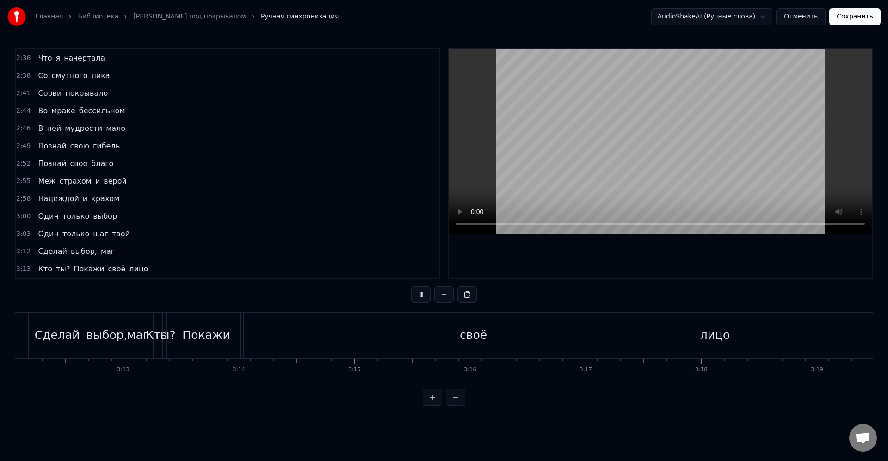
scroll to position [0, 22218]
click at [332, 325] on div "своё" at bounding box center [472, 336] width 459 height 46
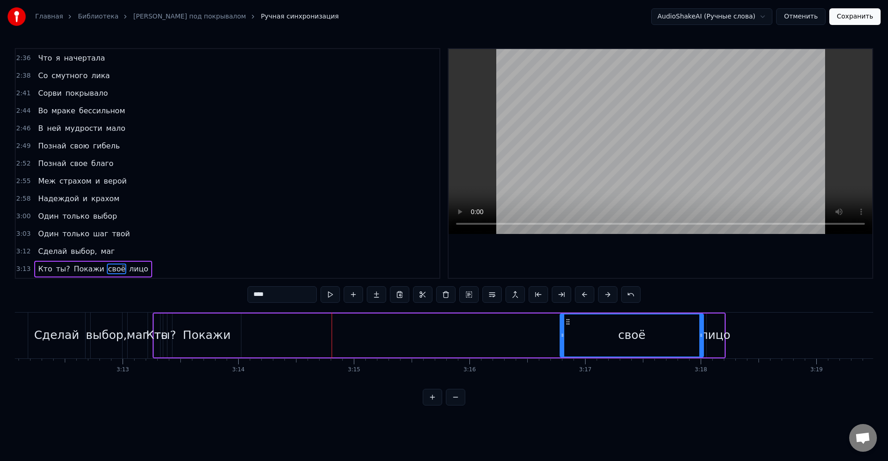
drag, startPoint x: 304, startPoint y: 335, endPoint x: 563, endPoint y: 335, distance: 259.1
click at [563, 335] on icon at bounding box center [563, 335] width 4 height 7
click at [232, 332] on div "Покажи" at bounding box center [207, 336] width 68 height 44
type input "******"
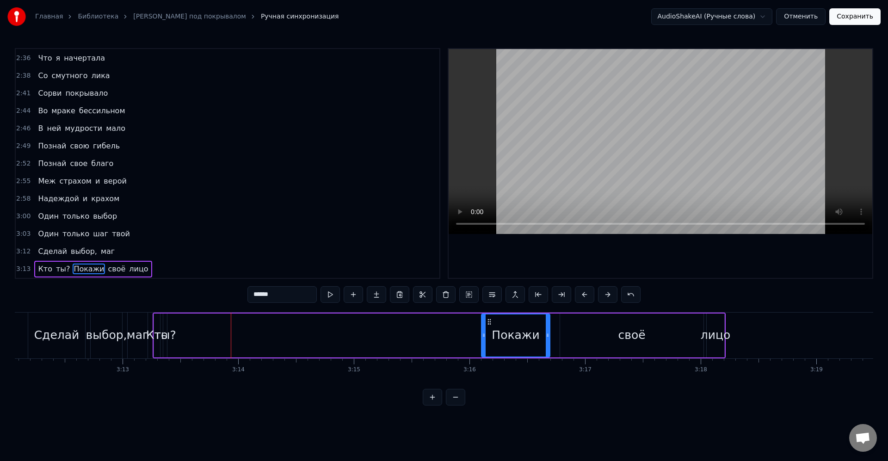
drag, startPoint x: 181, startPoint y: 322, endPoint x: 449, endPoint y: 324, distance: 267.5
click at [490, 325] on icon at bounding box center [489, 321] width 7 height 7
drag, startPoint x: 165, startPoint y: 323, endPoint x: 173, endPoint y: 326, distance: 8.5
click at [271, 327] on div "Кто ты? Покажи своё лицо" at bounding box center [439, 336] width 573 height 46
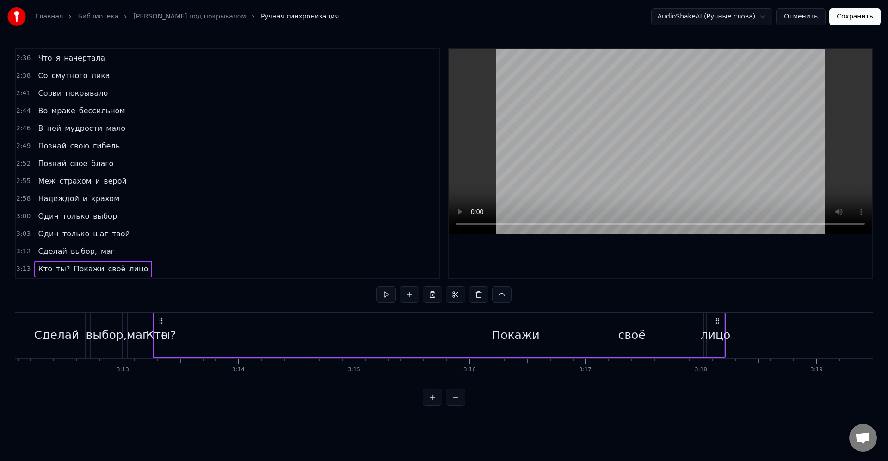
click at [166, 326] on div "ты?" at bounding box center [165, 336] width 4 height 44
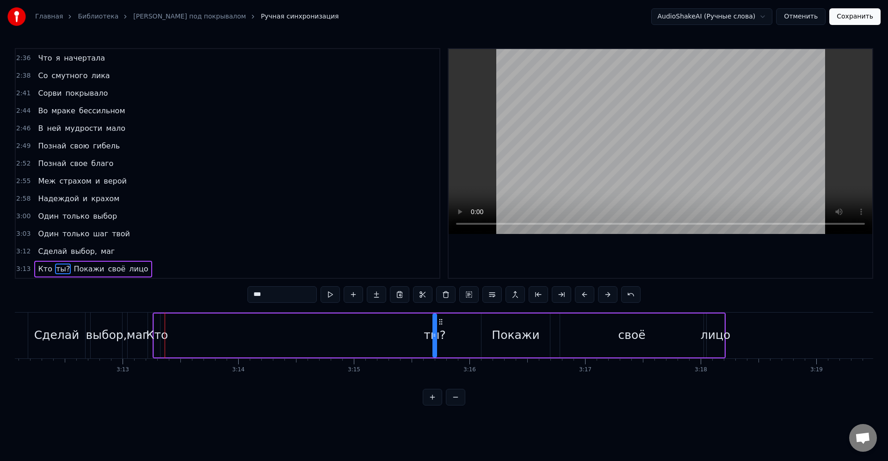
drag, startPoint x: 172, startPoint y: 323, endPoint x: 442, endPoint y: 323, distance: 269.8
click at [442, 323] on icon at bounding box center [440, 321] width 7 height 7
click at [155, 324] on div "Кто" at bounding box center [157, 336] width 6 height 44
drag, startPoint x: 164, startPoint y: 323, endPoint x: 400, endPoint y: 327, distance: 236.0
click at [396, 327] on div "Кто" at bounding box center [393, 336] width 5 height 42
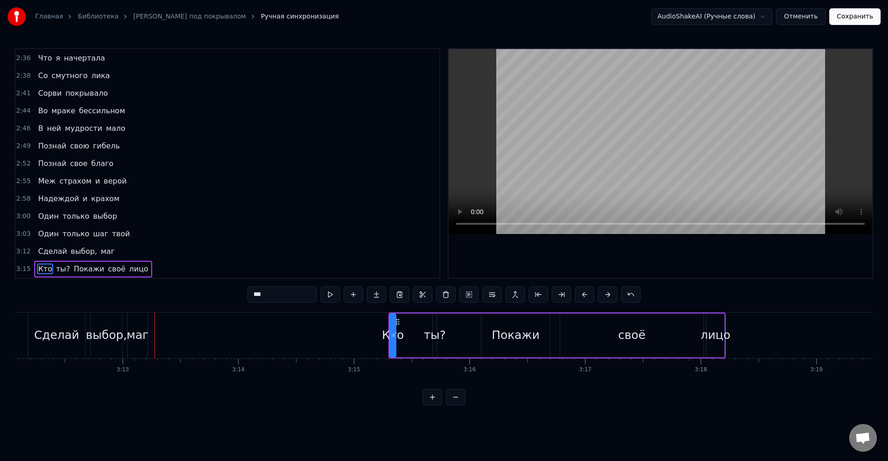
click at [101, 329] on div "выбор," at bounding box center [106, 336] width 41 height 18
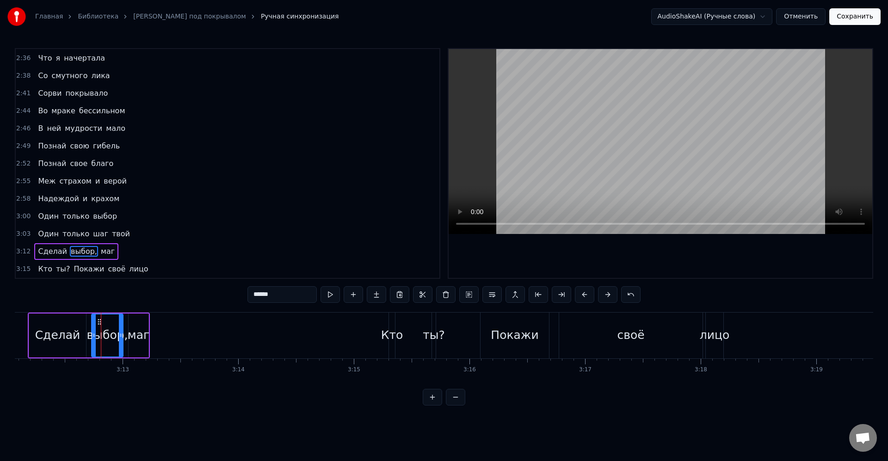
click at [137, 328] on div "маг" at bounding box center [139, 336] width 22 height 18
drag, startPoint x: 141, startPoint y: 323, endPoint x: 247, endPoint y: 324, distance: 106.0
click at [347, 323] on icon at bounding box center [344, 321] width 7 height 7
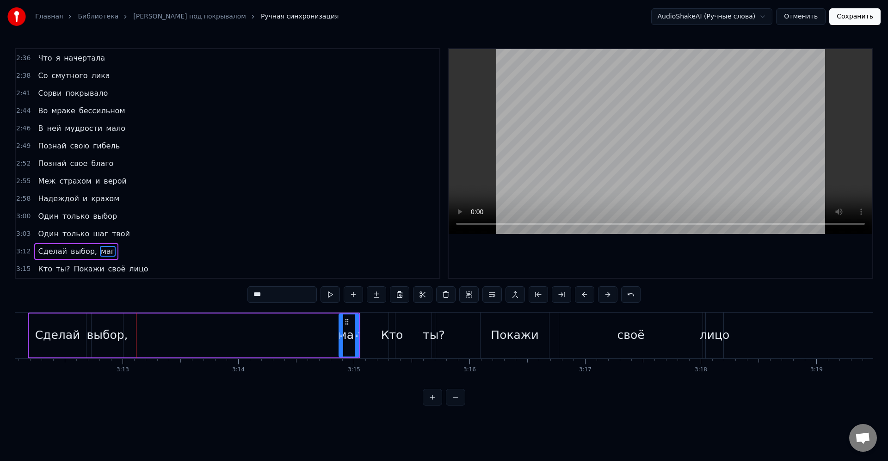
click at [112, 331] on div "выбор," at bounding box center [107, 336] width 41 height 18
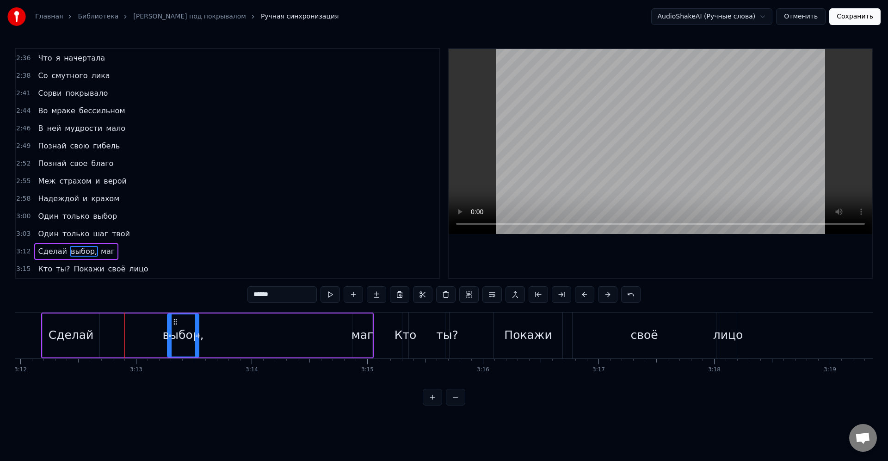
drag, startPoint x: 100, startPoint y: 322, endPoint x: 172, endPoint y: 328, distance: 72.0
click at [172, 329] on div "выбор," at bounding box center [183, 336] width 31 height 42
click at [74, 333] on div "Сделай" at bounding box center [75, 336] width 45 height 18
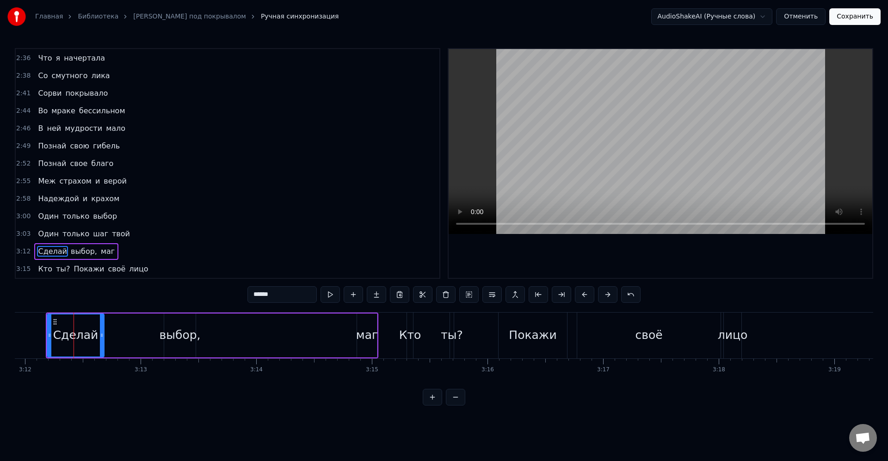
scroll to position [0, 22185]
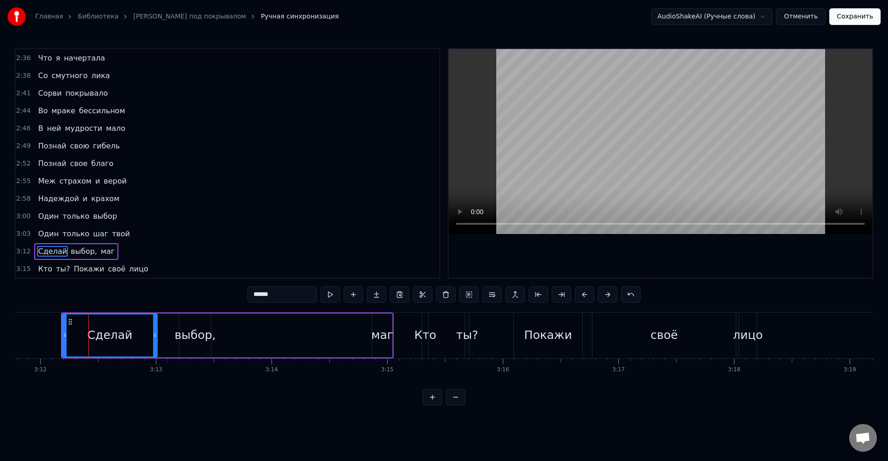
drag, startPoint x: 170, startPoint y: 337, endPoint x: 143, endPoint y: 330, distance: 28.1
click at [154, 337] on icon at bounding box center [155, 335] width 4 height 7
drag, startPoint x: 143, startPoint y: 330, endPoint x: 162, endPoint y: 340, distance: 21.7
click at [144, 330] on div "Сделай" at bounding box center [109, 336] width 93 height 42
drag, startPoint x: 154, startPoint y: 335, endPoint x: 146, endPoint y: 336, distance: 7.4
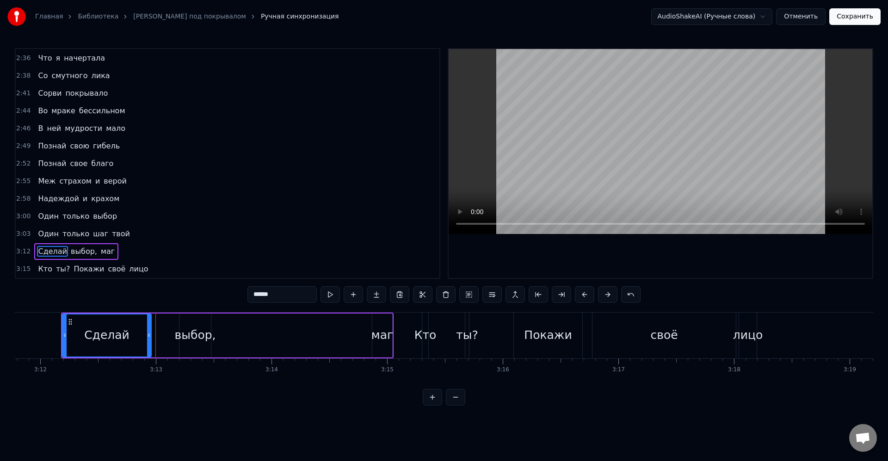
click at [147, 336] on icon at bounding box center [149, 335] width 4 height 7
click at [190, 336] on div "выбор," at bounding box center [195, 336] width 41 height 18
type input "******"
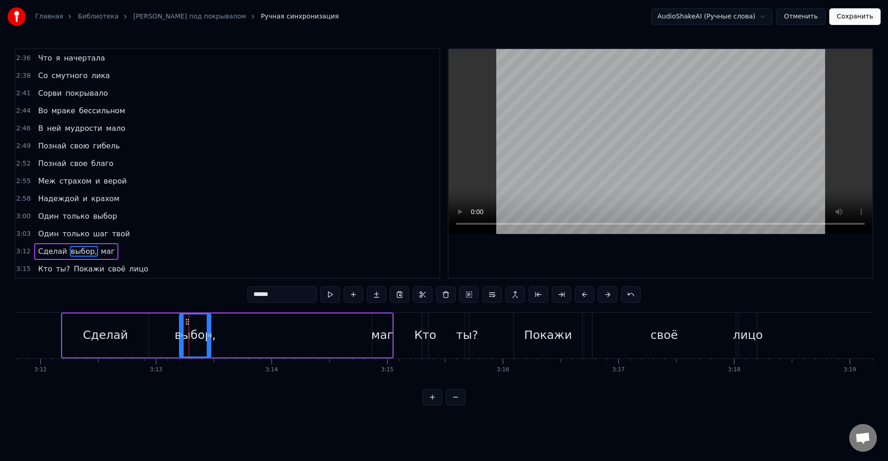
click at [179, 334] on div "выбор," at bounding box center [195, 336] width 41 height 18
drag, startPoint x: 180, startPoint y: 335, endPoint x: 157, endPoint y: 336, distance: 22.7
click at [157, 336] on icon at bounding box center [158, 335] width 4 height 7
drag, startPoint x: 221, startPoint y: 337, endPoint x: 245, endPoint y: 337, distance: 23.6
click at [258, 339] on icon at bounding box center [256, 335] width 4 height 7
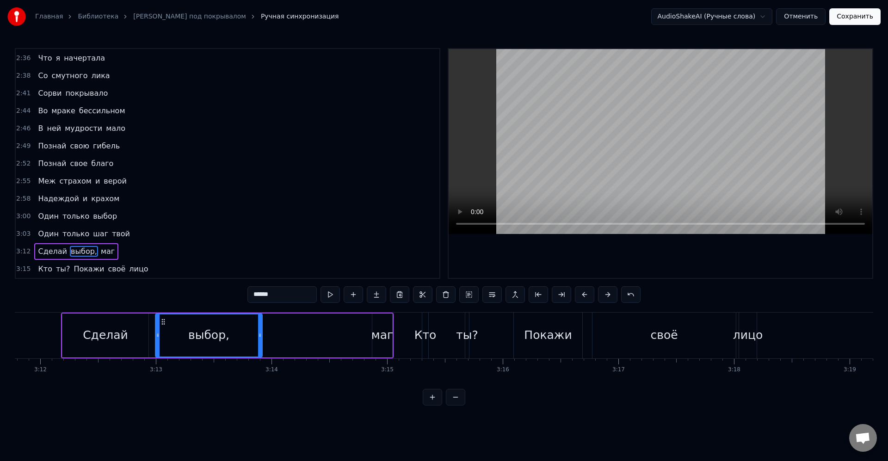
click at [239, 337] on div "выбор," at bounding box center [209, 336] width 106 height 42
click at [316, 338] on div "Сделай выбор, маг" at bounding box center [227, 336] width 333 height 46
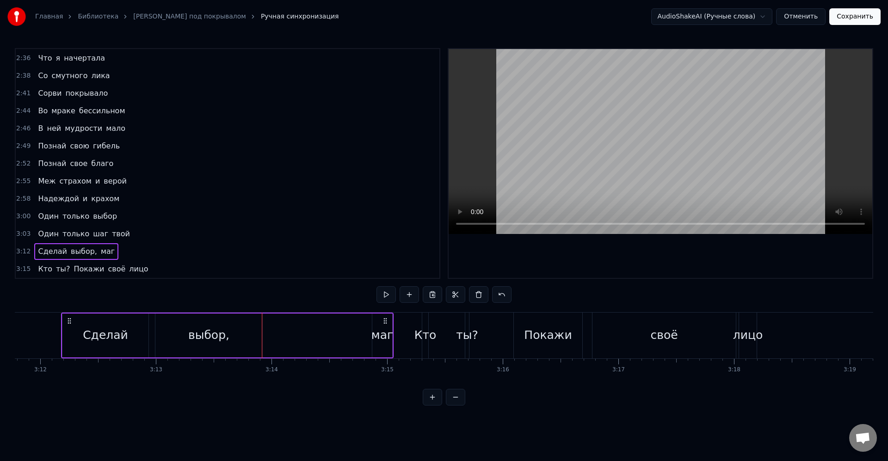
click at [372, 334] on div "маг" at bounding box center [382, 336] width 21 height 44
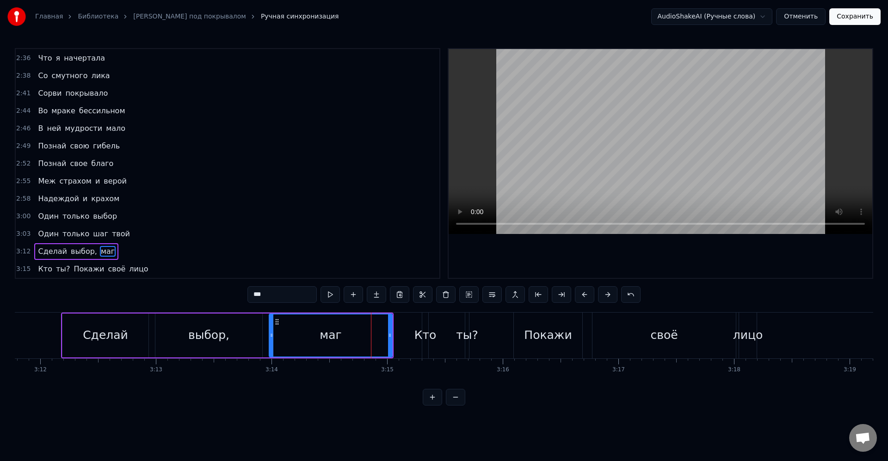
drag, startPoint x: 348, startPoint y: 336, endPoint x: 272, endPoint y: 337, distance: 76.8
click at [272, 337] on icon at bounding box center [272, 335] width 4 height 7
click at [292, 340] on div "маг" at bounding box center [331, 336] width 122 height 42
drag, startPoint x: 393, startPoint y: 341, endPoint x: 415, endPoint y: 340, distance: 21.4
click at [415, 340] on div at bounding box center [413, 336] width 4 height 42
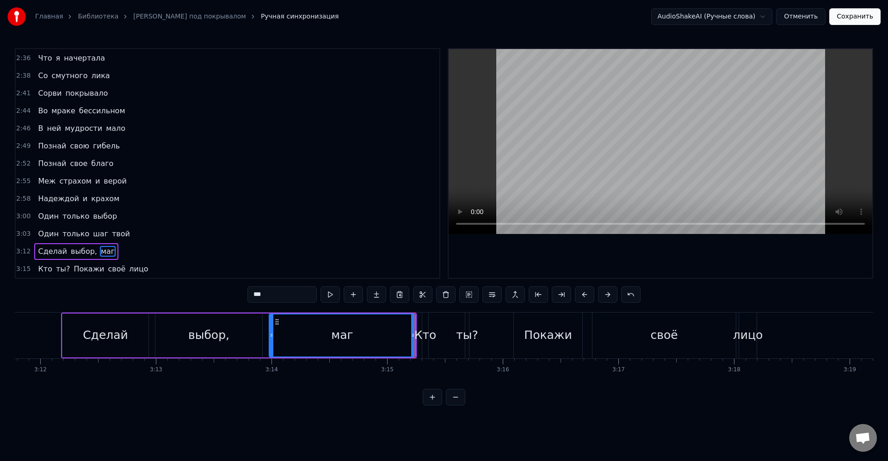
click at [425, 329] on div "Кто" at bounding box center [426, 336] width 22 height 18
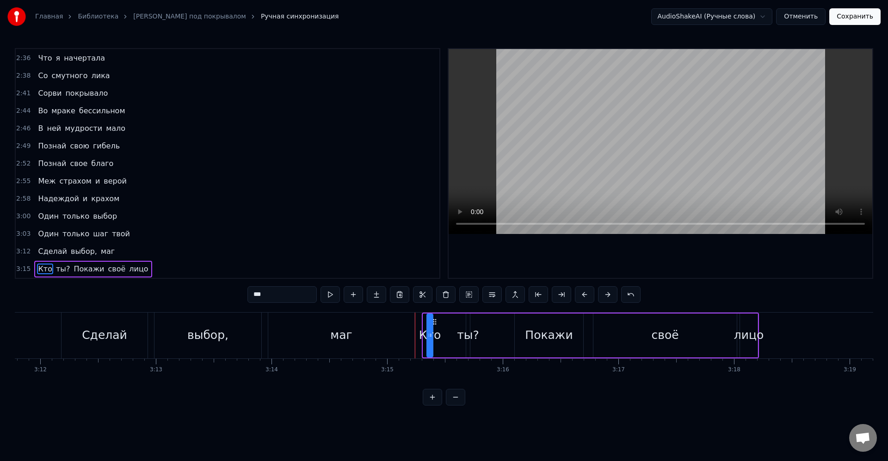
drag, startPoint x: 431, startPoint y: 322, endPoint x: 435, endPoint y: 326, distance: 5.2
click at [435, 326] on div "Кто ты? Покажи своё лицо" at bounding box center [590, 336] width 337 height 46
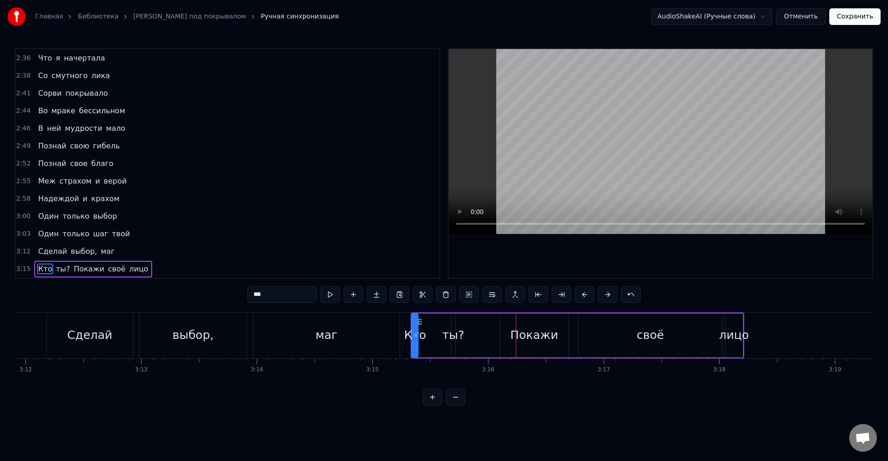
scroll to position [0, 22203]
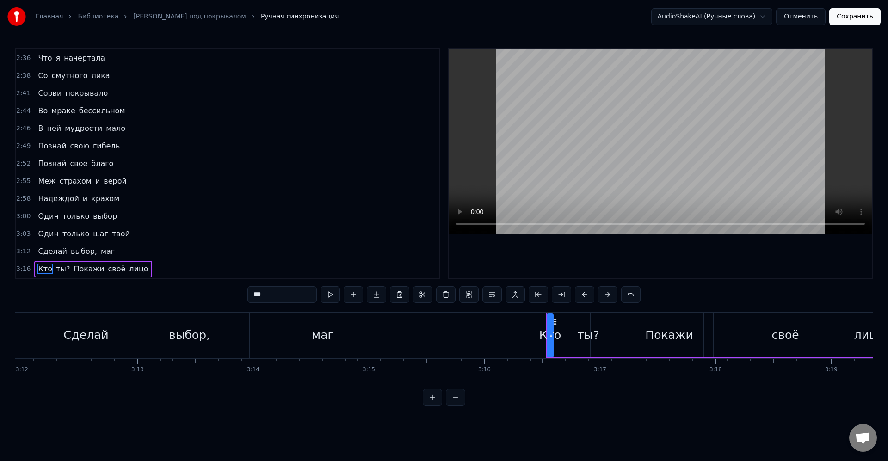
click at [358, 339] on div "маг" at bounding box center [323, 336] width 146 height 46
type input "***"
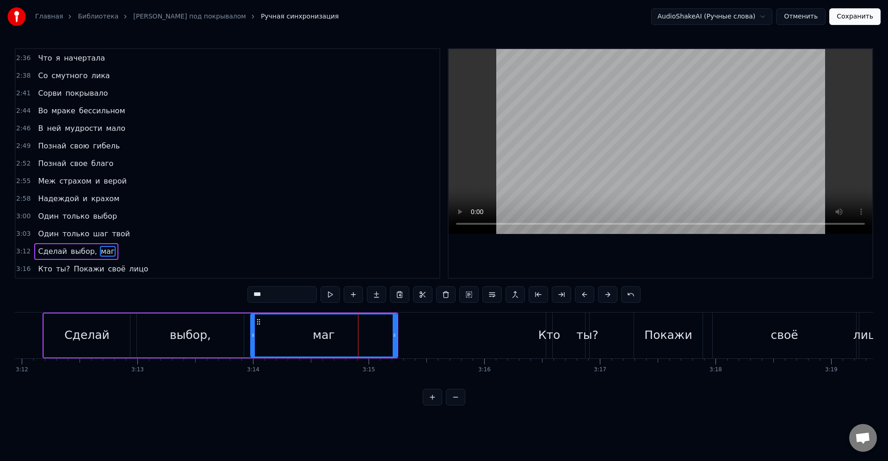
drag, startPoint x: 397, startPoint y: 335, endPoint x: 540, endPoint y: 339, distance: 143.9
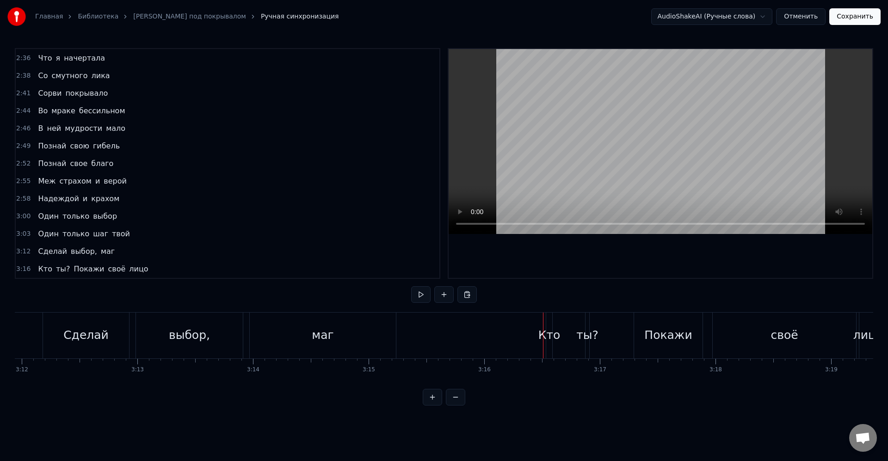
click at [358, 333] on div "маг" at bounding box center [323, 336] width 146 height 46
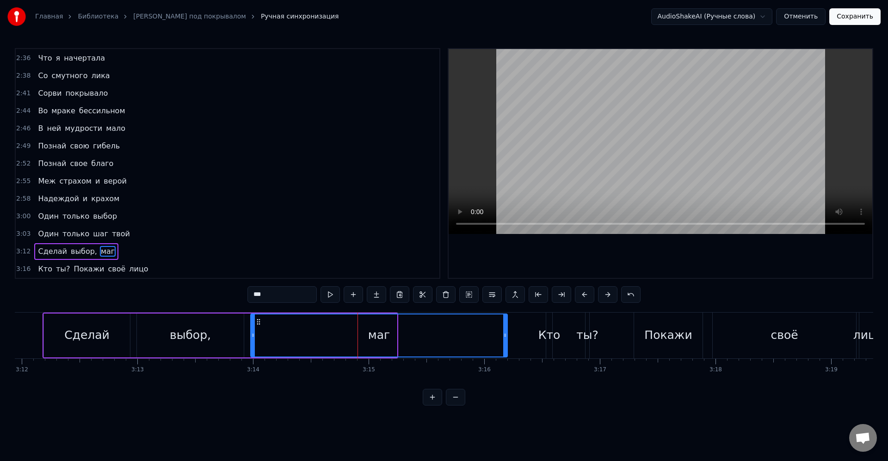
drag, startPoint x: 394, startPoint y: 335, endPoint x: 505, endPoint y: 336, distance: 110.6
click at [505, 336] on icon at bounding box center [505, 335] width 4 height 7
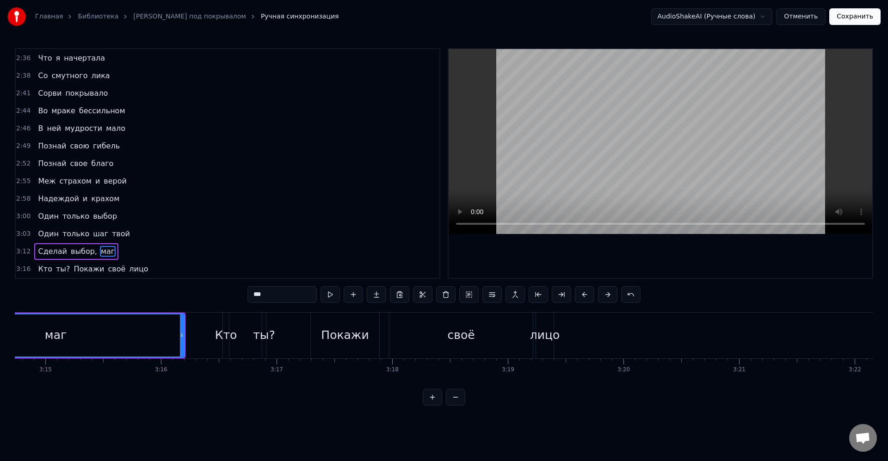
scroll to position [0, 22642]
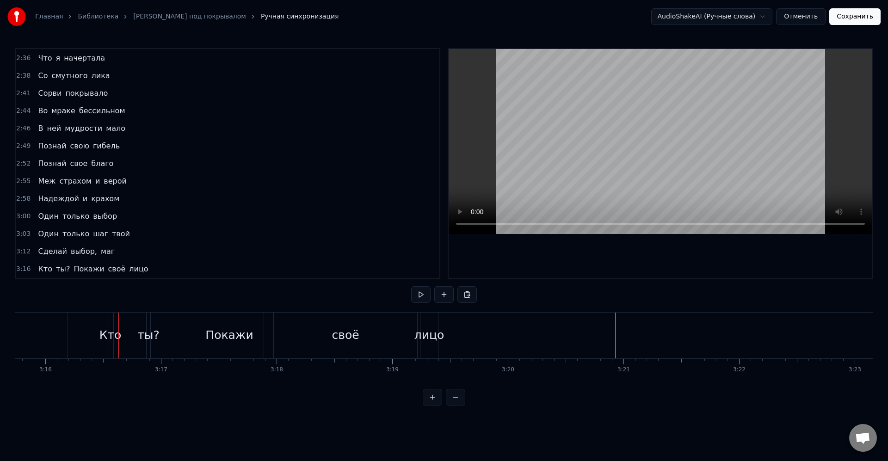
click at [189, 338] on div "Кто ты? Покажи своё лицо" at bounding box center [274, 336] width 334 height 46
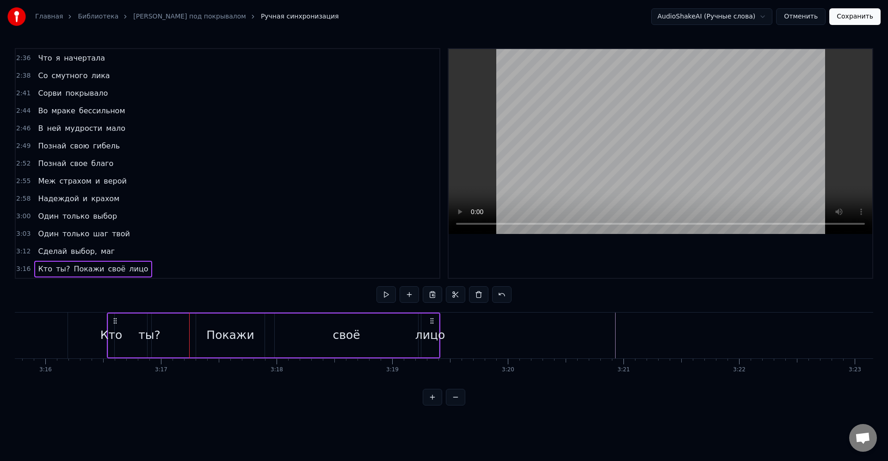
scroll to position [703, 0]
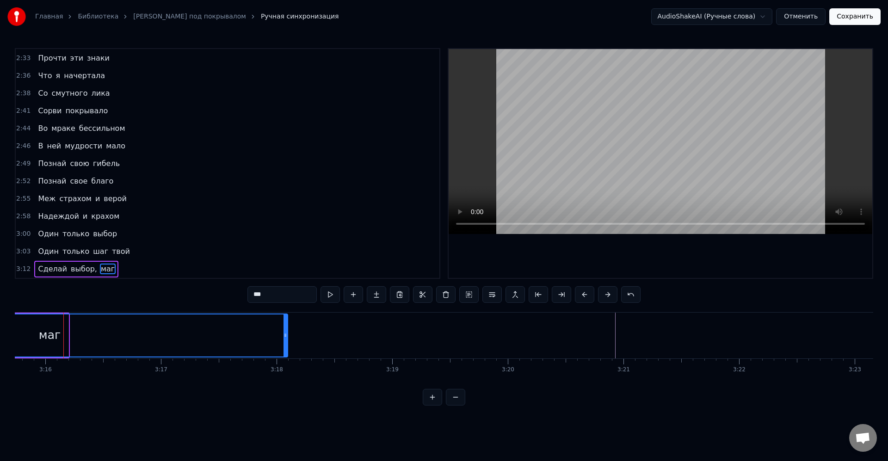
drag, startPoint x: 92, startPoint y: 339, endPoint x: 285, endPoint y: 336, distance: 193.4
click at [285, 336] on icon at bounding box center [286, 335] width 4 height 7
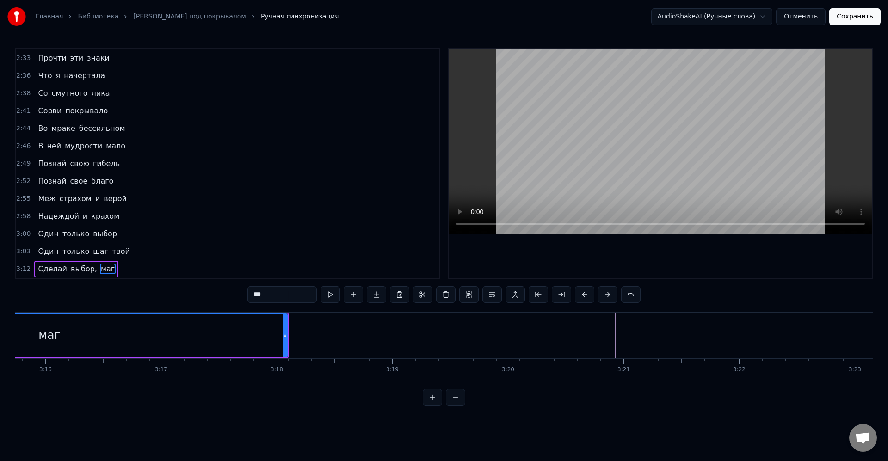
click at [253, 329] on div "маг" at bounding box center [49, 336] width 475 height 42
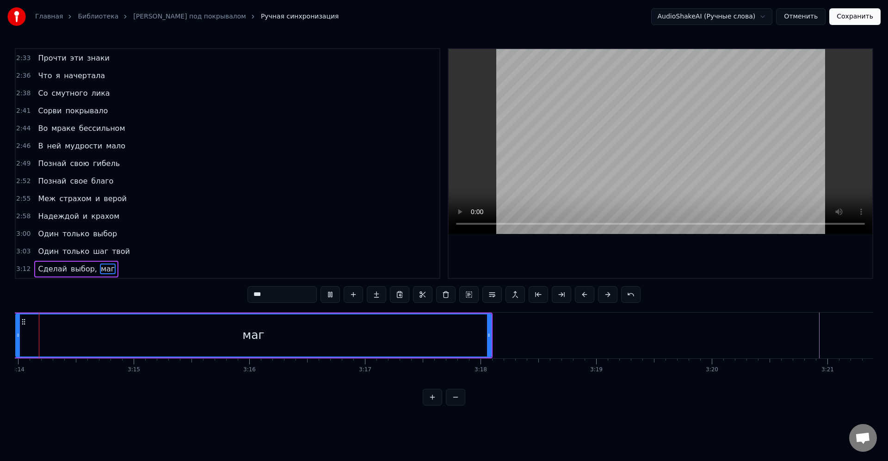
scroll to position [0, 22411]
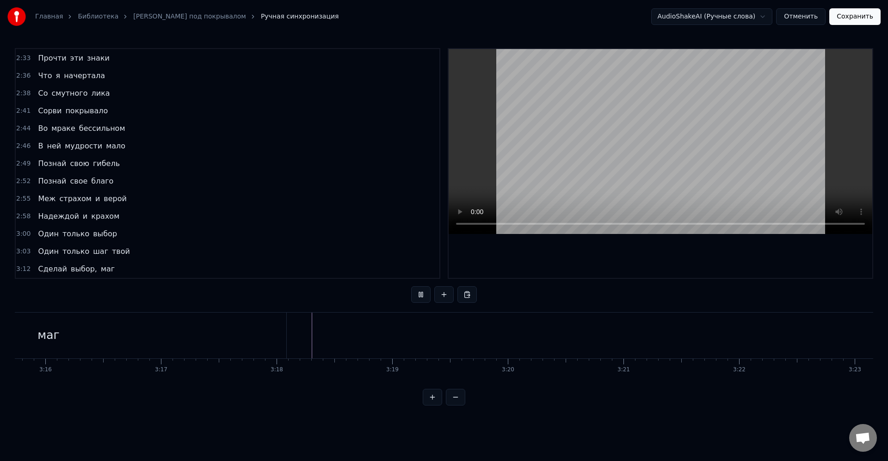
scroll to position [0, 22645]
click at [857, 20] on button "Сохранить" at bounding box center [855, 16] width 51 height 17
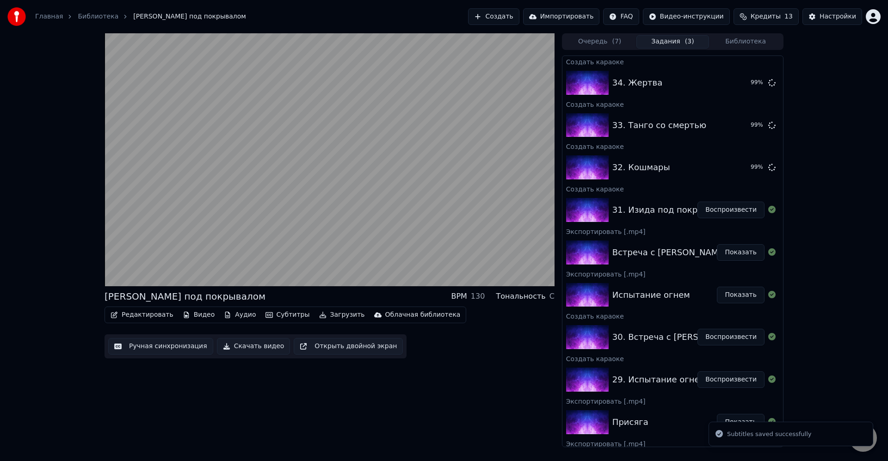
click at [335, 313] on button "Загрузить" at bounding box center [342, 315] width 53 height 13
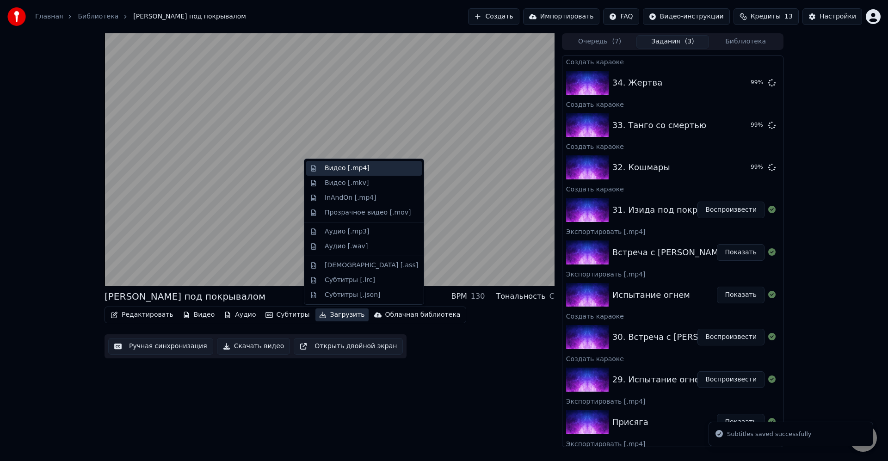
click at [343, 168] on div "Видео [.mp4]" at bounding box center [347, 168] width 45 height 9
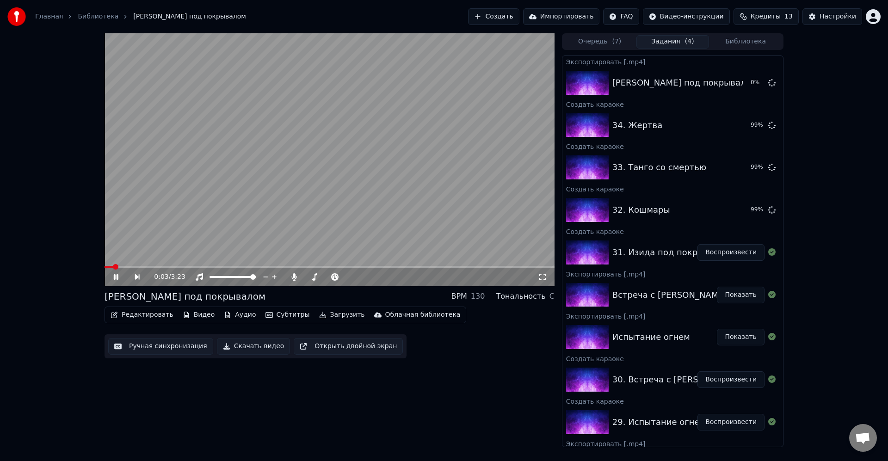
click at [459, 184] on video at bounding box center [330, 159] width 450 height 253
click at [470, 173] on video at bounding box center [330, 159] width 450 height 253
click at [486, 151] on video at bounding box center [330, 159] width 450 height 253
click at [720, 207] on button "Воспроизвести" at bounding box center [731, 210] width 67 height 17
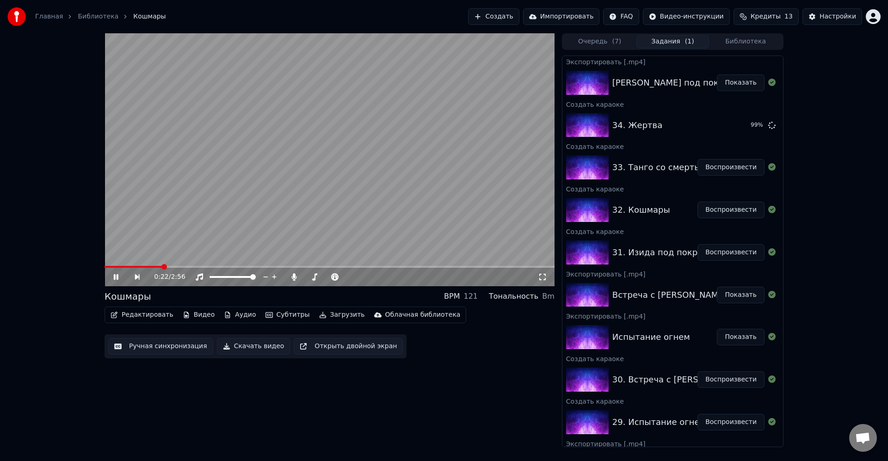
click at [477, 185] on video at bounding box center [330, 159] width 450 height 253
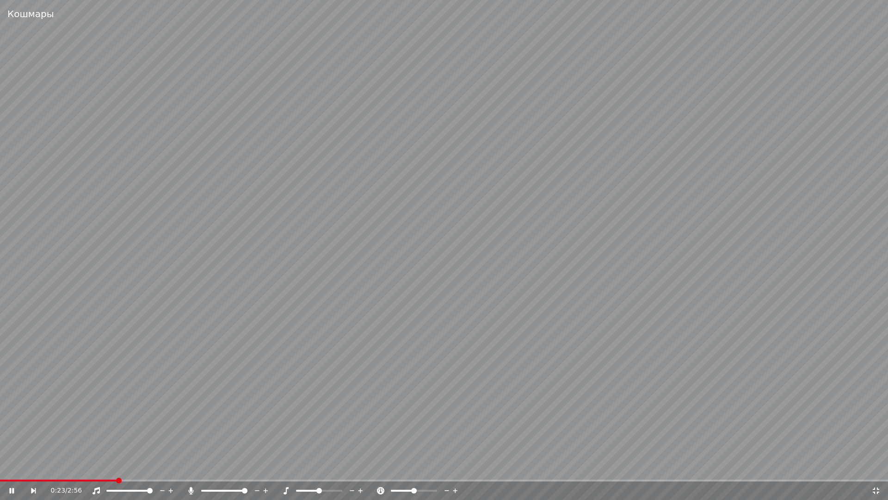
click at [477, 202] on video at bounding box center [444, 250] width 888 height 500
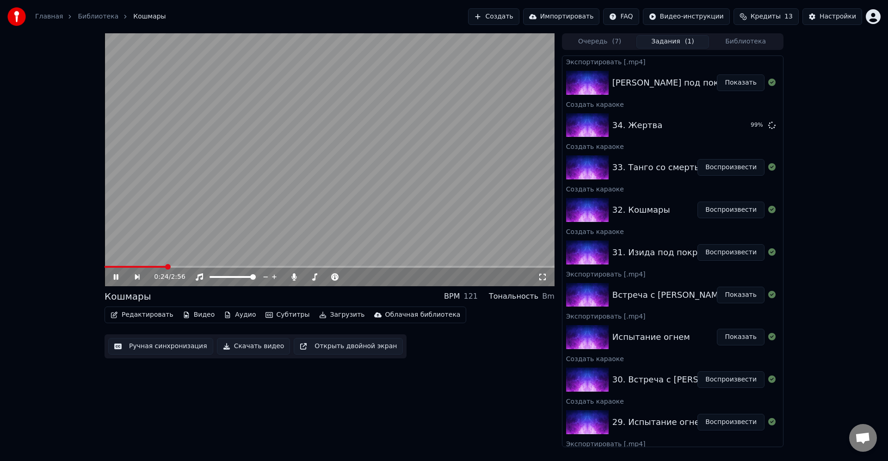
click at [469, 176] on video at bounding box center [330, 159] width 450 height 253
click at [119, 279] on icon at bounding box center [122, 276] width 21 height 7
click at [152, 312] on button "Редактировать" at bounding box center [142, 315] width 70 height 13
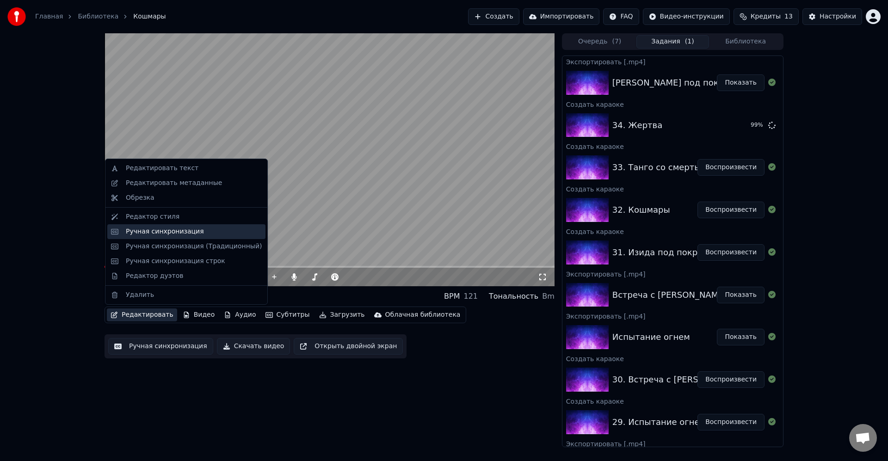
click at [156, 236] on div "Ручная синхронизация" at bounding box center [165, 231] width 78 height 9
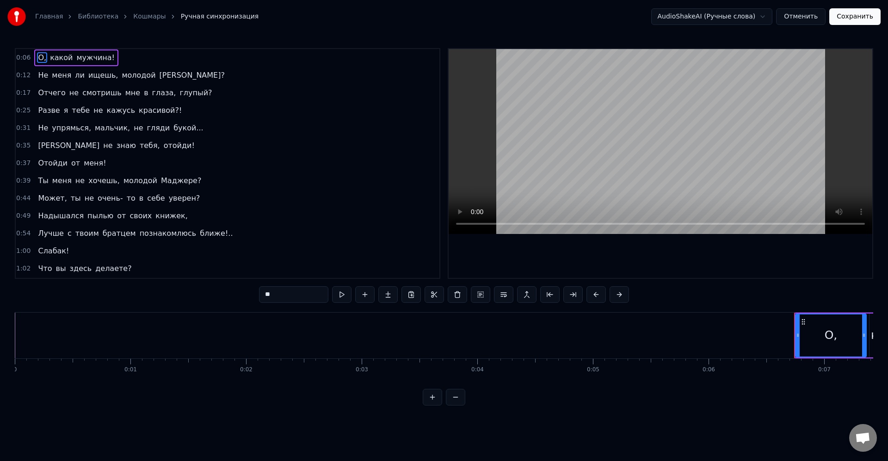
click at [163, 149] on span "отойди!" at bounding box center [179, 145] width 33 height 11
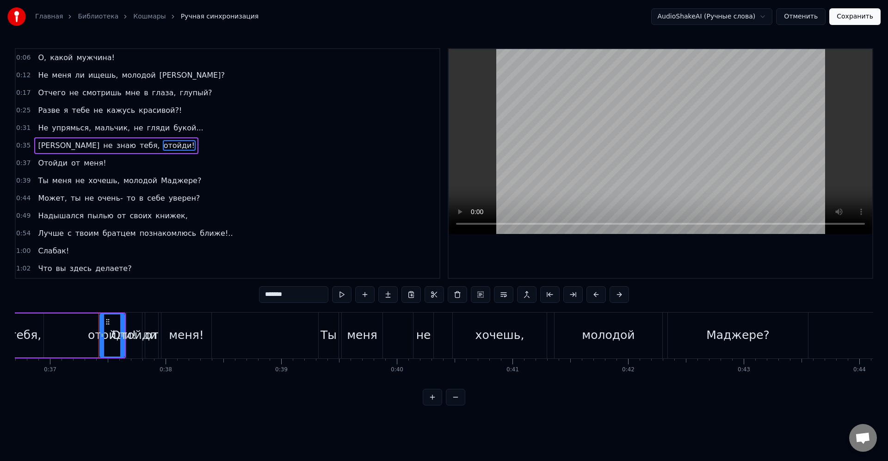
scroll to position [0, 4282]
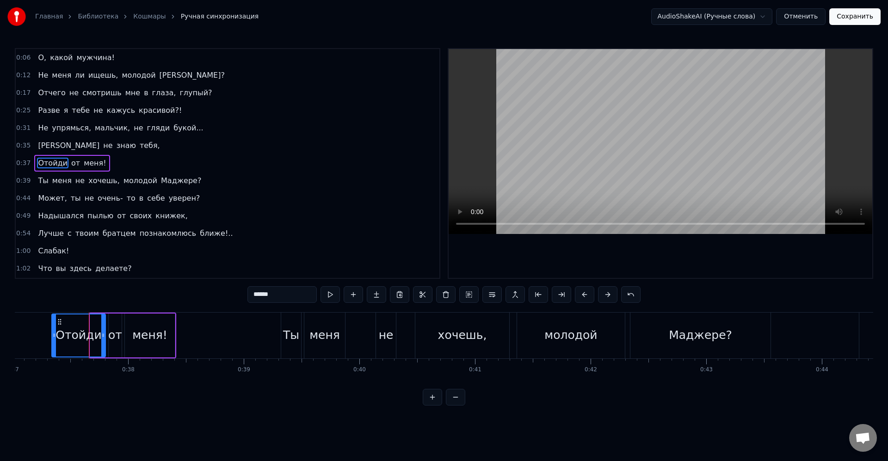
drag, startPoint x: 93, startPoint y: 335, endPoint x: 79, endPoint y: 337, distance: 14.0
click at [54, 334] on icon at bounding box center [54, 335] width 4 height 7
click at [79, 337] on div "Отойди" at bounding box center [79, 336] width 46 height 18
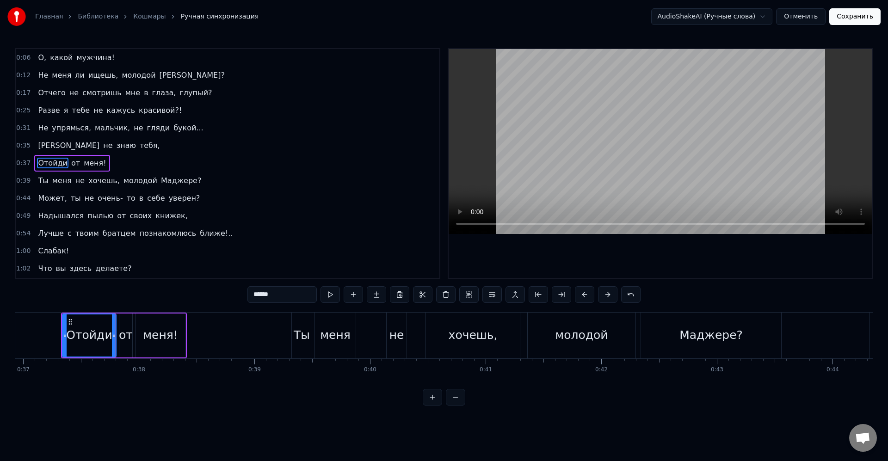
click at [127, 337] on div "от" at bounding box center [126, 336] width 14 height 18
click at [151, 337] on div "меня!" at bounding box center [160, 336] width 35 height 18
type input "*****"
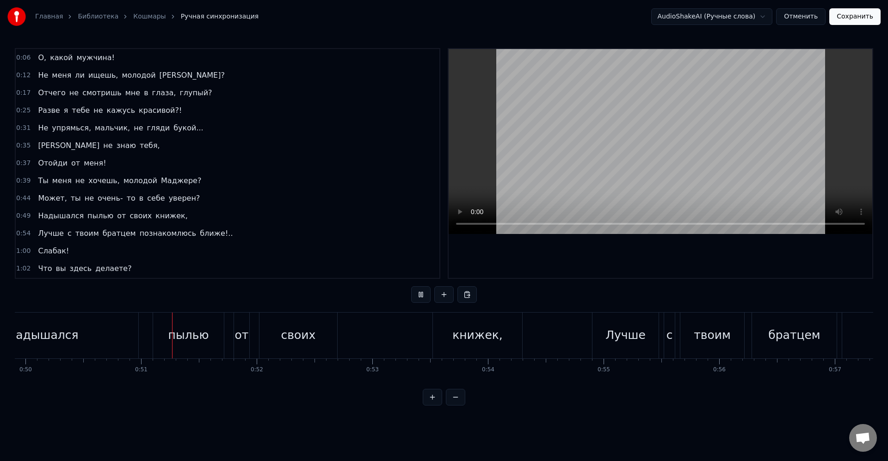
scroll to position [0, 5811]
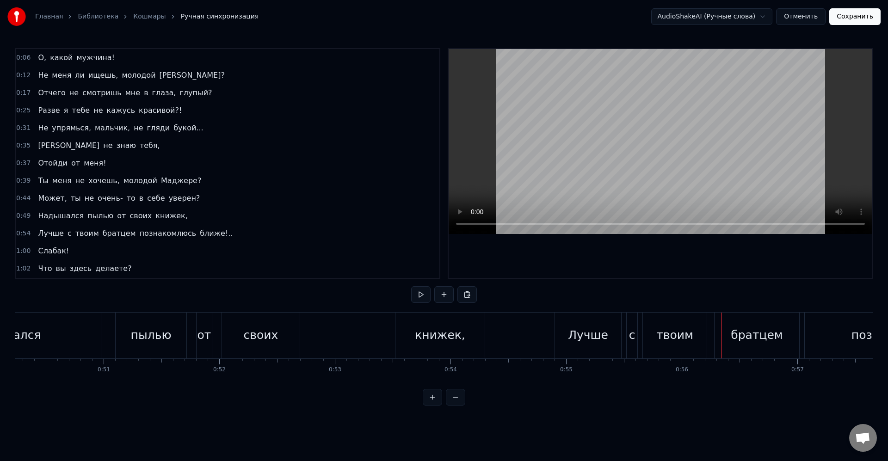
click at [272, 338] on div "своих" at bounding box center [261, 336] width 35 height 18
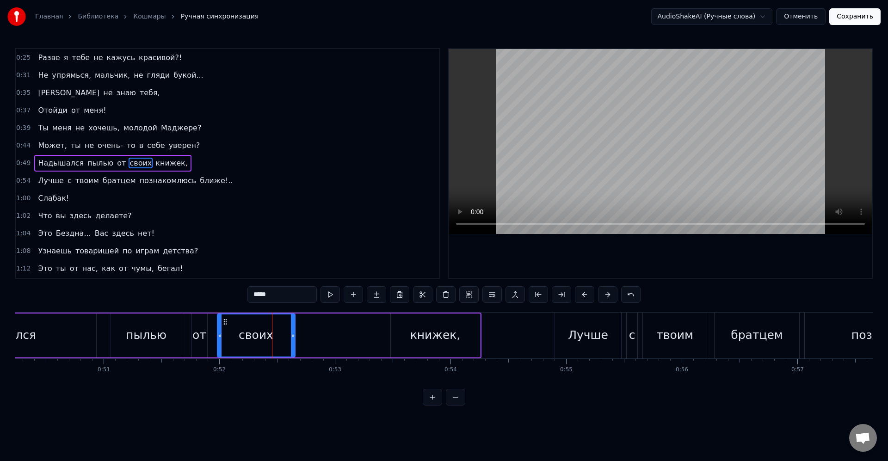
click at [407, 322] on div "книжек," at bounding box center [435, 336] width 89 height 44
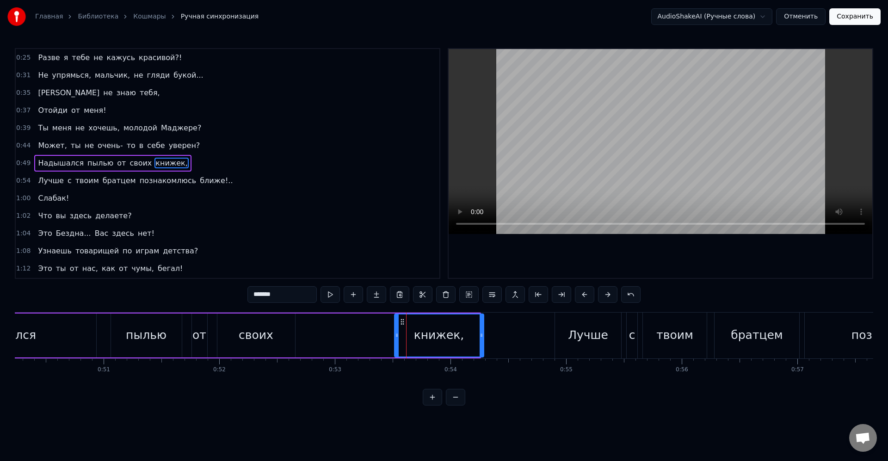
click at [403, 322] on circle at bounding box center [403, 322] width 0 height 0
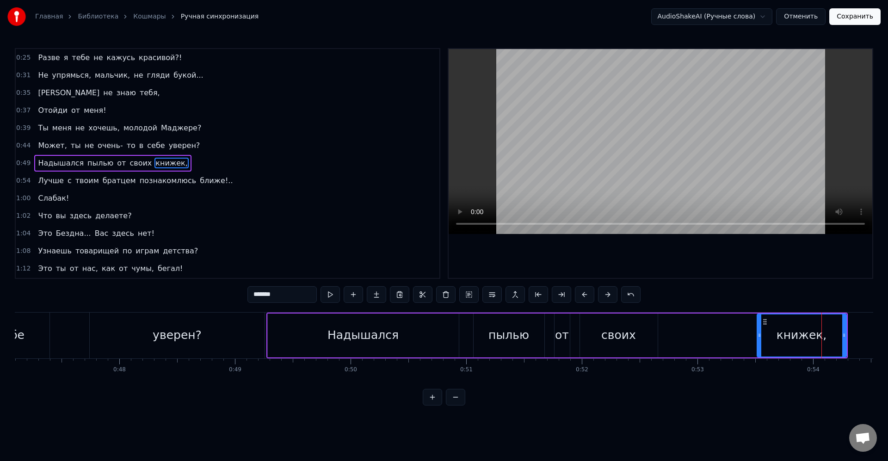
click at [253, 319] on div "уверен?" at bounding box center [177, 336] width 175 height 46
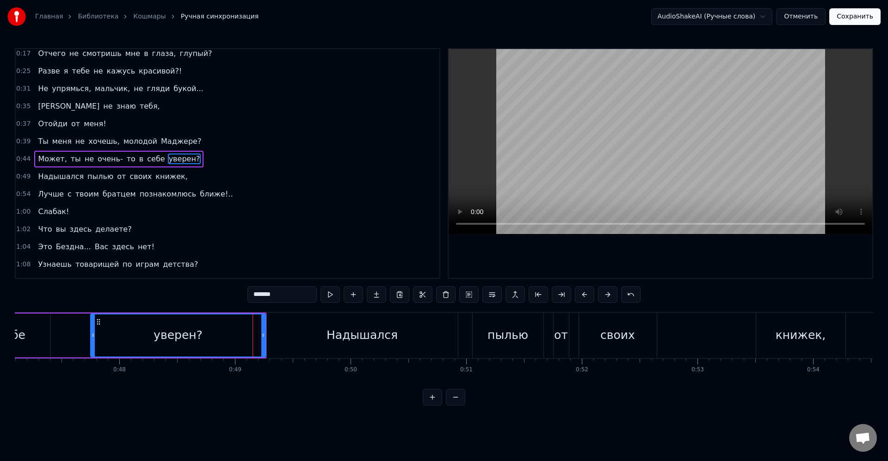
scroll to position [35, 0]
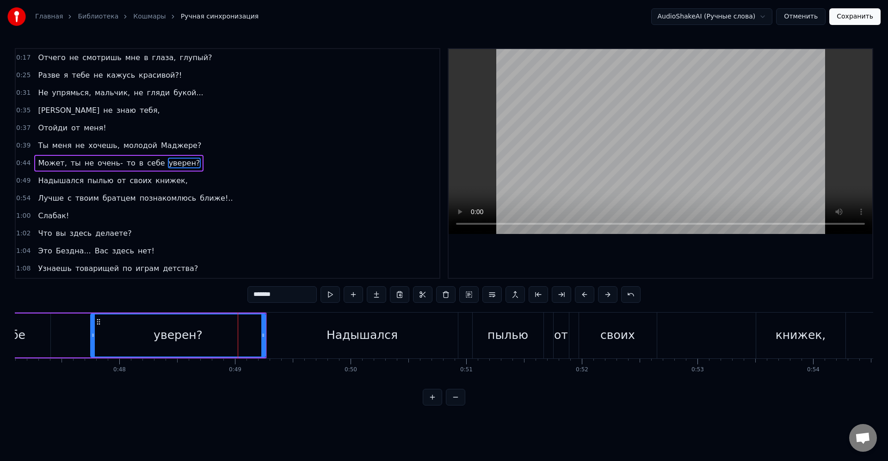
click at [302, 334] on div "Надышался" at bounding box center [362, 336] width 191 height 46
type input "*********"
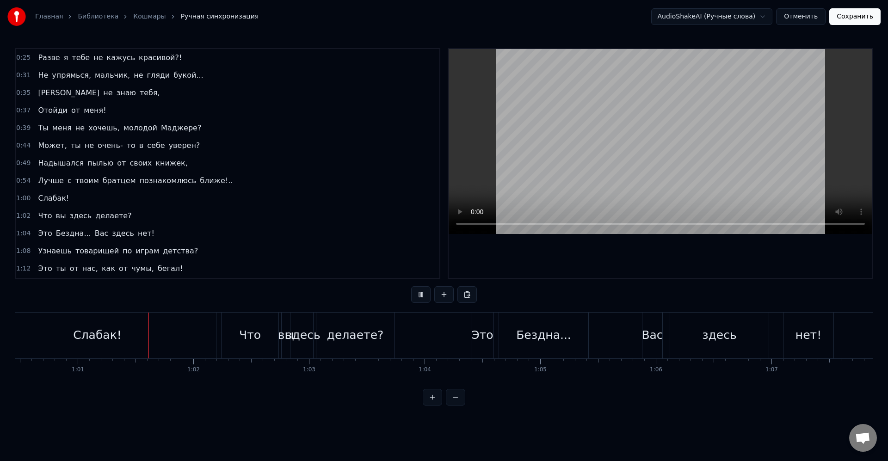
scroll to position [0, 7003]
click at [113, 330] on div "Слабак!" at bounding box center [87, 336] width 237 height 46
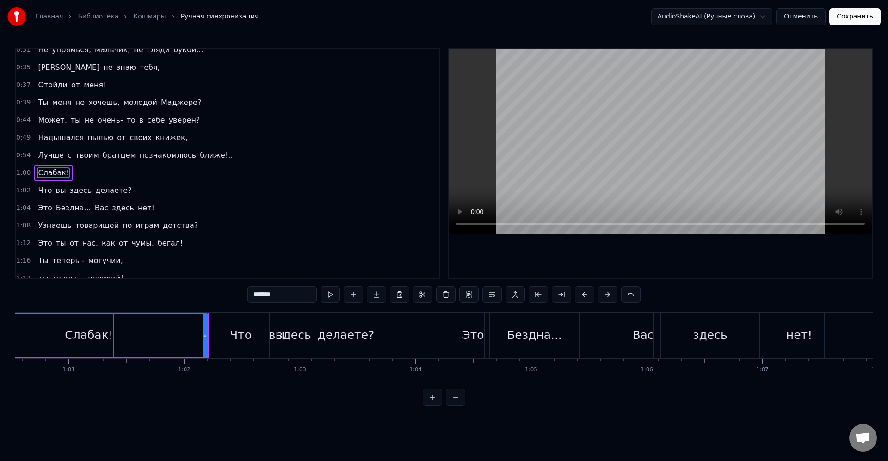
scroll to position [88, 0]
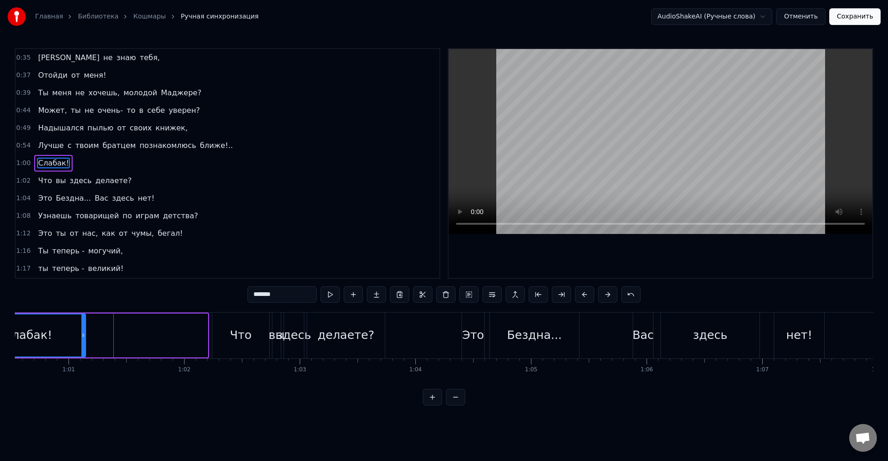
drag, startPoint x: 205, startPoint y: 338, endPoint x: 83, endPoint y: 335, distance: 122.2
click at [83, 335] on icon at bounding box center [83, 335] width 4 height 7
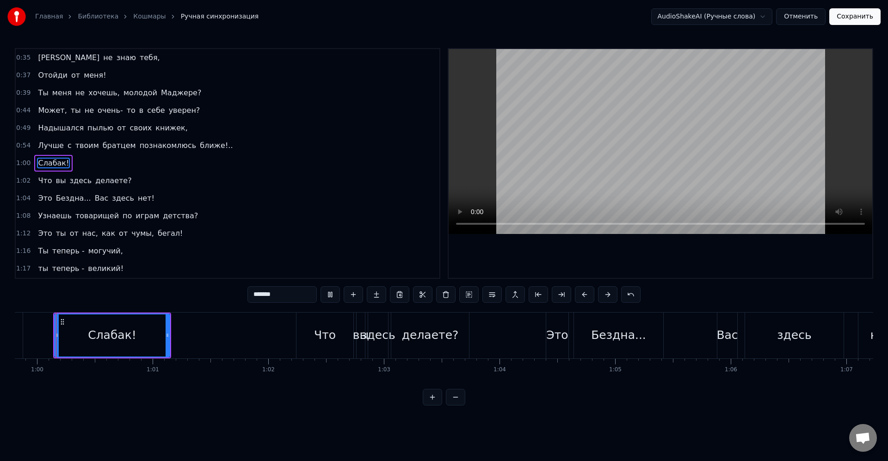
scroll to position [0, 6911]
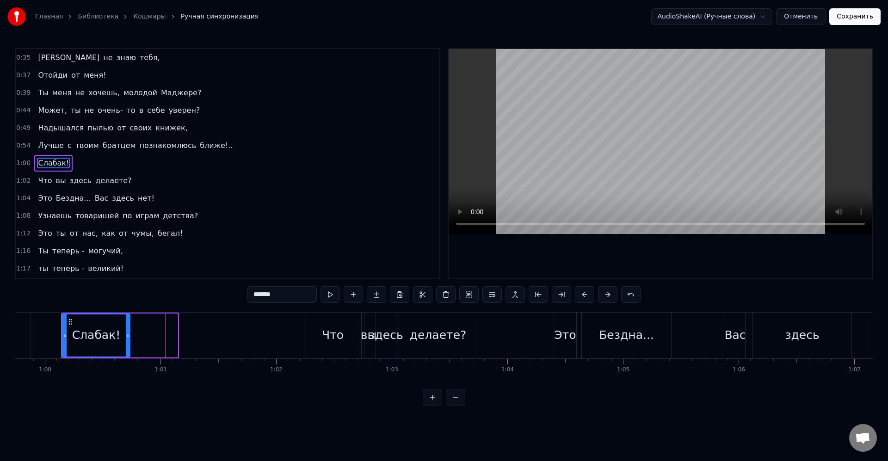
drag, startPoint x: 176, startPoint y: 336, endPoint x: 128, endPoint y: 336, distance: 47.7
click at [126, 336] on icon at bounding box center [128, 335] width 4 height 7
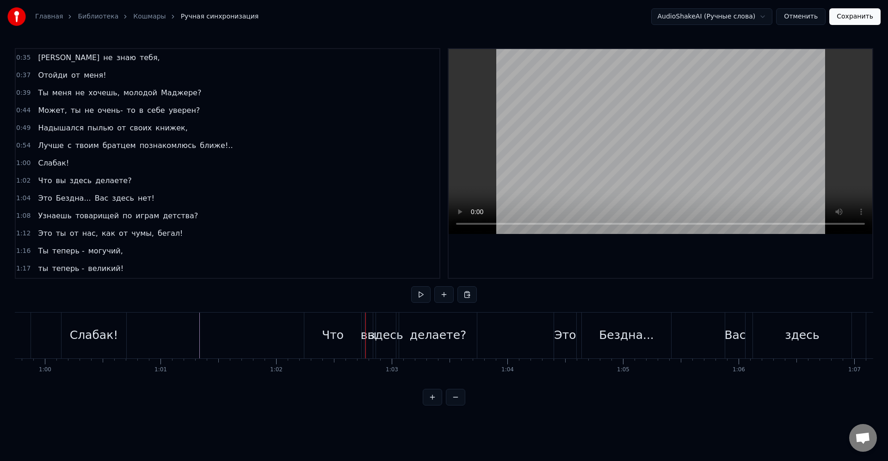
click at [329, 335] on div "Что" at bounding box center [333, 336] width 22 height 18
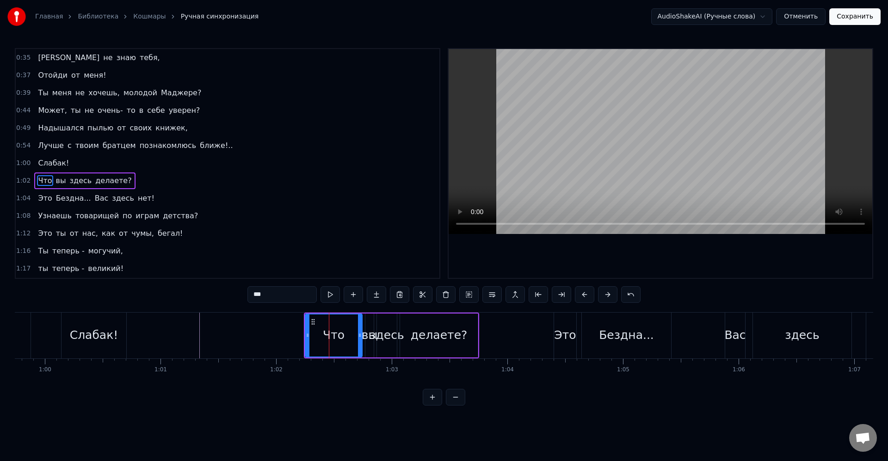
scroll to position [105, 0]
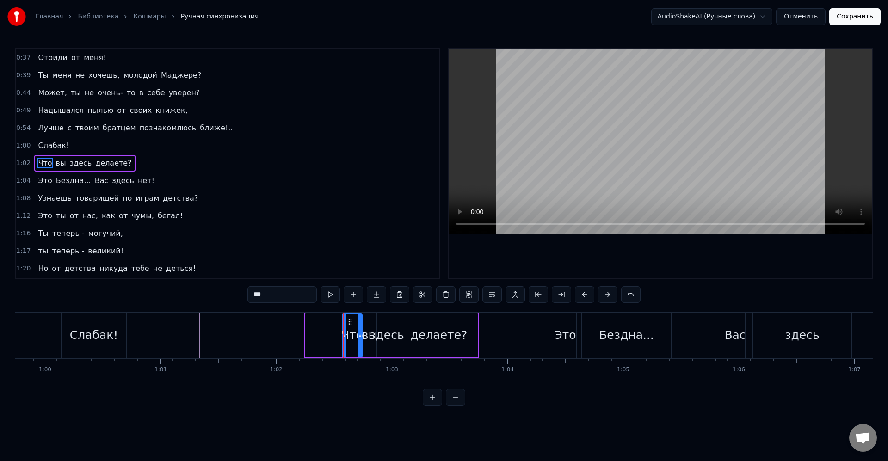
drag, startPoint x: 308, startPoint y: 336, endPoint x: 345, endPoint y: 337, distance: 37.0
click at [345, 337] on icon at bounding box center [345, 335] width 4 height 7
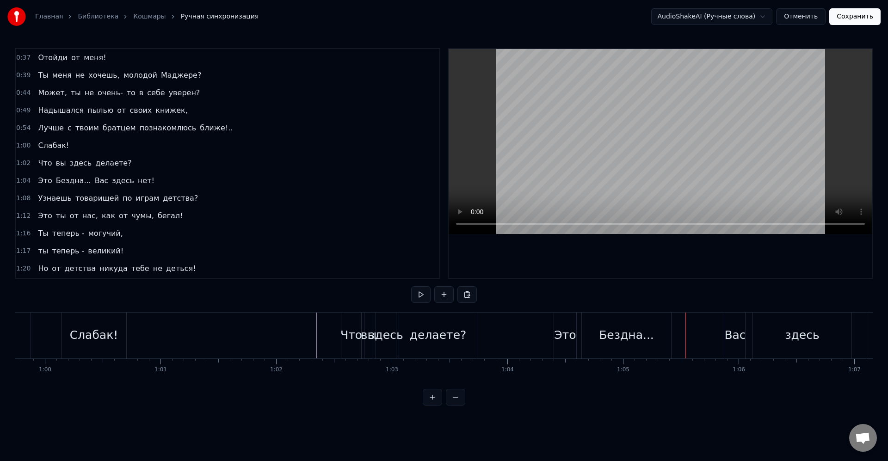
click at [610, 335] on div "Бездна..." at bounding box center [626, 336] width 55 height 18
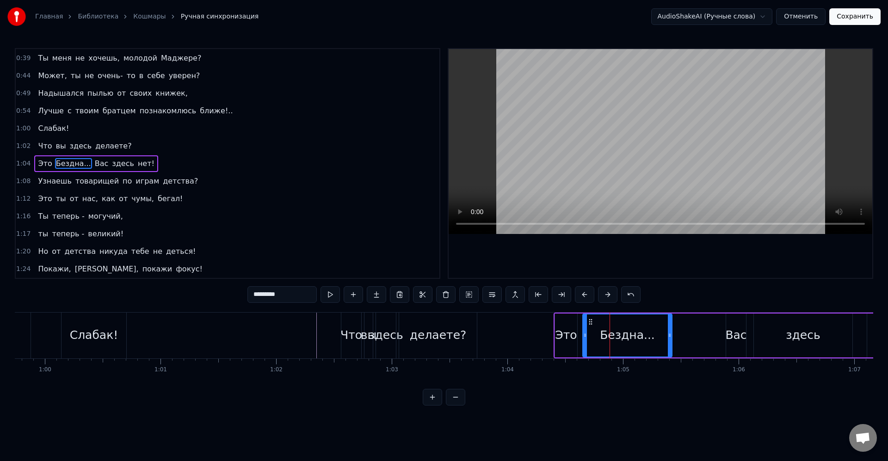
scroll to position [123, 0]
drag, startPoint x: 670, startPoint y: 335, endPoint x: 612, endPoint y: 334, distance: 58.3
click at [612, 334] on icon at bounding box center [612, 335] width 4 height 7
click at [605, 330] on div "Бездна..." at bounding box center [598, 336] width 55 height 18
click at [654, 336] on div "Это Бездна... Вас здесь нет!" at bounding box center [736, 336] width 365 height 46
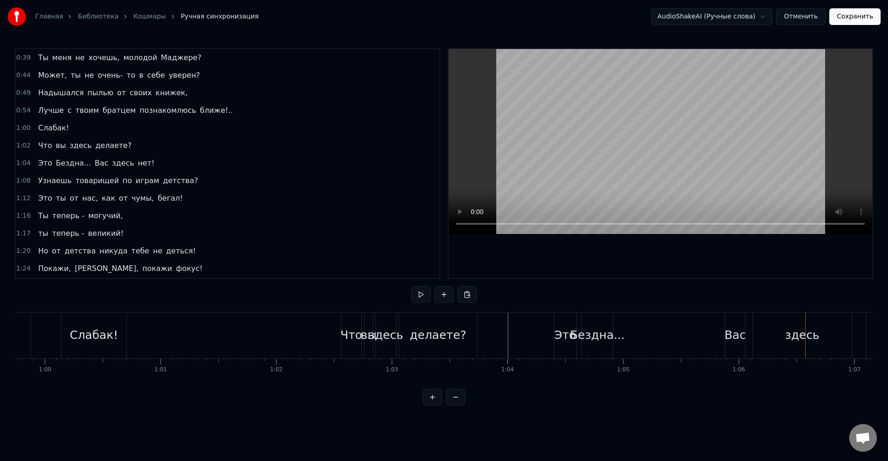
click at [776, 325] on div "здесь" at bounding box center [802, 336] width 99 height 46
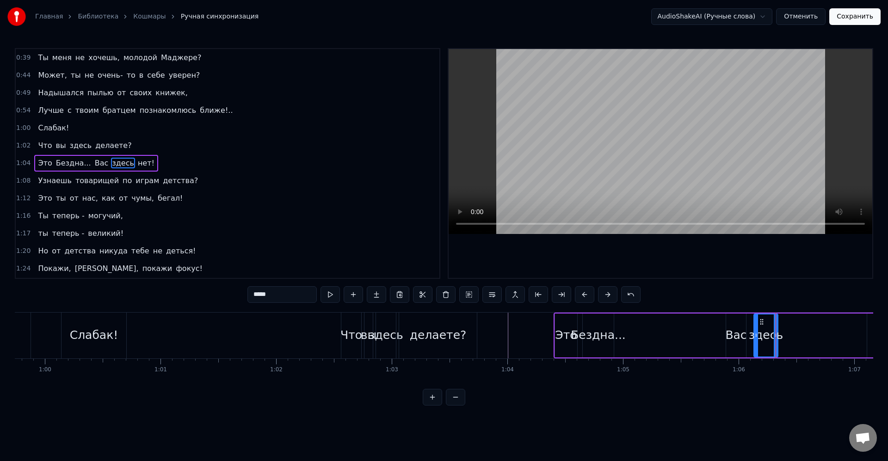
drag, startPoint x: 851, startPoint y: 335, endPoint x: 776, endPoint y: 335, distance: 74.5
click at [776, 335] on icon at bounding box center [776, 335] width 4 height 7
drag, startPoint x: 800, startPoint y: 335, endPoint x: 767, endPoint y: 331, distance: 33.1
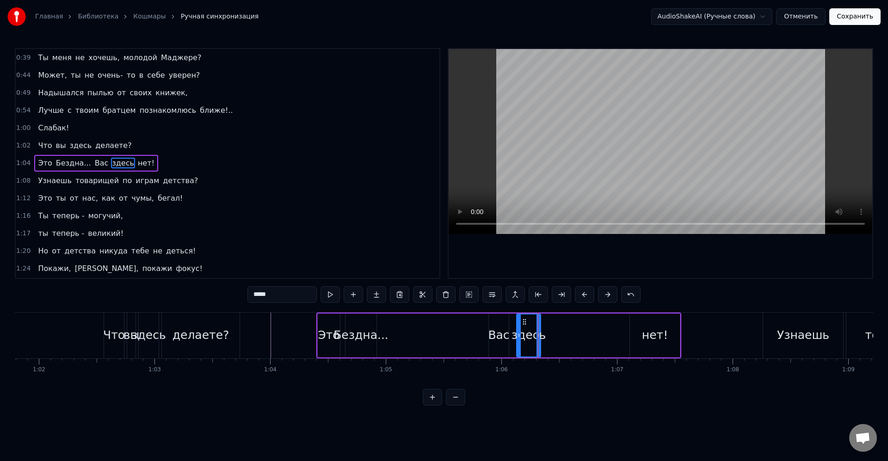
scroll to position [0, 7182]
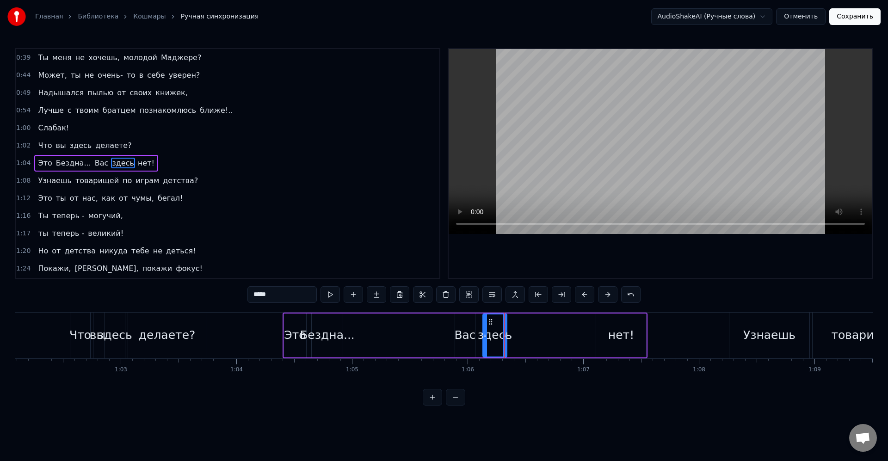
click at [617, 333] on div "нет!" at bounding box center [621, 336] width 26 height 18
type input "****"
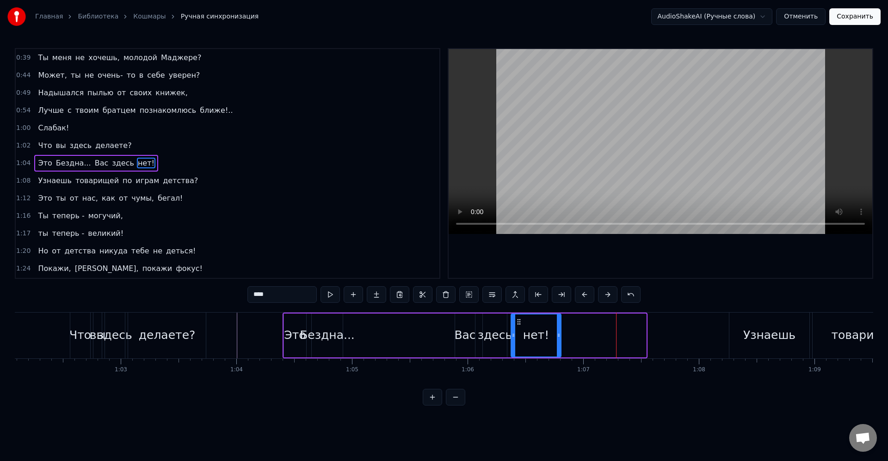
drag, startPoint x: 606, startPoint y: 321, endPoint x: 522, endPoint y: 328, distance: 83.6
click at [520, 324] on icon at bounding box center [518, 321] width 7 height 7
click at [528, 332] on div "нет!" at bounding box center [535, 336] width 26 height 18
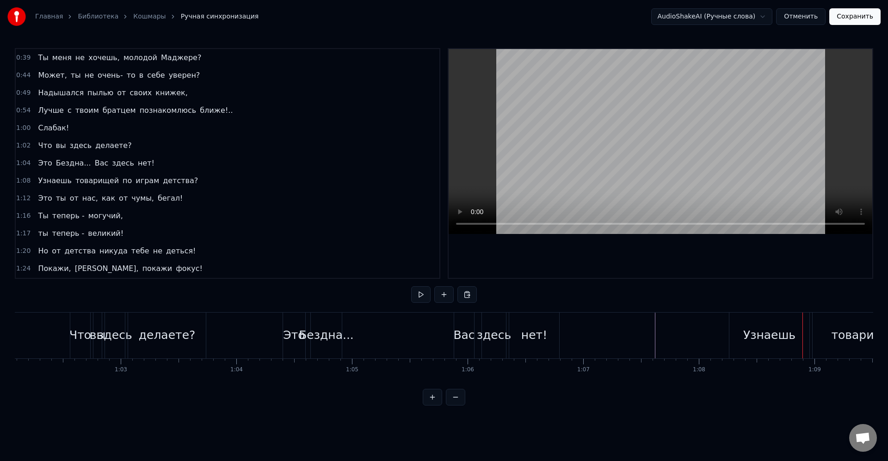
click at [754, 323] on div "Узнаешь" at bounding box center [770, 336] width 80 height 46
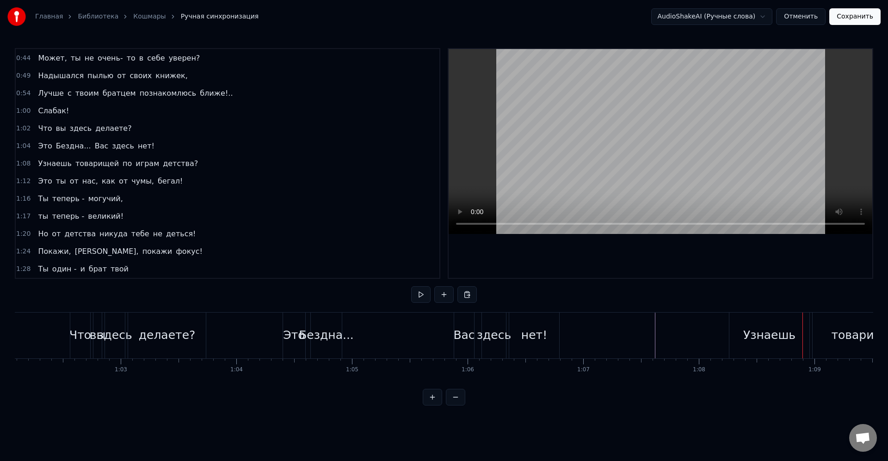
scroll to position [141, 0]
click at [738, 332] on div "Узнаешь" at bounding box center [764, 336] width 80 height 46
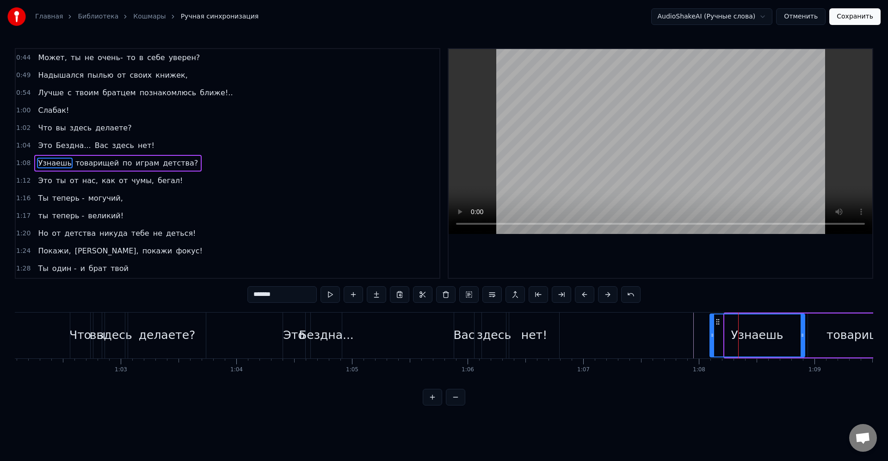
drag, startPoint x: 728, startPoint y: 332, endPoint x: 706, endPoint y: 330, distance: 21.9
click at [711, 332] on icon at bounding box center [713, 335] width 4 height 7
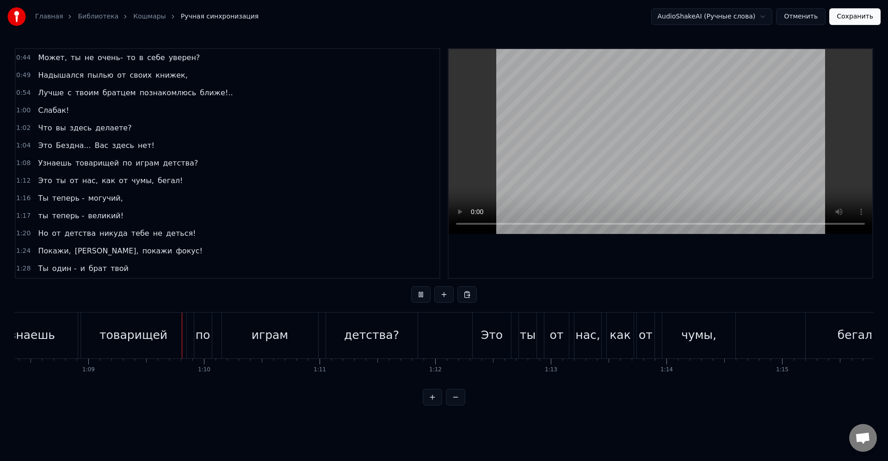
scroll to position [0, 7960]
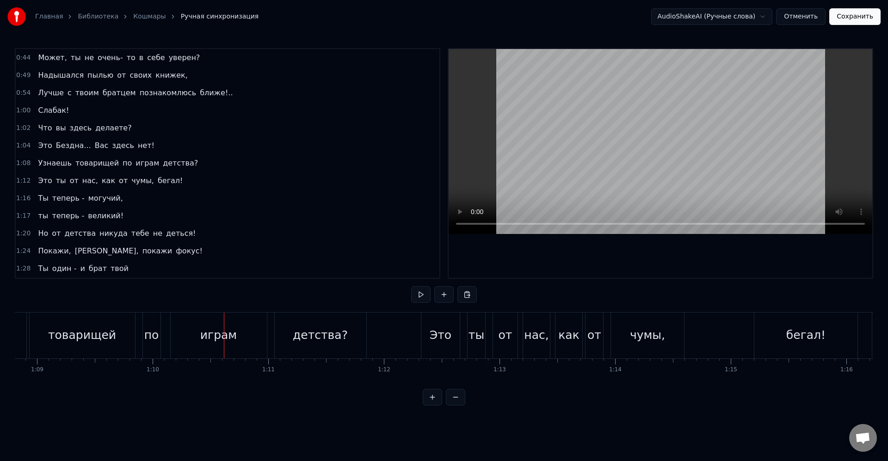
click at [202, 340] on div "играм" at bounding box center [218, 336] width 37 height 18
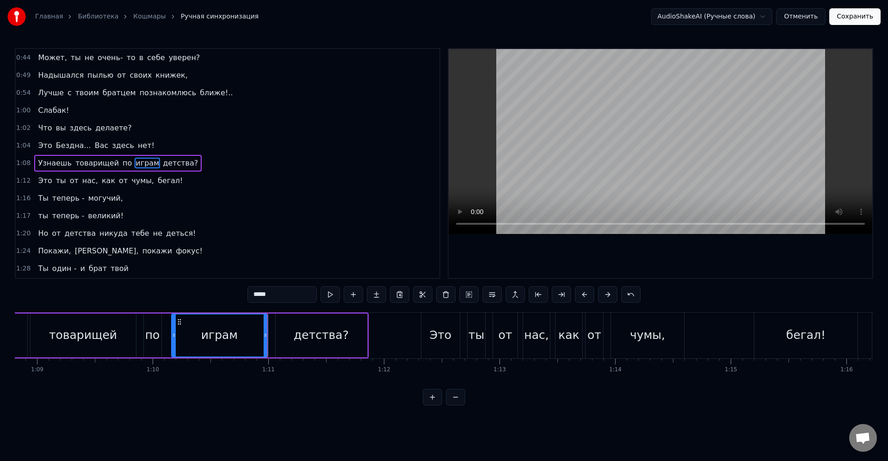
click at [299, 331] on div "детства?" at bounding box center [321, 336] width 55 height 18
type input "********"
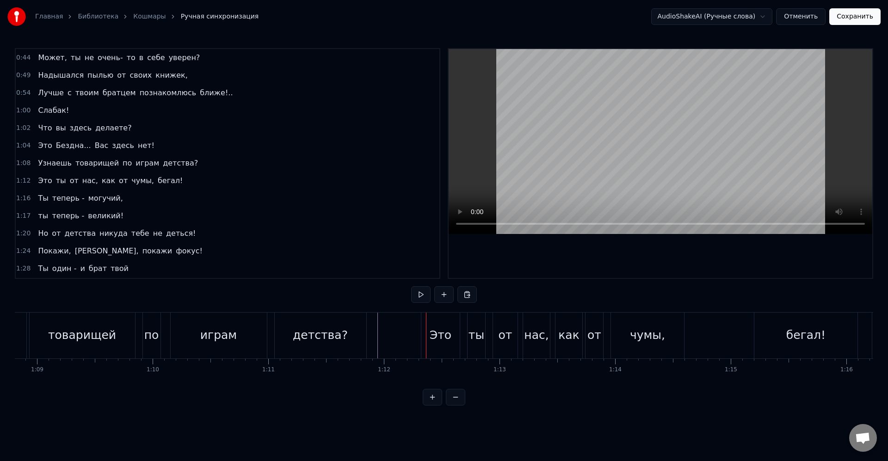
click at [455, 339] on div "Это" at bounding box center [441, 336] width 38 height 46
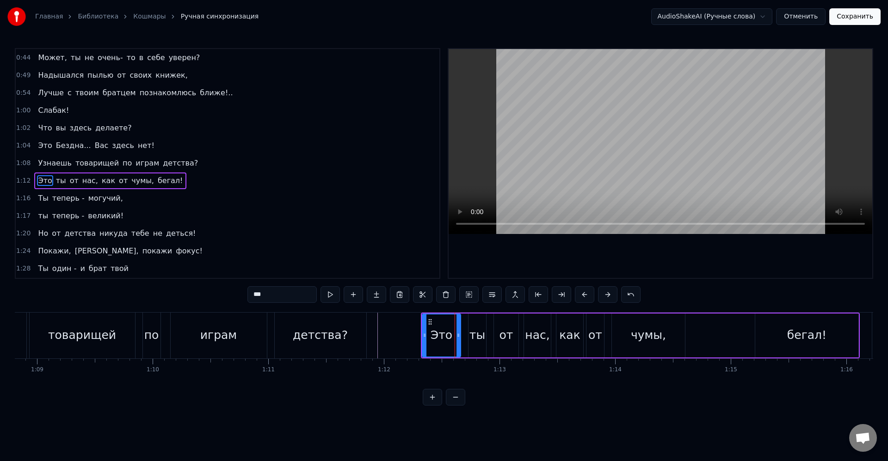
scroll to position [158, 0]
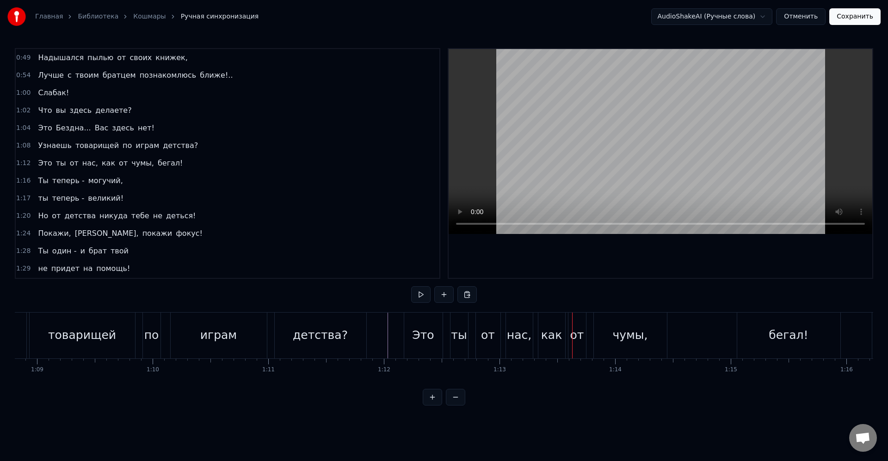
click at [428, 337] on div "Это" at bounding box center [423, 336] width 22 height 18
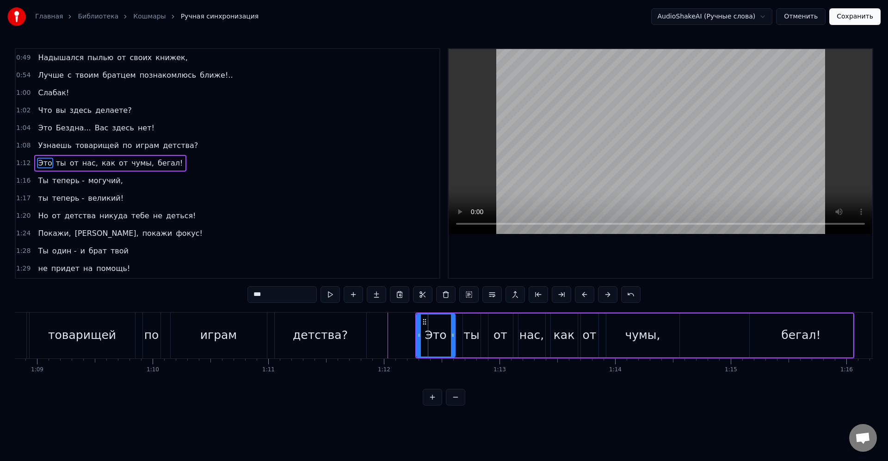
click at [437, 339] on div "Это" at bounding box center [436, 336] width 22 height 18
drag, startPoint x: 420, startPoint y: 335, endPoint x: 407, endPoint y: 336, distance: 13.4
click at [407, 336] on icon at bounding box center [406, 335] width 4 height 7
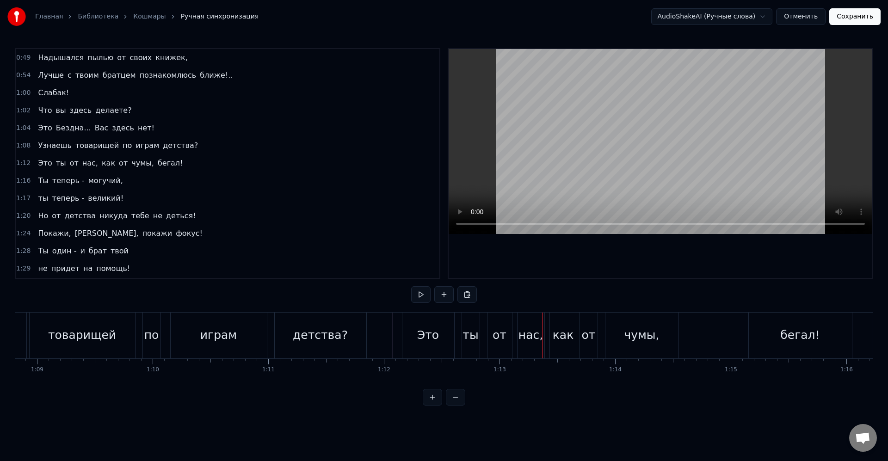
click at [442, 336] on div "Это" at bounding box center [429, 336] width 52 height 46
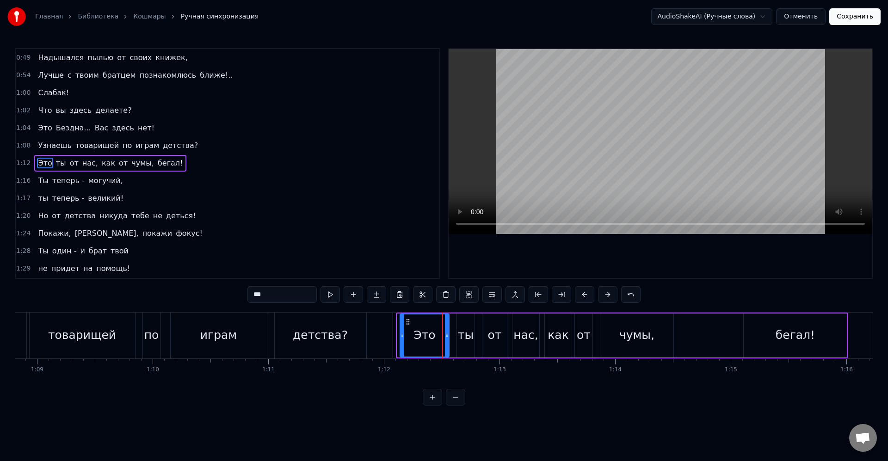
click at [402, 332] on icon at bounding box center [403, 335] width 4 height 7
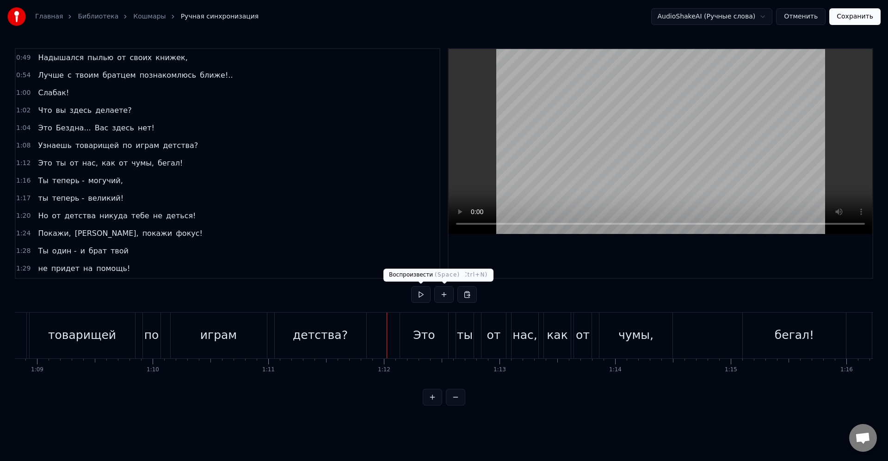
click at [349, 252] on div "1:28 Ты один - и брат твой" at bounding box center [228, 251] width 424 height 18
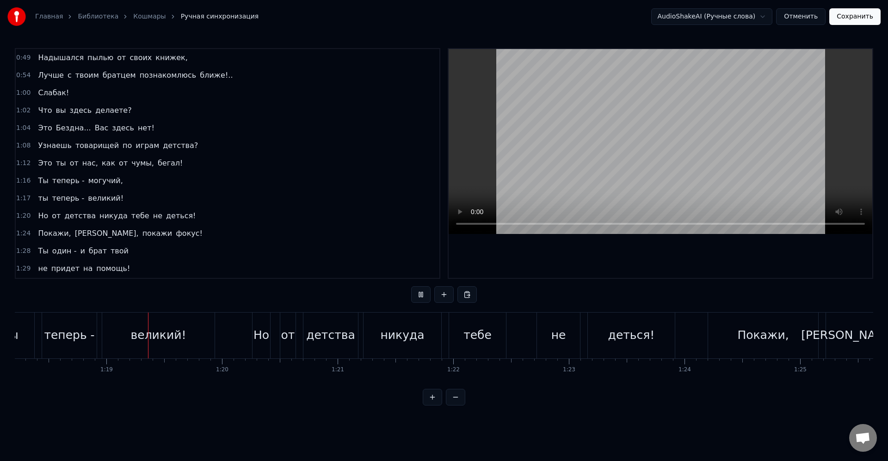
scroll to position [0, 9054]
click at [309, 335] on div "детства" at bounding box center [323, 336] width 49 height 18
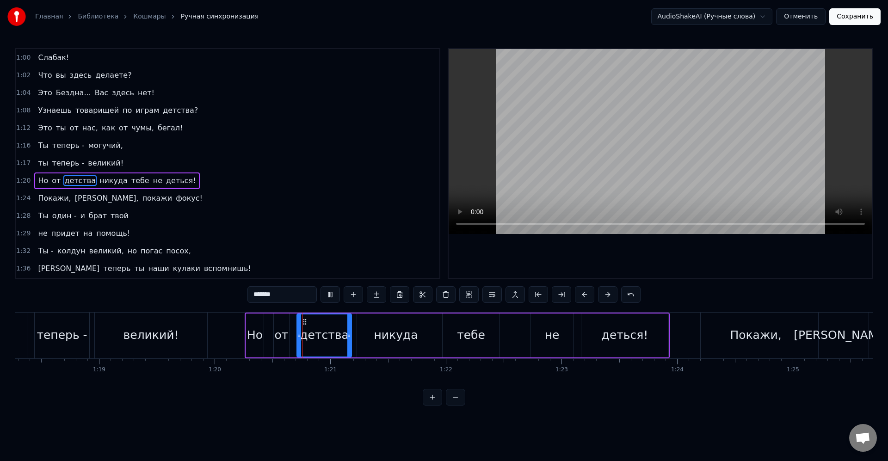
scroll to position [211, 0]
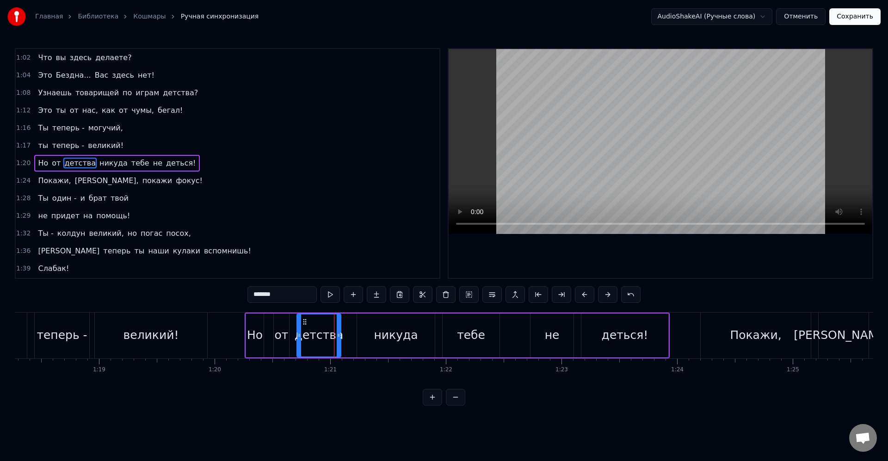
drag, startPoint x: 350, startPoint y: 336, endPoint x: 339, endPoint y: 336, distance: 10.7
click at [339, 336] on icon at bounding box center [339, 335] width 4 height 7
click at [369, 339] on div "никуда" at bounding box center [396, 336] width 78 height 44
type input "******"
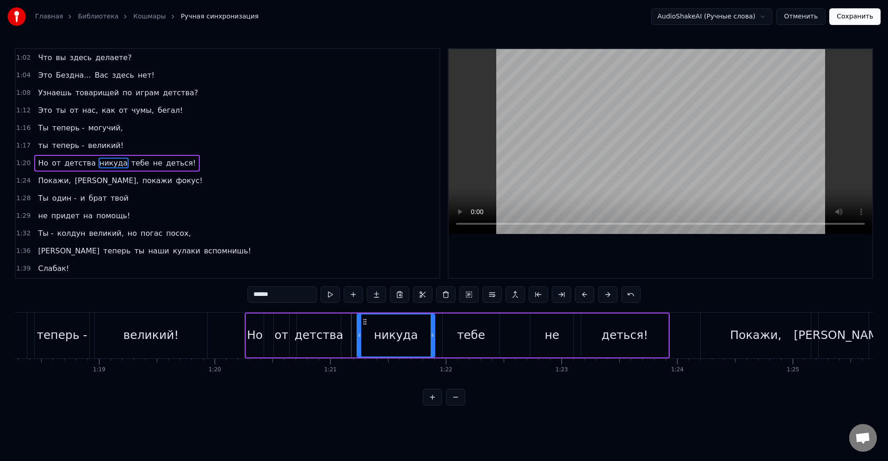
drag, startPoint x: 360, startPoint y: 335, endPoint x: 345, endPoint y: 333, distance: 14.9
click at [358, 333] on icon at bounding box center [360, 335] width 4 height 7
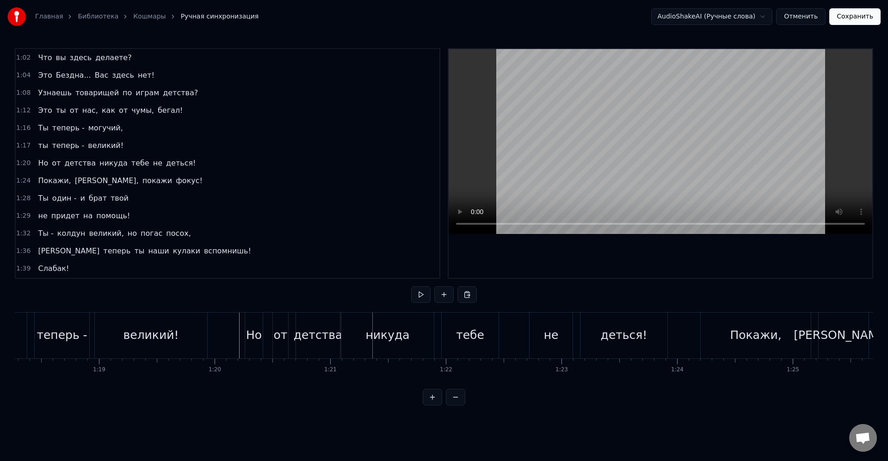
click at [310, 336] on div "детства" at bounding box center [318, 336] width 49 height 18
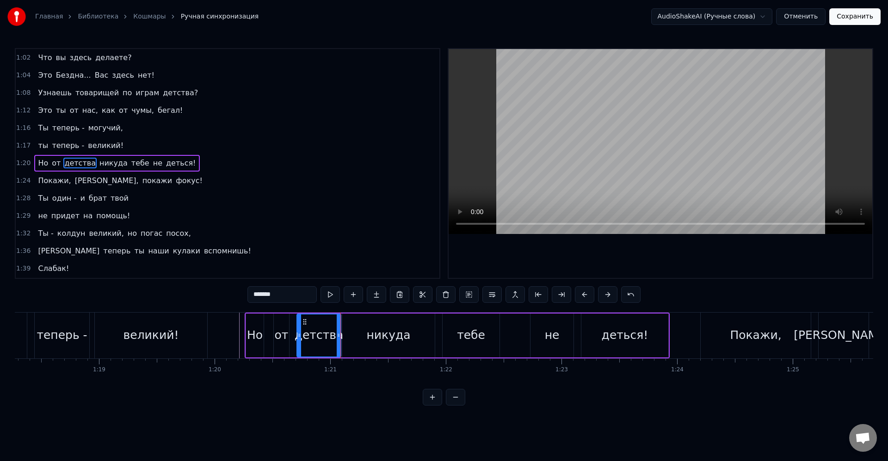
click at [354, 336] on div "никуда" at bounding box center [388, 336] width 93 height 44
type input "******"
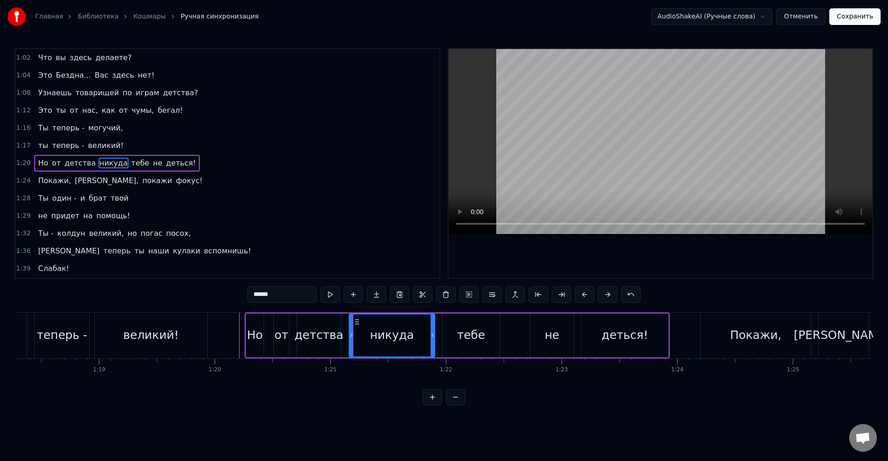
drag, startPoint x: 344, startPoint y: 336, endPoint x: 351, endPoint y: 337, distance: 7.0
click at [351, 337] on icon at bounding box center [352, 335] width 4 height 7
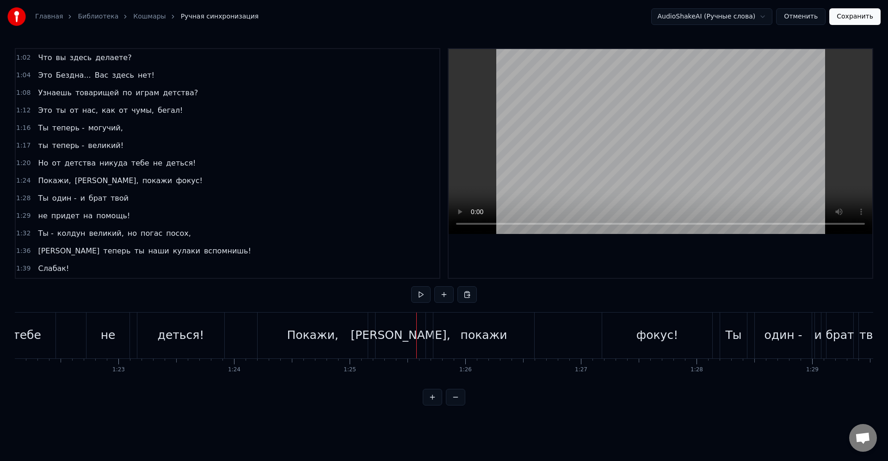
scroll to position [0, 9486]
click at [420, 341] on div "[PERSON_NAME]," at bounding box center [412, 336] width 100 height 18
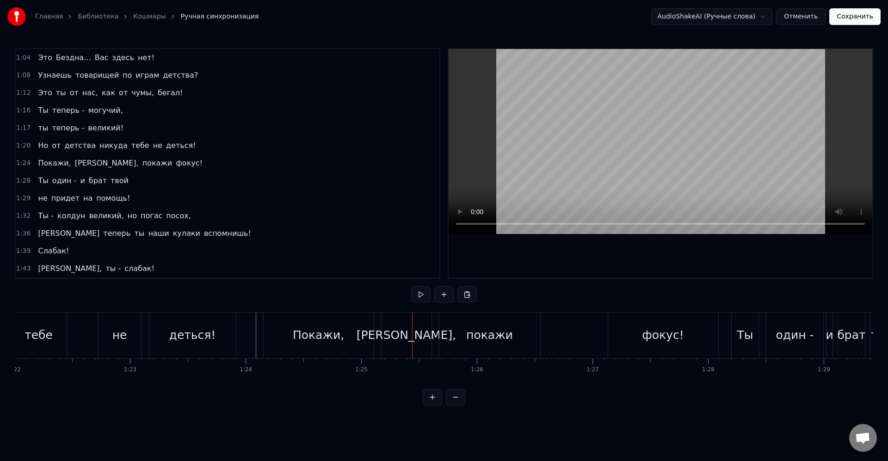
click at [419, 330] on div "[PERSON_NAME]," at bounding box center [407, 336] width 100 height 18
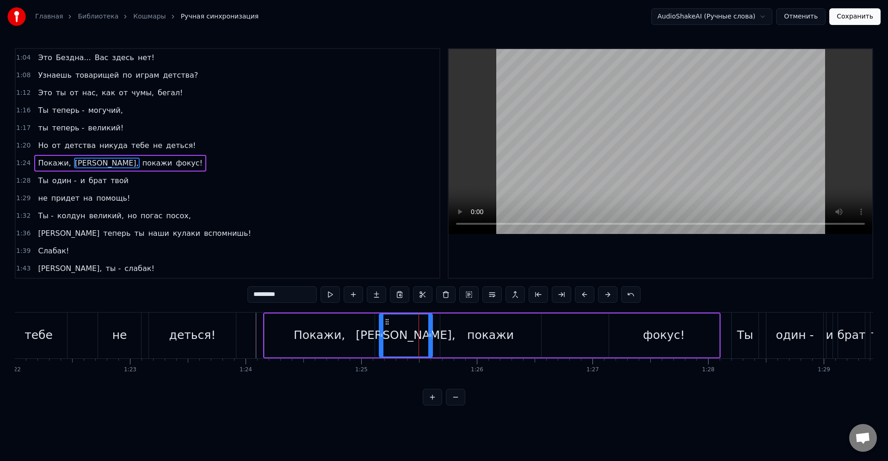
drag, startPoint x: 384, startPoint y: 336, endPoint x: 378, endPoint y: 334, distance: 6.0
click at [380, 335] on icon at bounding box center [382, 335] width 4 height 7
click at [249, 323] on div at bounding box center [741, 336] width 20424 height 46
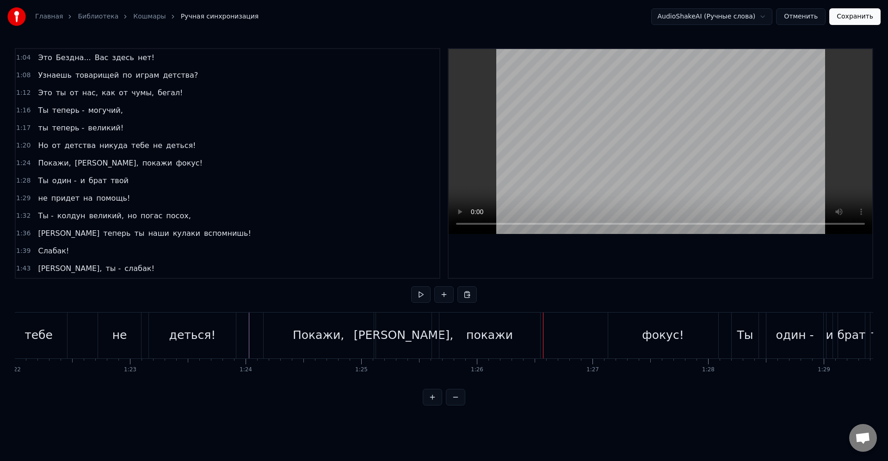
click at [673, 421] on html "Главная Библиотека Кошмары Ручная синхронизация AudioShakeAI (Ручные слова) Отм…" at bounding box center [444, 210] width 888 height 421
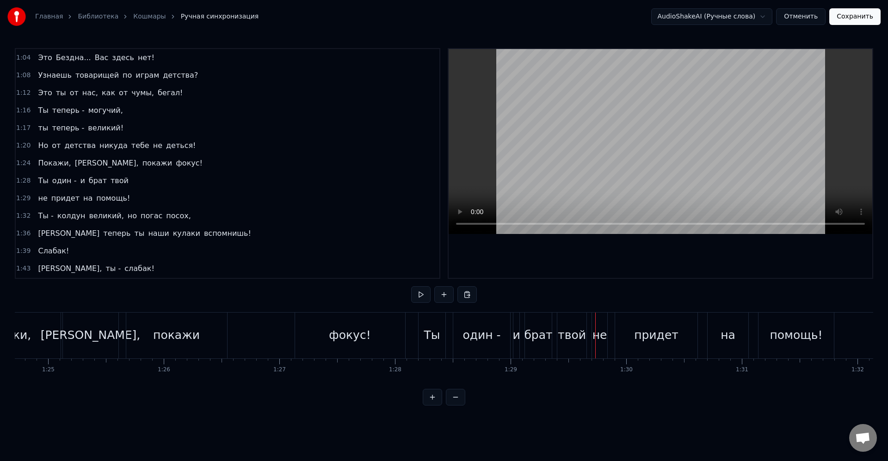
scroll to position [0, 9710]
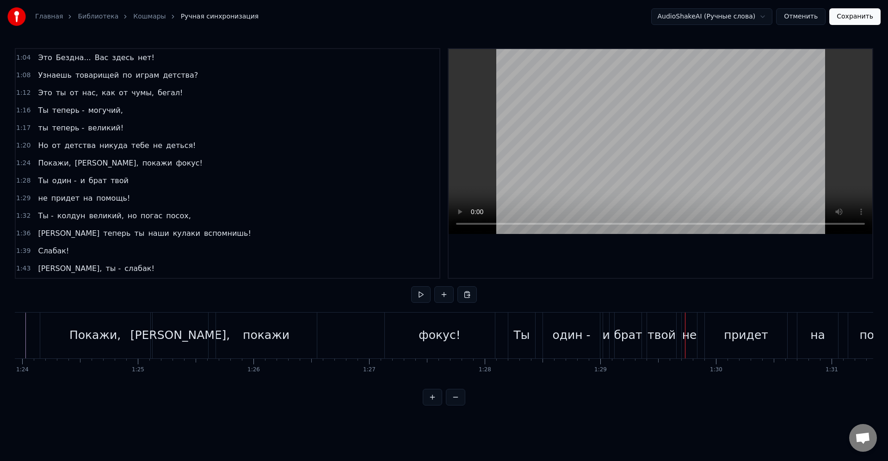
click at [372, 329] on div "Покажи, [PERSON_NAME], покажи фокус!" at bounding box center [269, 336] width 458 height 46
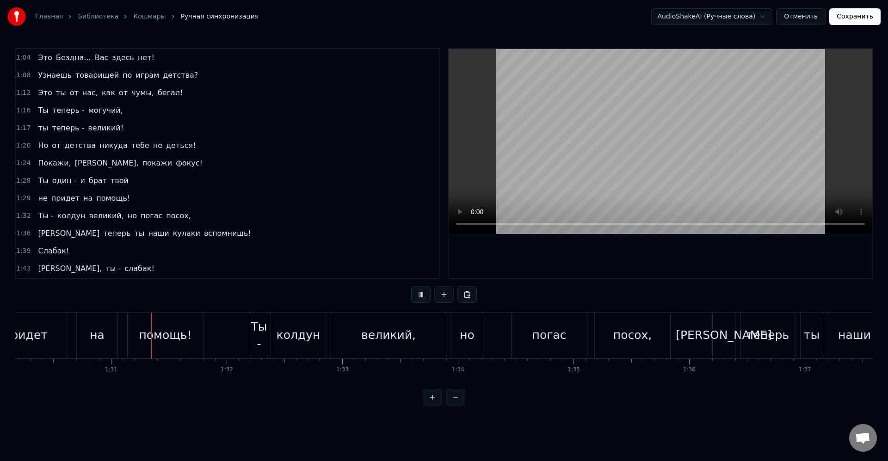
scroll to position [0, 10460]
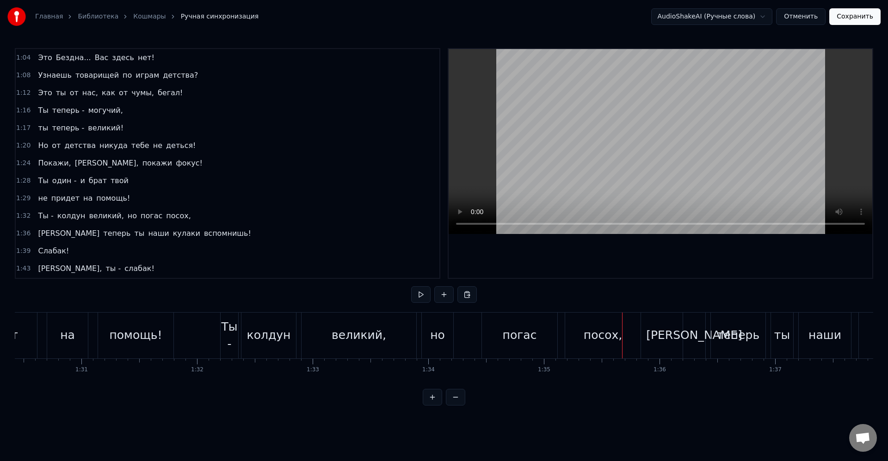
click at [443, 251] on div "0:06 О, какой мужчина! 0:12 Не меня ли ищешь, молодой [PERSON_NAME]? 0:17 Отчег…" at bounding box center [444, 163] width 859 height 231
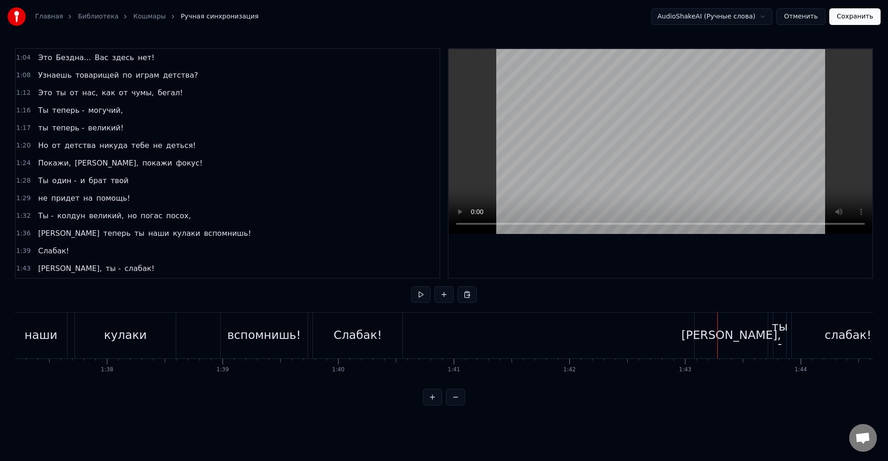
click at [729, 323] on div "[PERSON_NAME]," at bounding box center [731, 336] width 73 height 46
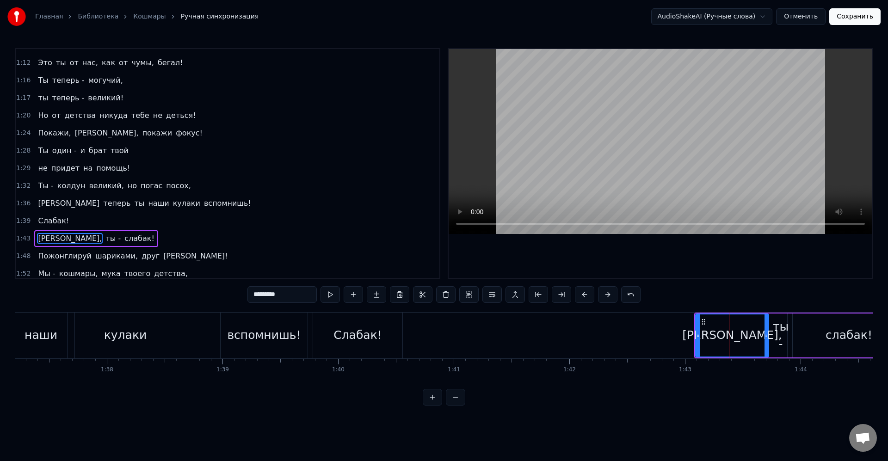
scroll to position [334, 0]
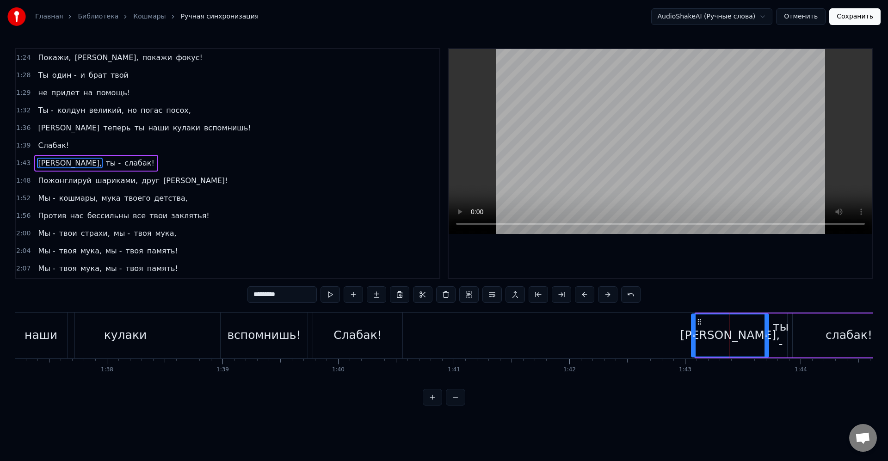
click at [695, 335] on icon at bounding box center [694, 335] width 4 height 7
drag, startPoint x: 687, startPoint y: 334, endPoint x: 676, endPoint y: 331, distance: 11.0
click at [681, 333] on icon at bounding box center [680, 335] width 4 height 7
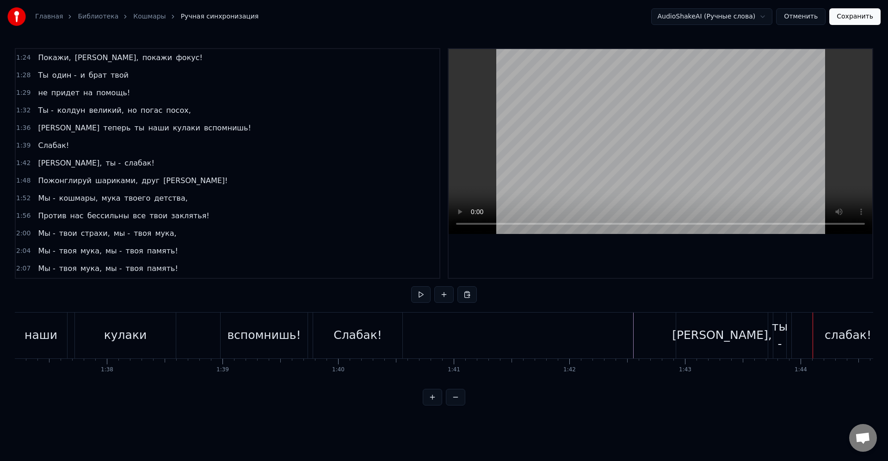
click at [781, 335] on div "ты -" at bounding box center [780, 335] width 16 height 35
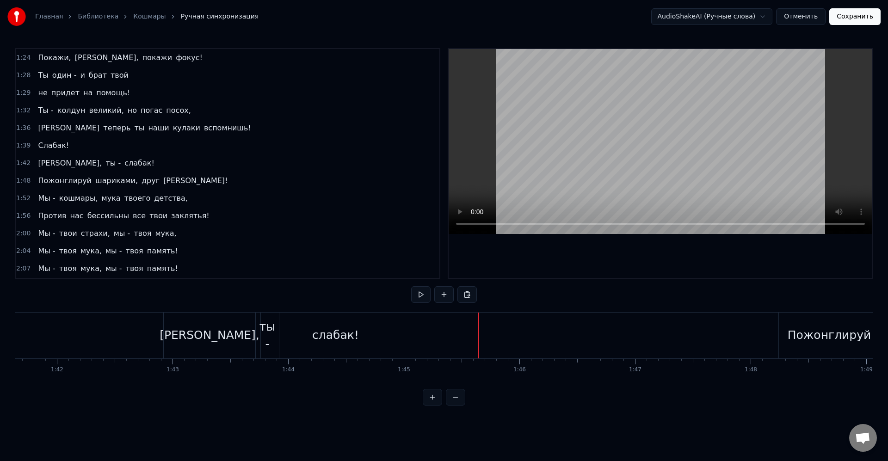
scroll to position [0, 11623]
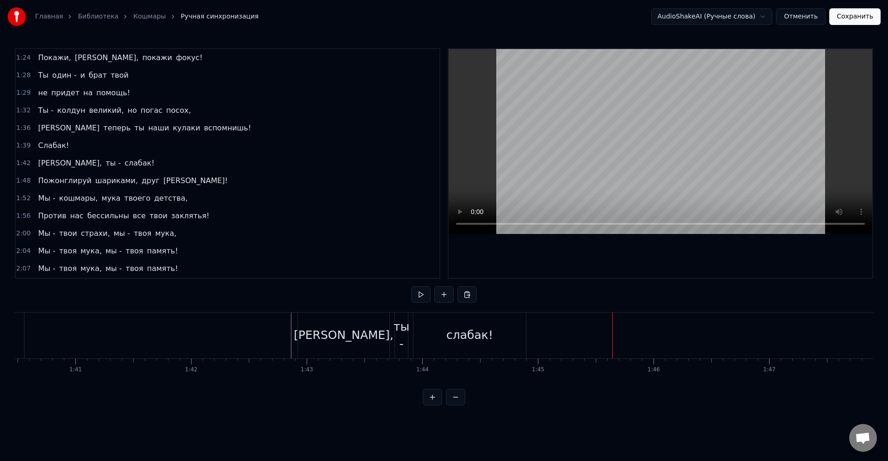
click at [405, 335] on div "ты -" at bounding box center [402, 335] width 16 height 35
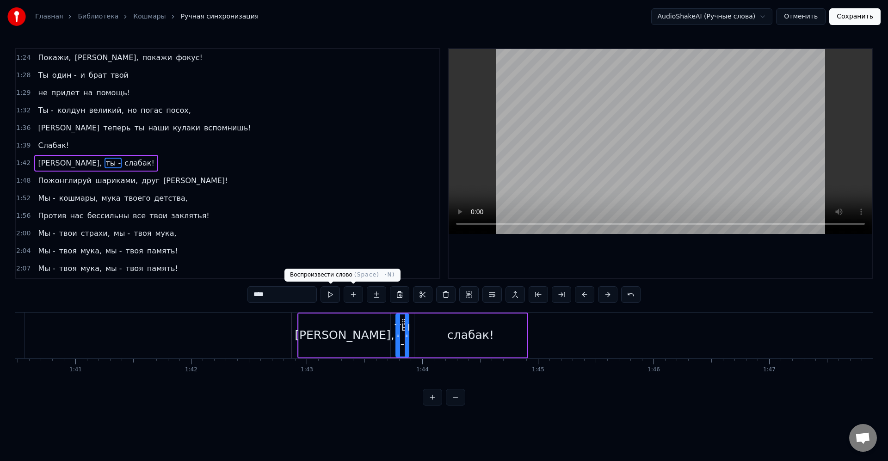
click at [273, 297] on input "****" at bounding box center [282, 294] width 69 height 17
type input "****"
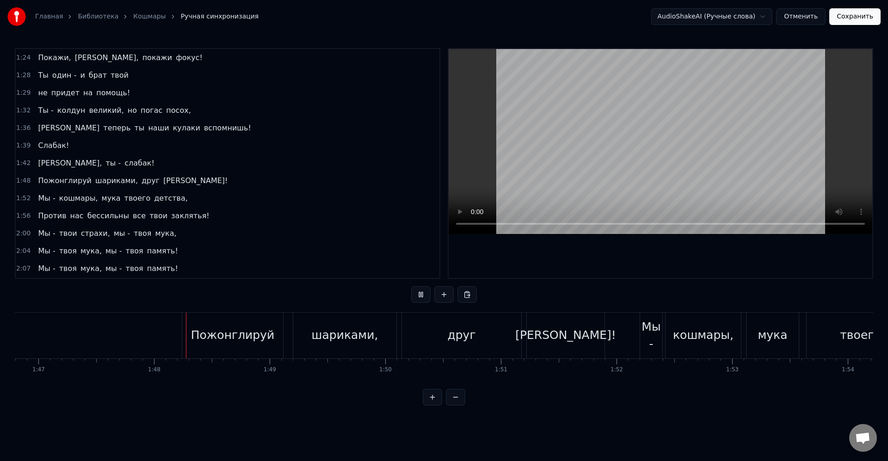
scroll to position [0, 12409]
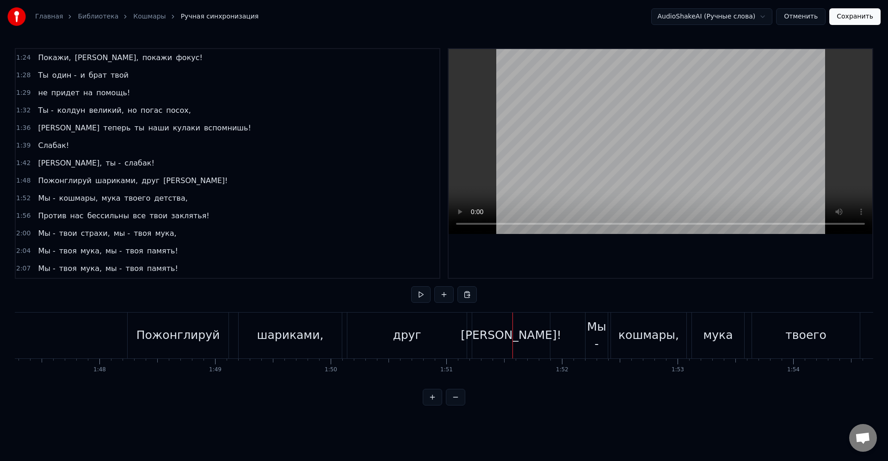
click at [375, 340] on div "друг" at bounding box center [406, 336] width 119 height 46
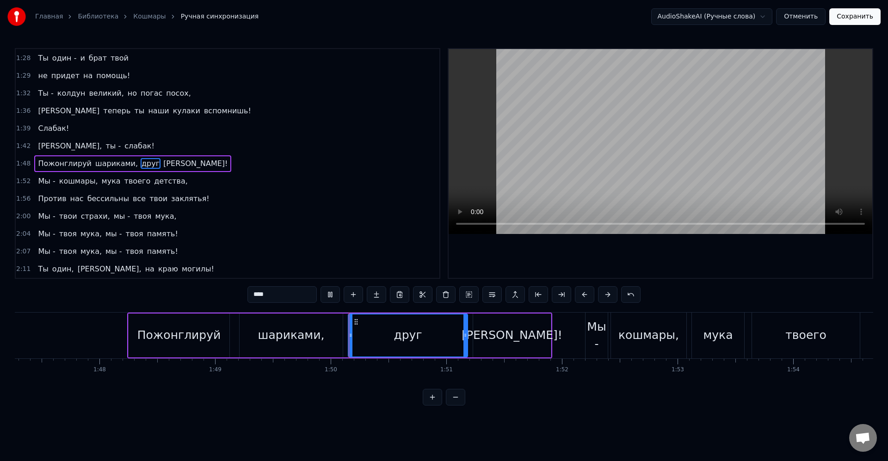
scroll to position [352, 0]
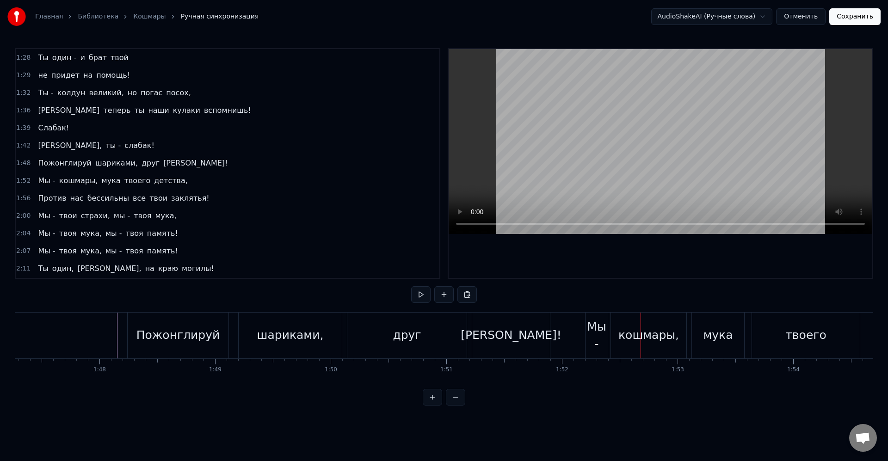
click at [336, 315] on div "шариками," at bounding box center [290, 336] width 103 height 46
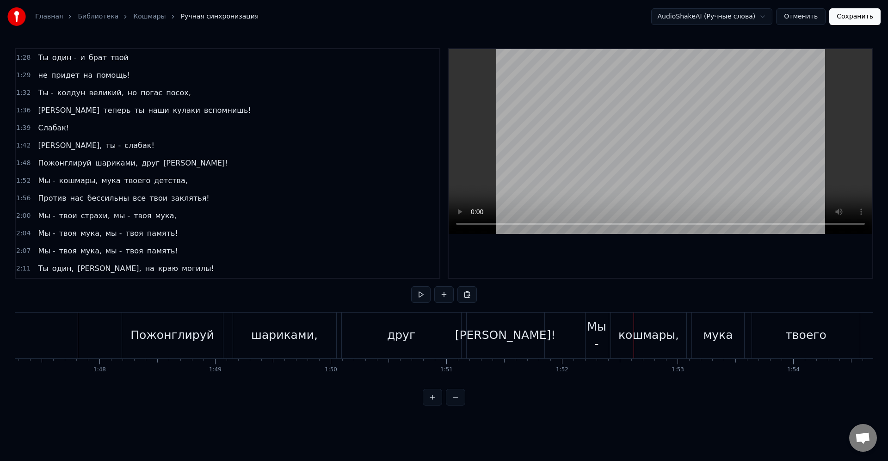
click at [661, 341] on div "кошмары," at bounding box center [649, 336] width 61 height 18
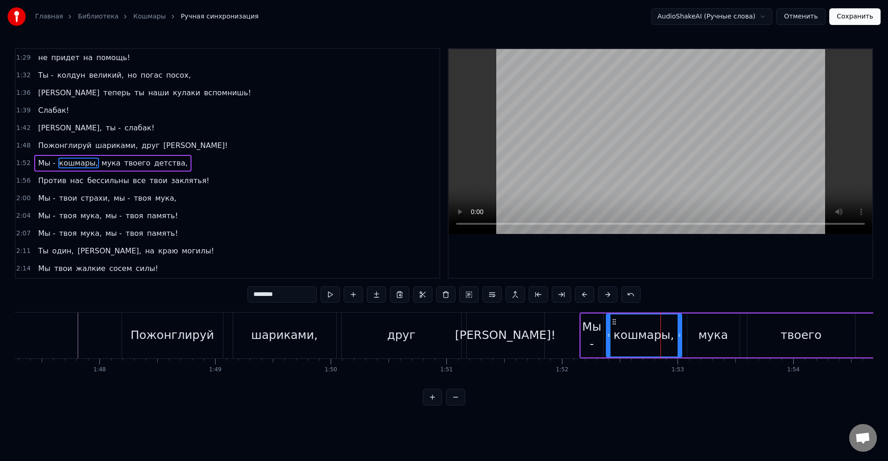
click at [597, 329] on div "Мы -" at bounding box center [592, 335] width 22 height 35
type input "****"
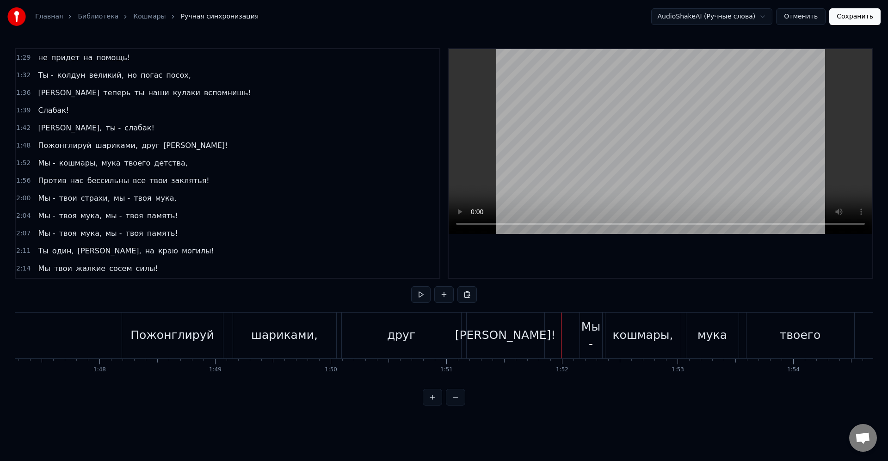
click at [591, 327] on div "Мы -" at bounding box center [591, 335] width 22 height 35
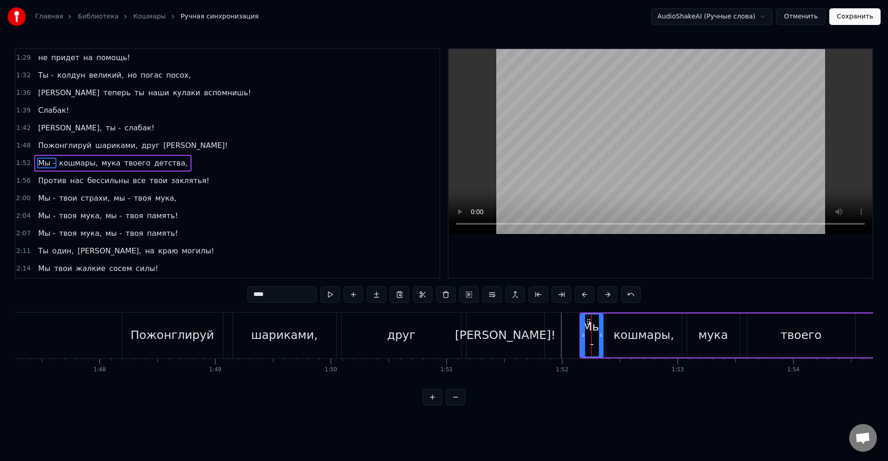
click at [283, 296] on input "****" at bounding box center [282, 294] width 69 height 17
type input "****"
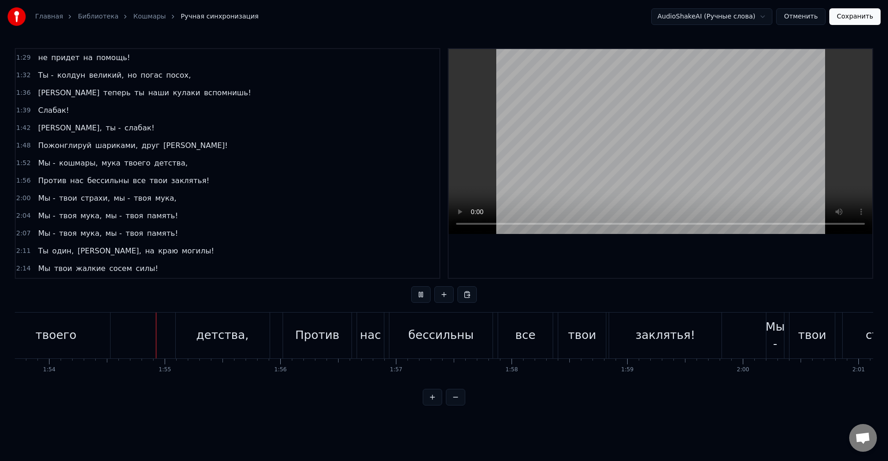
scroll to position [0, 13183]
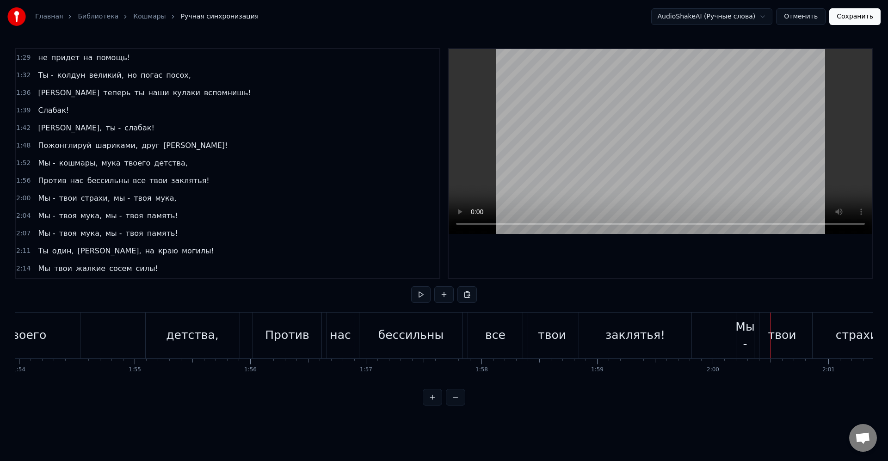
click at [751, 334] on div "Мы -" at bounding box center [745, 335] width 19 height 35
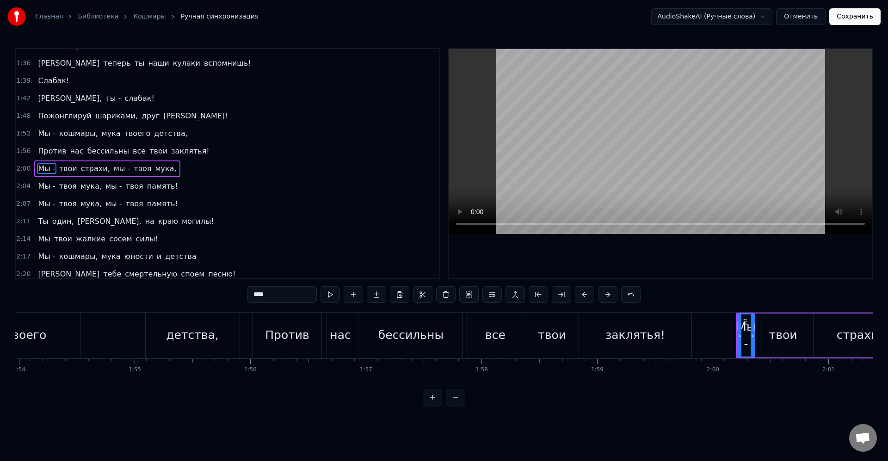
scroll to position [404, 0]
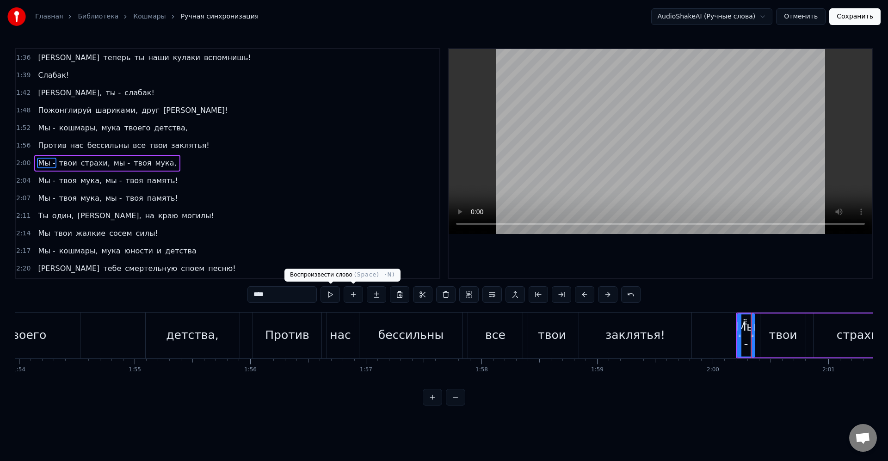
click at [297, 291] on input "****" at bounding box center [282, 294] width 69 height 17
type input "****"
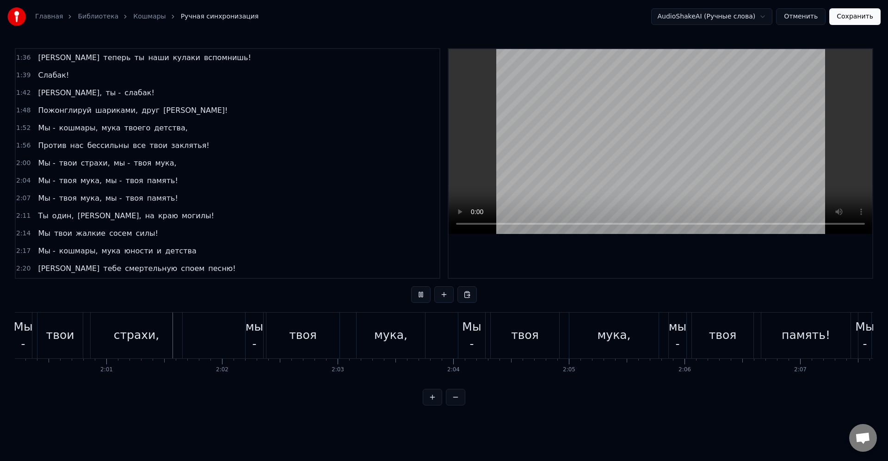
scroll to position [0, 13954]
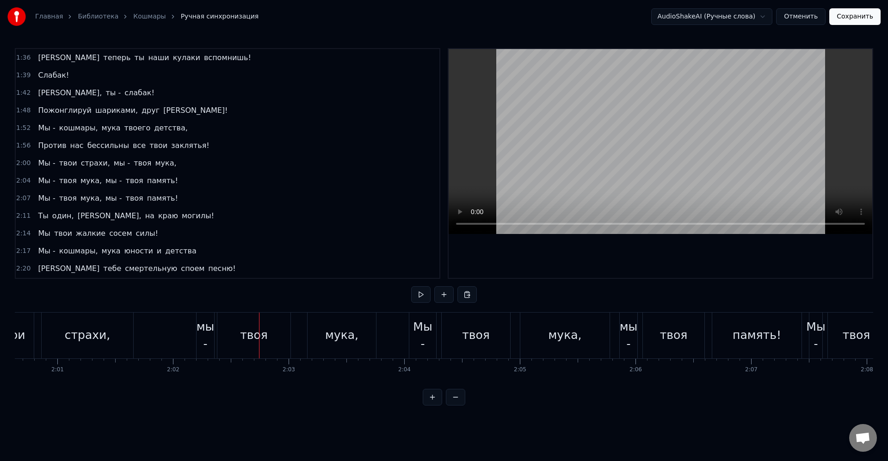
click at [204, 337] on div "мы -" at bounding box center [206, 335] width 18 height 35
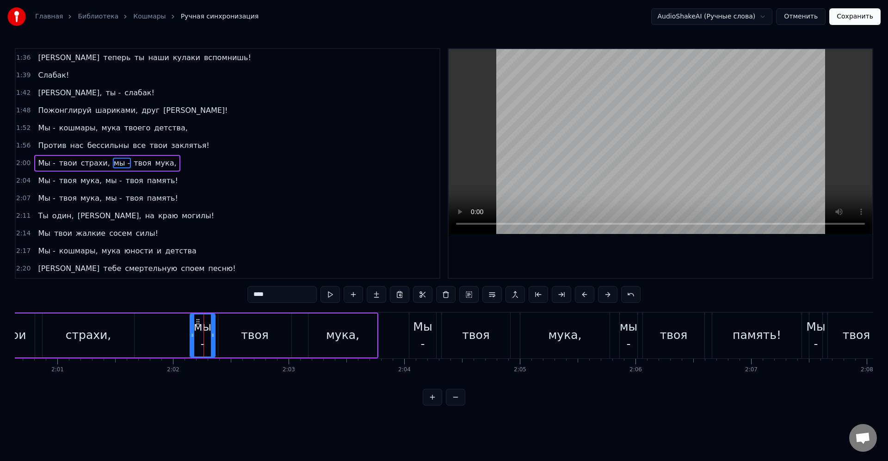
drag, startPoint x: 200, startPoint y: 338, endPoint x: 192, endPoint y: 337, distance: 7.4
click at [191, 337] on icon at bounding box center [193, 335] width 4 height 7
click at [278, 299] on input "****" at bounding box center [282, 294] width 69 height 17
type input "****"
click at [179, 334] on div "Мы - твои страхи, мы - твоя мука," at bounding box center [172, 336] width 414 height 46
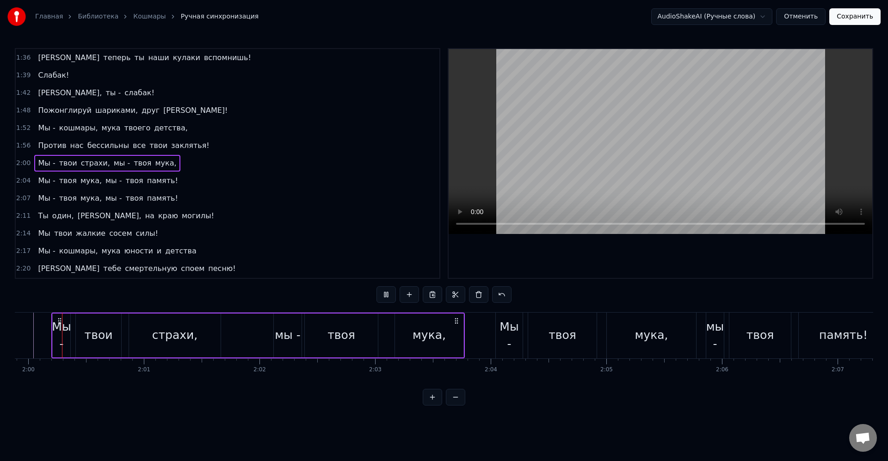
scroll to position [0, 13858]
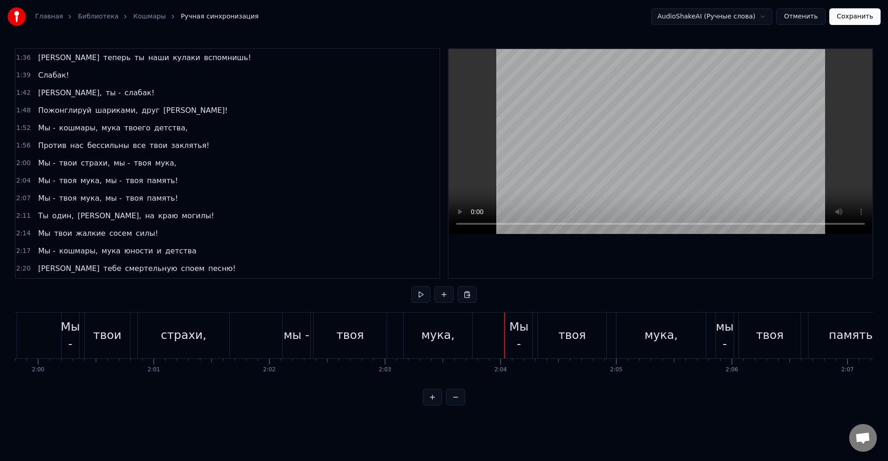
click at [514, 334] on div "Мы -" at bounding box center [519, 335] width 27 height 35
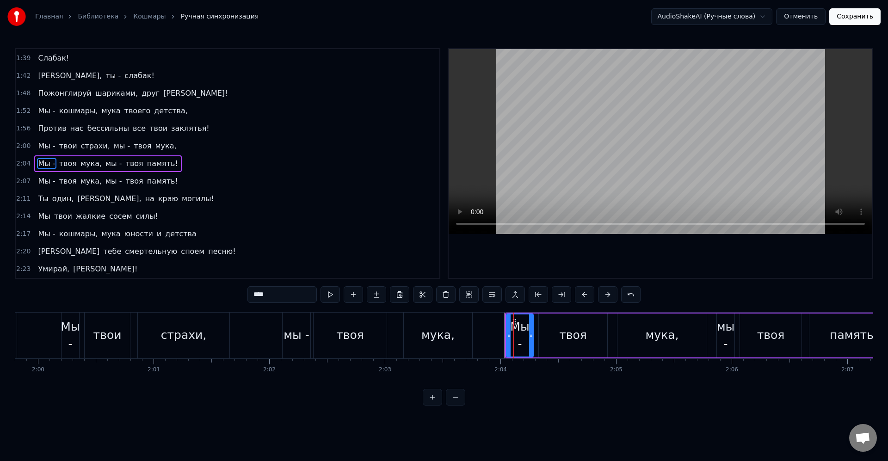
scroll to position [422, 0]
click at [298, 298] on input "****" at bounding box center [282, 294] width 69 height 17
type input "****"
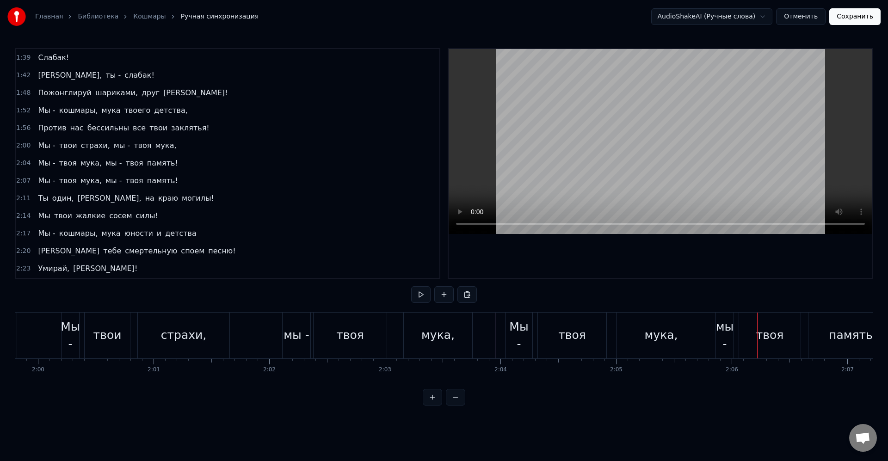
click at [730, 332] on div "мы -" at bounding box center [725, 335] width 18 height 35
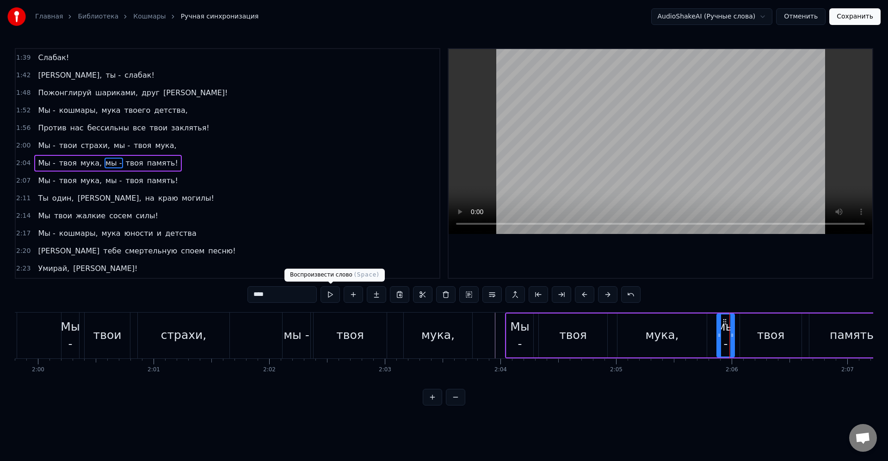
click at [299, 294] on input "****" at bounding box center [282, 294] width 69 height 17
type input "****"
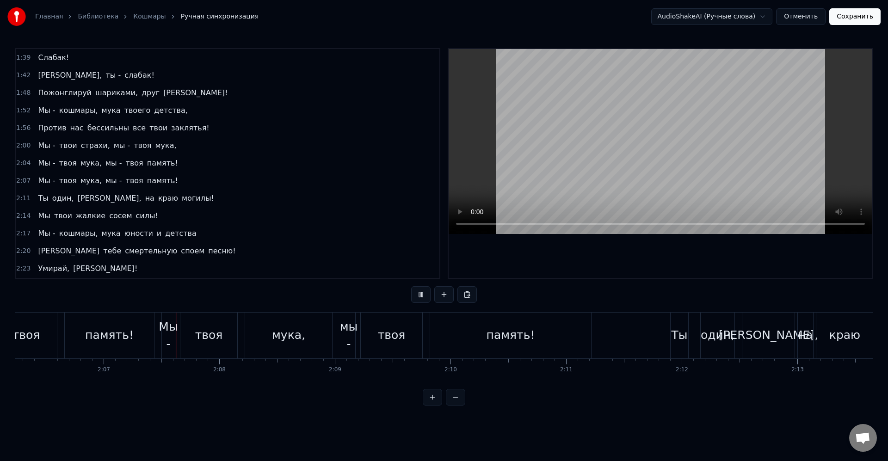
scroll to position [0, 14646]
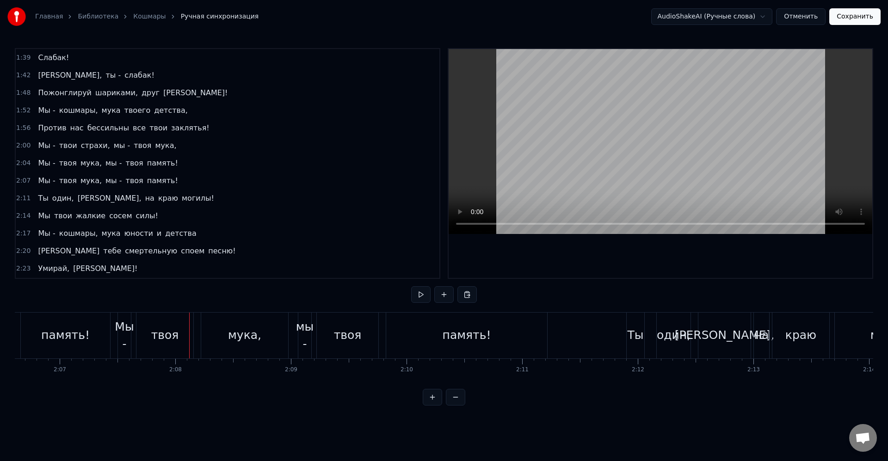
click at [116, 330] on div "Мы -" at bounding box center [124, 335] width 19 height 35
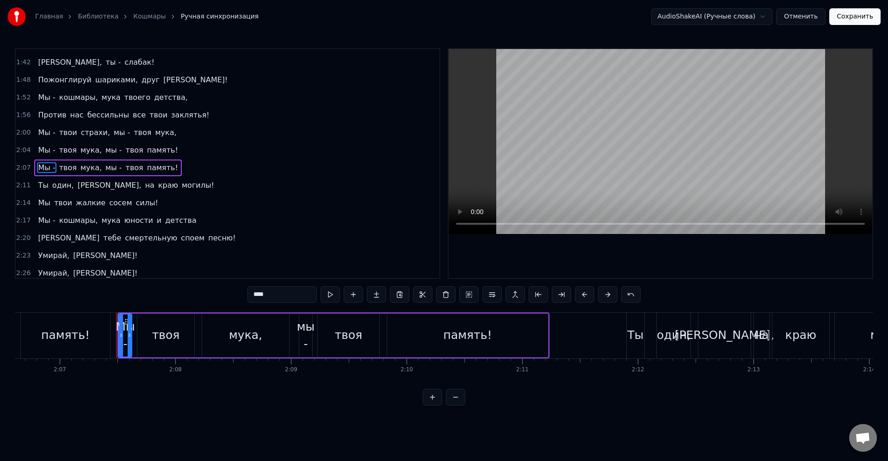
scroll to position [440, 0]
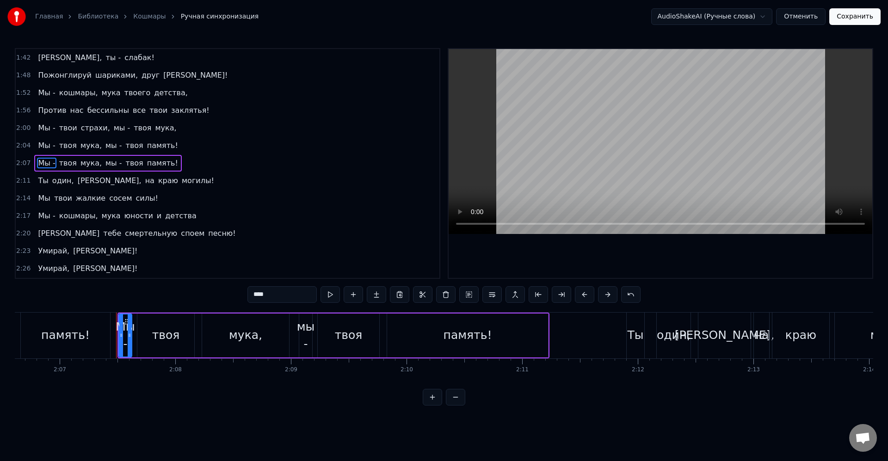
click at [301, 335] on div "мы -" at bounding box center [306, 335] width 18 height 35
click at [279, 295] on input "****" at bounding box center [282, 294] width 69 height 17
click at [129, 332] on div "Мы -" at bounding box center [125, 335] width 19 height 35
click at [273, 296] on input "****" at bounding box center [282, 294] width 69 height 17
type input "****"
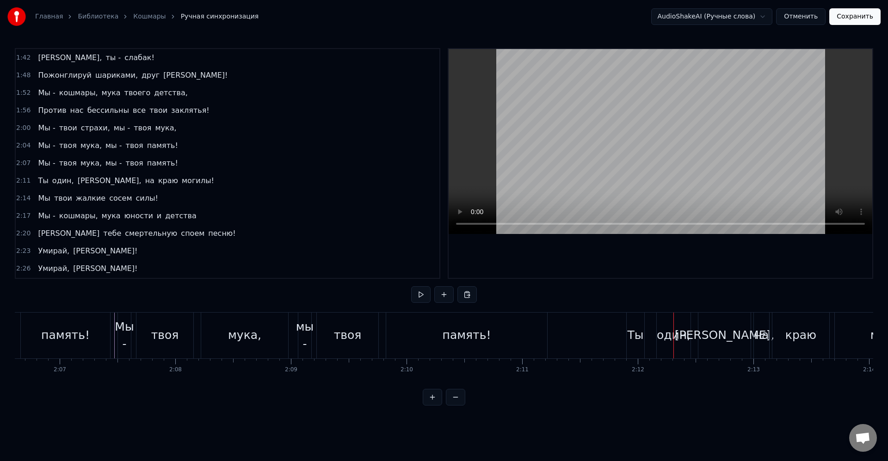
click at [668, 344] on div "один," at bounding box center [674, 336] width 34 height 18
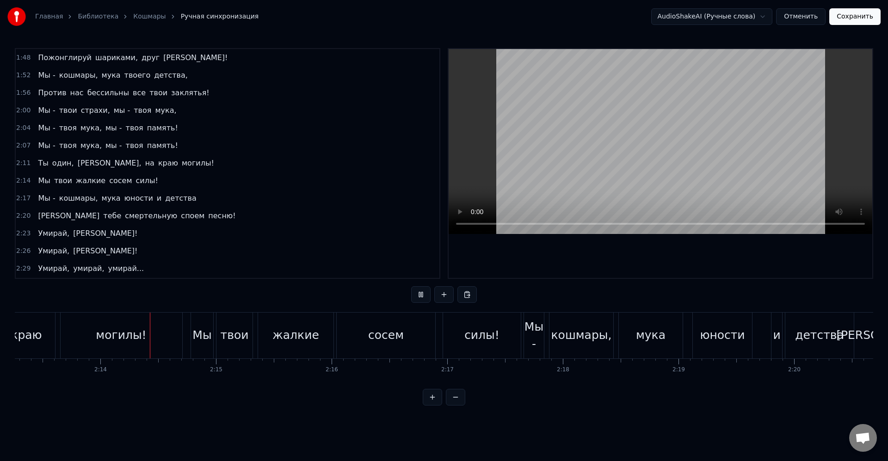
scroll to position [0, 15416]
click at [541, 336] on div "Мы -" at bounding box center [533, 335] width 20 height 35
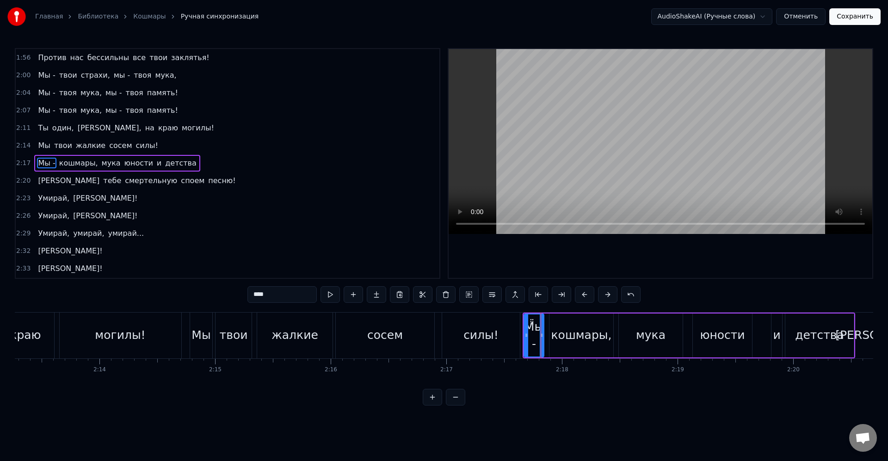
click at [299, 298] on input "****" at bounding box center [282, 294] width 69 height 17
click at [520, 336] on div "силы!" at bounding box center [481, 336] width 79 height 46
type input "*****"
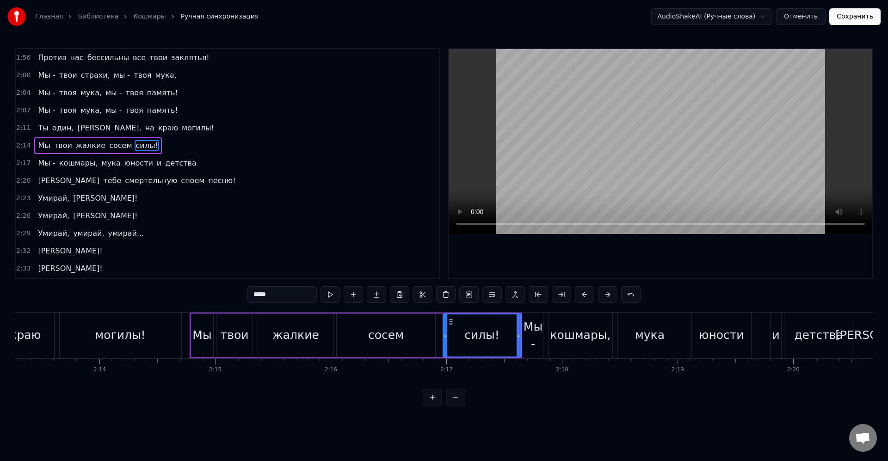
scroll to position [475, 0]
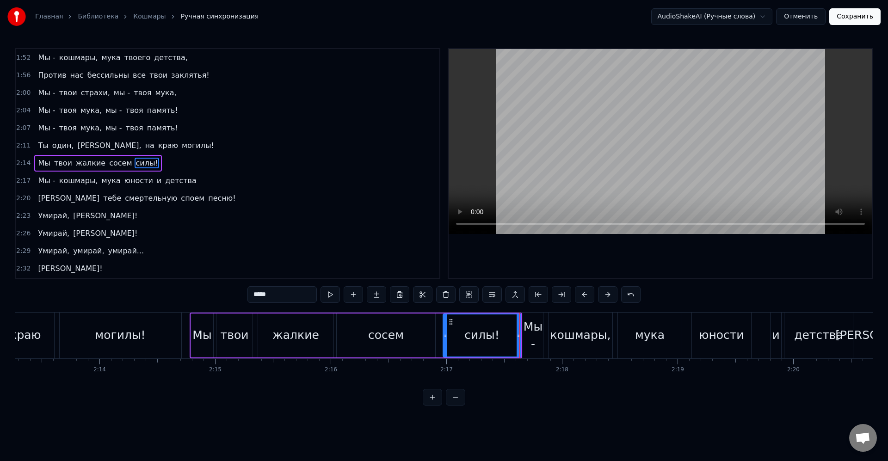
click at [522, 336] on div "Мы твои жалкие сосем силы!" at bounding box center [356, 336] width 333 height 46
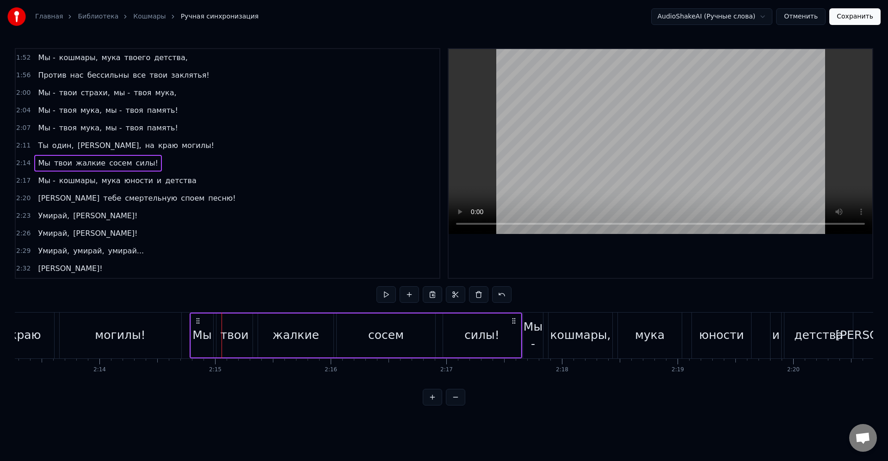
click at [523, 320] on div "Мы -" at bounding box center [533, 336] width 21 height 46
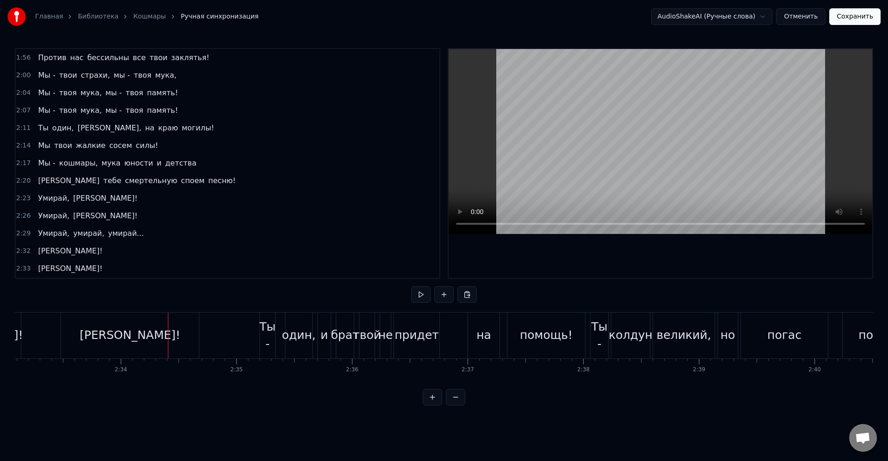
scroll to position [0, 17766]
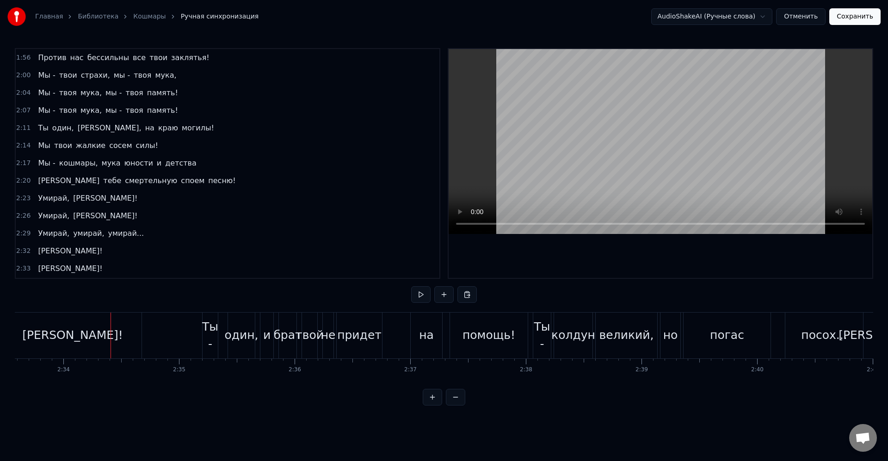
click at [691, 421] on html "Главная Библиотека Кошмары Ручная синхронизация AudioShakeAI (Ручные слова) Отм…" at bounding box center [444, 210] width 888 height 421
click at [215, 329] on div "Ты -" at bounding box center [210, 335] width 16 height 35
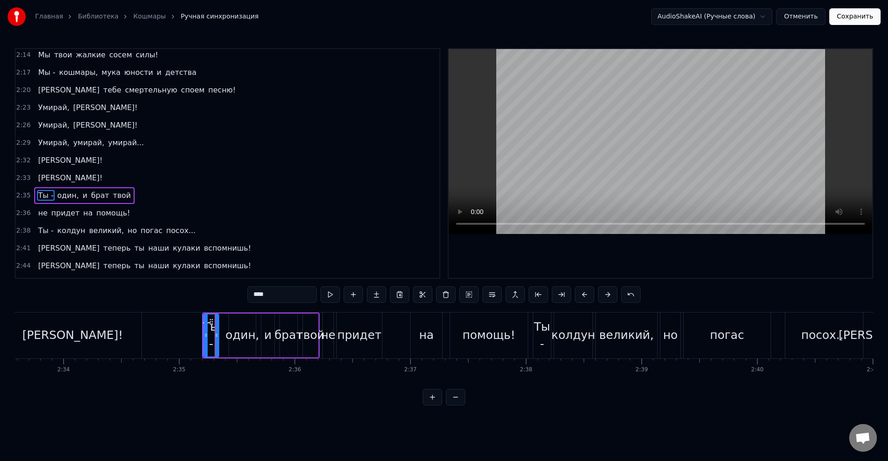
scroll to position [597, 0]
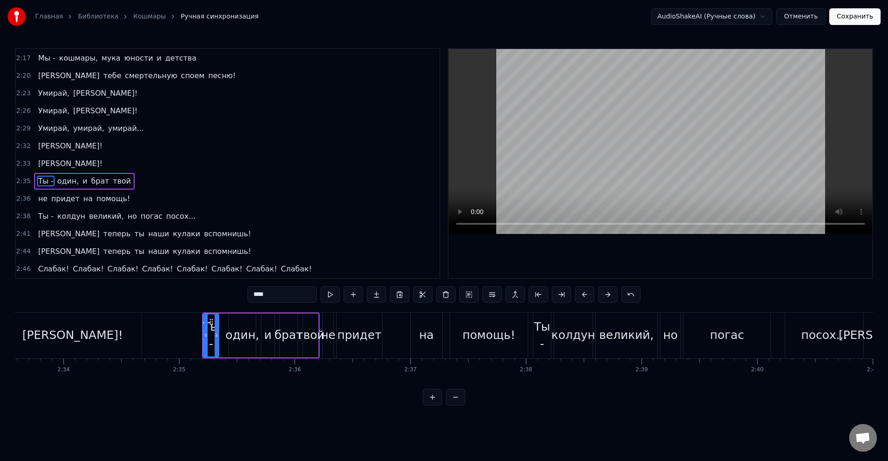
drag, startPoint x: 289, startPoint y: 297, endPoint x: 331, endPoint y: 332, distance: 54.5
click at [290, 297] on input "****" at bounding box center [282, 294] width 69 height 17
type input "****"
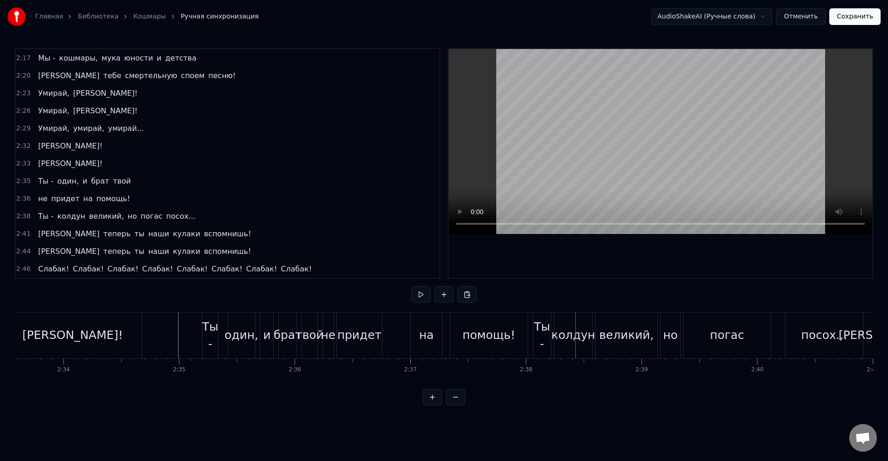
click at [549, 346] on div "Ты -" at bounding box center [543, 335] width 18 height 35
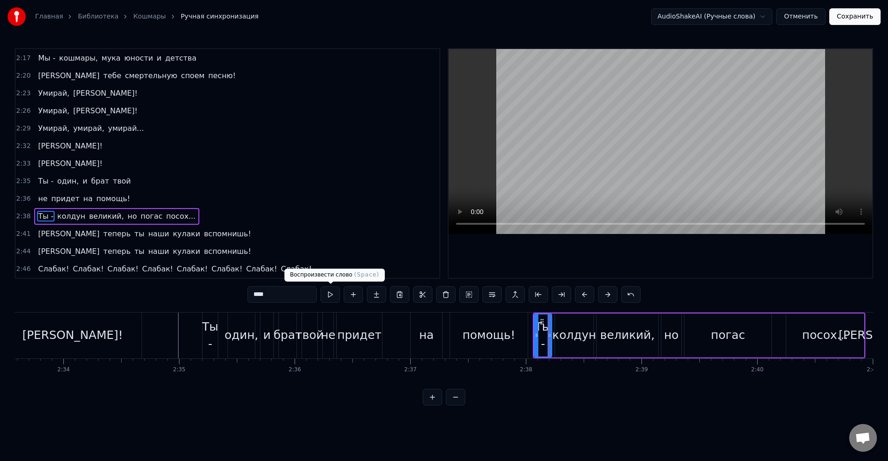
drag, startPoint x: 309, startPoint y: 290, endPoint x: 328, endPoint y: 312, distance: 28.9
click at [308, 291] on input "****" at bounding box center [282, 294] width 69 height 17
type input "****"
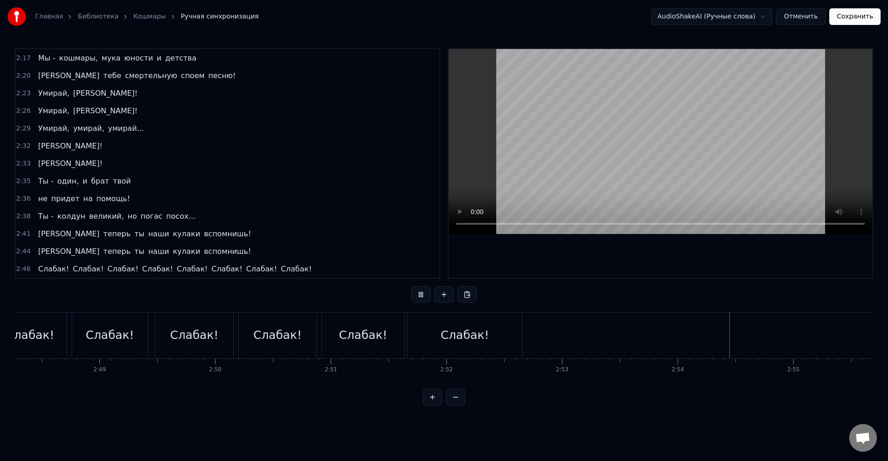
scroll to position [0, 19565]
click at [748, 421] on html "Главная Библиотека Кошмары Ручная синхронизация AudioShakeAI (Ручные слова) Отм…" at bounding box center [444, 210] width 888 height 421
click at [808, 421] on html "Главная Библиотека Кошмары Ручная синхронизация AudioShakeAI (Ручные слова) Отм…" at bounding box center [444, 210] width 888 height 421
click at [858, 15] on button "Сохранить" at bounding box center [855, 16] width 51 height 17
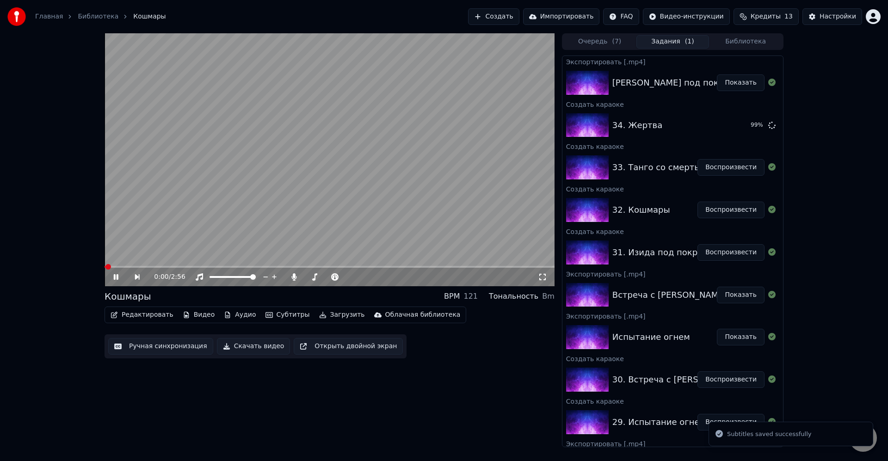
click at [328, 314] on button "Загрузить" at bounding box center [342, 315] width 53 height 13
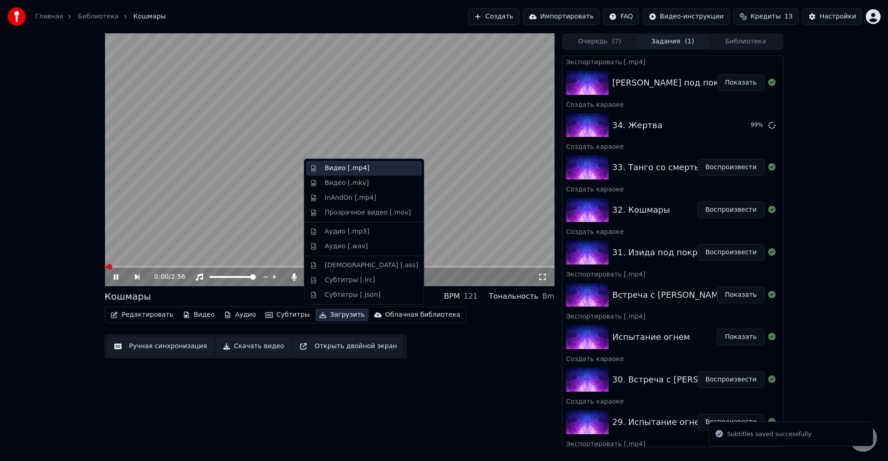
click at [350, 170] on div "Видео [.mp4]" at bounding box center [347, 168] width 45 height 9
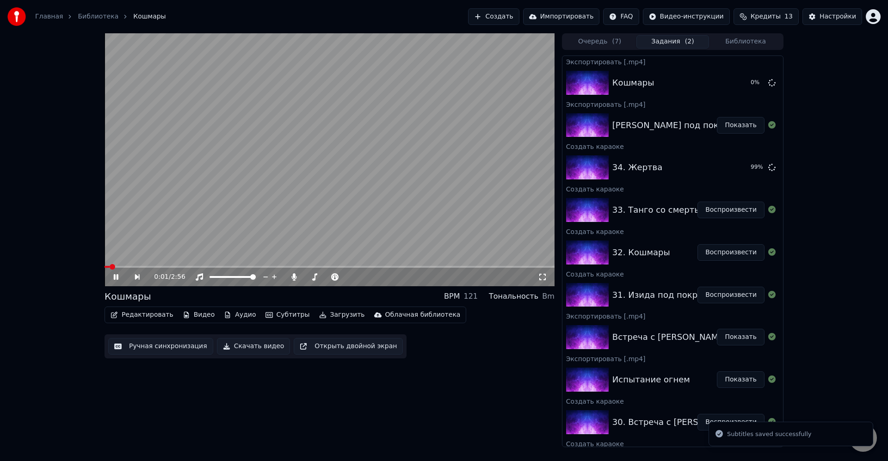
click at [118, 274] on icon at bounding box center [122, 276] width 21 height 7
click at [727, 211] on button "Воспроизвести" at bounding box center [731, 210] width 67 height 17
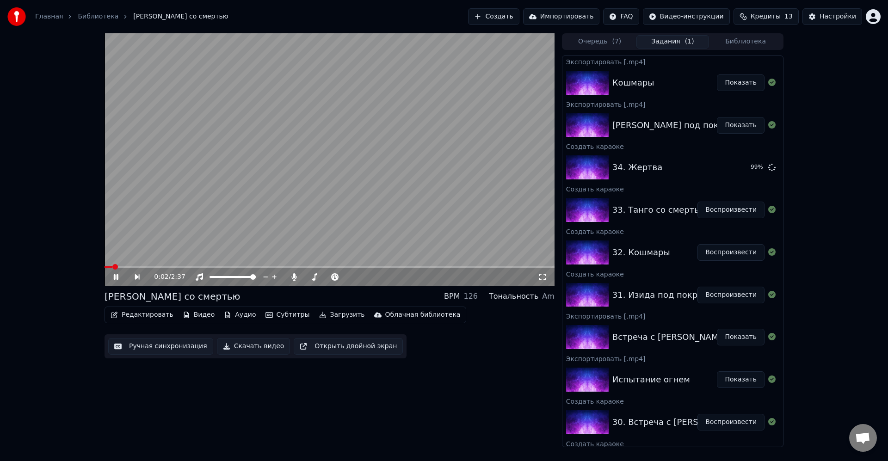
click at [404, 223] on video at bounding box center [330, 159] width 450 height 253
click at [383, 110] on video at bounding box center [330, 159] width 450 height 253
click at [447, 230] on video at bounding box center [330, 159] width 450 height 253
click at [249, 207] on video at bounding box center [330, 159] width 450 height 253
click at [169, 314] on button "Редактировать" at bounding box center [142, 315] width 70 height 13
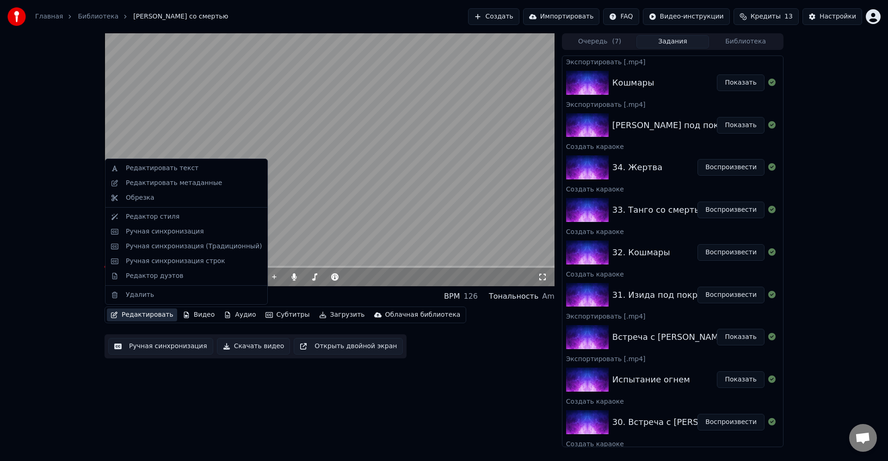
click at [153, 317] on button "Редактировать" at bounding box center [142, 315] width 70 height 13
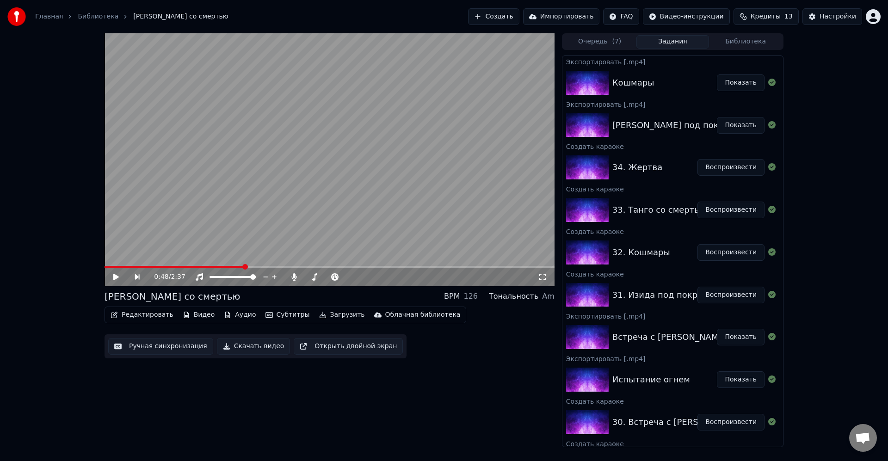
click at [153, 317] on button "Редактировать" at bounding box center [142, 315] width 70 height 13
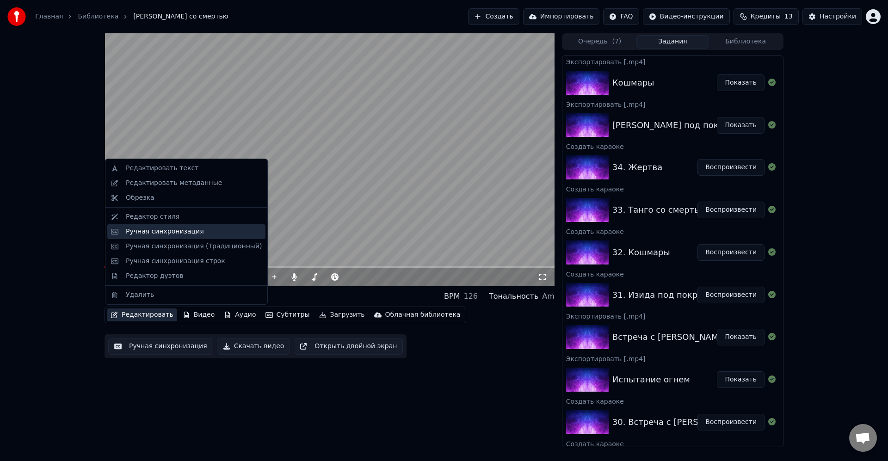
click at [174, 238] on div "Ручная синхронизация" at bounding box center [186, 231] width 158 height 15
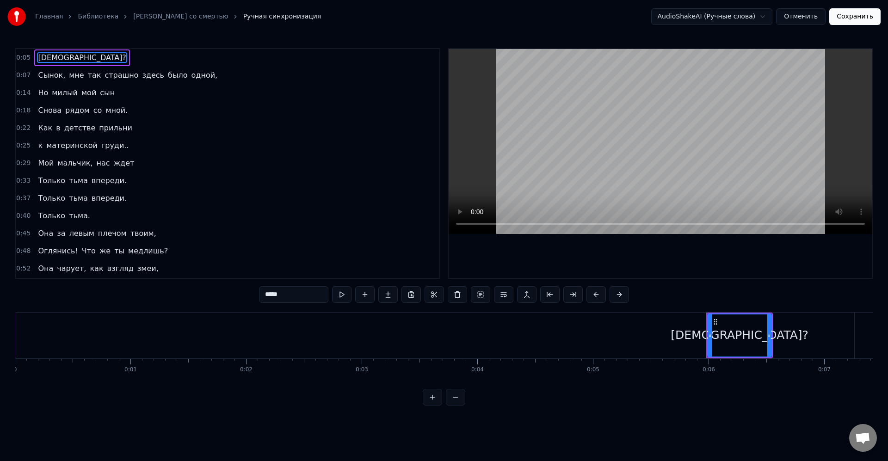
click at [44, 236] on span "Она" at bounding box center [45, 233] width 17 height 11
type input "***"
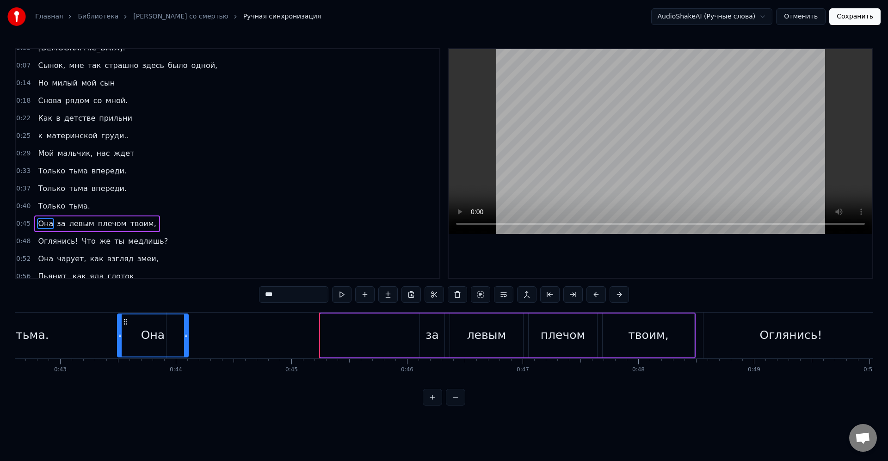
scroll to position [0, 4921]
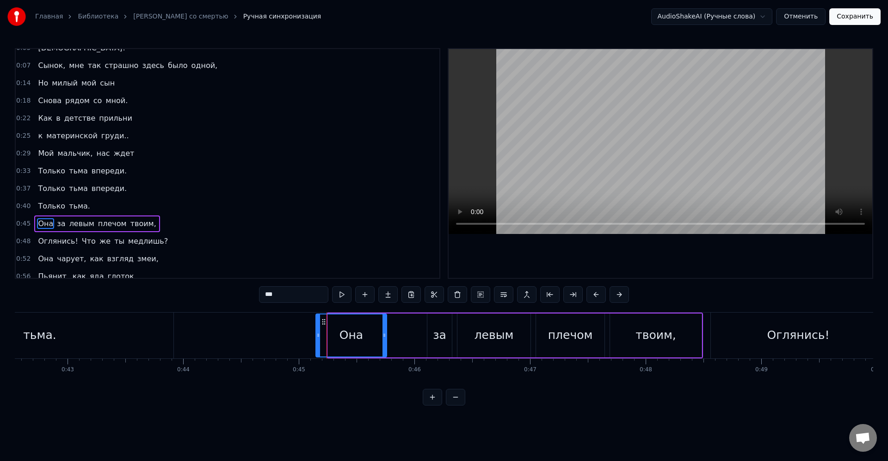
drag, startPoint x: 70, startPoint y: 323, endPoint x: 326, endPoint y: 324, distance: 255.9
click at [324, 326] on div "Она" at bounding box center [351, 336] width 70 height 42
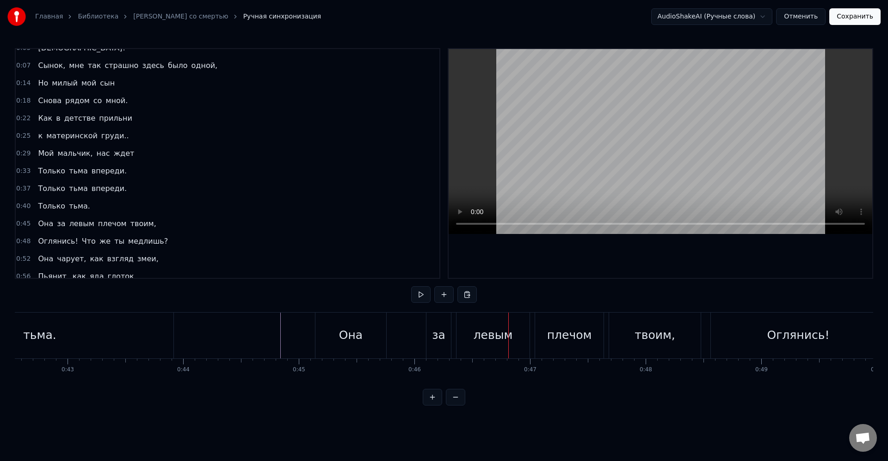
click at [335, 323] on div "Она" at bounding box center [351, 336] width 71 height 46
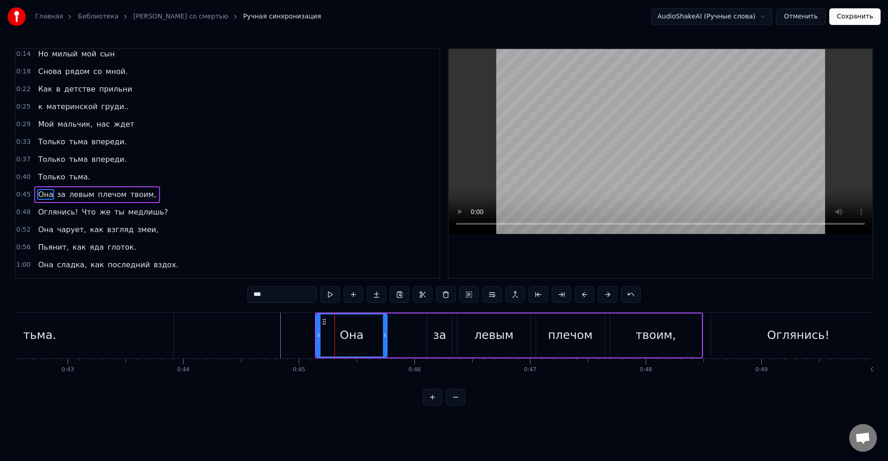
scroll to position [70, 0]
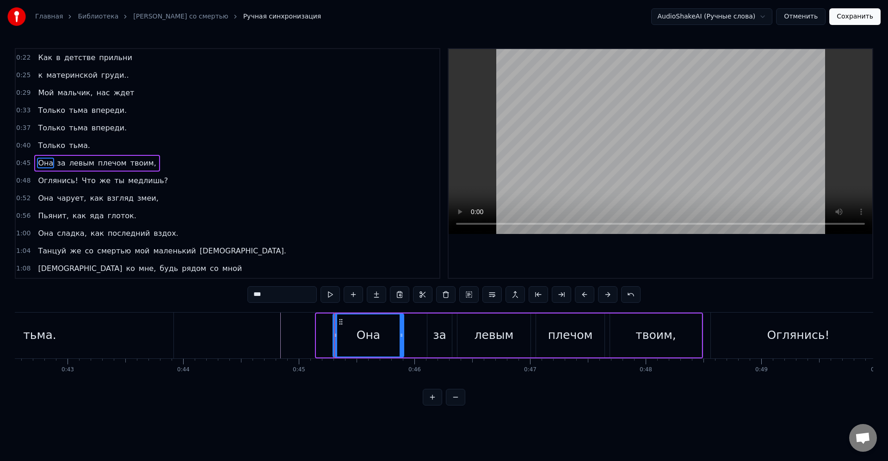
drag, startPoint x: 327, startPoint y: 323, endPoint x: 344, endPoint y: 332, distance: 19.0
click at [344, 332] on div "Она" at bounding box center [369, 336] width 70 height 42
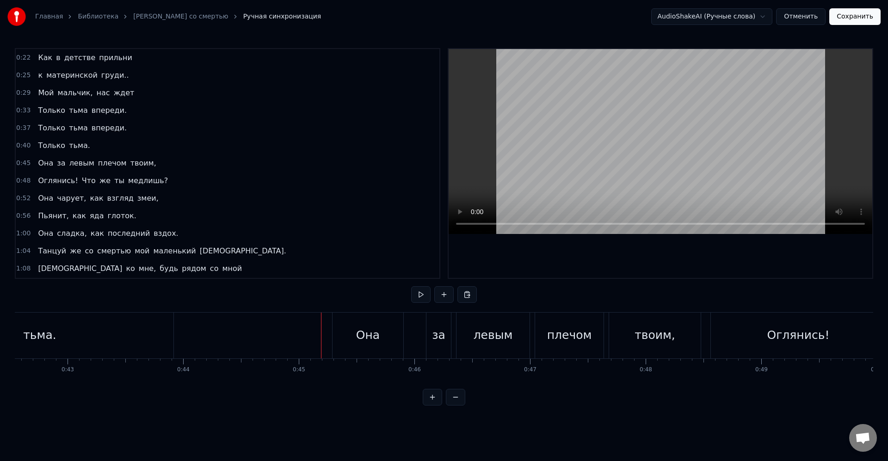
drag, startPoint x: 405, startPoint y: 316, endPoint x: 415, endPoint y: 318, distance: 9.9
click at [414, 318] on div "Она за левым плечом твоим," at bounding box center [517, 336] width 371 height 46
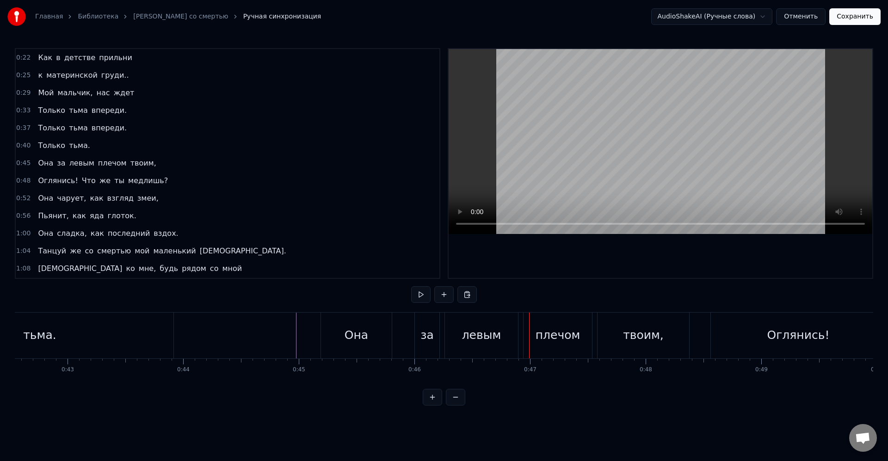
click at [402, 335] on div "Она за левым плечом твоим," at bounding box center [506, 336] width 371 height 46
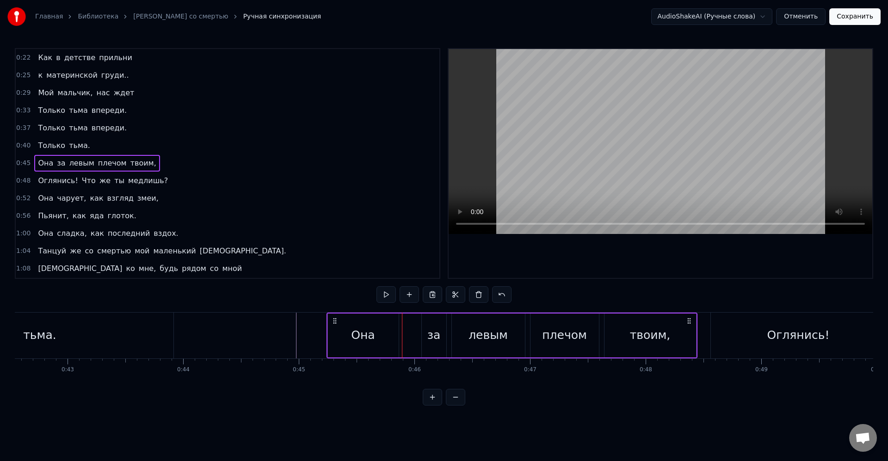
click at [366, 324] on div "Она" at bounding box center [363, 336] width 71 height 44
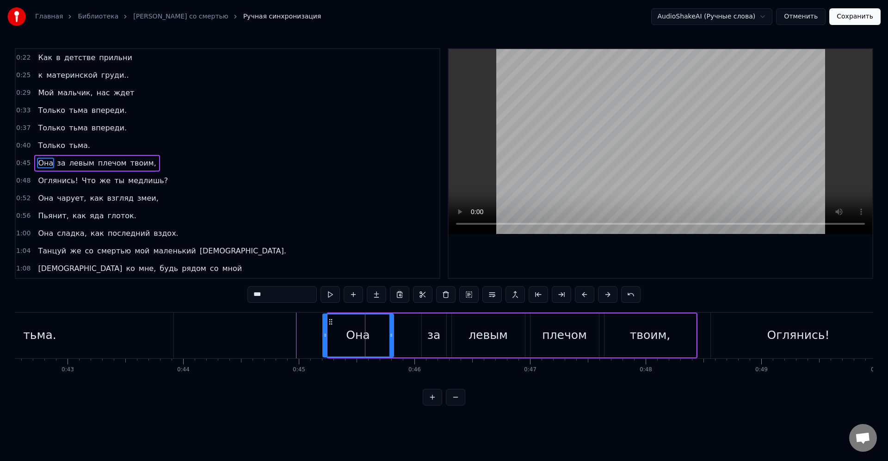
drag, startPoint x: 335, startPoint y: 321, endPoint x: 330, endPoint y: 322, distance: 5.1
click at [330, 322] on icon at bounding box center [330, 321] width 7 height 7
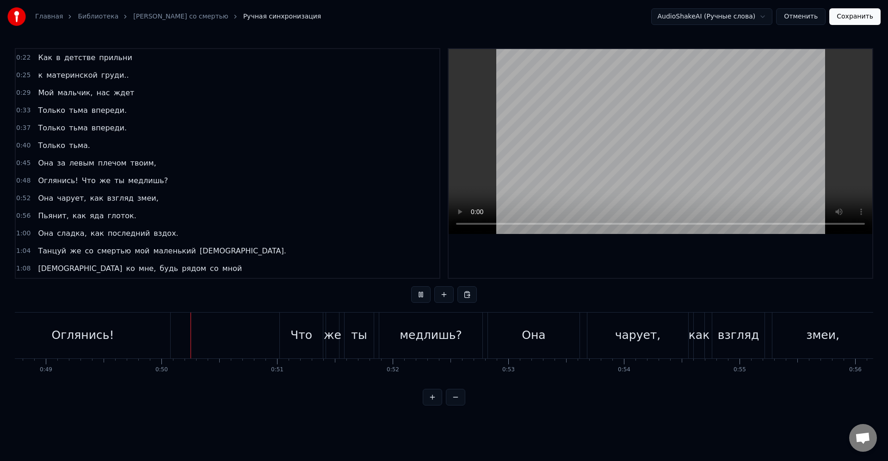
scroll to position [0, 5702]
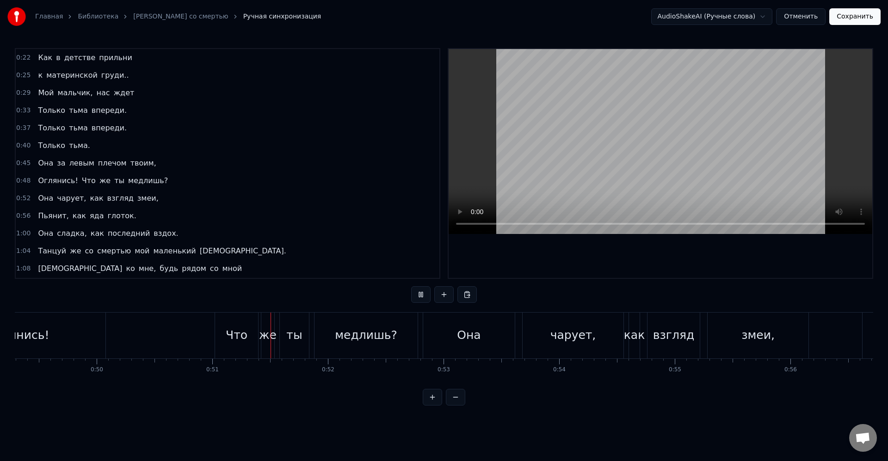
click at [294, 308] on div "0:05 Мама? 0:07 Сынок, мне так страшно здесь было одной, 0:14 Но милый мой сын …" at bounding box center [444, 227] width 859 height 358
click at [352, 292] on div "0:05 Мама? 0:07 Сынок, мне так страшно здесь было одной, 0:14 Но милый мой сын …" at bounding box center [444, 227] width 859 height 358
click at [346, 317] on div "медлишь?" at bounding box center [366, 336] width 103 height 46
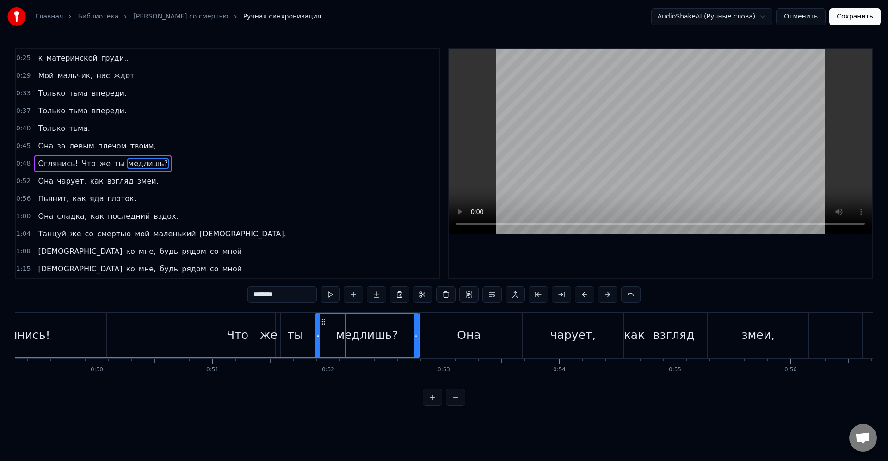
scroll to position [88, 0]
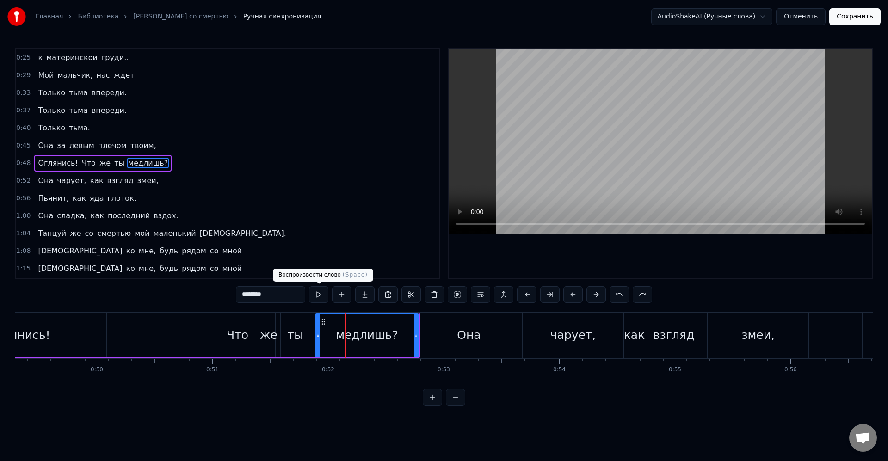
click at [252, 328] on div "Что" at bounding box center [237, 336] width 43 height 44
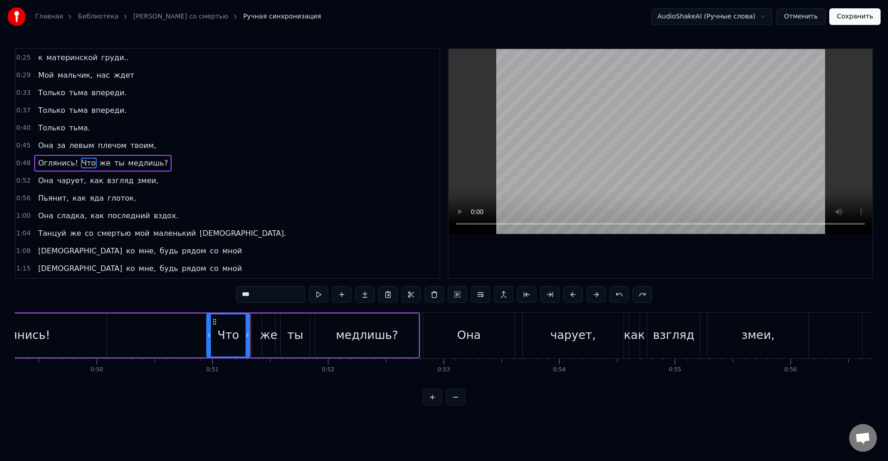
click at [214, 321] on icon at bounding box center [214, 321] width 7 height 7
click at [265, 326] on div "же" at bounding box center [268, 336] width 13 height 44
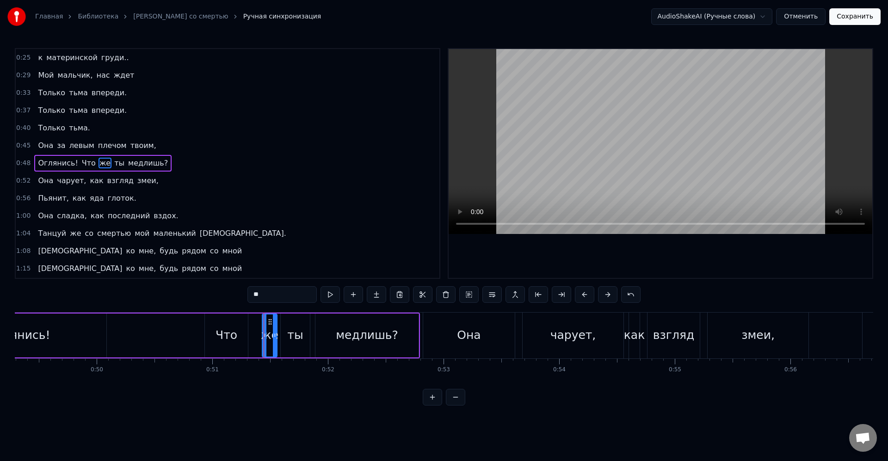
click at [273, 324] on div at bounding box center [275, 336] width 4 height 42
drag, startPoint x: 271, startPoint y: 324, endPoint x: 261, endPoint y: 323, distance: 10.2
click at [261, 323] on icon at bounding box center [261, 321] width 7 height 7
click at [261, 329] on div "же" at bounding box center [261, 336] width 18 height 18
click at [298, 330] on div "ты" at bounding box center [295, 336] width 16 height 18
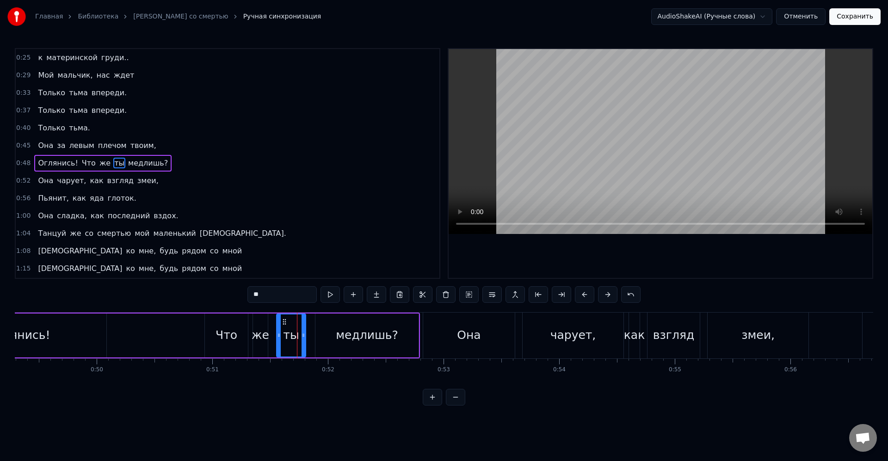
click at [285, 322] on icon at bounding box center [284, 321] width 7 height 7
click at [290, 332] on div "ты" at bounding box center [291, 336] width 16 height 18
drag, startPoint x: 334, startPoint y: 333, endPoint x: 329, endPoint y: 324, distance: 9.8
click at [334, 331] on div "медлишь?" at bounding box center [367, 336] width 103 height 44
type input "********"
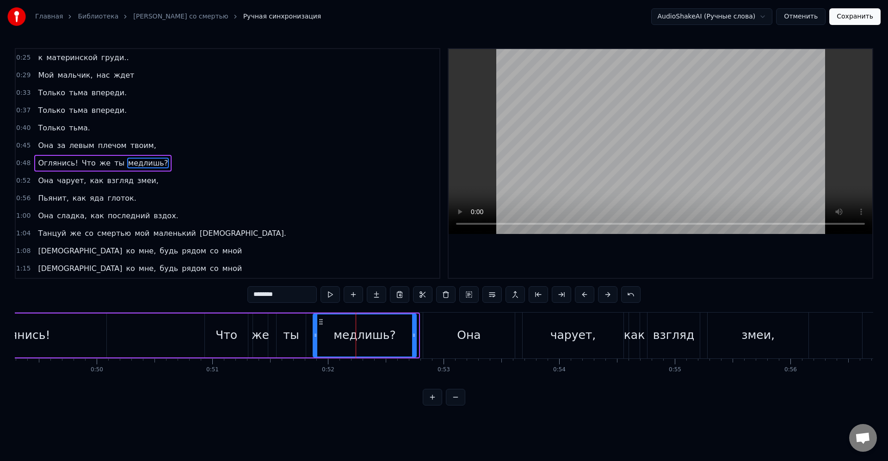
drag, startPoint x: 323, startPoint y: 324, endPoint x: 318, endPoint y: 323, distance: 5.2
click at [318, 323] on icon at bounding box center [320, 321] width 7 height 7
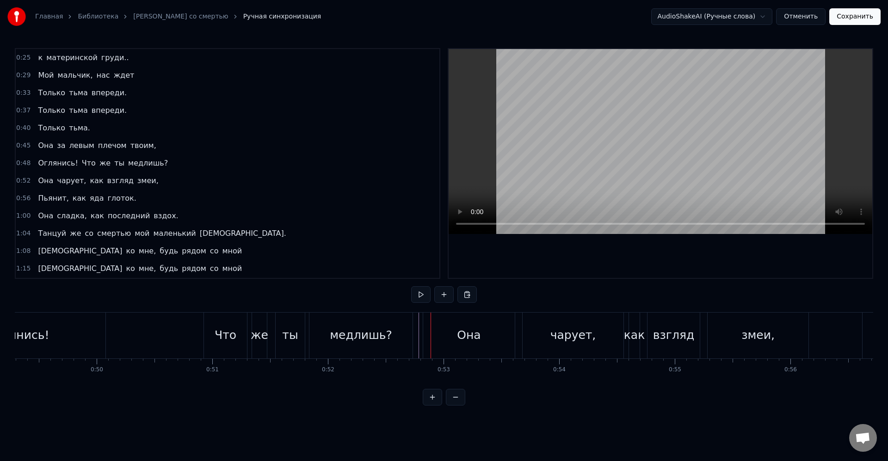
click at [441, 328] on div "Она" at bounding box center [469, 336] width 92 height 46
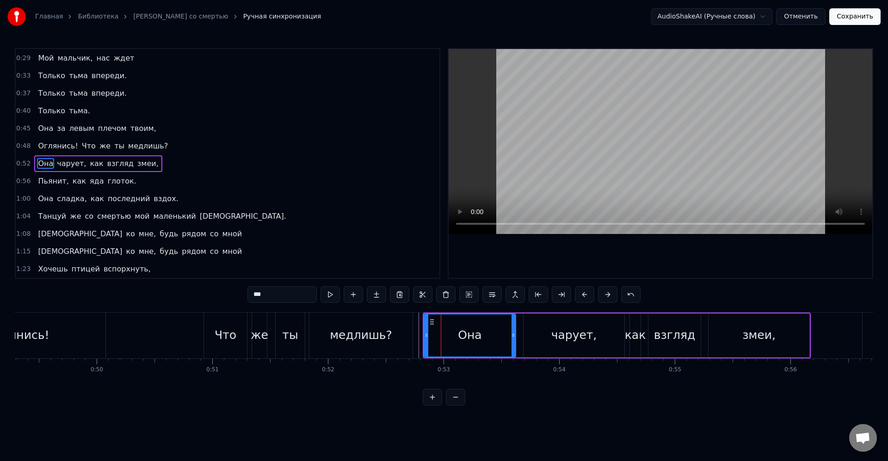
scroll to position [105, 0]
drag, startPoint x: 431, startPoint y: 322, endPoint x: 425, endPoint y: 322, distance: 6.0
click at [425, 322] on circle at bounding box center [425, 322] width 0 height 0
click at [524, 334] on div "чарует," at bounding box center [574, 336] width 101 height 44
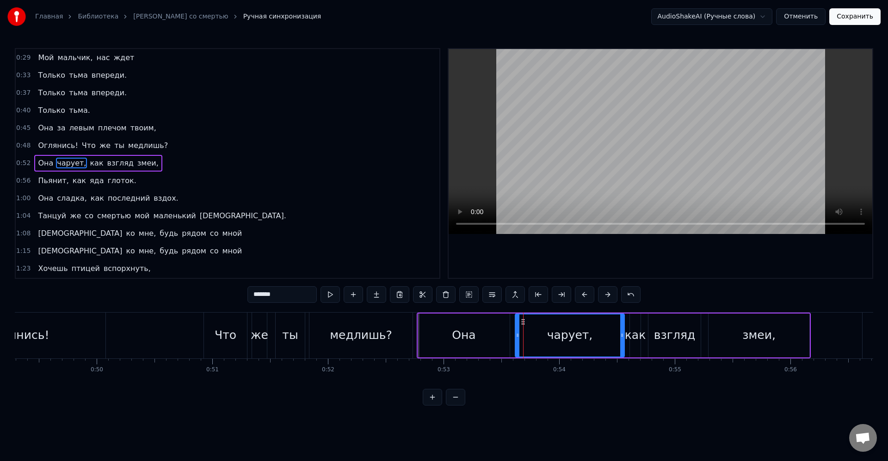
drag, startPoint x: 526, startPoint y: 332, endPoint x: 515, endPoint y: 330, distance: 10.3
click at [516, 330] on div at bounding box center [518, 336] width 4 height 42
drag, startPoint x: 623, startPoint y: 335, endPoint x: 618, endPoint y: 335, distance: 5.6
click at [618, 335] on icon at bounding box center [617, 335] width 4 height 7
click at [631, 335] on div "как" at bounding box center [635, 336] width 21 height 18
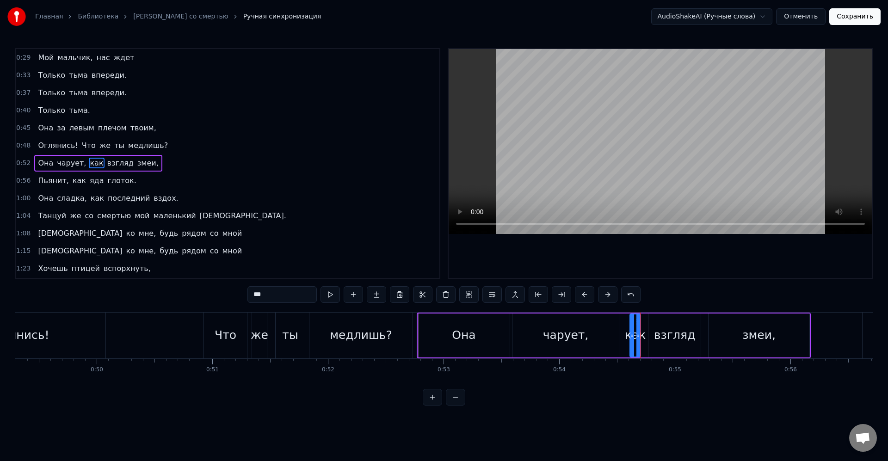
drag, startPoint x: 653, startPoint y: 337, endPoint x: 664, endPoint y: 348, distance: 15.4
click at [654, 337] on div "взгляд" at bounding box center [675, 336] width 52 height 44
click at [720, 336] on div "змеи," at bounding box center [759, 336] width 101 height 44
type input "*****"
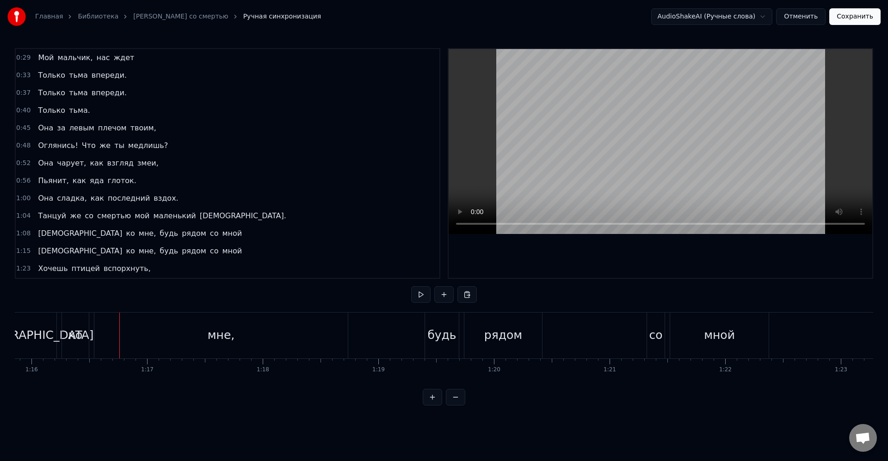
scroll to position [0, 8775]
click at [193, 309] on div "0:05 Мама? 0:07 Сынок, мне так страшно здесь было одной, 0:14 Но милый мой сын …" at bounding box center [444, 227] width 859 height 358
click at [198, 321] on div "мне," at bounding box center [221, 336] width 254 height 46
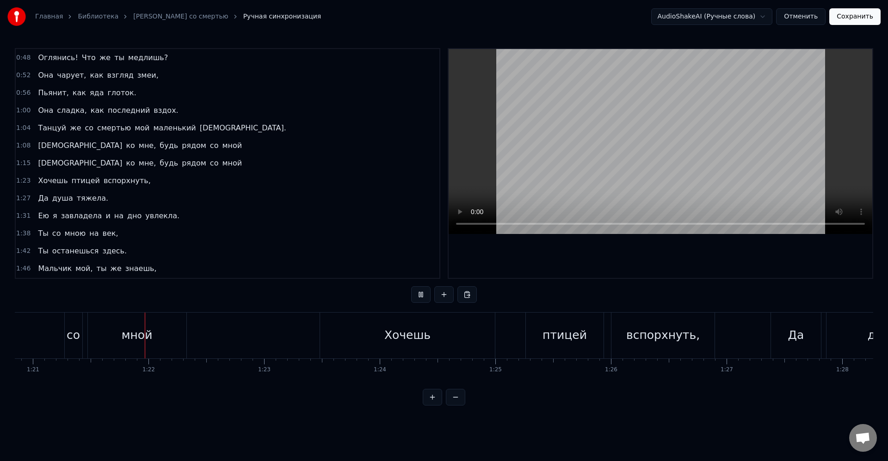
scroll to position [0, 9353]
click at [409, 341] on div "Хочешь" at bounding box center [406, 336] width 46 height 18
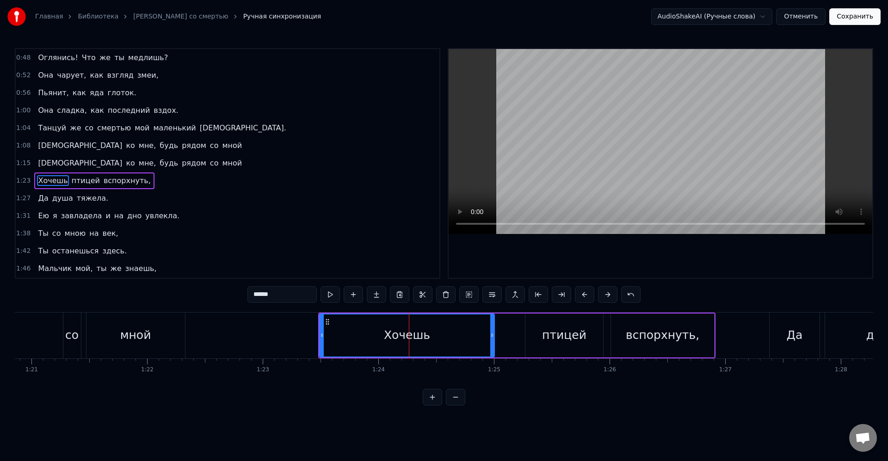
scroll to position [211, 0]
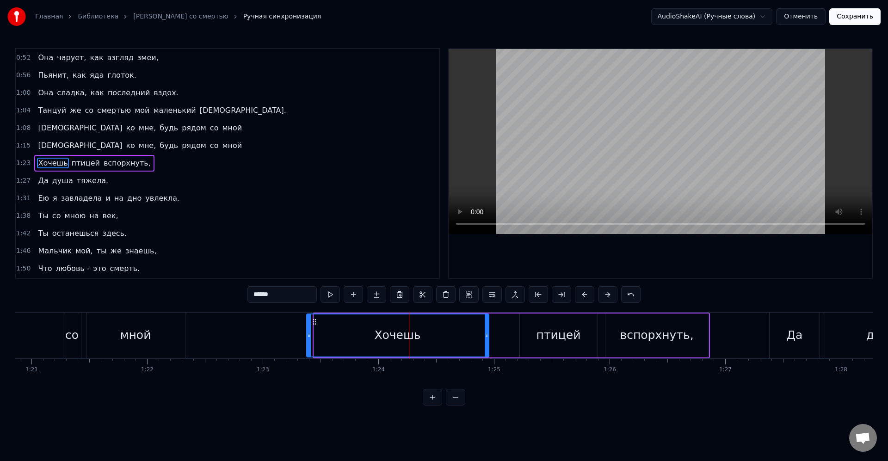
drag, startPoint x: 315, startPoint y: 335, endPoint x: 303, endPoint y: 332, distance: 12.3
click at [307, 333] on icon at bounding box center [309, 335] width 4 height 7
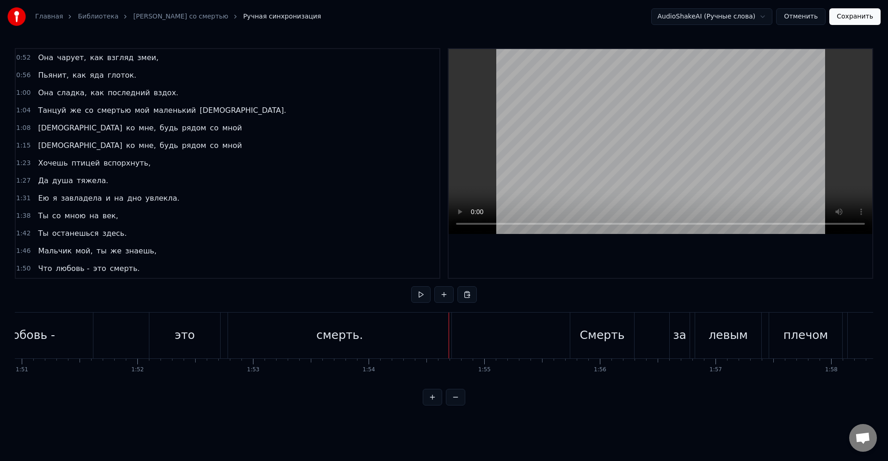
scroll to position [0, 12823]
click at [70, 339] on div "любовь -" at bounding box center [39, 336] width 129 height 46
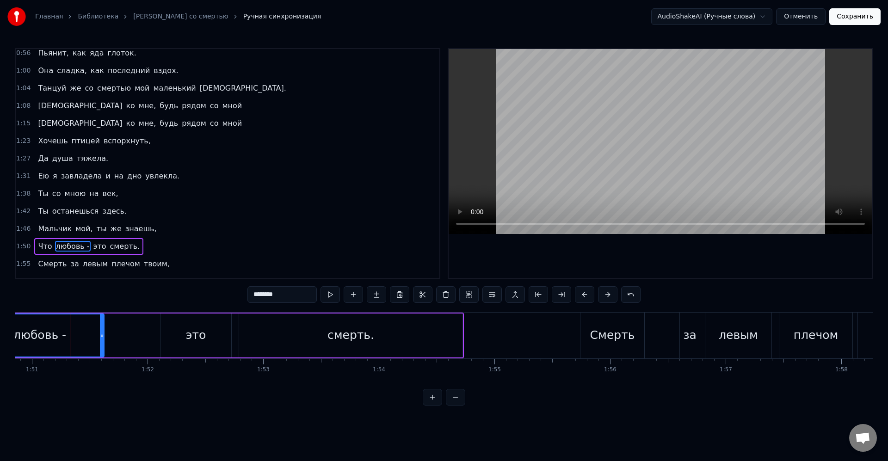
scroll to position [316, 0]
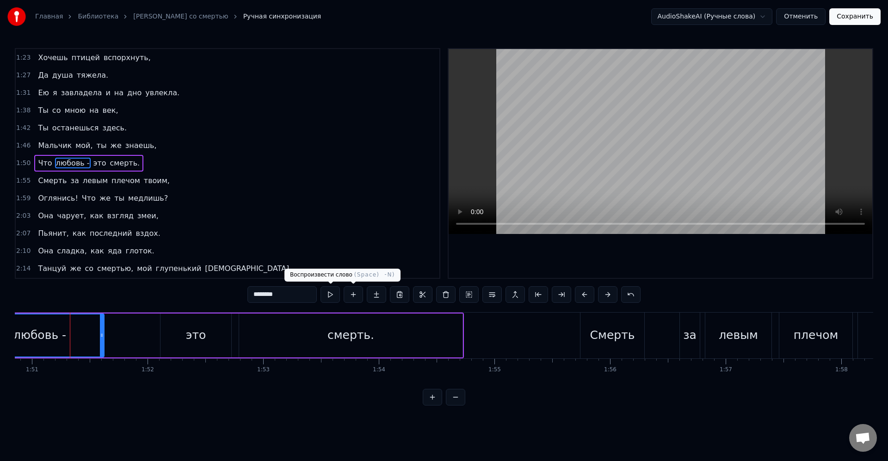
click at [299, 299] on input "********" at bounding box center [282, 294] width 69 height 17
type input "********"
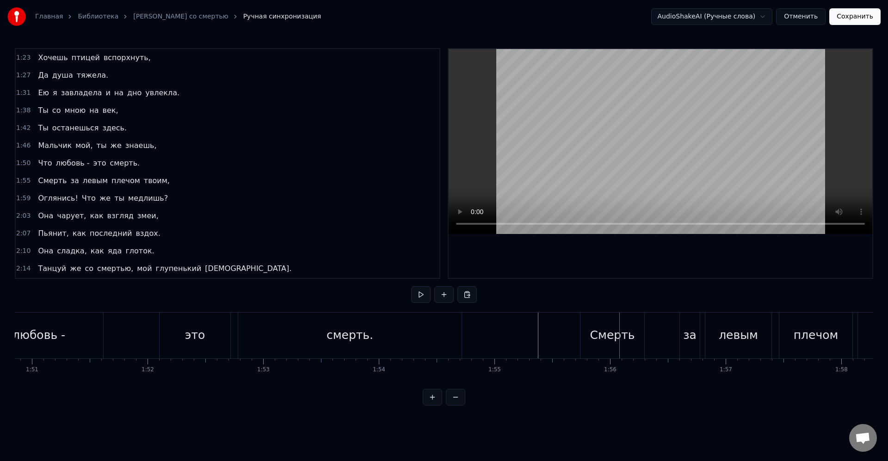
click at [598, 340] on div "Смерть" at bounding box center [612, 336] width 45 height 18
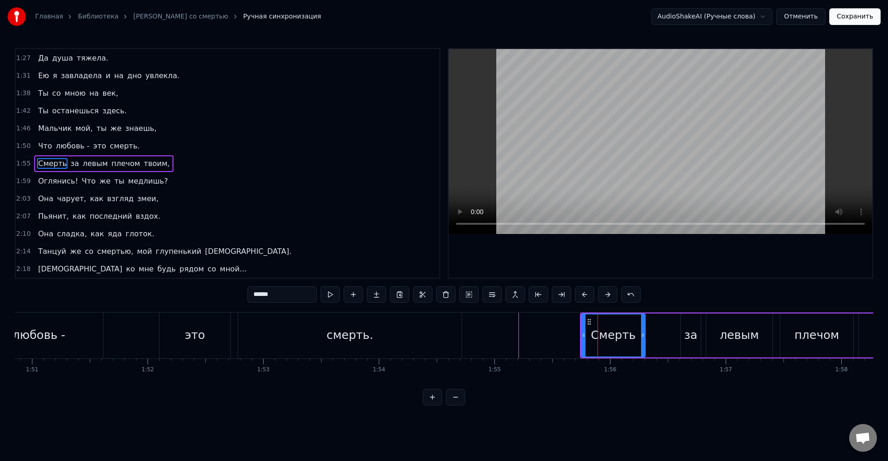
scroll to position [334, 0]
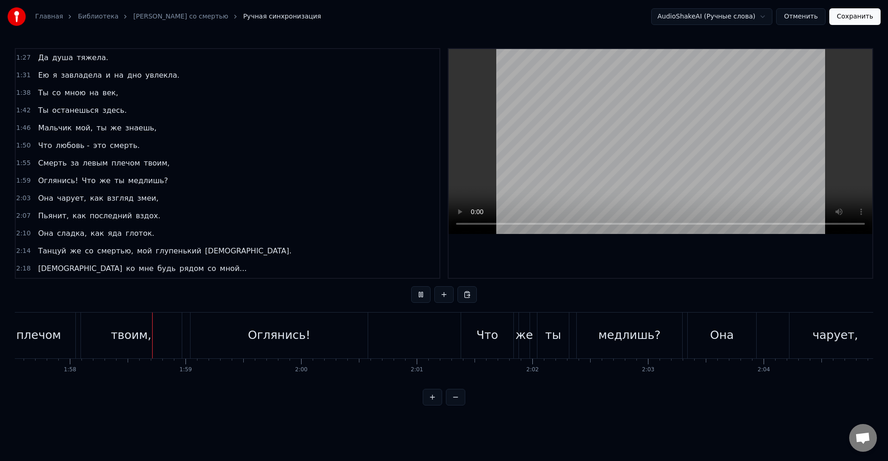
scroll to position [0, 13601]
click at [367, 356] on div "Оглянись! Что же ты медлишь?" at bounding box center [431, 336] width 495 height 46
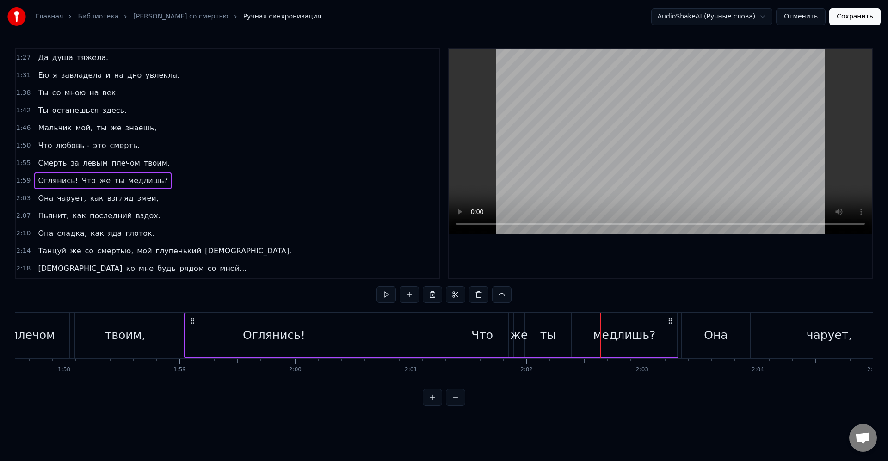
click at [342, 340] on div "Оглянись!" at bounding box center [274, 336] width 177 height 44
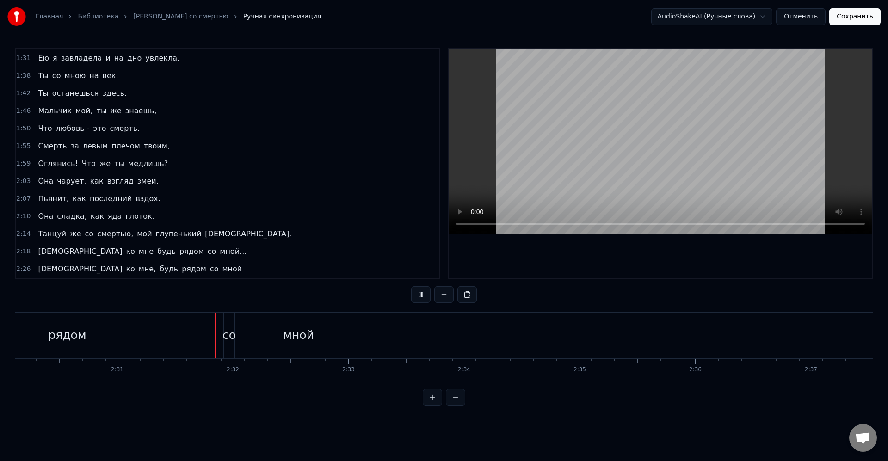
scroll to position [0, 17404]
click at [851, 22] on button "Сохранить" at bounding box center [855, 16] width 51 height 17
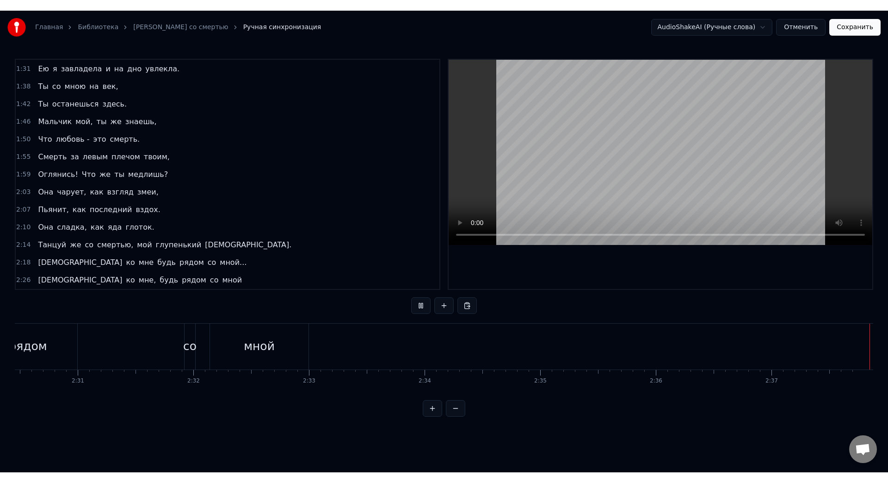
scroll to position [0, 17406]
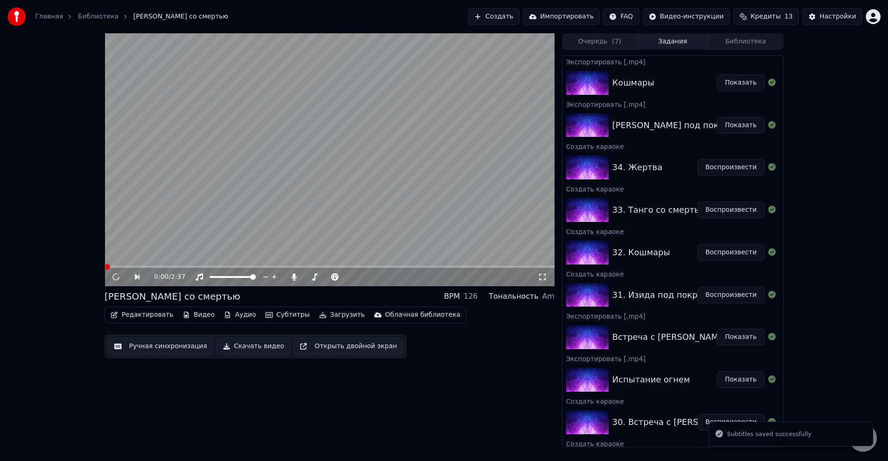
click at [334, 320] on button "Загрузить" at bounding box center [342, 315] width 53 height 13
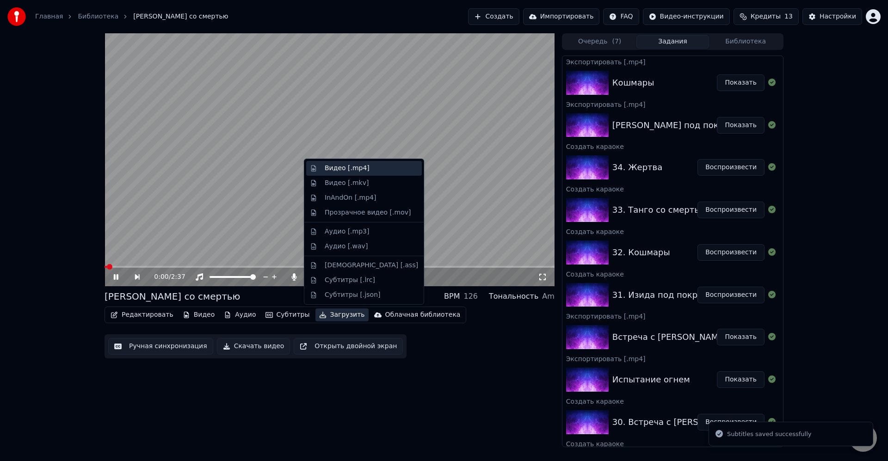
click at [329, 170] on div "Видео [.mp4]" at bounding box center [347, 168] width 45 height 9
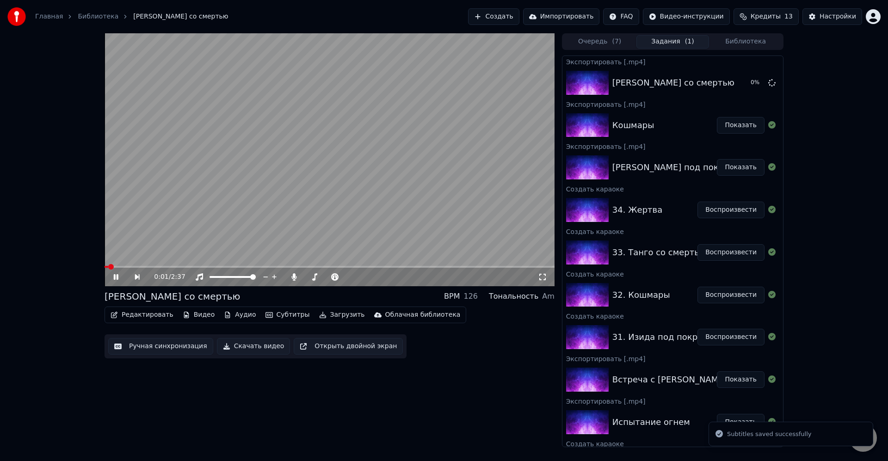
click at [240, 178] on video at bounding box center [330, 159] width 450 height 253
